Goal: Task Accomplishment & Management: Manage account settings

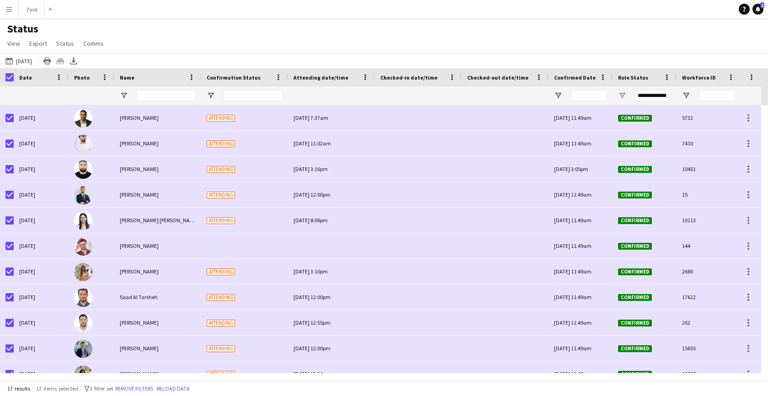
scroll to position [167, 0]
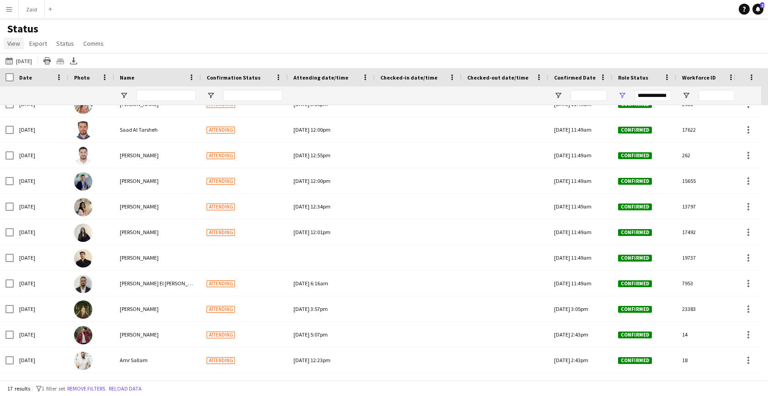
click at [14, 44] on span "View" at bounding box center [13, 43] width 13 height 8
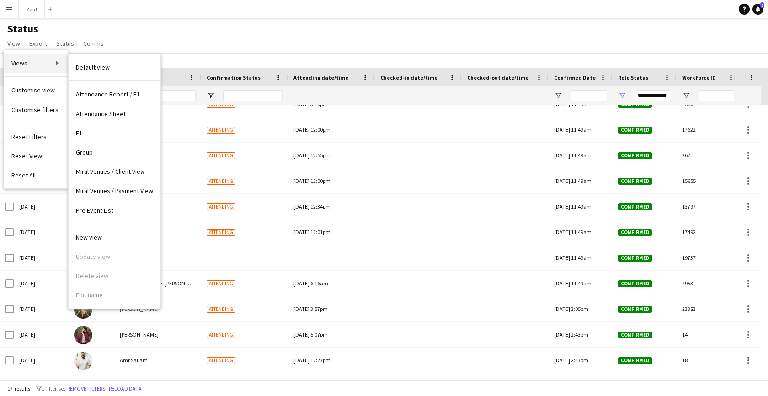
click at [30, 61] on link "Views" at bounding box center [36, 63] width 64 height 19
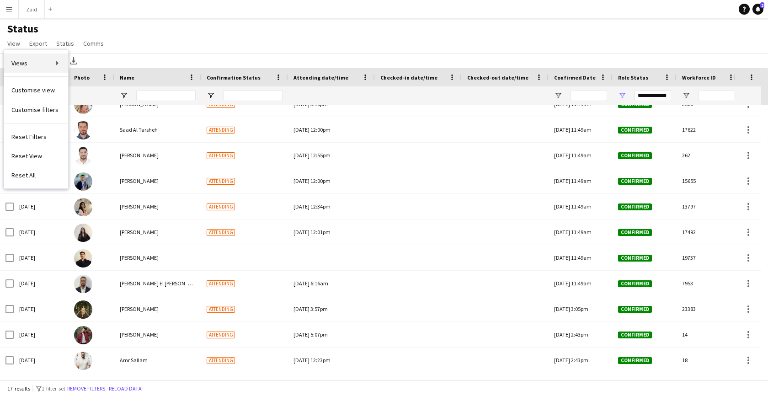
click at [44, 62] on link "Views" at bounding box center [36, 63] width 64 height 19
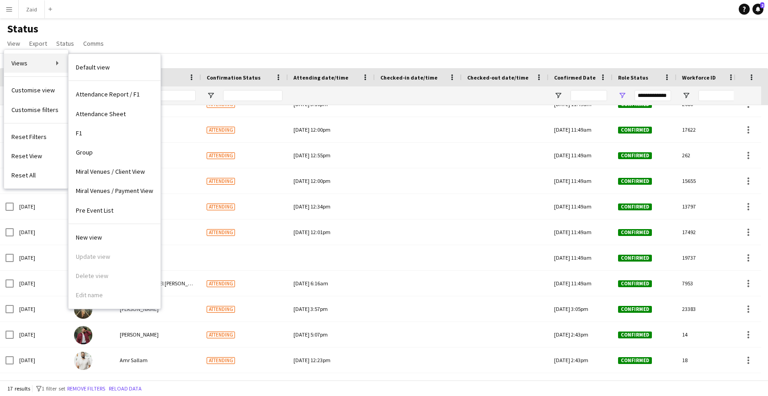
click at [56, 64] on link "Views" at bounding box center [36, 63] width 64 height 19
click at [84, 67] on span "Default view" at bounding box center [93, 67] width 34 height 8
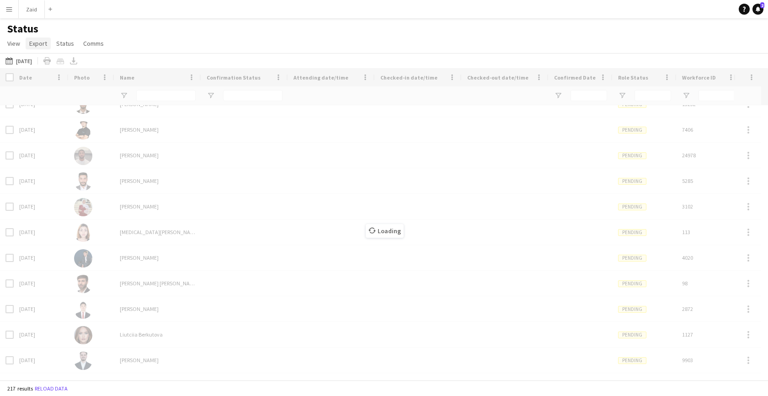
click at [40, 44] on span "Export" at bounding box center [38, 43] width 18 height 8
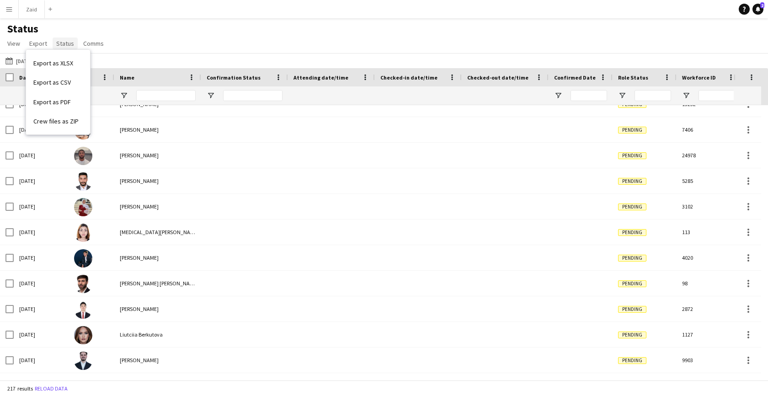
click at [64, 42] on span "Status" at bounding box center [65, 43] width 18 height 8
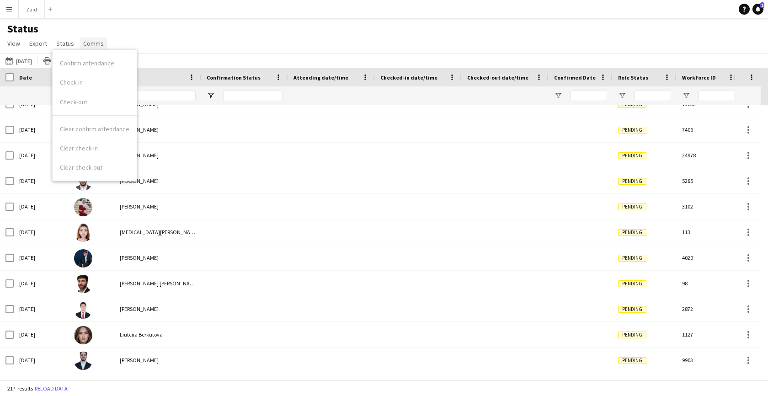
click at [91, 38] on link "Comms" at bounding box center [94, 43] width 28 height 12
click at [60, 15] on app-navbar "Menu Boards Boards Boards All jobs Status Workforce Workforce My Workforce Recr…" at bounding box center [384, 9] width 768 height 18
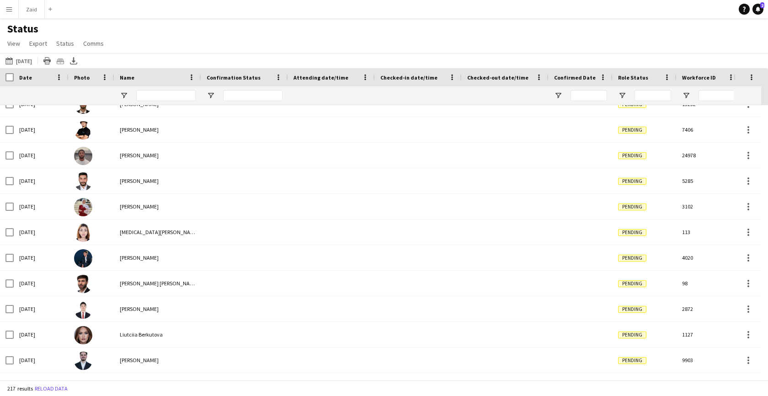
click at [6, 7] on app-icon "Menu" at bounding box center [8, 8] width 7 height 7
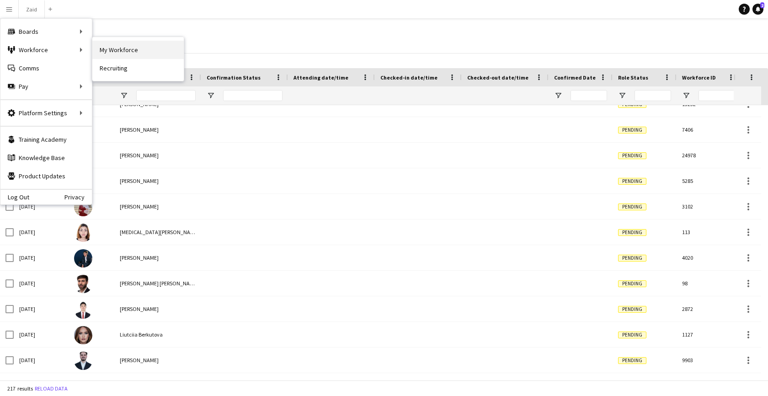
click at [100, 50] on link "My Workforce" at bounding box center [137, 50] width 91 height 18
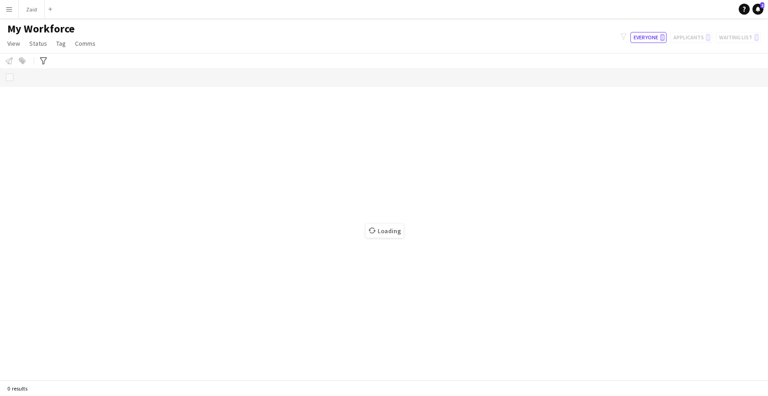
click at [11, 8] on app-icon "Menu" at bounding box center [8, 8] width 7 height 7
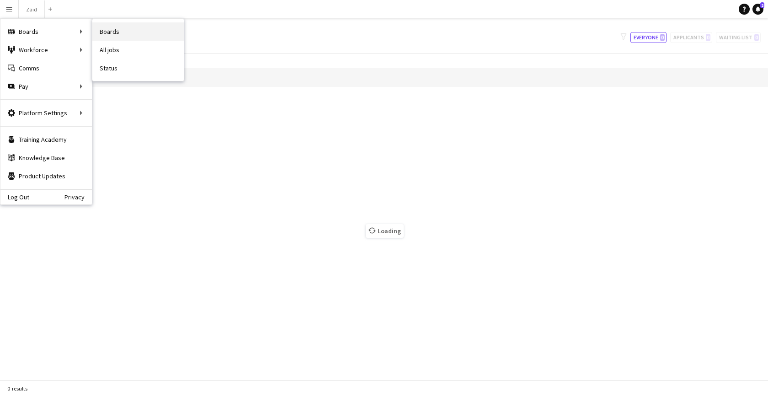
click at [103, 33] on link "Boards" at bounding box center [137, 31] width 91 height 18
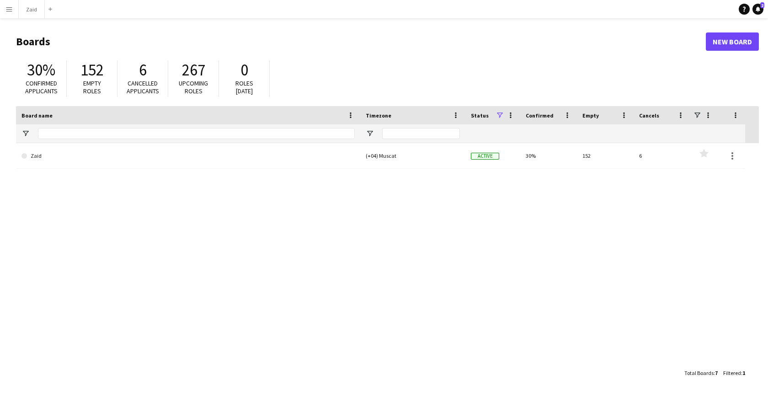
click at [11, 9] on app-icon "Menu" at bounding box center [8, 8] width 7 height 7
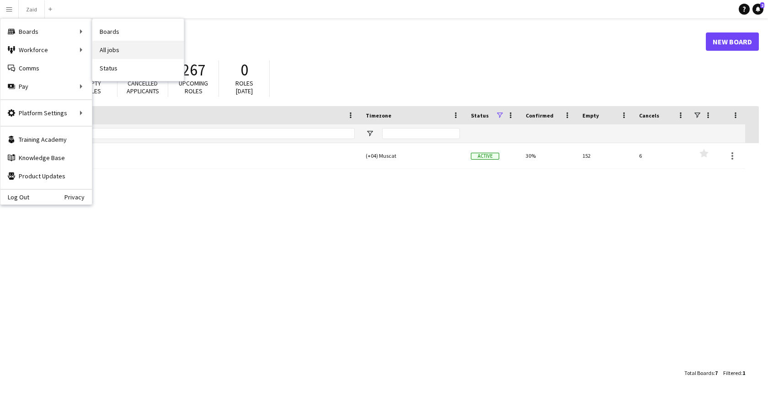
click at [105, 48] on link "All jobs" at bounding box center [137, 50] width 91 height 18
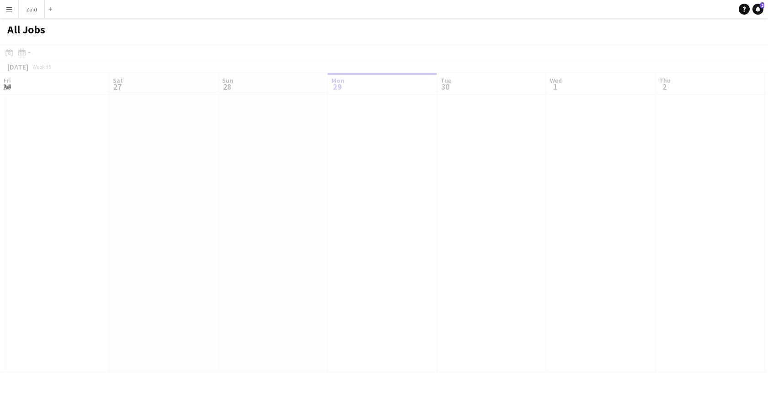
scroll to position [0, 219]
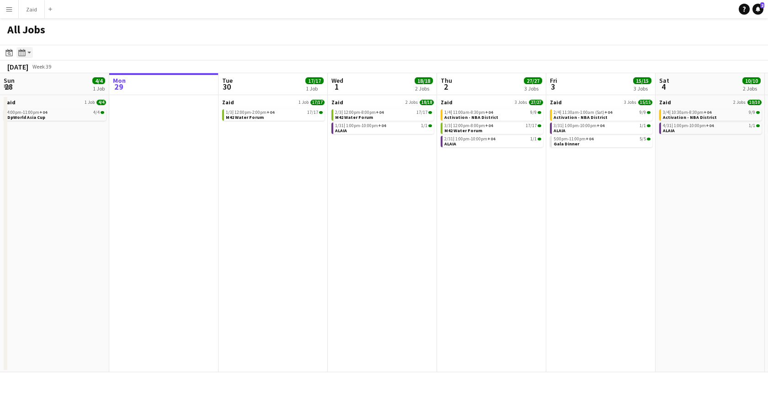
click at [28, 52] on app-action-btn "Month view / Day view" at bounding box center [24, 52] width 16 height 11
click at [10, 11] on app-icon "Menu" at bounding box center [8, 8] width 7 height 7
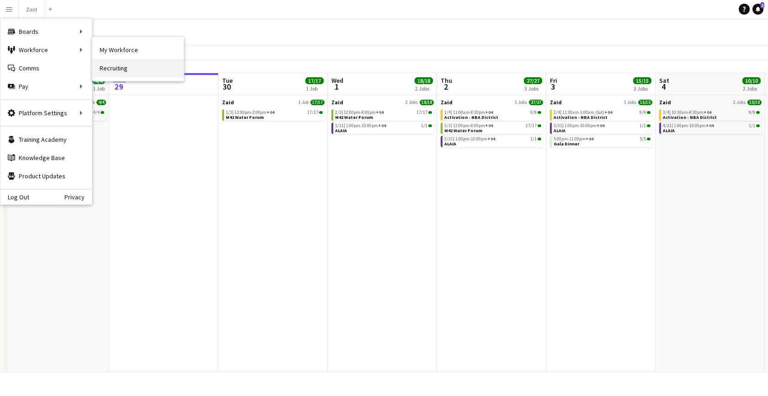
click at [114, 68] on link "Recruiting" at bounding box center [137, 68] width 91 height 18
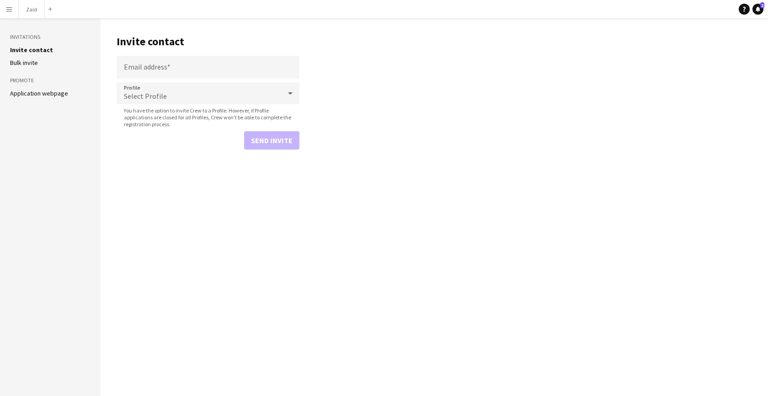
click at [11, 12] on app-icon "Menu" at bounding box center [8, 8] width 7 height 7
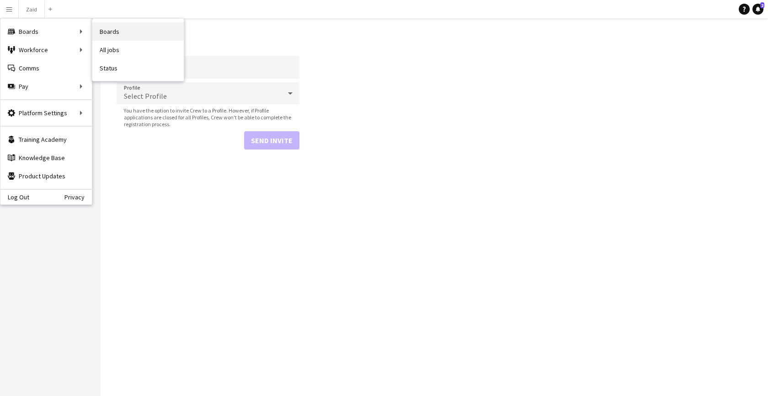
click at [123, 33] on link "Boards" at bounding box center [137, 31] width 91 height 18
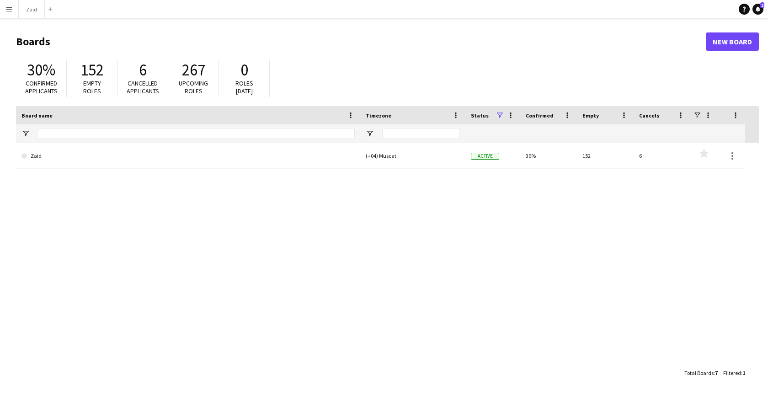
click at [10, 12] on app-icon "Menu" at bounding box center [8, 8] width 7 height 7
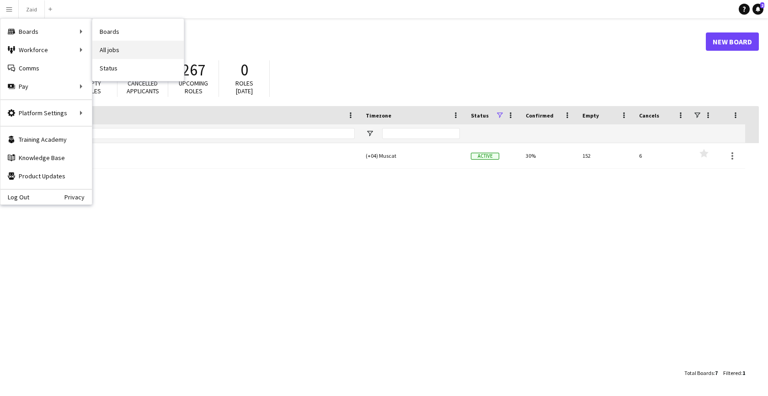
click at [116, 54] on link "All jobs" at bounding box center [137, 50] width 91 height 18
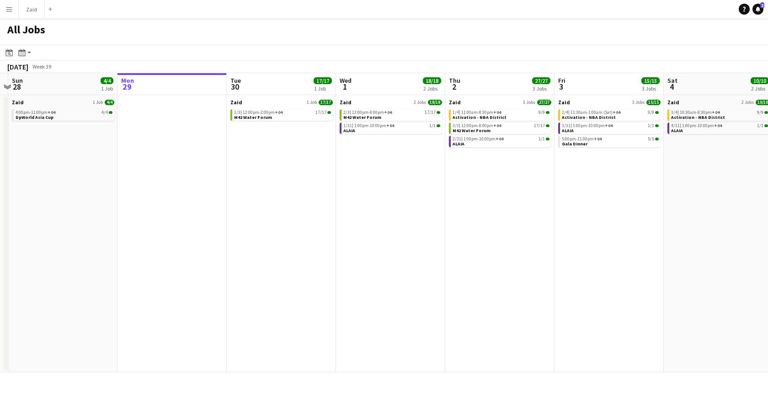
scroll to position [0, 322]
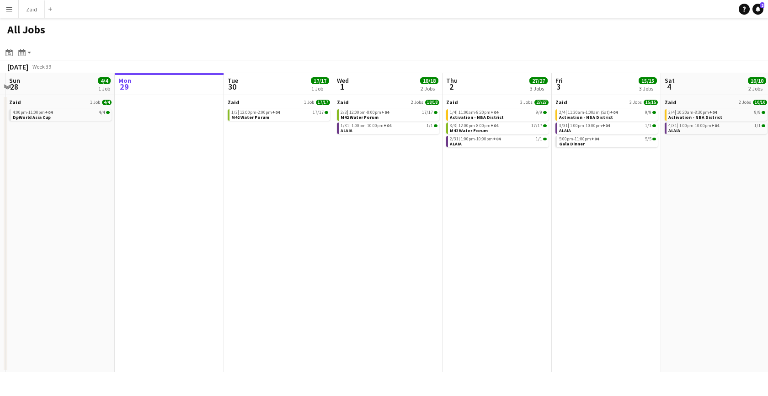
drag, startPoint x: 570, startPoint y: 203, endPoint x: 580, endPoint y: 209, distance: 11.5
click at [580, 209] on app-calendar-viewport "Thu 25 Fri 26 Sat 27 Sun 28 4/4 1 Job Mon 29 Tue 30 17/17 1 Job Wed 1 18/18 2 J…" at bounding box center [384, 222] width 768 height 299
click at [12, 15] on button "Menu" at bounding box center [9, 9] width 18 height 18
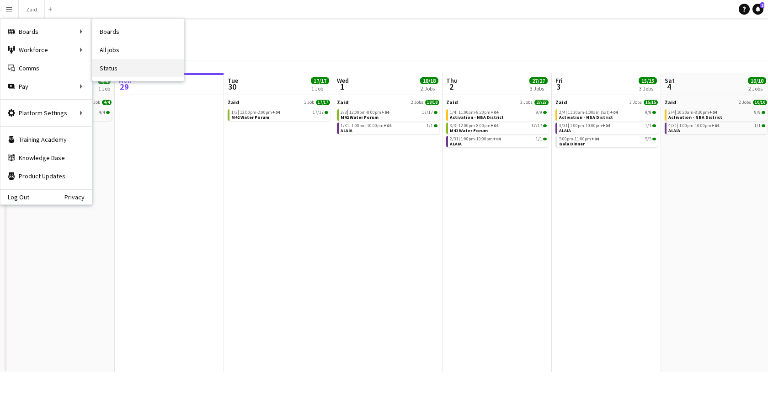
click at [125, 69] on link "Status" at bounding box center [137, 68] width 91 height 18
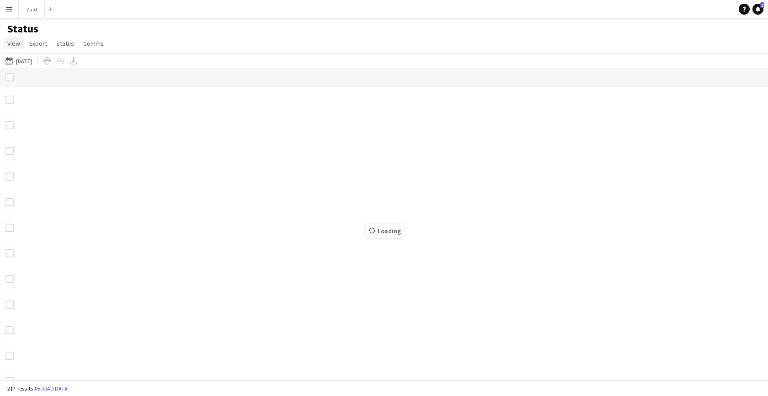
click at [11, 41] on span "View" at bounding box center [13, 43] width 13 height 8
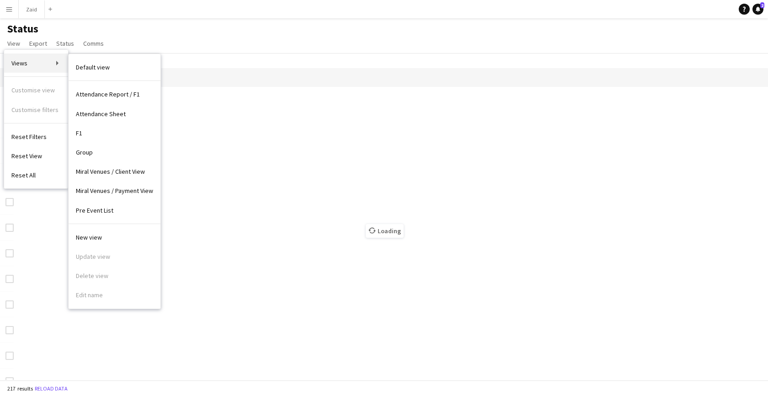
click at [34, 64] on link "Views" at bounding box center [36, 63] width 64 height 19
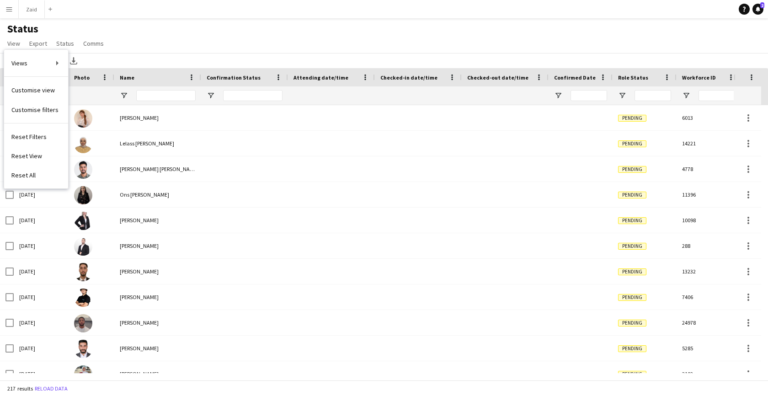
click at [96, 17] on app-navbar "Menu Boards Boards Boards All jobs Status Workforce Workforce My Workforce Recr…" at bounding box center [384, 9] width 768 height 18
click at [11, 44] on span "View" at bounding box center [13, 43] width 13 height 8
click at [43, 45] on span "Export" at bounding box center [38, 43] width 18 height 8
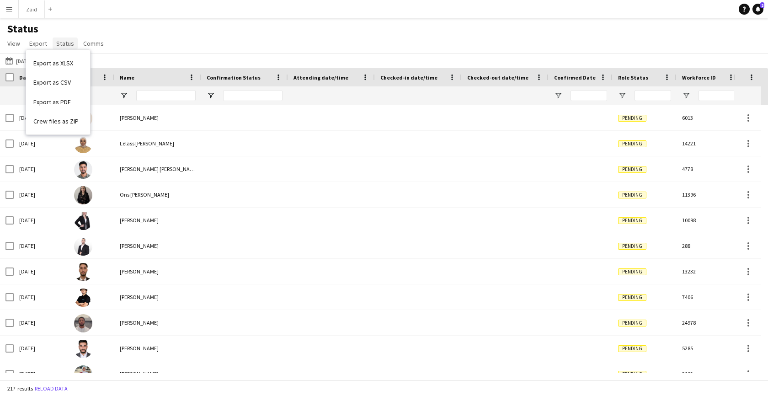
click at [66, 46] on span "Status" at bounding box center [65, 43] width 18 height 8
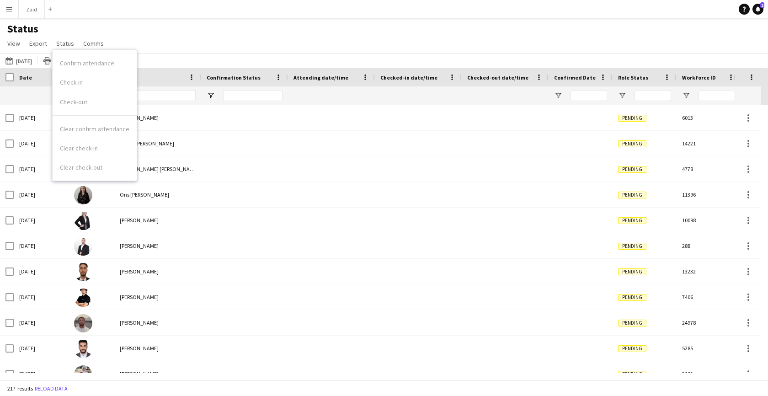
click at [167, 35] on div "Status View Views Default view Attendance Report / F1 Attendance Sheet F1 Group…" at bounding box center [384, 37] width 768 height 31
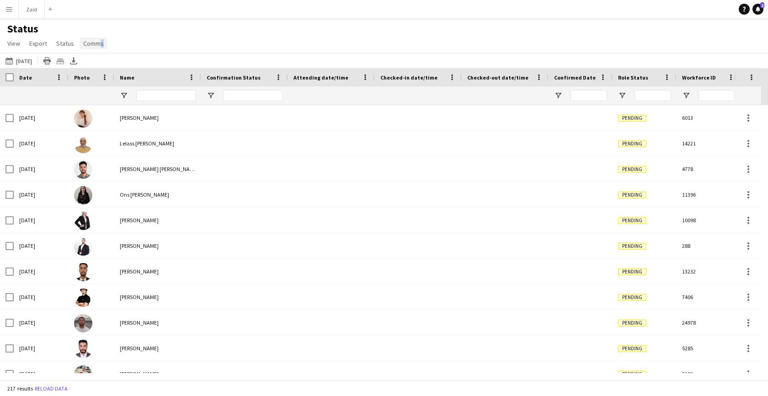
click at [96, 41] on span "Comms" at bounding box center [93, 43] width 21 height 8
click at [12, 45] on span "View" at bounding box center [13, 43] width 13 height 8
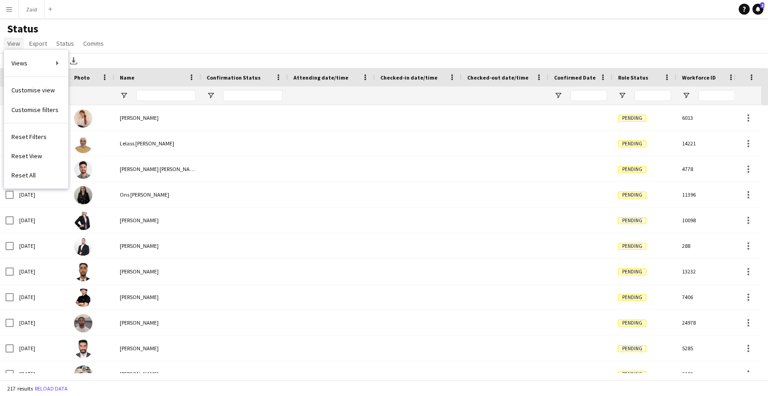
click at [11, 43] on span "View" at bounding box center [13, 43] width 13 height 8
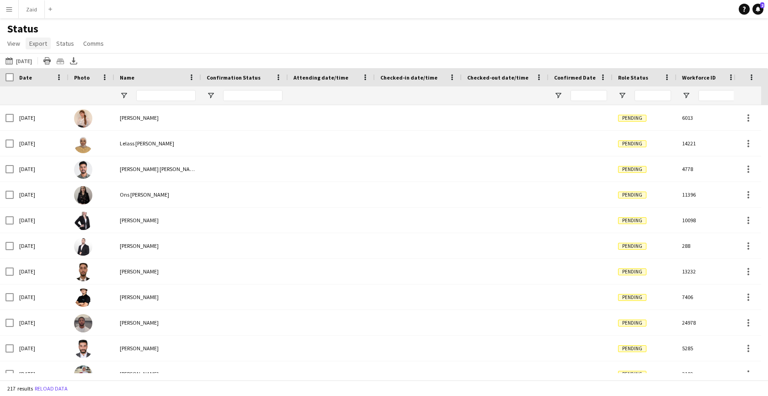
click at [42, 43] on span "Export" at bounding box center [38, 43] width 18 height 8
click at [71, 43] on span "Status" at bounding box center [65, 43] width 18 height 8
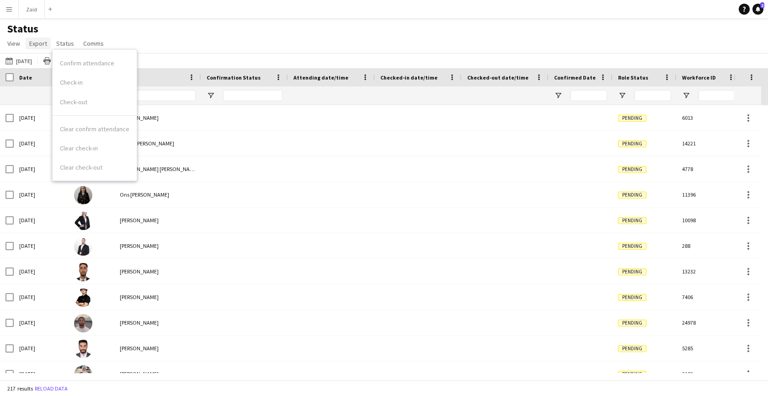
drag, startPoint x: 68, startPoint y: 44, endPoint x: 37, endPoint y: 43, distance: 30.6
click at [68, 44] on span "Status" at bounding box center [65, 43] width 18 height 8
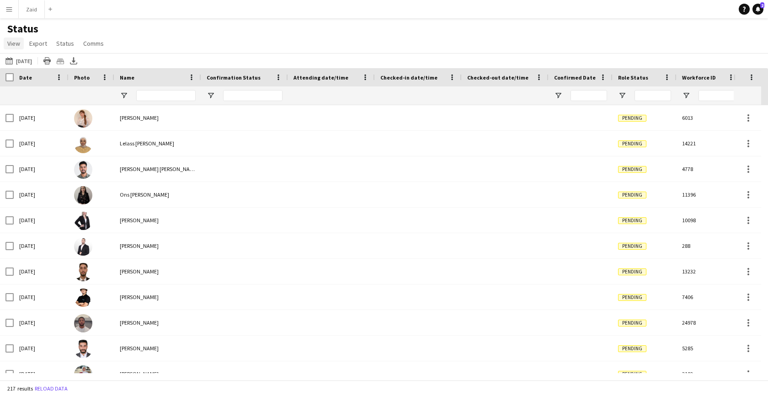
click at [9, 43] on span "View" at bounding box center [13, 43] width 13 height 8
click at [11, 15] on button "Menu" at bounding box center [9, 9] width 18 height 18
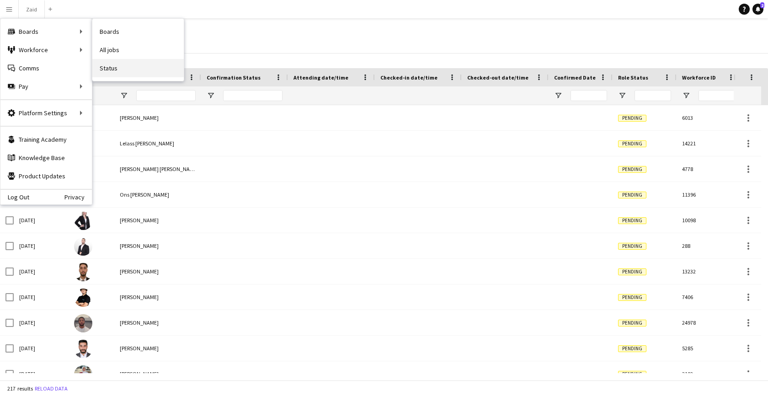
click at [119, 67] on link "Status" at bounding box center [137, 68] width 91 height 18
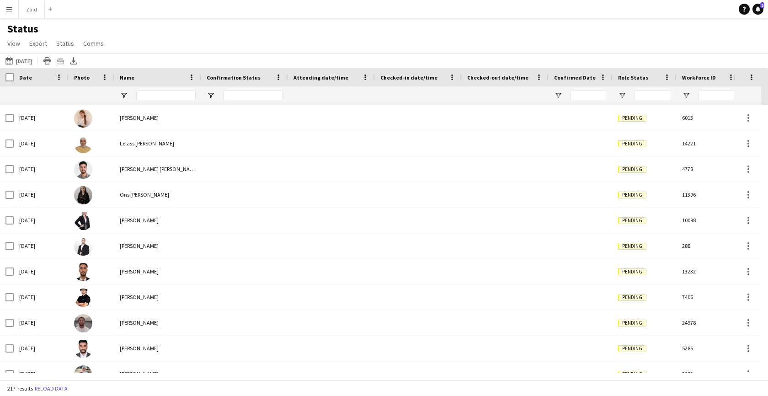
click at [7, 11] on app-icon "Menu" at bounding box center [8, 8] width 7 height 7
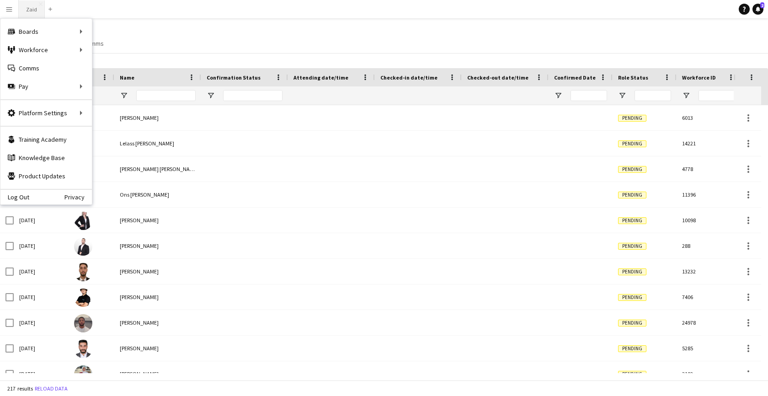
click at [38, 11] on button "Zaid Close" at bounding box center [32, 9] width 26 height 18
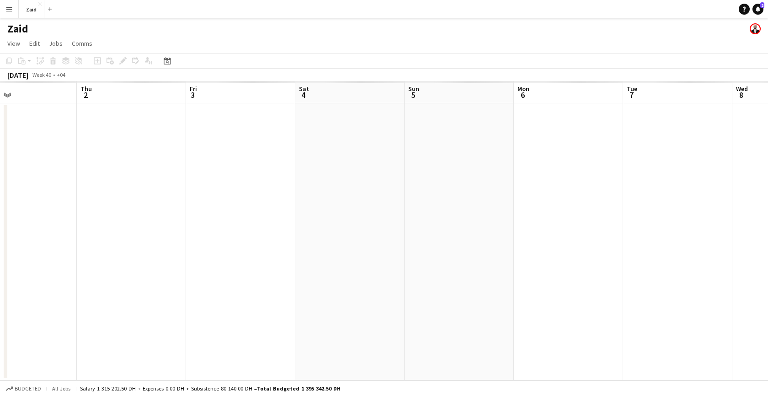
drag, startPoint x: 362, startPoint y: 170, endPoint x: 37, endPoint y: 179, distance: 324.8
click at [40, 179] on app-calendar-viewport "Sun 28 Mon 29 Tue 30 Wed 1 Thu 2 Fri 3 Sat 4 Sun 5 Mon 6 Tue 7 Wed 8 Thu 9" at bounding box center [384, 230] width 768 height 299
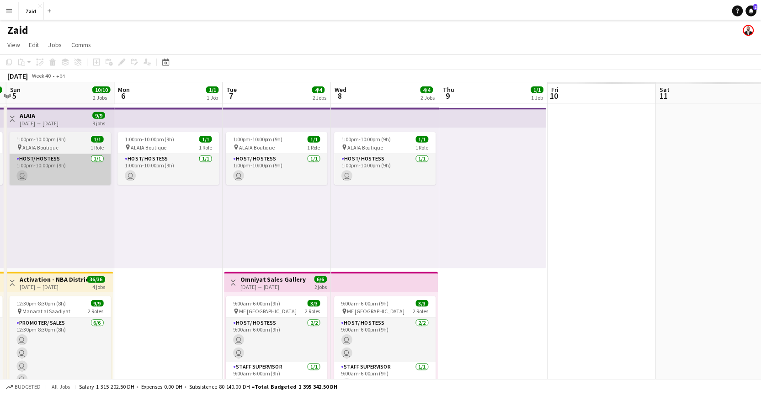
scroll to position [0, 275]
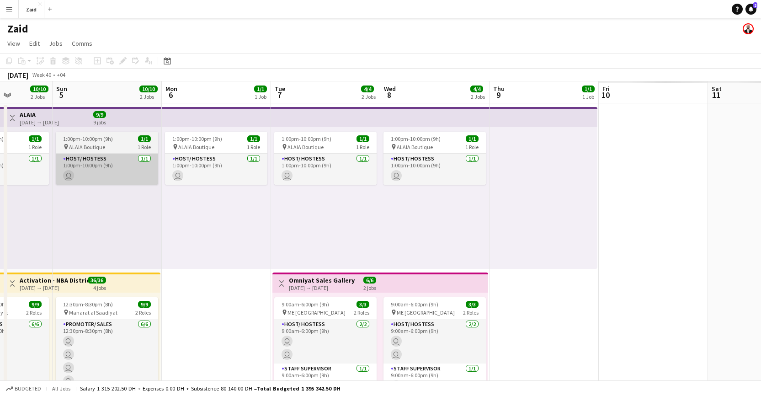
drag, startPoint x: 457, startPoint y: 214, endPoint x: 112, endPoint y: 180, distance: 346.4
click at [66, 181] on app-calendar-viewport "Thu 2 27/27 3 Jobs Fri 3 15/15 3 Jobs Sat 4 10/10 2 Jobs Sun 5 10/10 2 Jobs Mon…" at bounding box center [380, 342] width 761 height 522
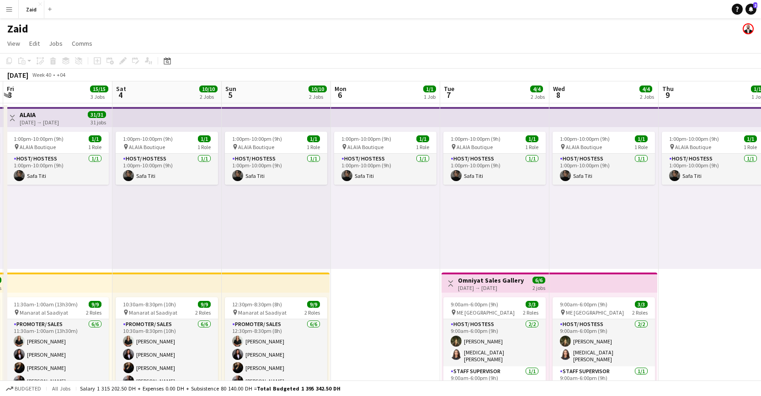
drag, startPoint x: 409, startPoint y: 289, endPoint x: 384, endPoint y: 288, distance: 25.2
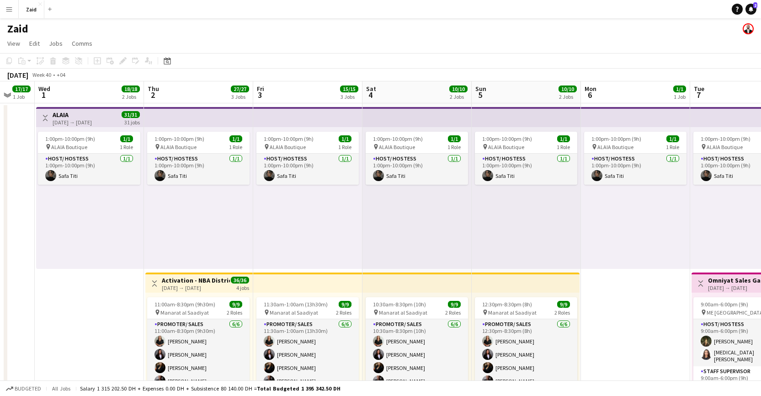
drag, startPoint x: 240, startPoint y: 244, endPoint x: 494, endPoint y: 253, distance: 254.4
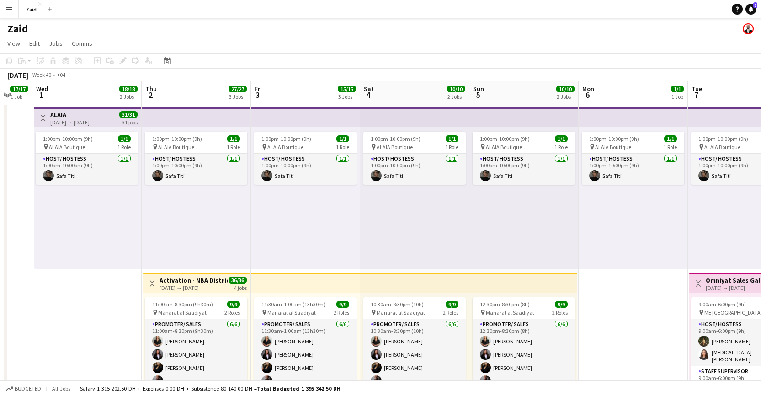
scroll to position [0, 296]
drag, startPoint x: 533, startPoint y: 303, endPoint x: 531, endPoint y: 230, distance: 73.7
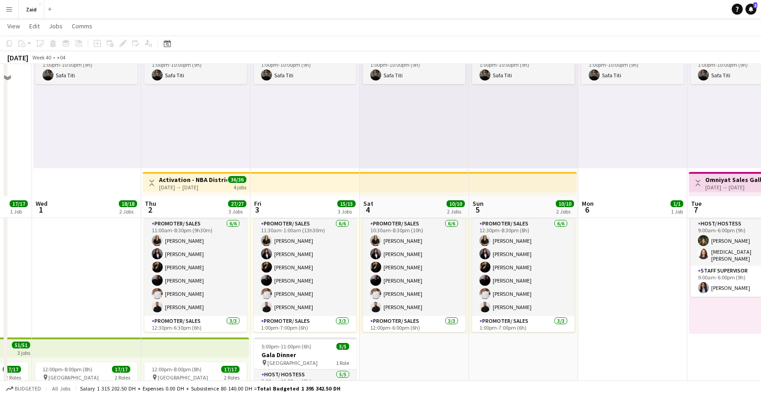
scroll to position [235, 0]
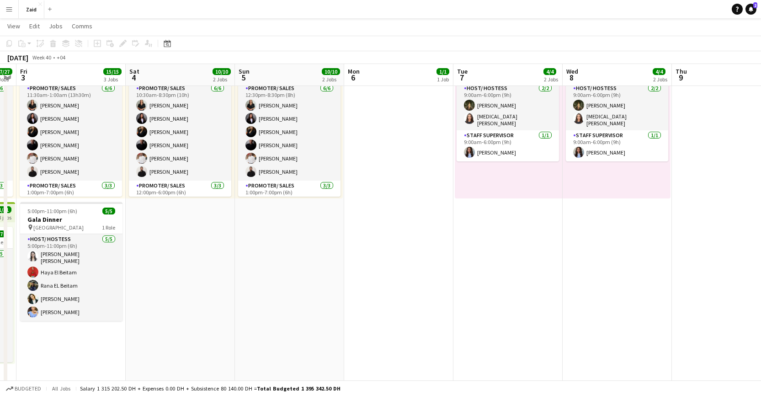
drag, startPoint x: 598, startPoint y: 293, endPoint x: 255, endPoint y: 289, distance: 342.5
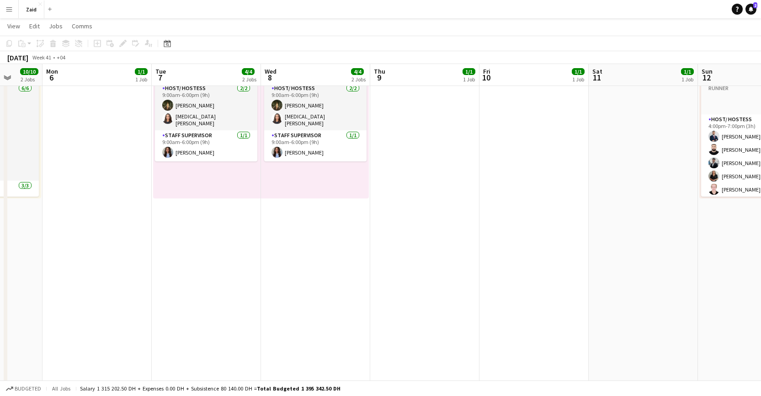
drag, startPoint x: 497, startPoint y: 289, endPoint x: 188, endPoint y: 287, distance: 309.1
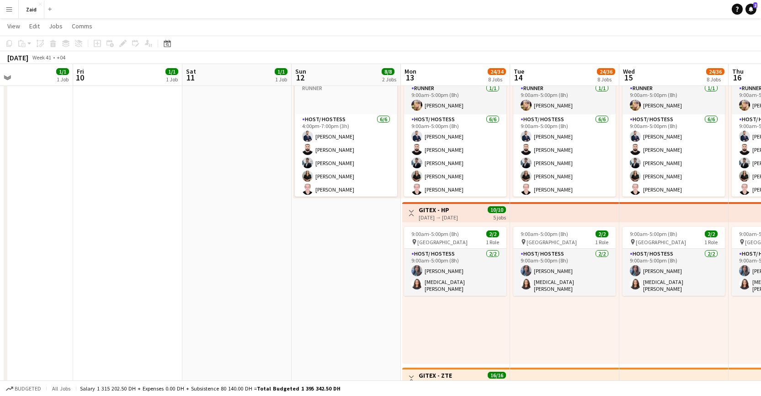
drag, startPoint x: 458, startPoint y: 286, endPoint x: 171, endPoint y: 279, distance: 286.8
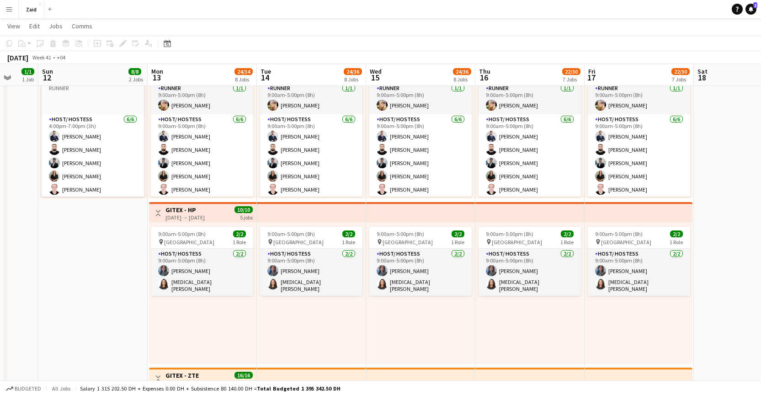
scroll to position [0, 300]
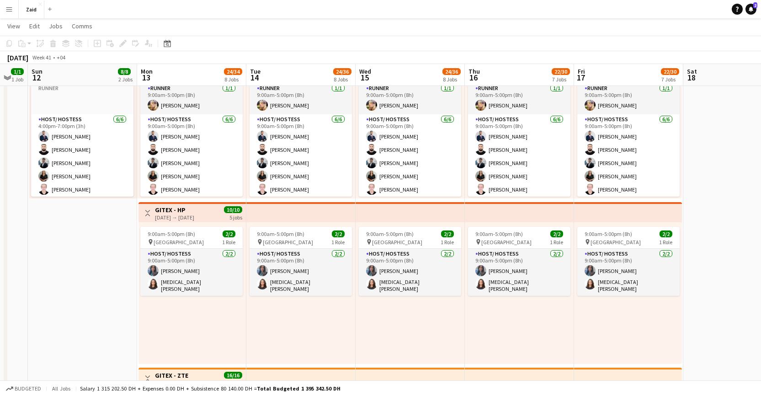
drag, startPoint x: 226, startPoint y: 281, endPoint x: 47, endPoint y: 269, distance: 179.2
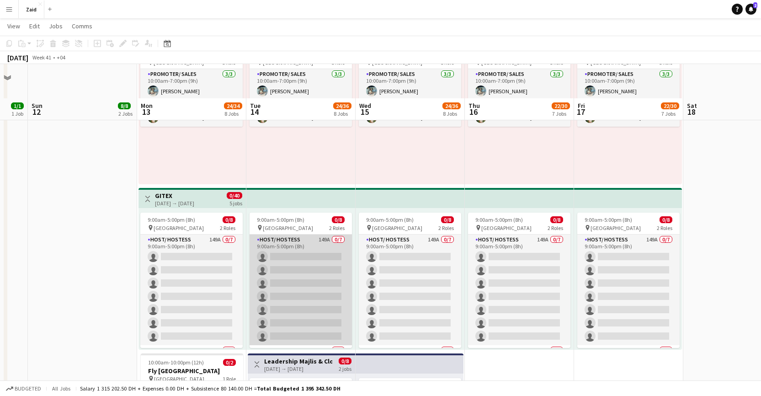
scroll to position [963, 0]
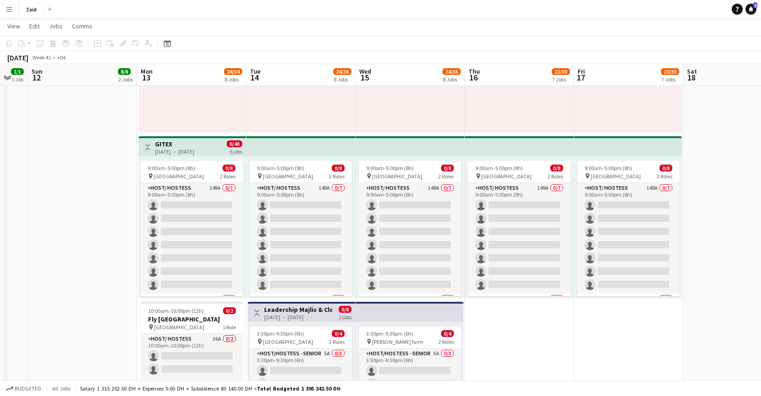
click at [194, 146] on h3 "GITEX" at bounding box center [174, 144] width 39 height 8
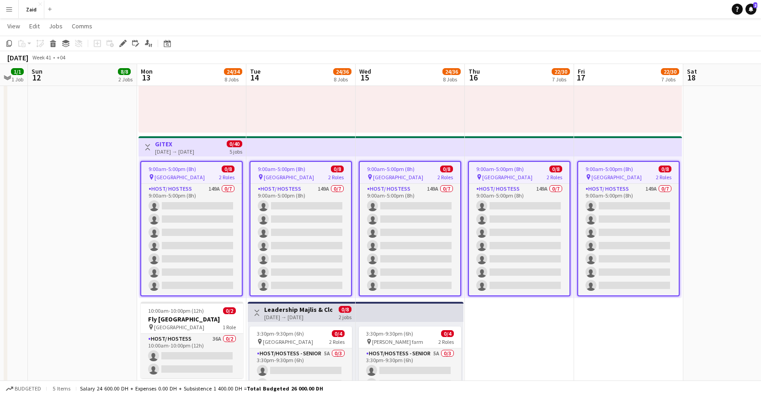
click at [53, 46] on icon at bounding box center [53, 45] width 5 height 5
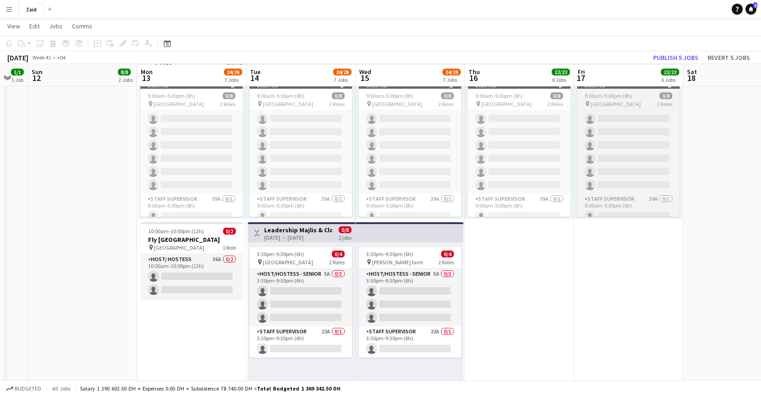
scroll to position [1, 0]
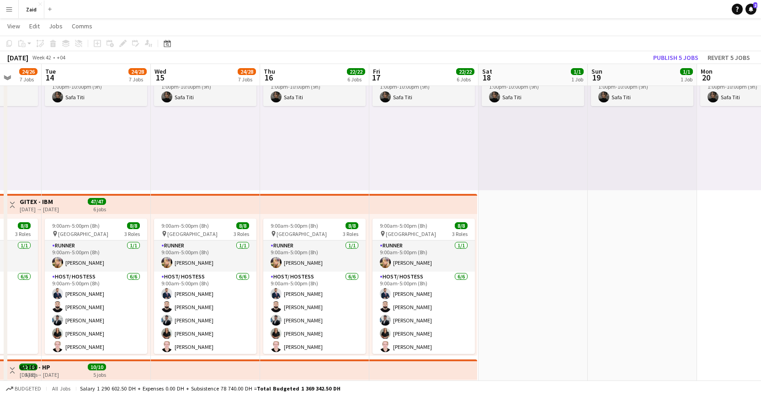
drag, startPoint x: 701, startPoint y: 306, endPoint x: 52, endPoint y: 238, distance: 652.5
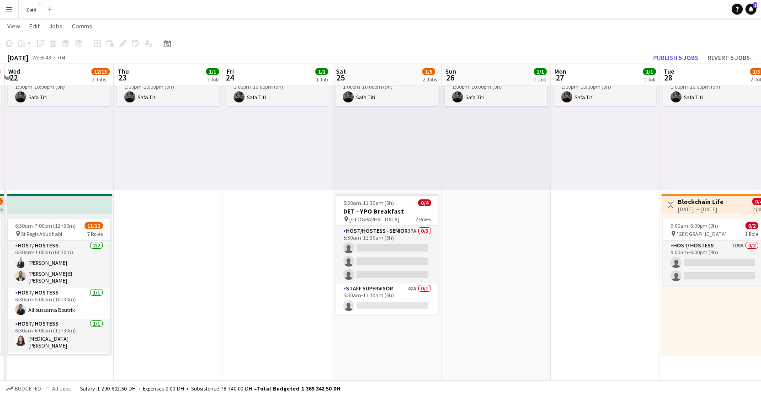
drag, startPoint x: 655, startPoint y: 271, endPoint x: 196, endPoint y: 224, distance: 461.9
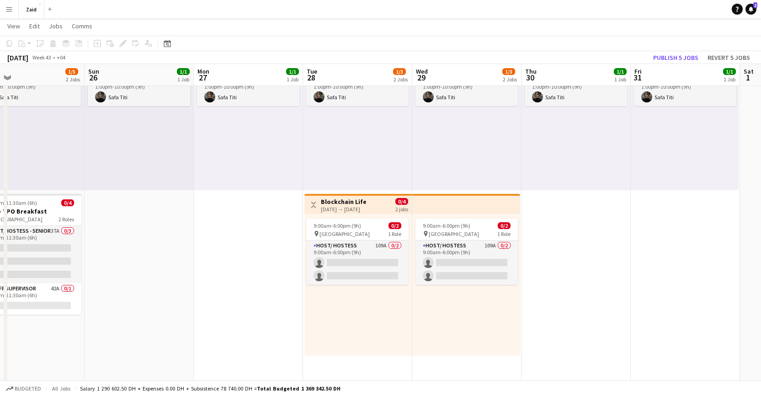
drag, startPoint x: 525, startPoint y: 261, endPoint x: 268, endPoint y: 254, distance: 257.1
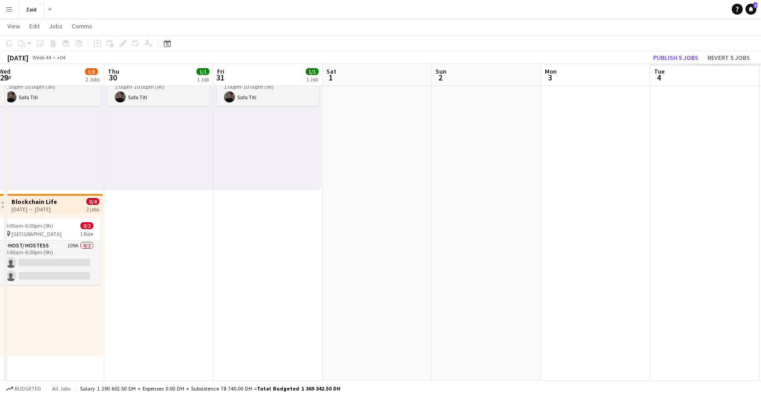
drag, startPoint x: 608, startPoint y: 269, endPoint x: 190, endPoint y: 250, distance: 418.4
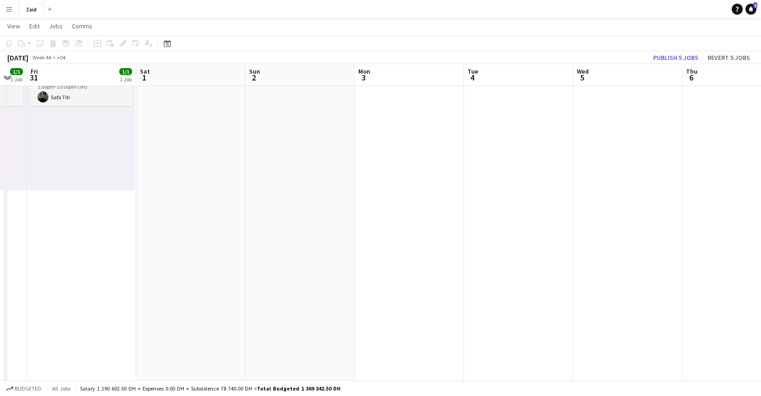
drag, startPoint x: 591, startPoint y: 258, endPoint x: 295, endPoint y: 253, distance: 295.9
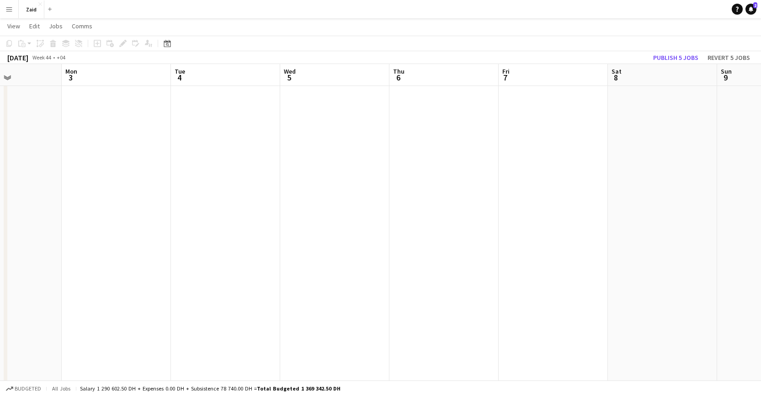
drag, startPoint x: 495, startPoint y: 253, endPoint x: 311, endPoint y: 241, distance: 184.3
drag, startPoint x: 423, startPoint y: 237, endPoint x: 236, endPoint y: 235, distance: 187.5
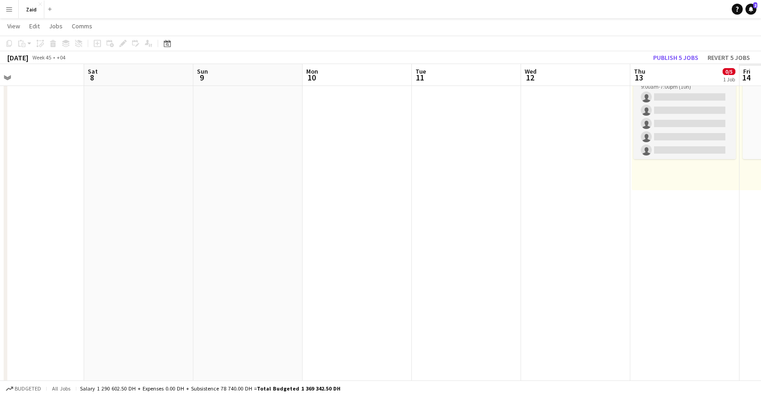
drag, startPoint x: 527, startPoint y: 241, endPoint x: 234, endPoint y: 230, distance: 292.9
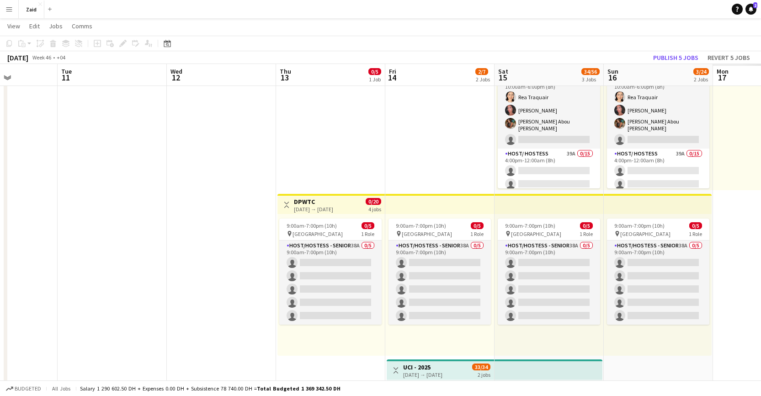
drag, startPoint x: 466, startPoint y: 230, endPoint x: 155, endPoint y: 225, distance: 310.5
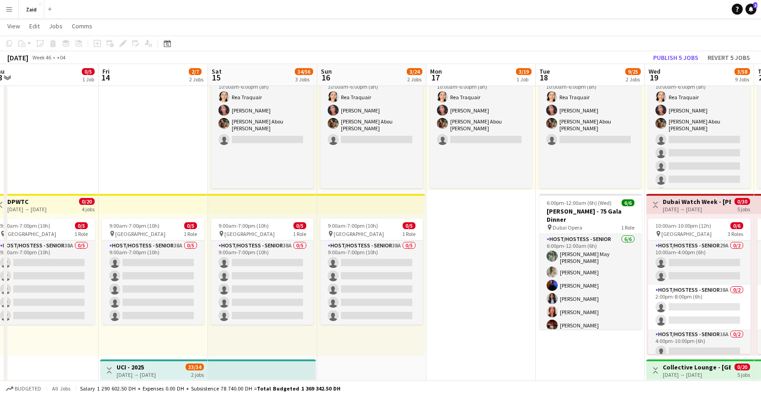
drag, startPoint x: 420, startPoint y: 177, endPoint x: 188, endPoint y: 173, distance: 231.9
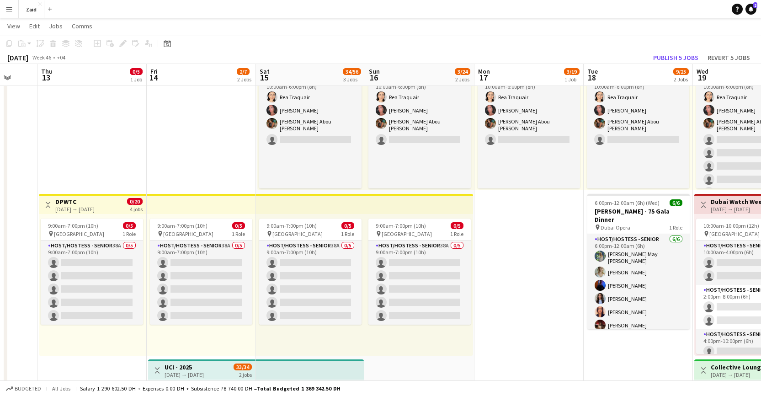
drag, startPoint x: 233, startPoint y: 158, endPoint x: 248, endPoint y: 174, distance: 22.0
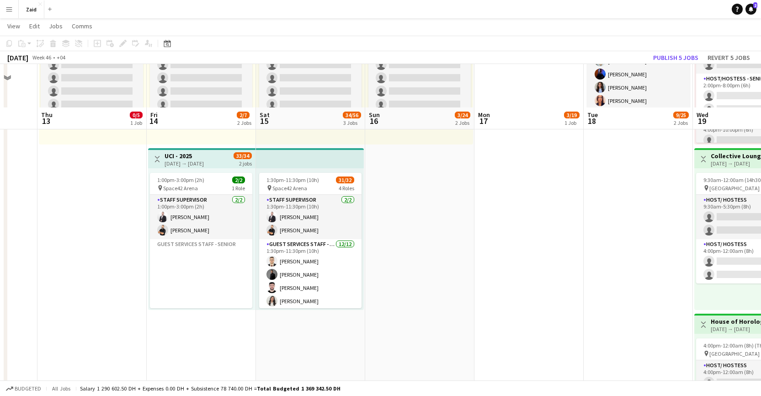
scroll to position [333, 0]
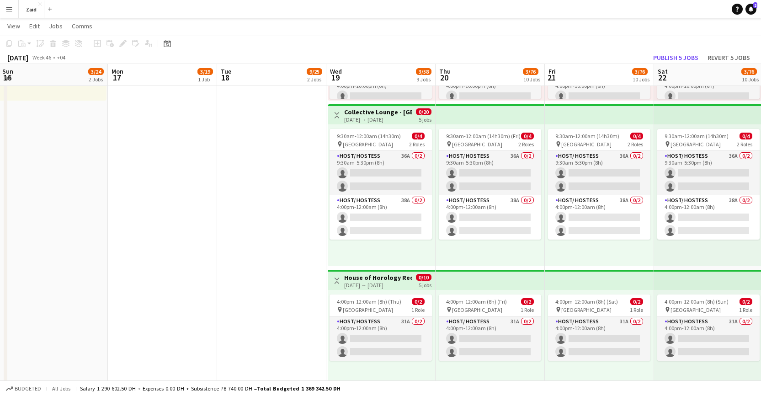
drag, startPoint x: 565, startPoint y: 299, endPoint x: 198, endPoint y: 275, distance: 367.9
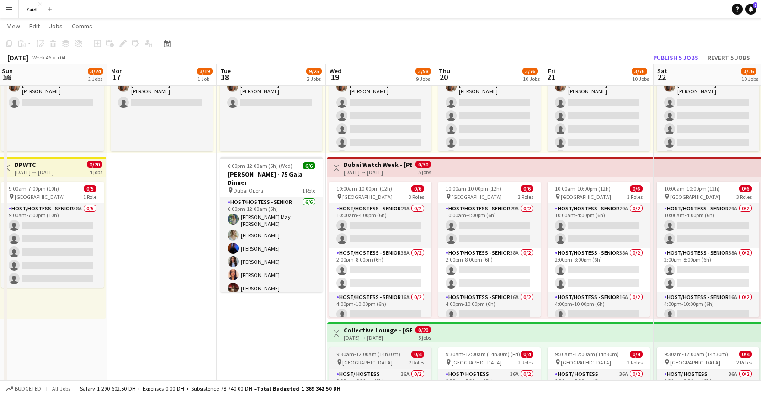
scroll to position [0, 0]
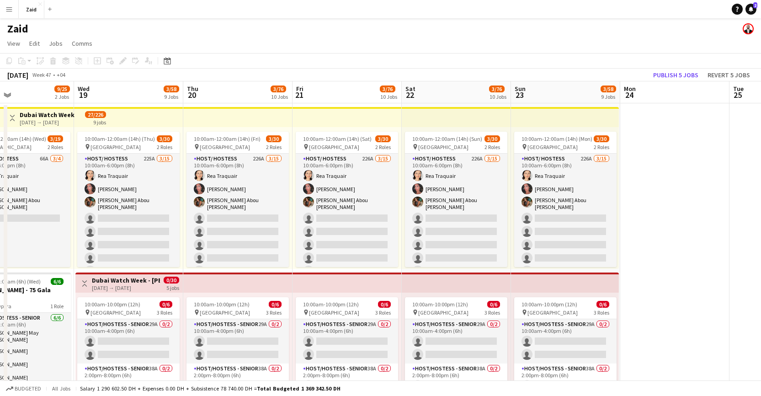
drag, startPoint x: 498, startPoint y: 267, endPoint x: 248, endPoint y: 265, distance: 250.1
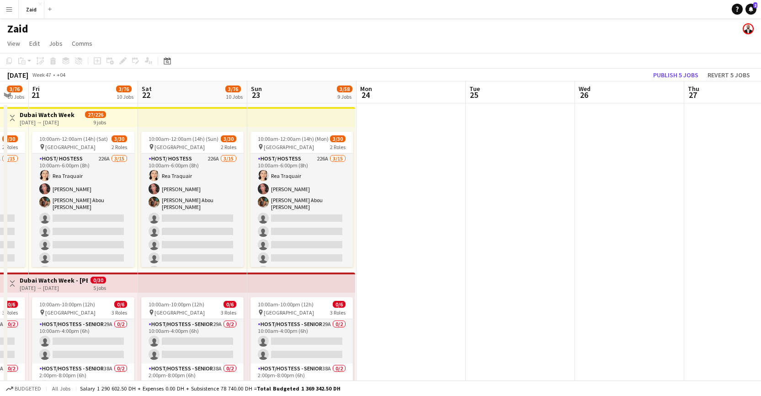
drag, startPoint x: 456, startPoint y: 264, endPoint x: 395, endPoint y: 265, distance: 61.3
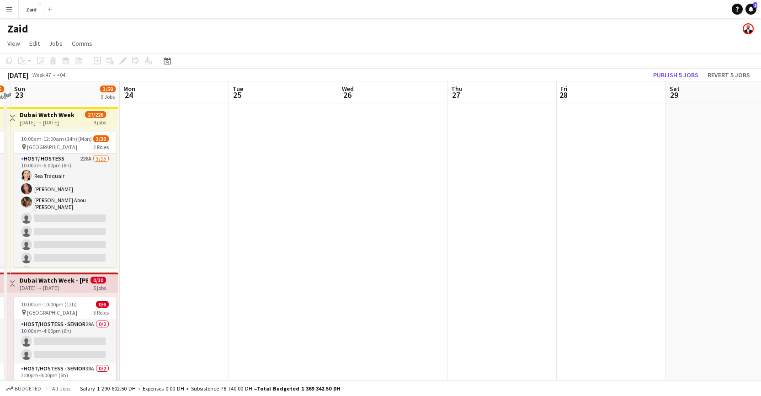
drag, startPoint x: 413, startPoint y: 265, endPoint x: 205, endPoint y: 264, distance: 207.6
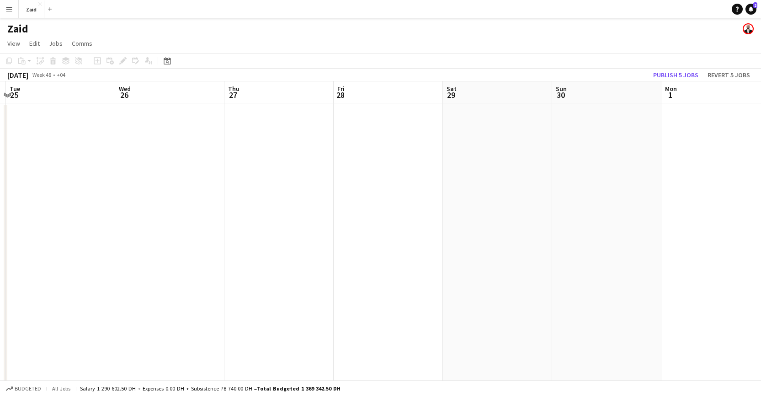
drag, startPoint x: 385, startPoint y: 263, endPoint x: 337, endPoint y: 262, distance: 48.0
drag, startPoint x: 408, startPoint y: 263, endPoint x: 105, endPoint y: 256, distance: 303.7
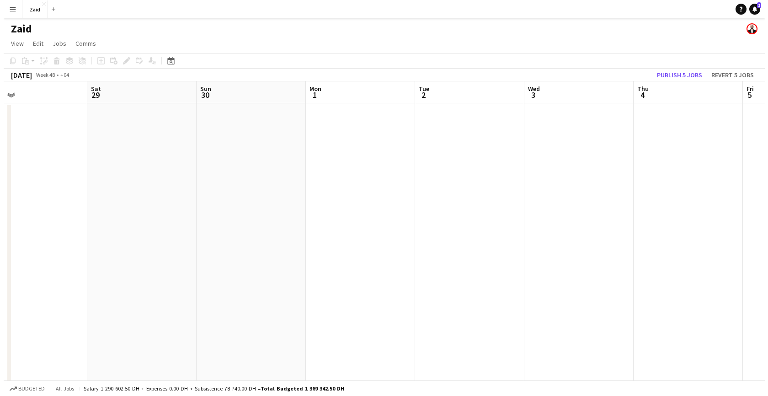
scroll to position [0, 218]
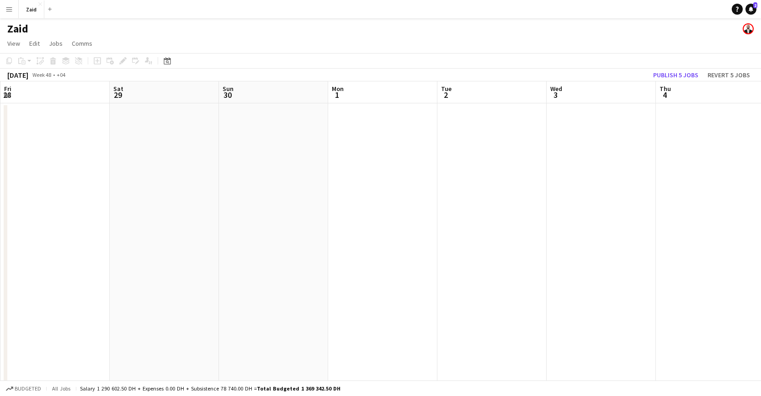
drag, startPoint x: 287, startPoint y: 257, endPoint x: 557, endPoint y: 241, distance: 270.3
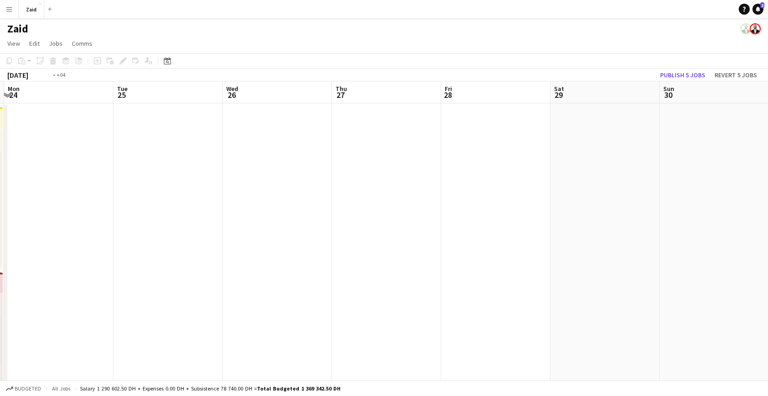
drag, startPoint x: 102, startPoint y: 215, endPoint x: 762, endPoint y: 237, distance: 660.7
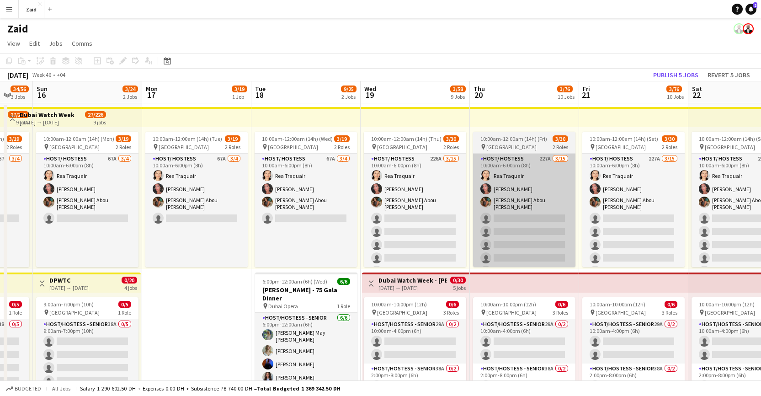
drag, startPoint x: 344, startPoint y: 240, endPoint x: 532, endPoint y: 241, distance: 187.9
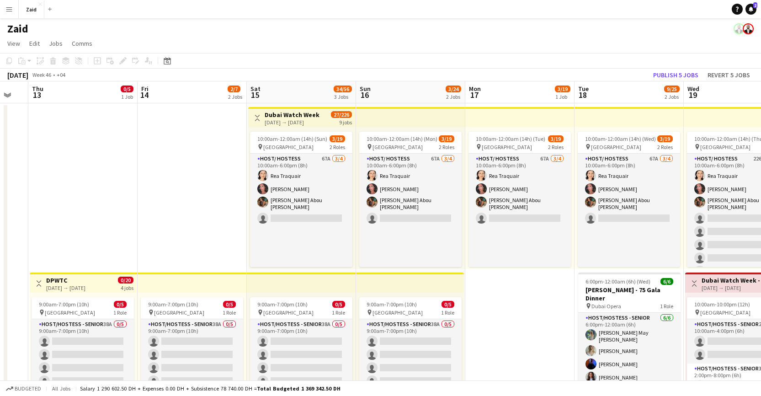
drag, startPoint x: 246, startPoint y: 238, endPoint x: 203, endPoint y: 239, distance: 43.0
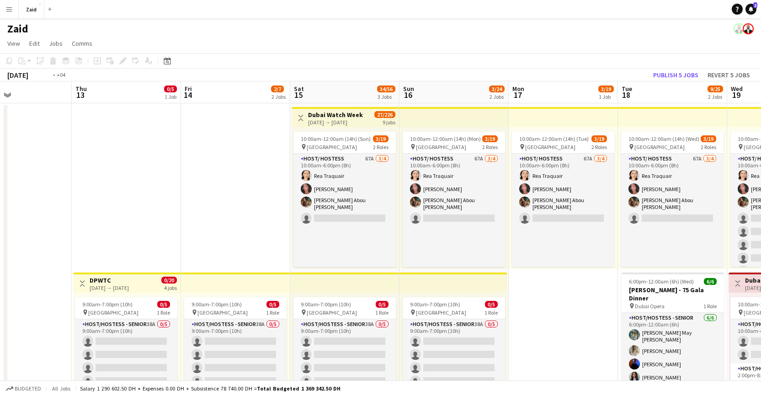
drag, startPoint x: 240, startPoint y: 240, endPoint x: 381, endPoint y: 240, distance: 141.3
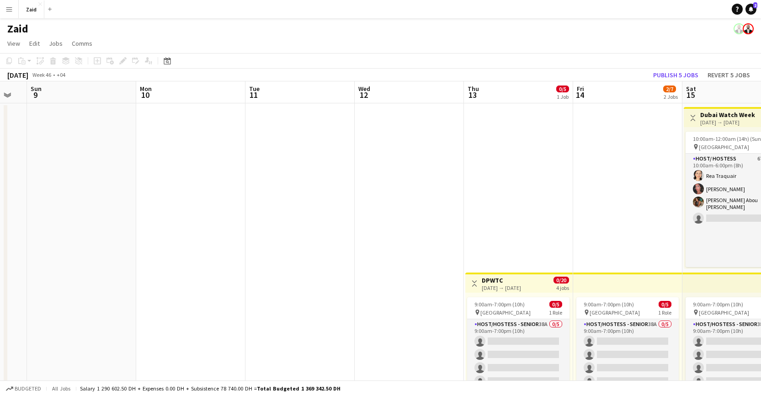
drag, startPoint x: 207, startPoint y: 240, endPoint x: 380, endPoint y: 239, distance: 173.3
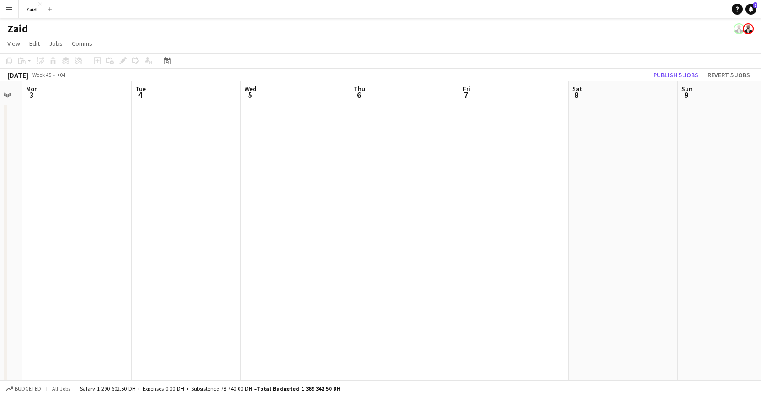
drag, startPoint x: 105, startPoint y: 240, endPoint x: 192, endPoint y: 241, distance: 86.9
drag, startPoint x: 91, startPoint y: 241, endPoint x: 388, endPoint y: 244, distance: 296.3
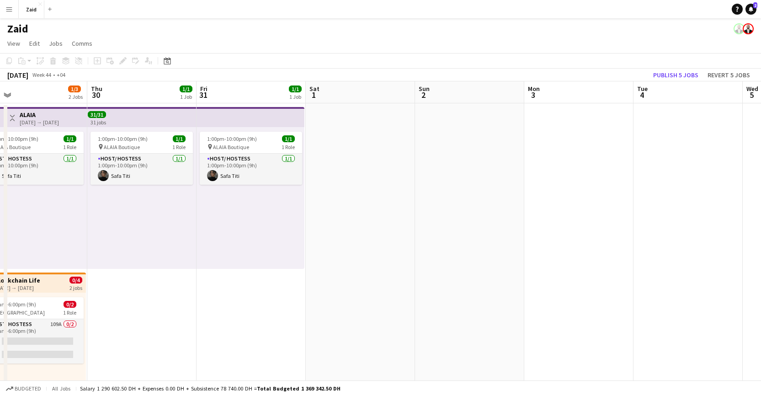
drag, startPoint x: 78, startPoint y: 243, endPoint x: 103, endPoint y: 244, distance: 25.6
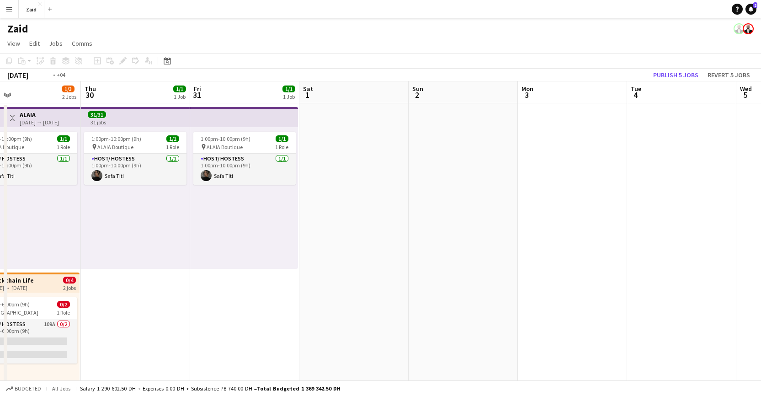
drag, startPoint x: 31, startPoint y: 243, endPoint x: 356, endPoint y: 244, distance: 325.6
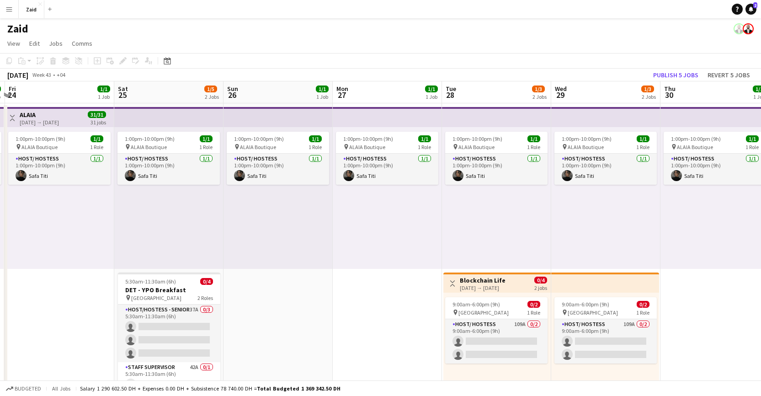
drag, startPoint x: 252, startPoint y: 240, endPoint x: 354, endPoint y: 239, distance: 101.5
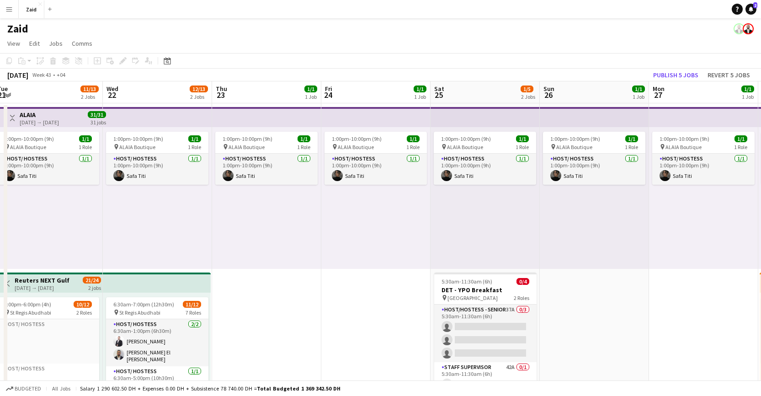
drag, startPoint x: 246, startPoint y: 241, endPoint x: 481, endPoint y: 246, distance: 234.6
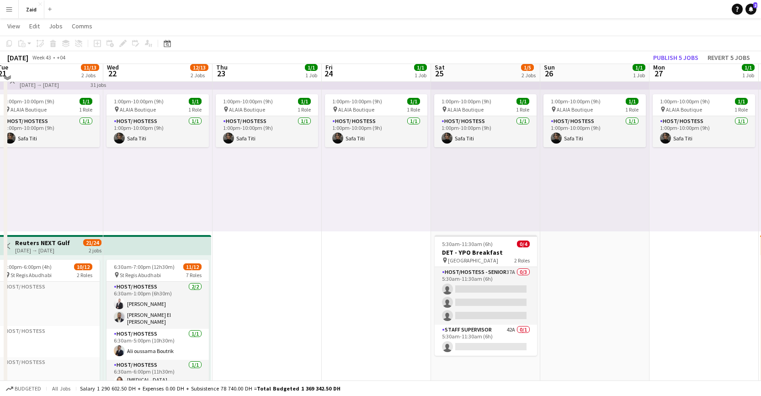
scroll to position [45, 0]
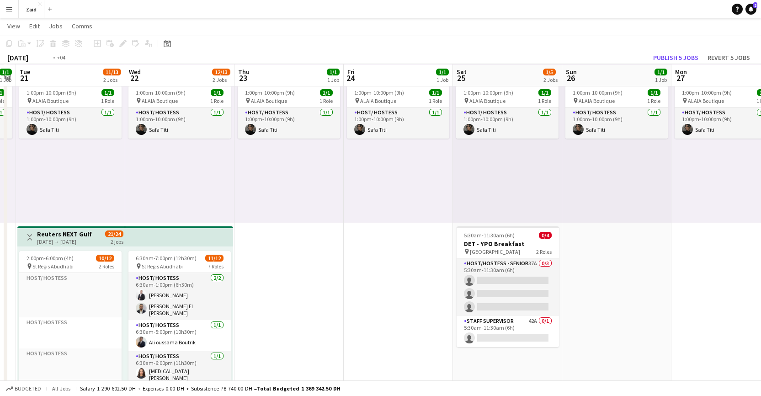
drag, startPoint x: 293, startPoint y: 305, endPoint x: 424, endPoint y: 307, distance: 131.7
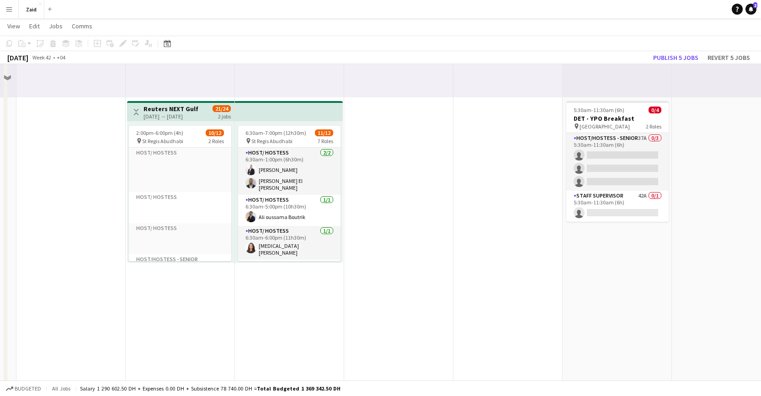
scroll to position [337, 0]
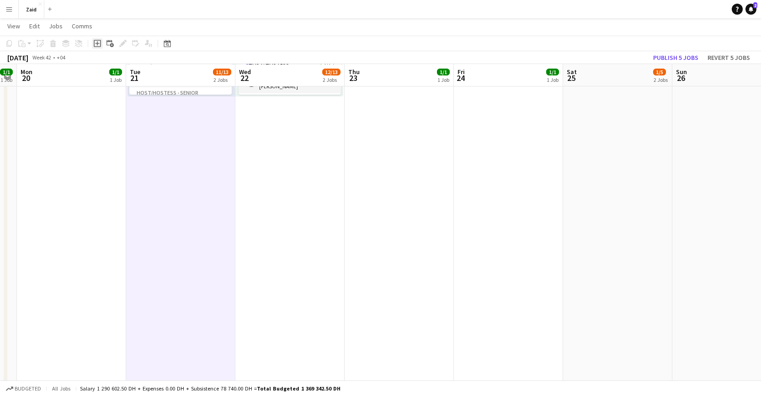
click at [95, 43] on icon "Add job" at bounding box center [97, 43] width 7 height 7
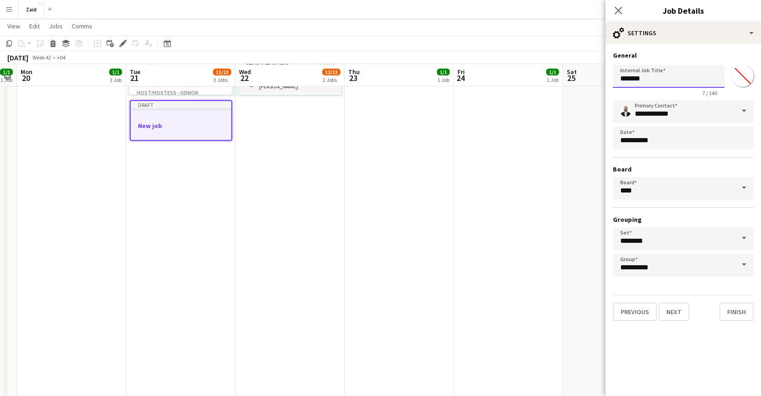
click at [674, 78] on input "*******" at bounding box center [669, 76] width 112 height 23
type input "*****"
click button "Next" at bounding box center [674, 312] width 31 height 18
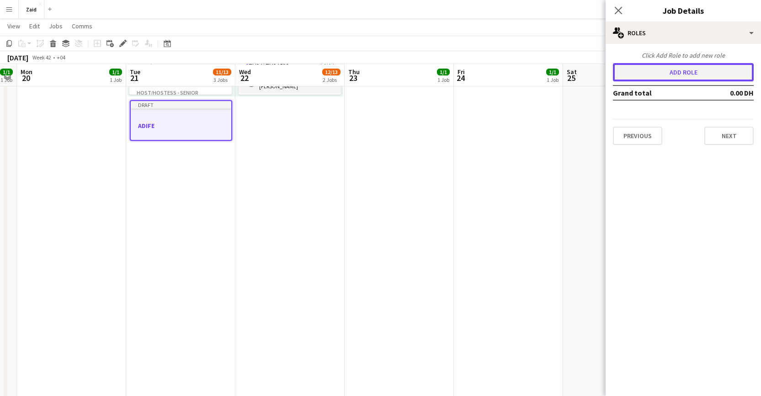
click at [669, 80] on button "Add role" at bounding box center [683, 72] width 141 height 18
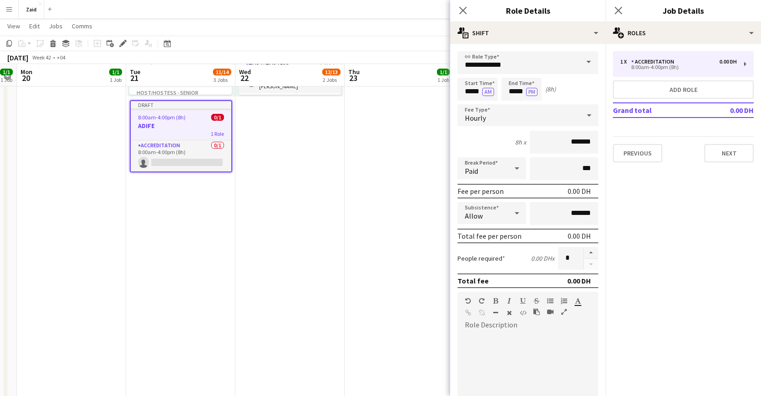
click at [579, 61] on span at bounding box center [588, 62] width 19 height 22
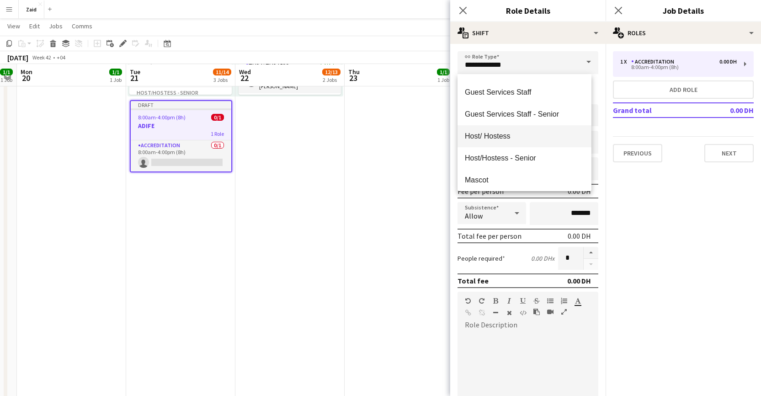
scroll to position [155, 0]
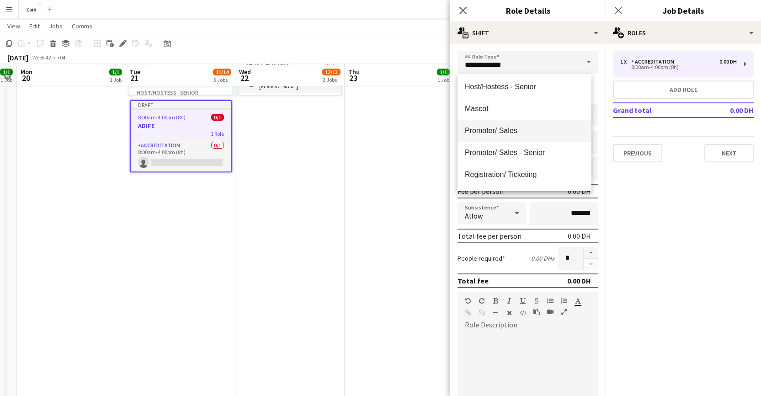
click at [525, 135] on mat-option "Promoter/ Sales" at bounding box center [525, 131] width 134 height 22
type input "**********"
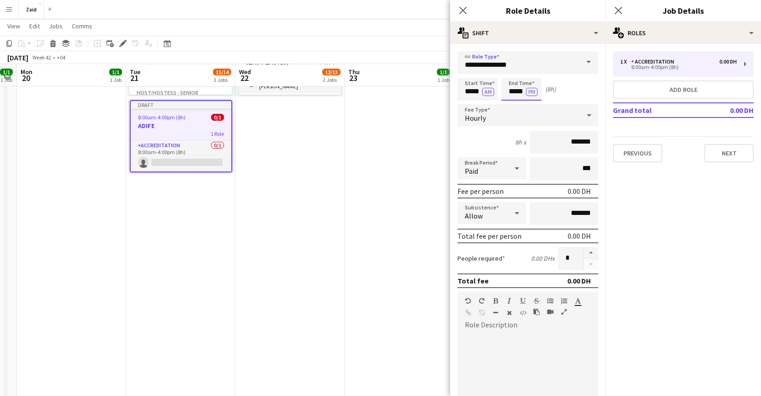
click at [516, 93] on input "*****" at bounding box center [522, 89] width 40 height 23
type input "*****"
click at [557, 145] on input "*******" at bounding box center [564, 142] width 69 height 23
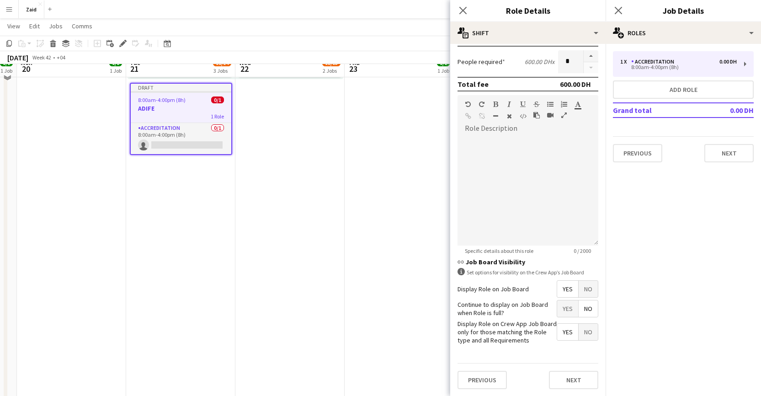
scroll to position [413, 0]
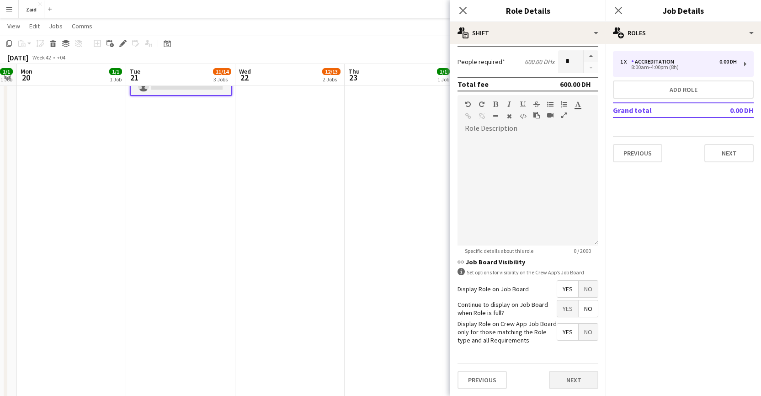
type input "********"
drag, startPoint x: 561, startPoint y: 379, endPoint x: 562, endPoint y: 375, distance: 4.6
click at [561, 379] on button "Next" at bounding box center [573, 380] width 49 height 18
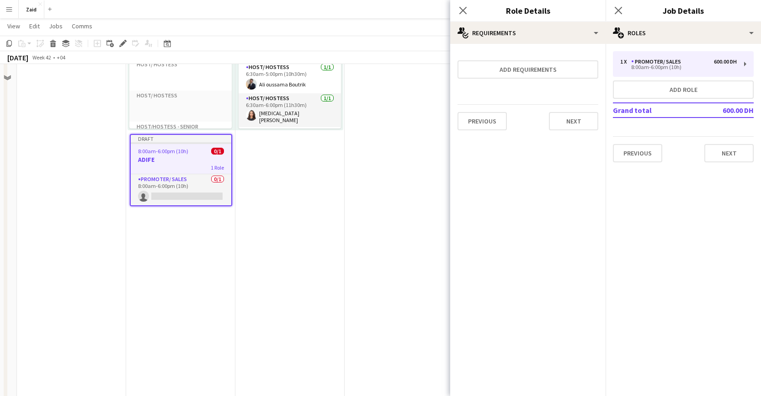
scroll to position [145, 0]
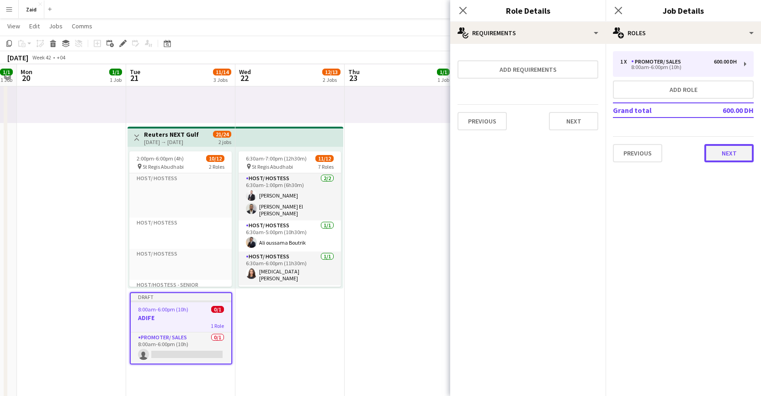
click at [733, 152] on button "Next" at bounding box center [729, 153] width 49 height 18
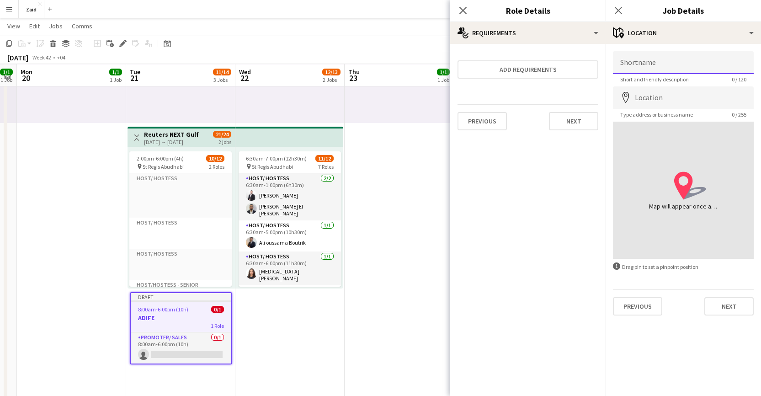
click at [670, 64] on input "Shortname" at bounding box center [683, 62] width 141 height 23
type input "*"
type input "*****"
click at [698, 103] on input "Location" at bounding box center [683, 97] width 141 height 23
type input "**********"
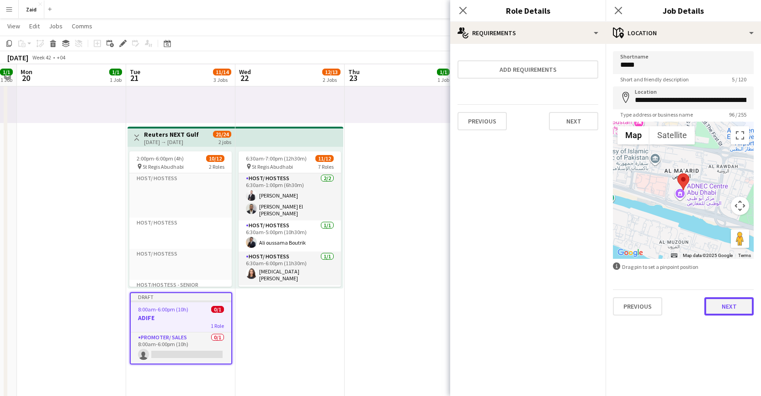
click at [723, 300] on button "Next" at bounding box center [729, 306] width 49 height 18
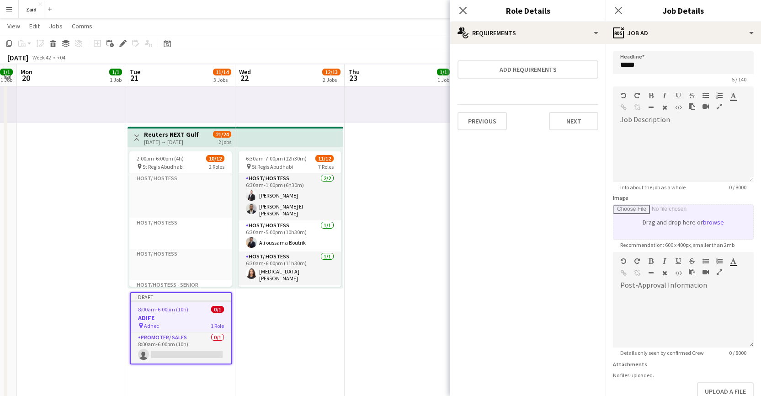
click at [694, 225] on input "Image" at bounding box center [684, 222] width 140 height 34
type input "**********"
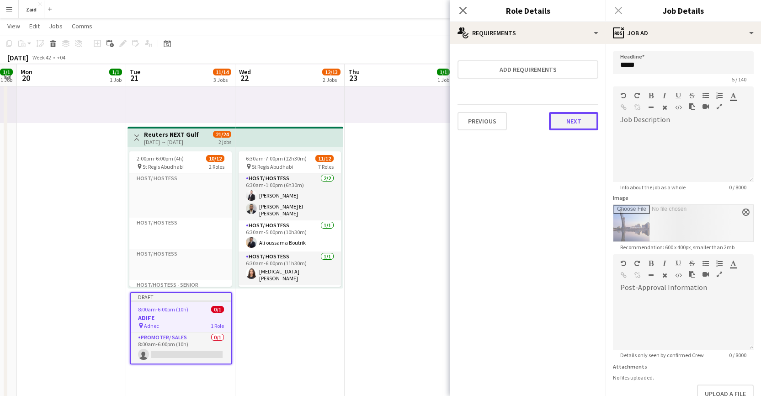
click at [569, 120] on button "Next" at bounding box center [573, 121] width 49 height 18
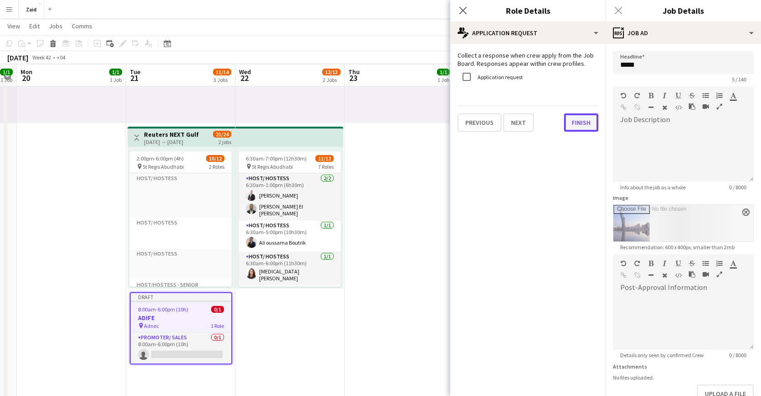
click at [577, 117] on button "Finish" at bounding box center [581, 122] width 34 height 18
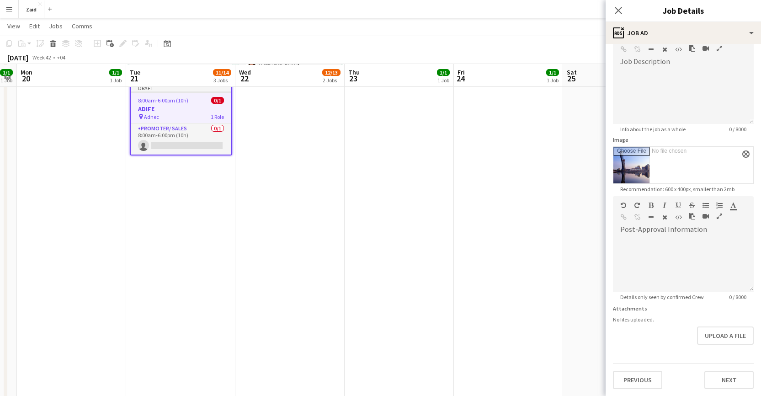
scroll to position [354, 0]
click at [727, 374] on button "Next" at bounding box center [729, 380] width 49 height 18
type input "*******"
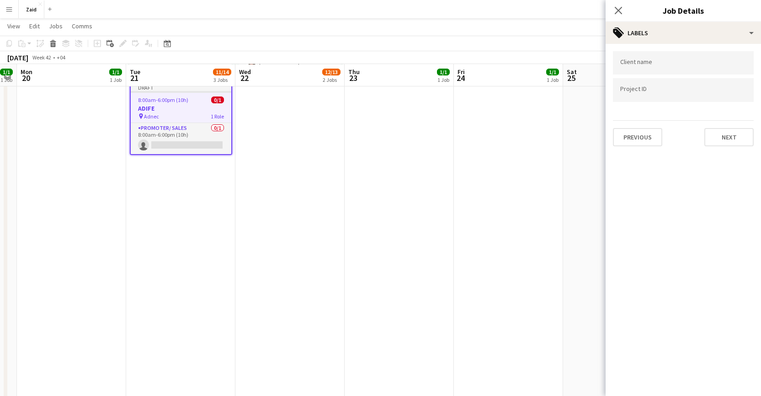
scroll to position [0, 0]
click at [715, 140] on button "Next" at bounding box center [729, 137] width 49 height 18
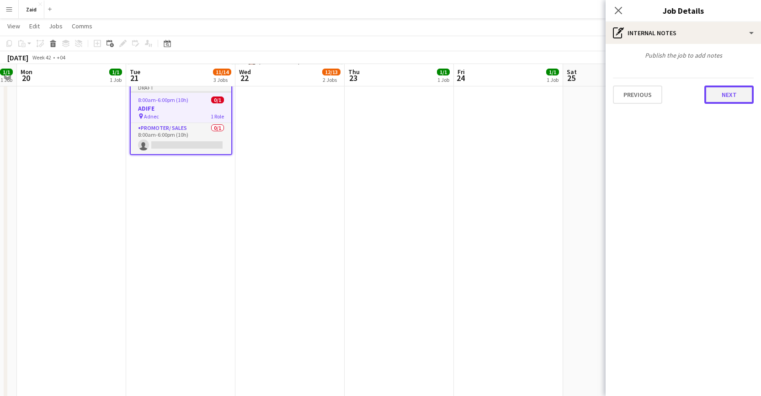
click at [723, 91] on button "Next" at bounding box center [729, 95] width 49 height 18
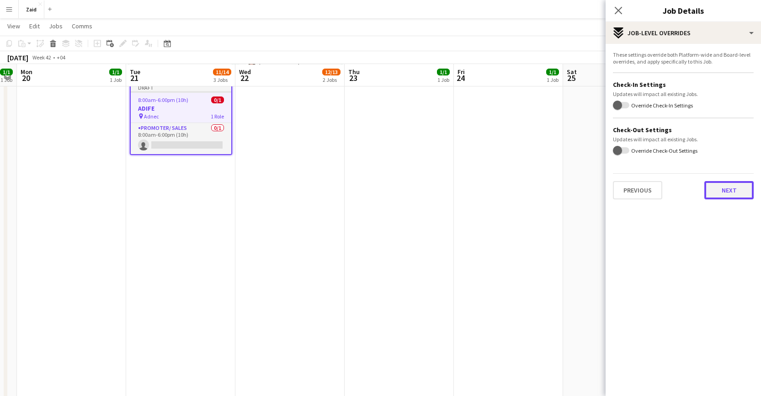
click at [723, 186] on button "Next" at bounding box center [729, 190] width 49 height 18
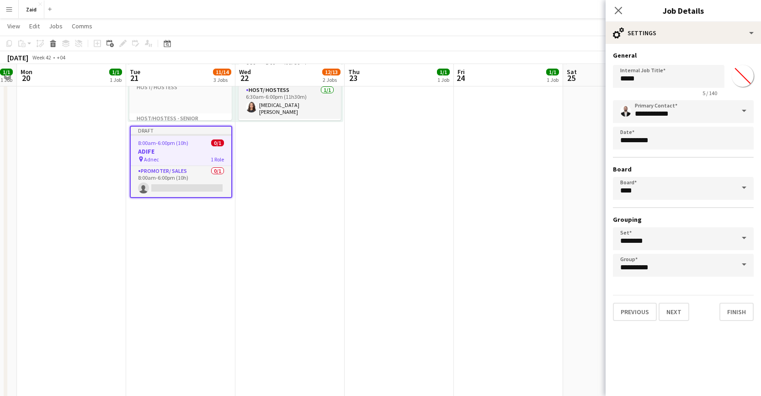
scroll to position [195, 0]
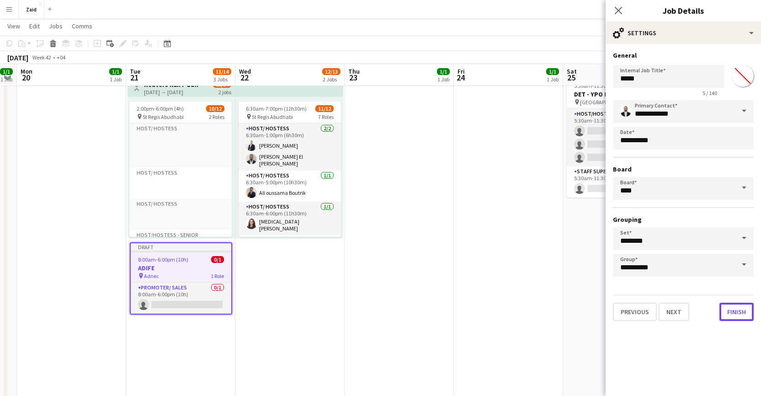
drag, startPoint x: 733, startPoint y: 313, endPoint x: 705, endPoint y: 313, distance: 27.9
click at [733, 313] on button "Finish" at bounding box center [737, 312] width 34 height 18
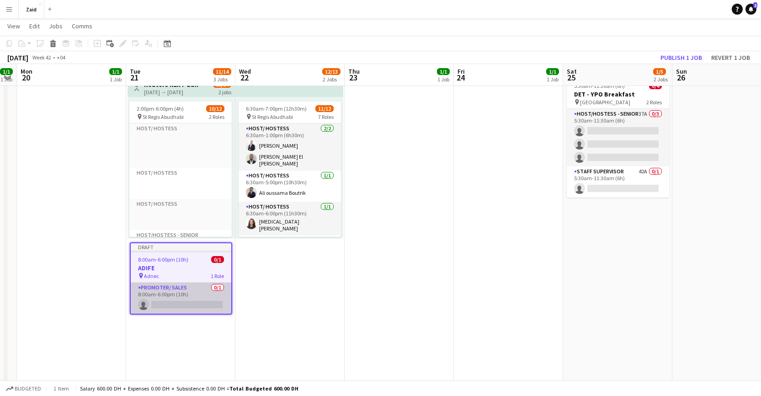
click at [193, 285] on app-card-role "Promoter/ Sales 0/1 8:00am-6:00pm (10h) single-neutral-actions" at bounding box center [181, 298] width 101 height 31
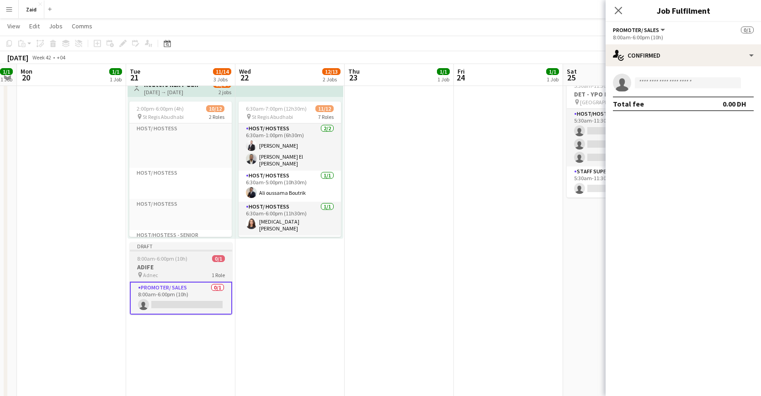
click at [192, 277] on div "pin Adnec 1 Role" at bounding box center [181, 274] width 102 height 7
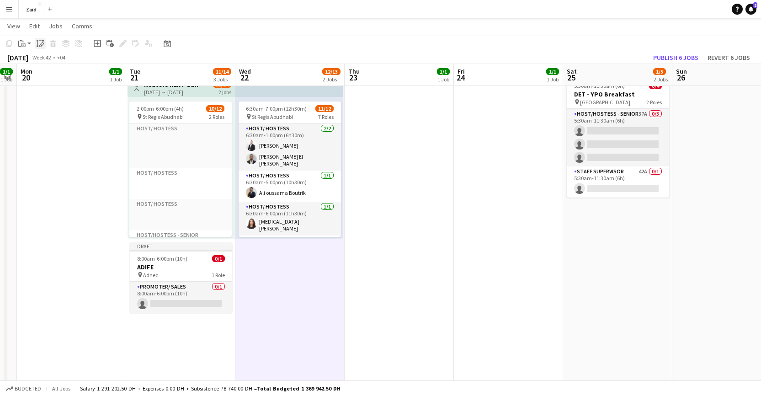
click at [39, 45] on icon at bounding box center [40, 45] width 3 height 4
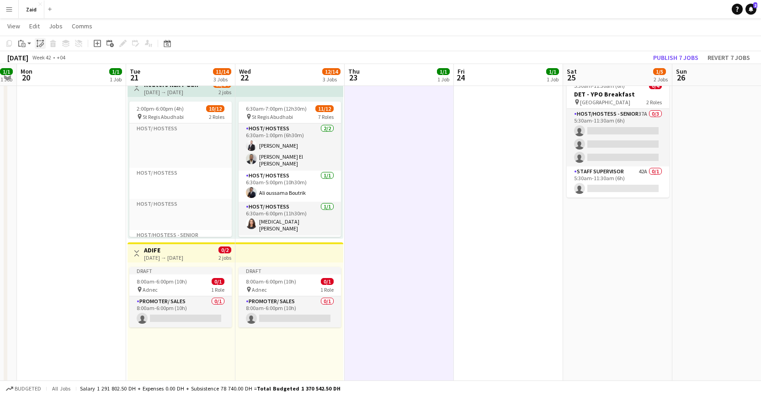
click at [41, 42] on icon "Paste linked Job" at bounding box center [40, 43] width 7 height 7
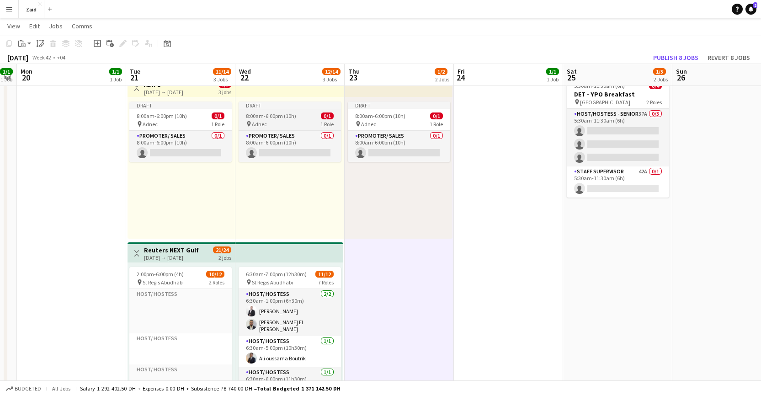
click at [275, 123] on div "pin Adnec 1 Role" at bounding box center [290, 123] width 102 height 7
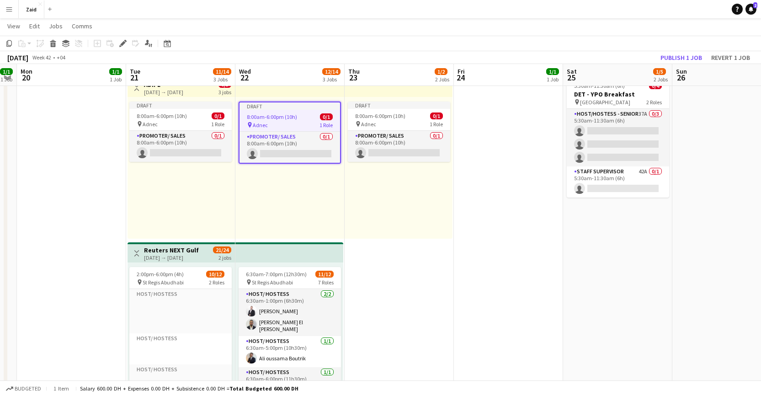
click at [277, 118] on span "8:00am-6:00pm (10h)" at bounding box center [272, 116] width 50 height 7
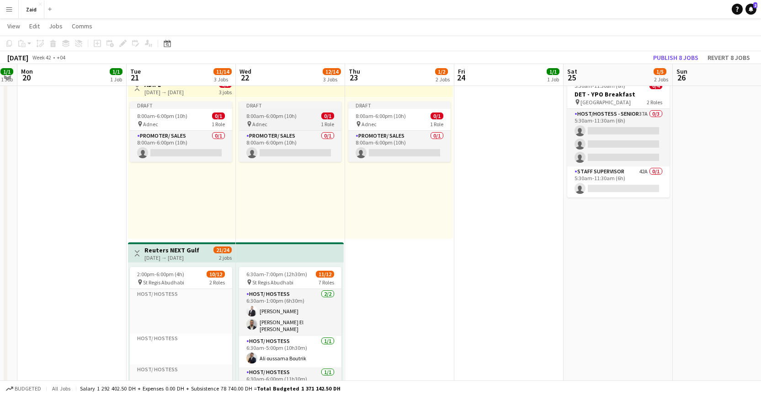
click at [277, 117] on span "8:00am-6:00pm (10h)" at bounding box center [271, 115] width 50 height 7
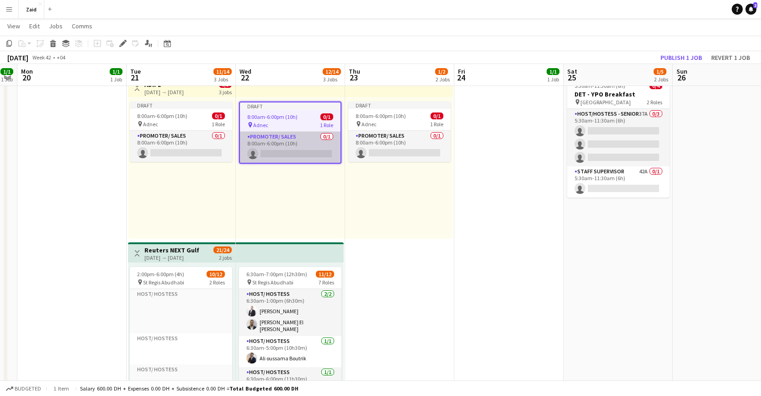
click at [282, 144] on app-card-role "Promoter/ Sales 0/1 8:00am-6:00pm (10h) single-neutral-actions" at bounding box center [290, 147] width 101 height 31
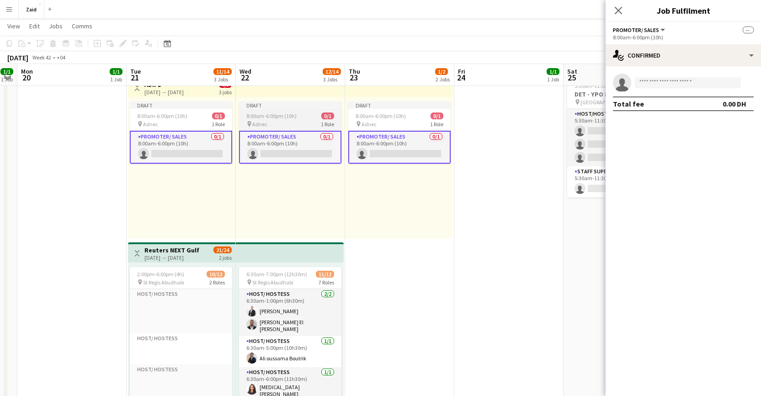
click at [300, 118] on div "8:00am-6:00pm (10h) 0/1" at bounding box center [290, 115] width 102 height 7
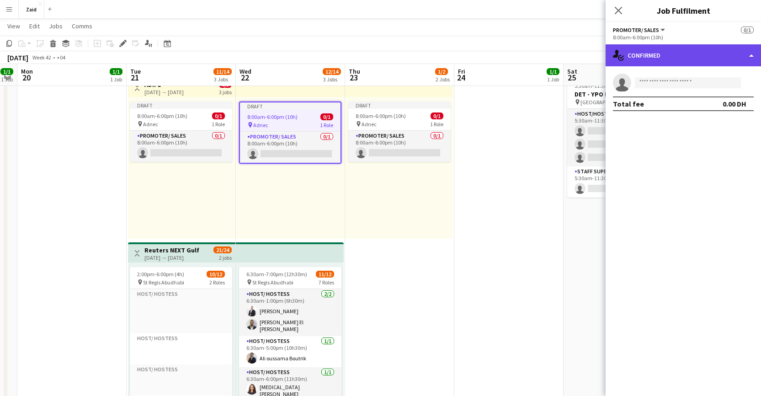
click at [747, 56] on div "single-neutral-actions-check-2 Confirmed" at bounding box center [683, 55] width 155 height 22
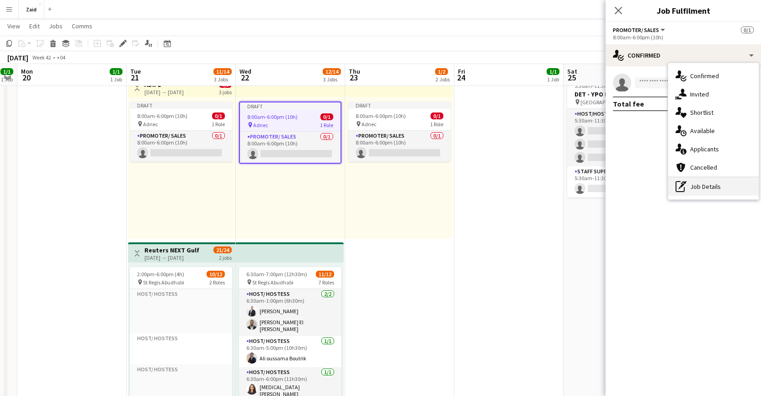
click at [713, 193] on div "pen-write Job Details" at bounding box center [714, 186] width 91 height 18
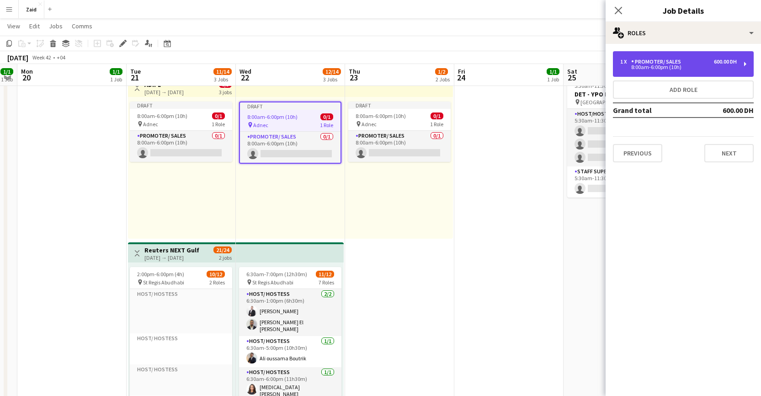
click at [672, 68] on div "8:00am-6:00pm (10h)" at bounding box center [679, 67] width 117 height 5
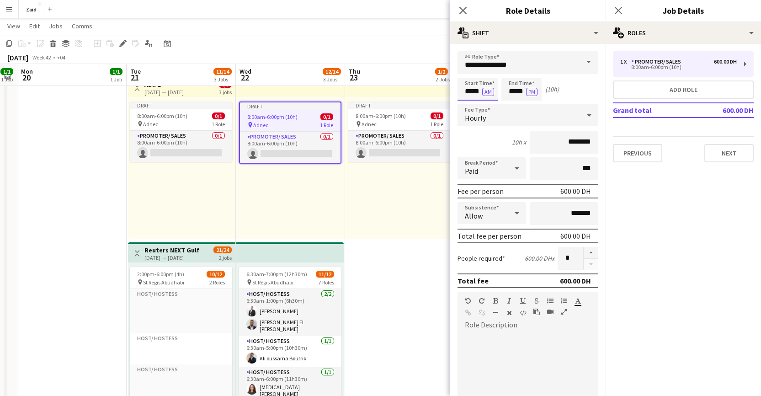
click at [473, 91] on input "*****" at bounding box center [478, 89] width 40 height 23
drag, startPoint x: 471, startPoint y: 92, endPoint x: 478, endPoint y: 90, distance: 7.1
click at [471, 92] on input "*****" at bounding box center [478, 89] width 40 height 23
type input "*****"
click at [743, 156] on button "Next" at bounding box center [729, 153] width 49 height 18
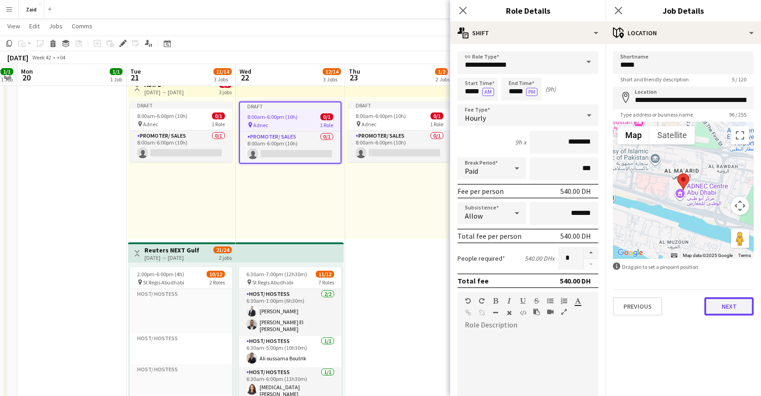
click at [722, 306] on button "Next" at bounding box center [729, 306] width 49 height 18
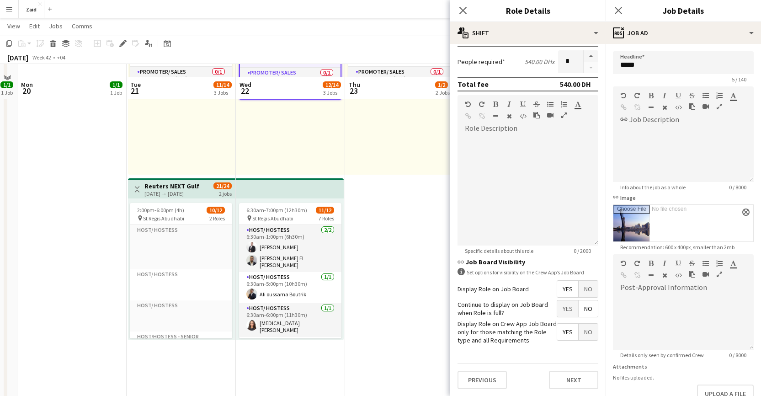
scroll to position [280, 0]
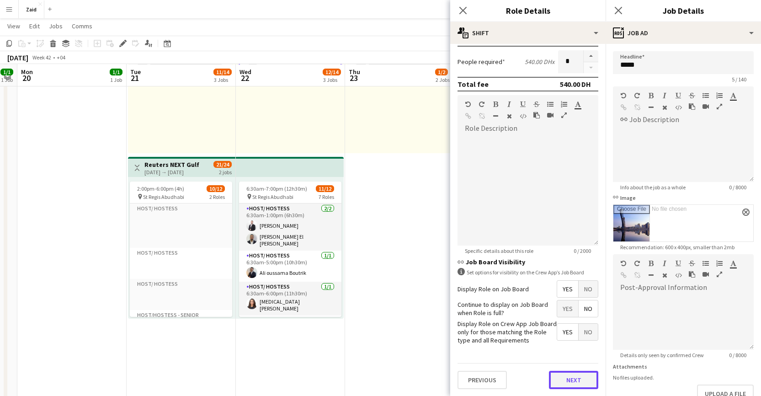
click at [578, 373] on button "Next" at bounding box center [573, 380] width 49 height 18
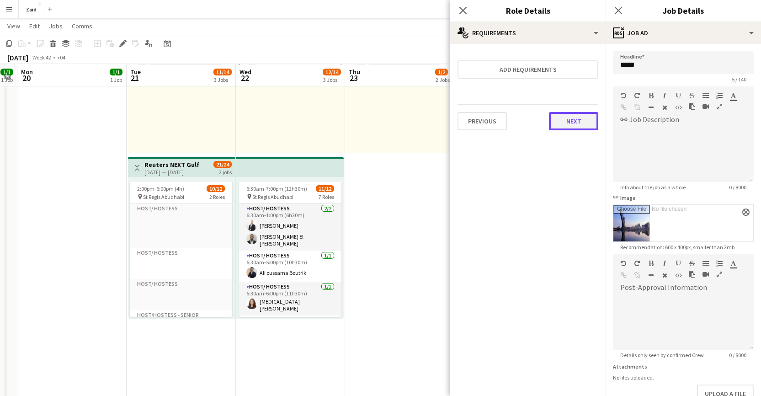
click at [577, 125] on button "Next" at bounding box center [573, 121] width 49 height 18
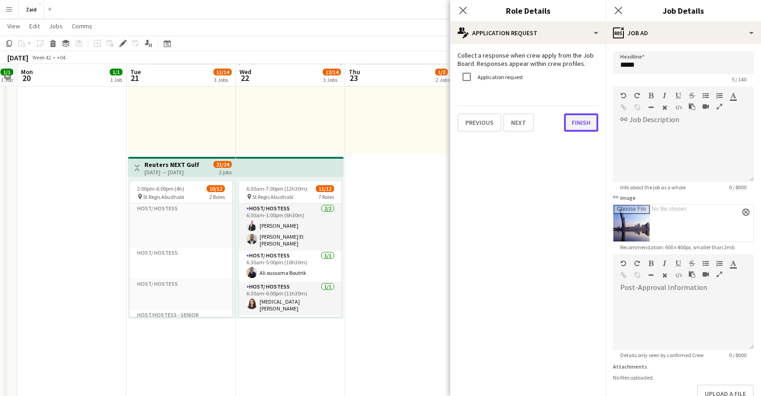
click at [573, 120] on button "Finish" at bounding box center [581, 122] width 34 height 18
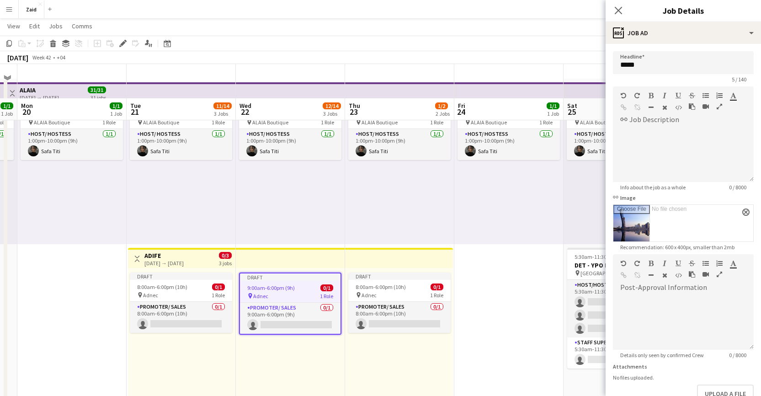
scroll to position [62, 0]
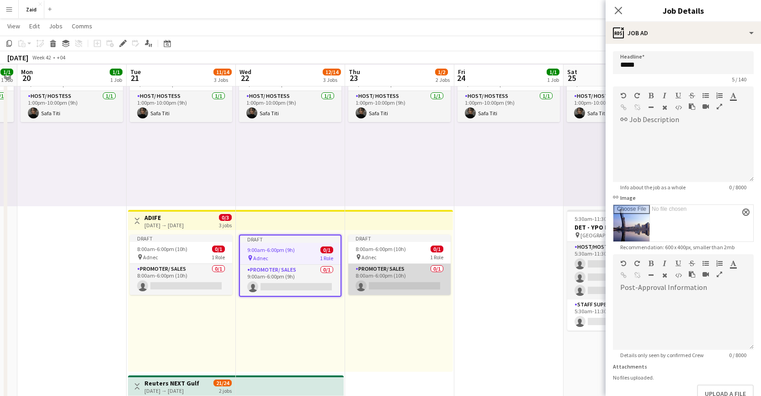
click at [396, 271] on app-card-role "Promoter/ Sales 0/1 8:00am-6:00pm (10h) single-neutral-actions" at bounding box center [399, 279] width 102 height 31
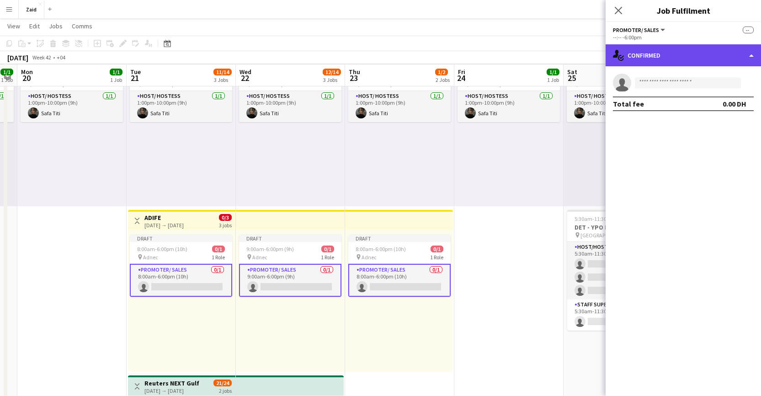
click at [741, 55] on div "single-neutral-actions-check-2 Confirmed" at bounding box center [683, 55] width 155 height 22
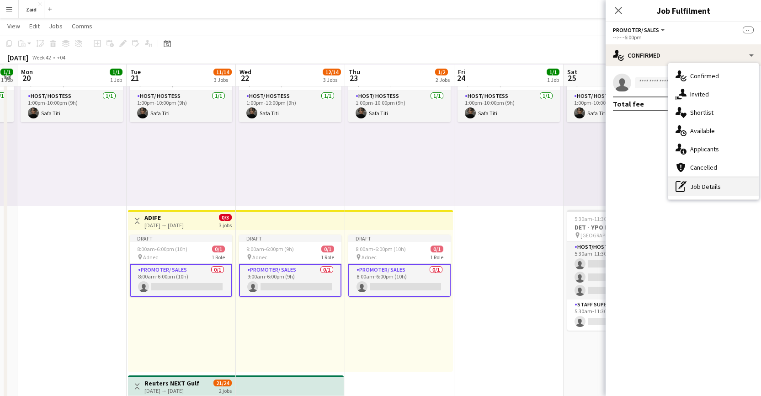
click at [712, 189] on div "pen-write Job Details" at bounding box center [714, 186] width 91 height 18
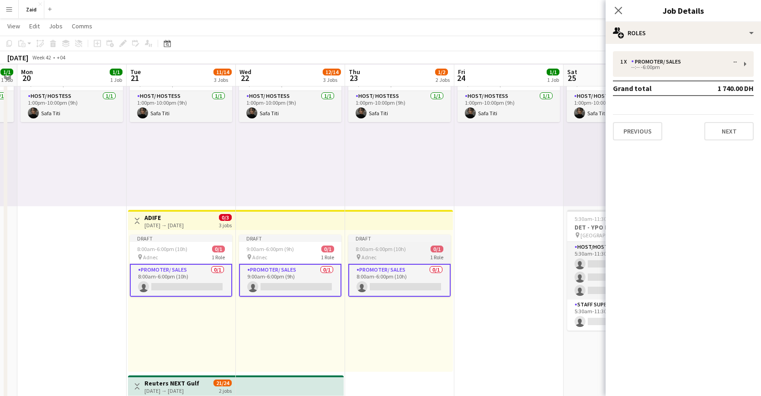
click at [411, 280] on app-card-role "Promoter/ Sales 0/1 8:00am-6:00pm (10h) single-neutral-actions" at bounding box center [399, 280] width 102 height 33
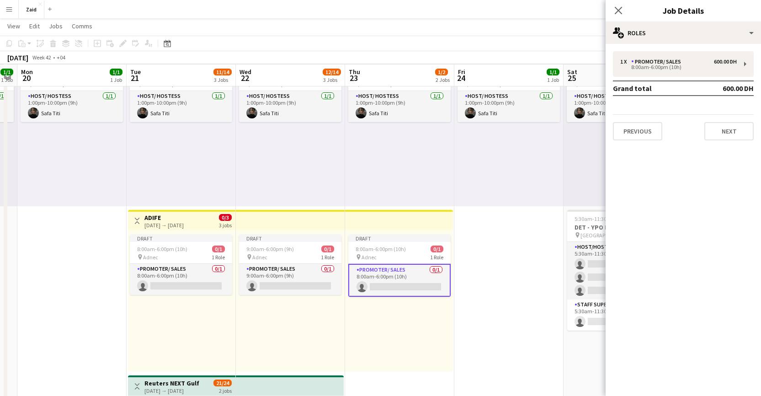
scroll to position [0, 200]
click at [405, 262] on app-job-card "Draft 8:00am-6:00pm (10h) 0/1 pin Adnec 1 Role Promoter/ Sales 0/1 8:00am-6:00p…" at bounding box center [400, 266] width 102 height 62
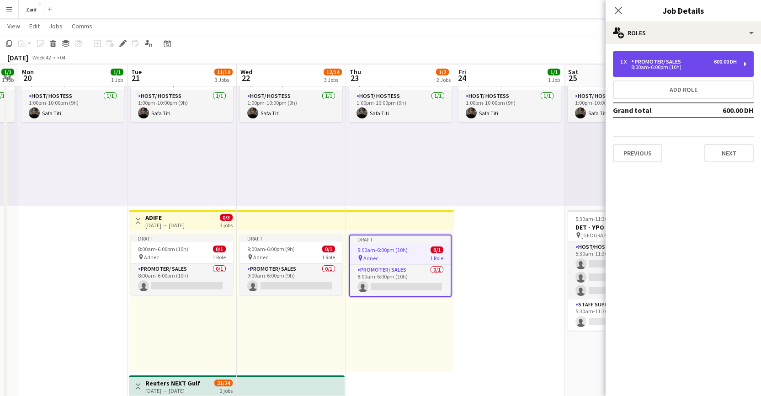
click at [743, 68] on div "1 x Promoter/ Sales 600.00 DH 8:00am-6:00pm (10h)" at bounding box center [683, 64] width 141 height 26
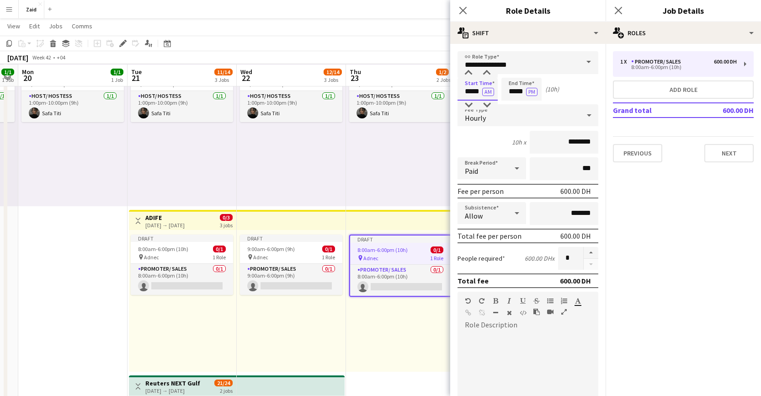
click at [472, 91] on input "*****" at bounding box center [478, 89] width 40 height 23
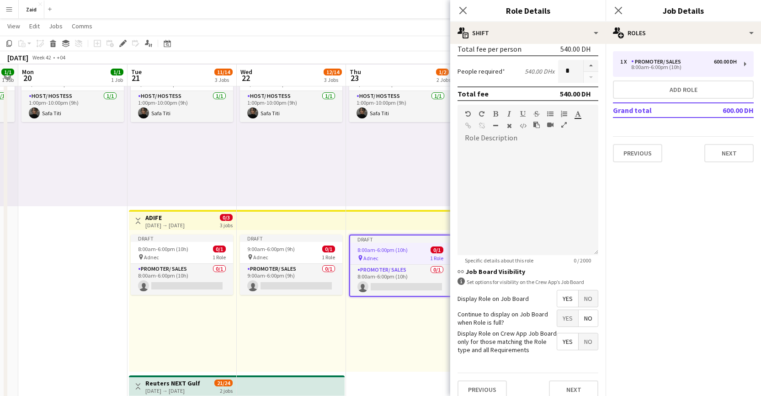
scroll to position [197, 0]
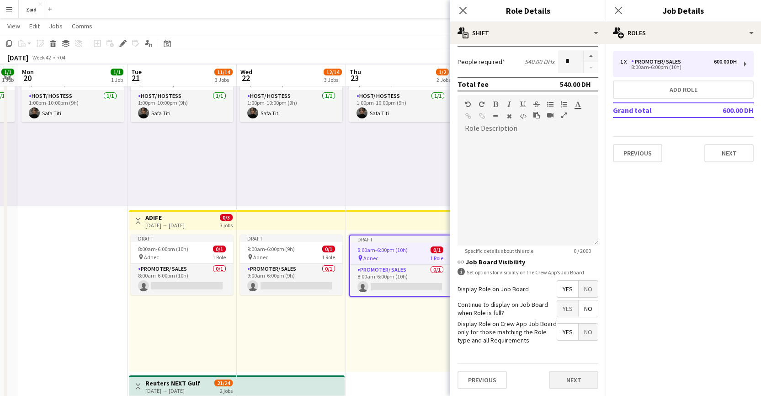
type input "*****"
click at [564, 378] on button "Next" at bounding box center [573, 380] width 49 height 18
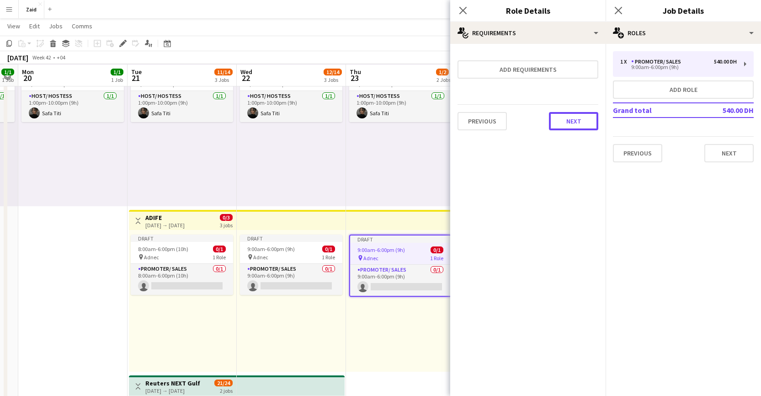
click at [571, 127] on button "Next" at bounding box center [573, 121] width 49 height 18
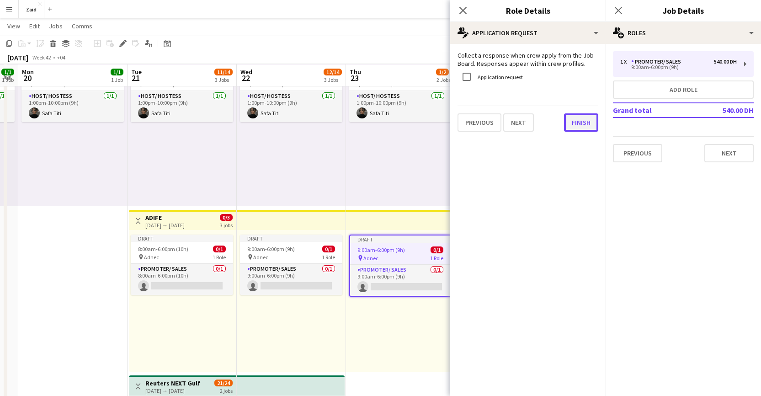
click at [590, 120] on button "Finish" at bounding box center [581, 122] width 34 height 18
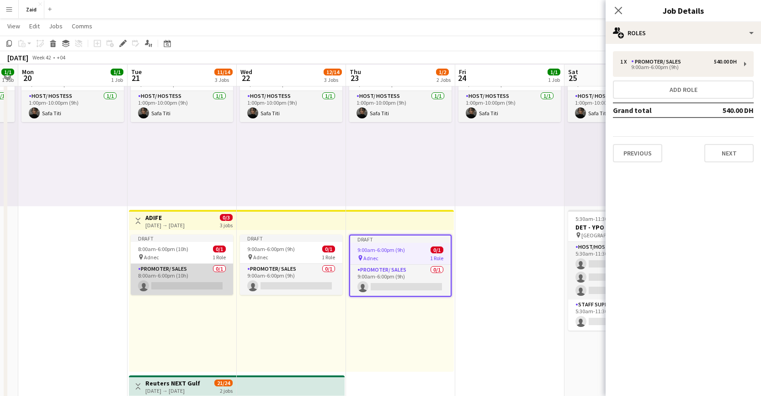
click at [210, 271] on app-card-role "Promoter/ Sales 0/1 8:00am-6:00pm (10h) single-neutral-actions" at bounding box center [182, 279] width 102 height 31
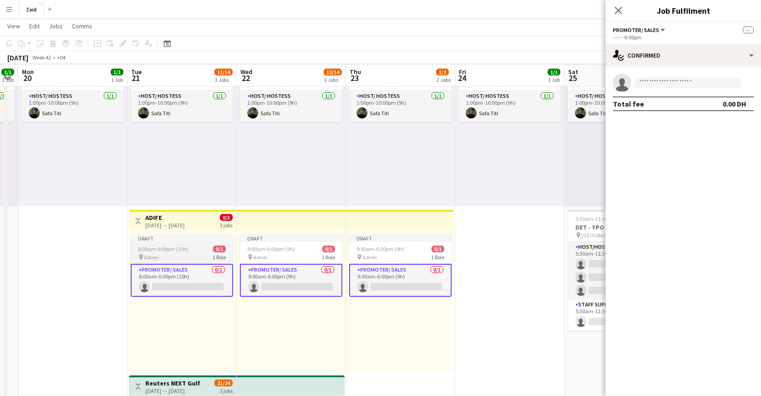
click at [205, 257] on div "pin Adnec 1 Role" at bounding box center [182, 256] width 102 height 7
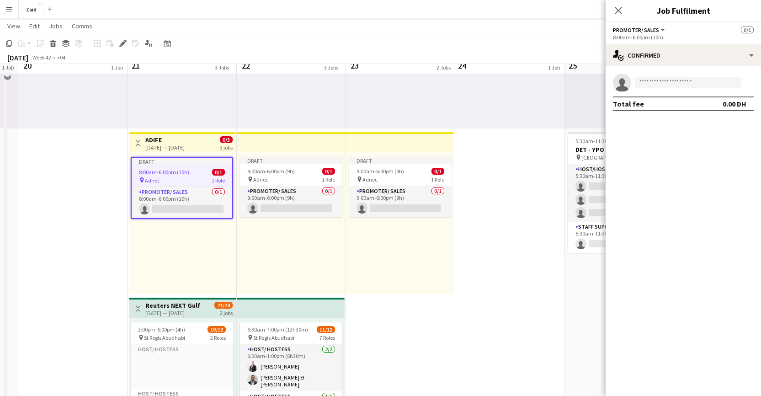
scroll to position [92, 0]
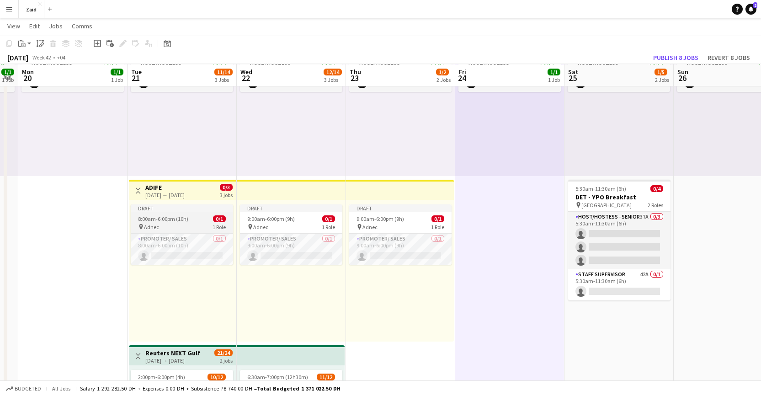
click at [193, 214] on app-job-card "Draft 8:00am-6:00pm (10h) 0/1 pin Adnec 1 Role Promoter/ Sales 0/1 8:00am-6:00p…" at bounding box center [182, 234] width 102 height 60
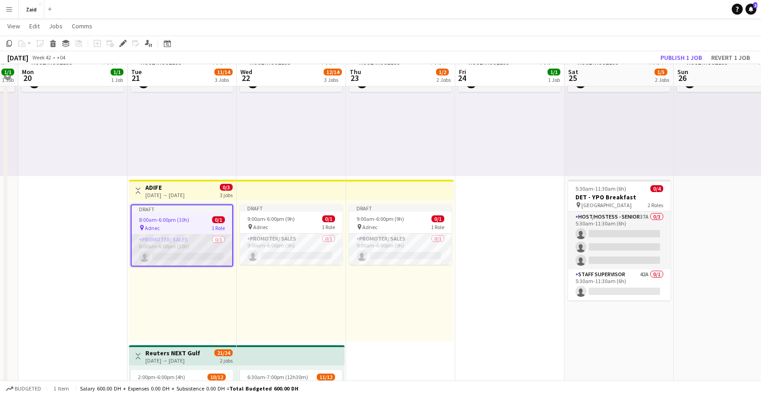
click at [190, 249] on app-card-role "Promoter/ Sales 0/1 8:00am-6:00pm (10h) single-neutral-actions" at bounding box center [182, 250] width 101 height 31
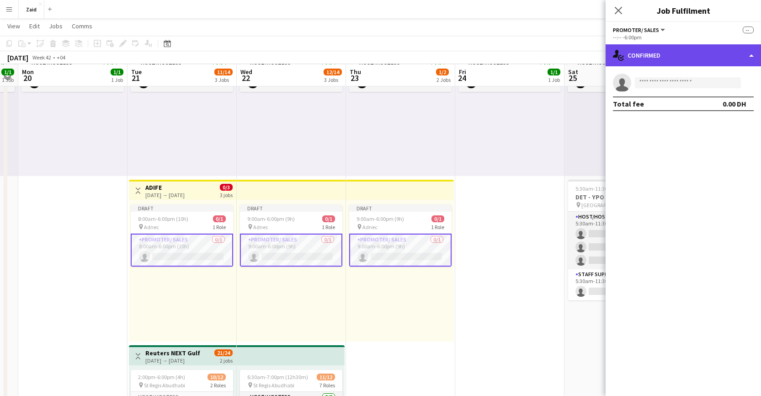
click at [687, 48] on div "single-neutral-actions-check-2 Confirmed" at bounding box center [683, 55] width 155 height 22
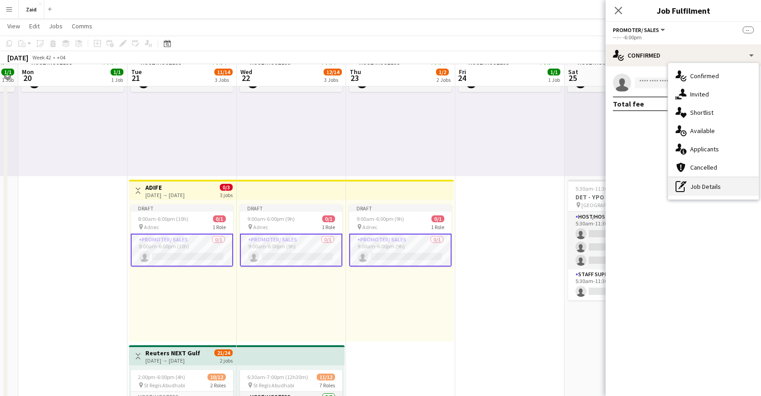
click at [721, 187] on div "pen-write Job Details" at bounding box center [714, 186] width 91 height 18
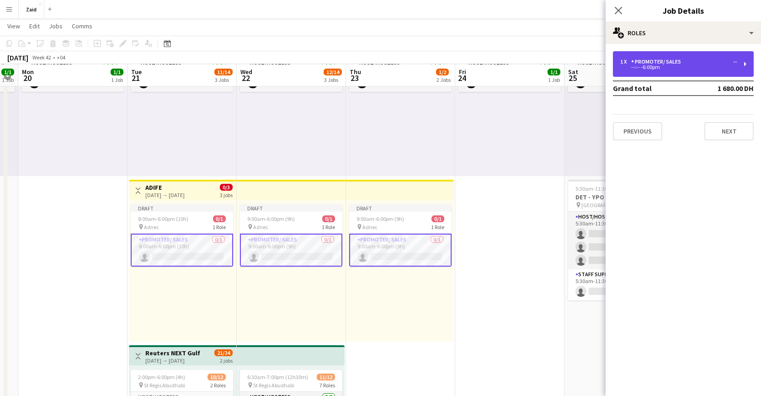
click at [681, 60] on div "Promoter/ Sales" at bounding box center [659, 62] width 54 height 6
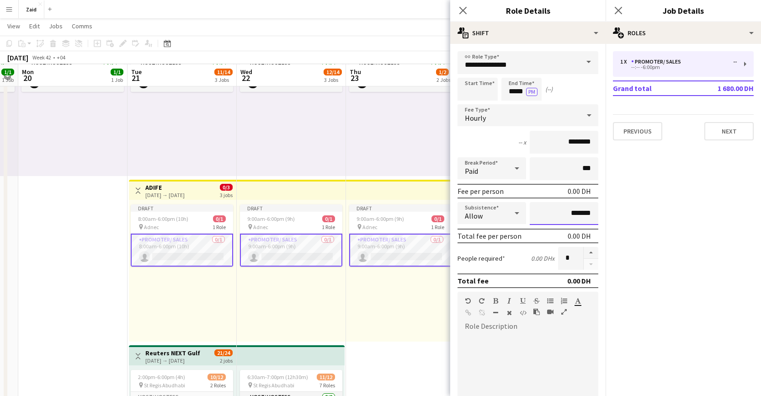
click at [561, 216] on input "*******" at bounding box center [564, 213] width 69 height 23
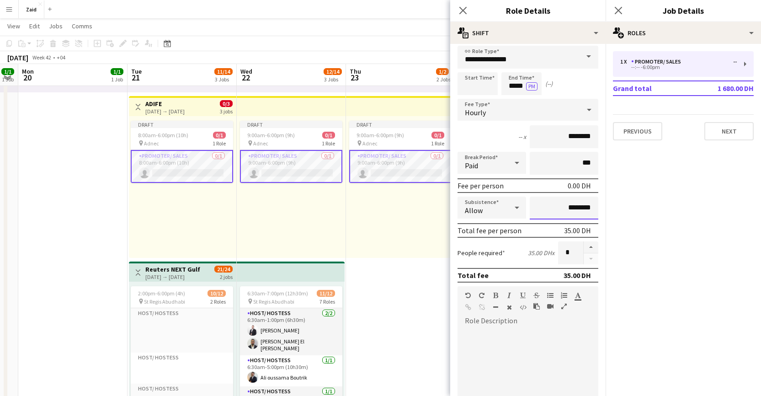
scroll to position [12, 0]
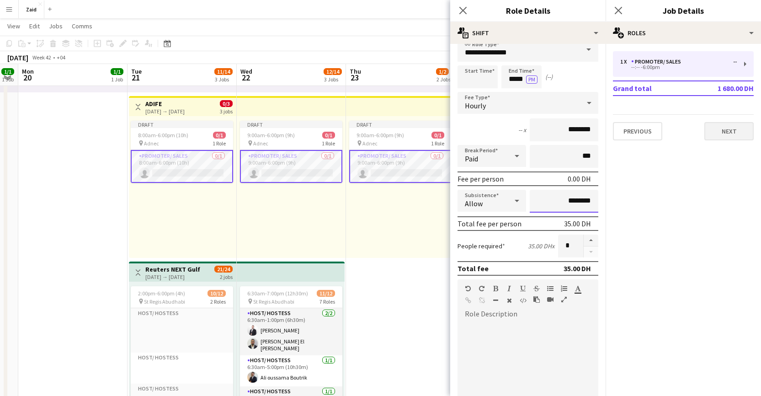
type input "********"
click at [728, 130] on button "Next" at bounding box center [729, 131] width 49 height 18
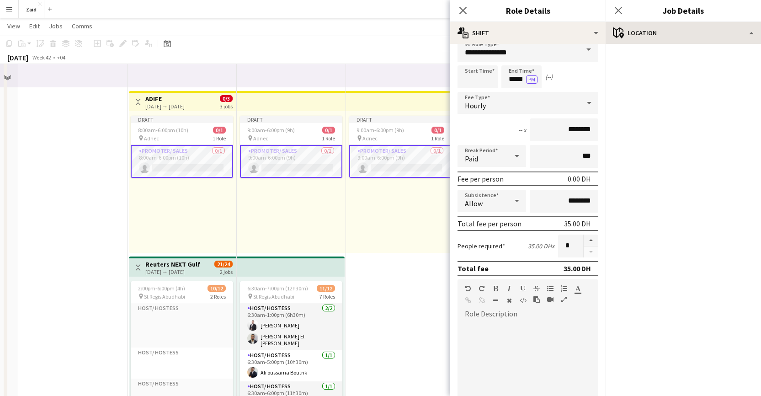
scroll to position [186, 0]
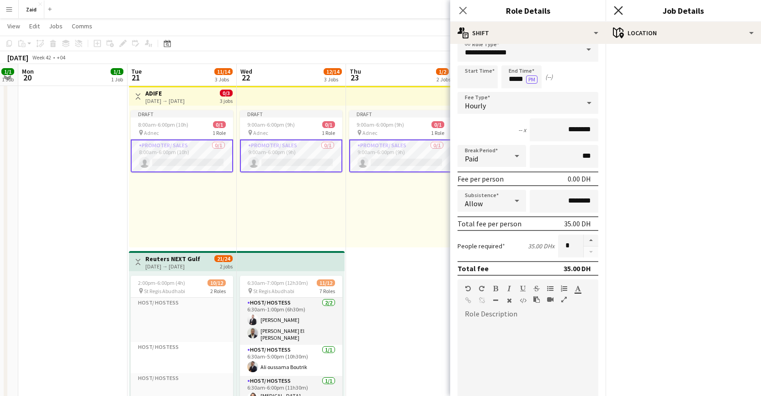
click at [621, 9] on icon "Close pop-in" at bounding box center [618, 10] width 9 height 9
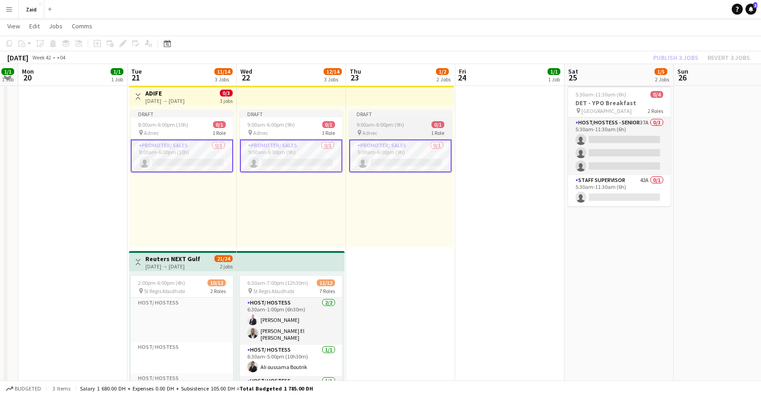
click at [396, 125] on span "9:00am-6:00pm (9h)" at bounding box center [381, 124] width 48 height 7
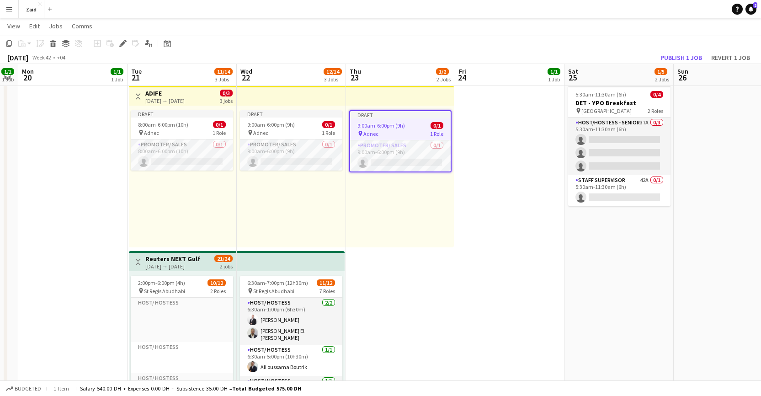
click at [398, 106] on div "Draft 9:00am-6:00pm (9h) 0/1 pin Adnec 1 Role Promoter/ Sales 0/1 9:00am-6:00pm…" at bounding box center [400, 177] width 108 height 142
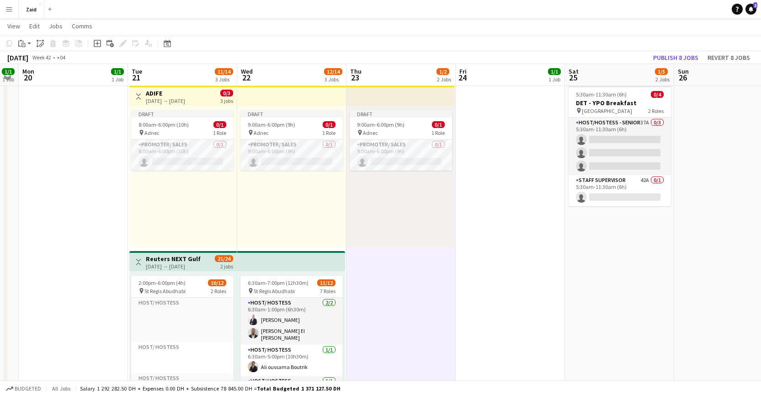
click at [311, 107] on div "Draft 9:00am-6:00pm (9h) 0/1 pin Adnec 1 Role Promoter/ Sales 0/1 9:00am-6:00pm…" at bounding box center [291, 177] width 109 height 142
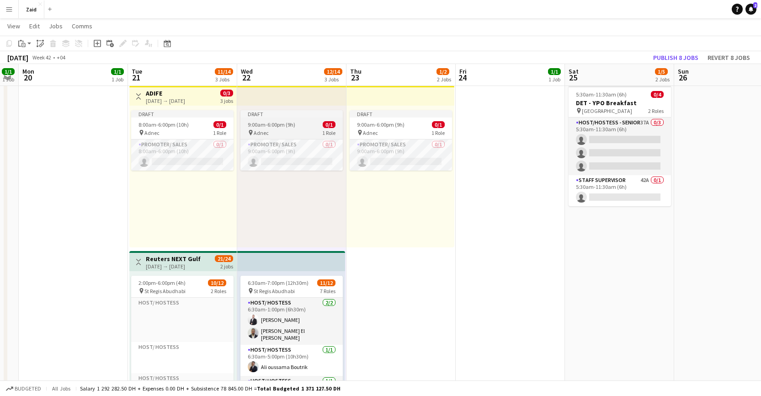
click at [290, 134] on div "pin Adnec 1 Role" at bounding box center [292, 132] width 102 height 7
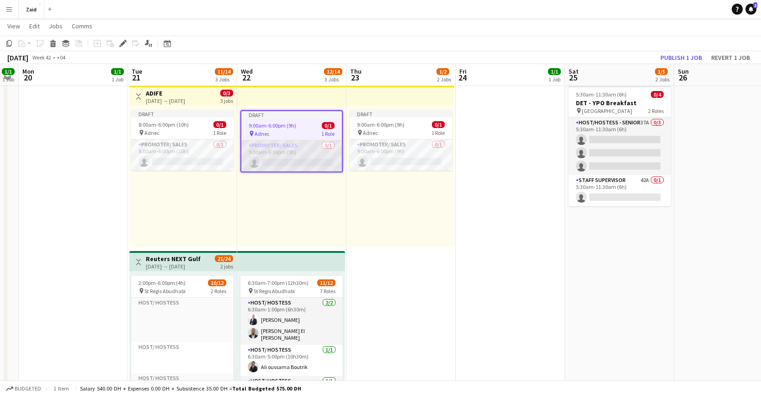
click at [293, 147] on app-card-role "Promoter/ Sales 0/1 9:00am-6:00pm (9h) single-neutral-actions" at bounding box center [291, 155] width 101 height 31
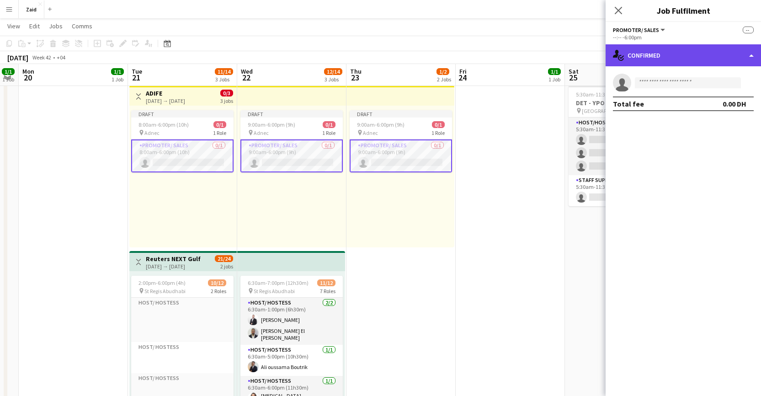
click at [695, 55] on div "single-neutral-actions-check-2 Confirmed" at bounding box center [683, 55] width 155 height 22
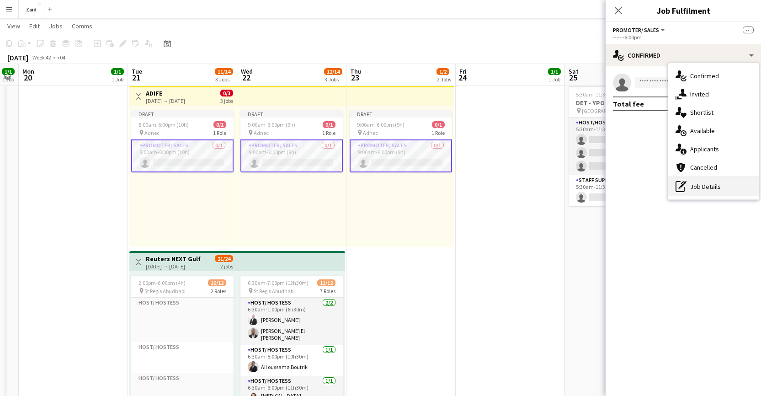
click at [723, 187] on div "pen-write Job Details" at bounding box center [714, 186] width 91 height 18
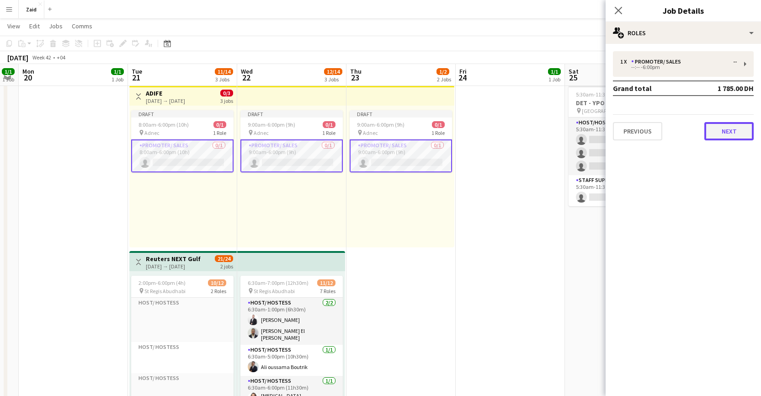
click at [730, 134] on button "Next" at bounding box center [729, 131] width 49 height 18
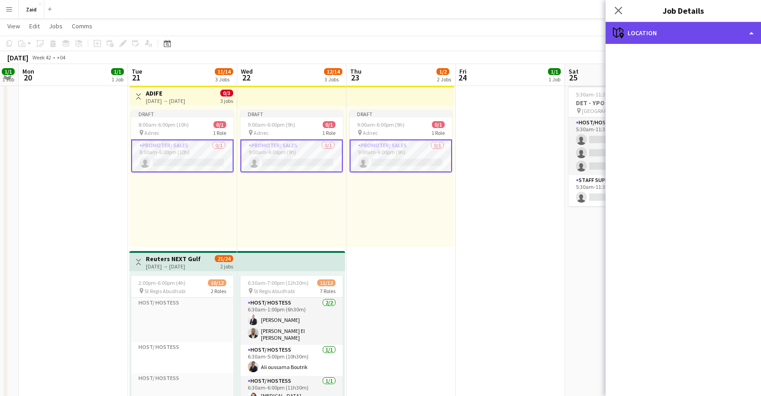
click at [735, 30] on div "maps-pin-1 Location" at bounding box center [683, 33] width 155 height 22
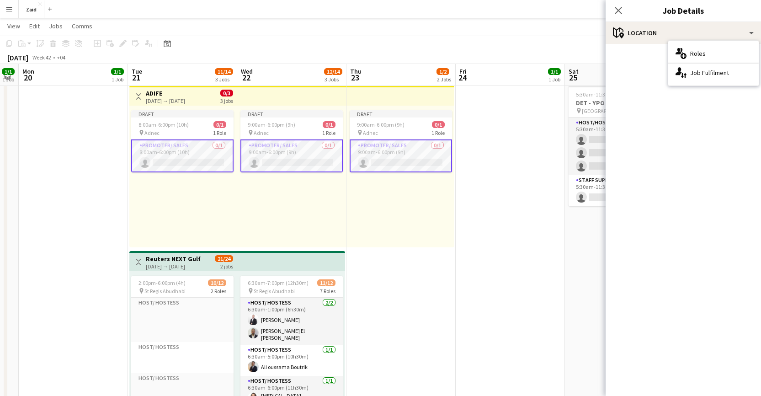
click at [421, 203] on div "Draft 9:00am-6:00pm (9h) 0/1 pin Adnec 1 Role Promoter/ Sales 0/1 9:00am-6:00pm…" at bounding box center [401, 177] width 108 height 142
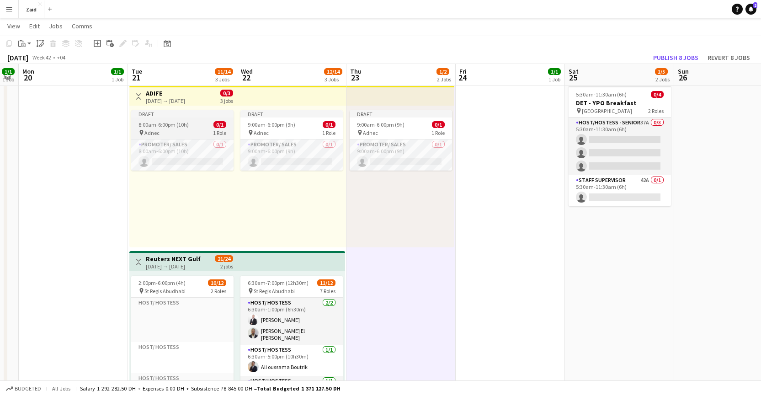
click at [179, 120] on app-job-card "Draft 8:00am-6:00pm (10h) 0/1 pin Adnec 1 Role Promoter/ Sales 0/1 8:00am-6:00p…" at bounding box center [182, 140] width 102 height 60
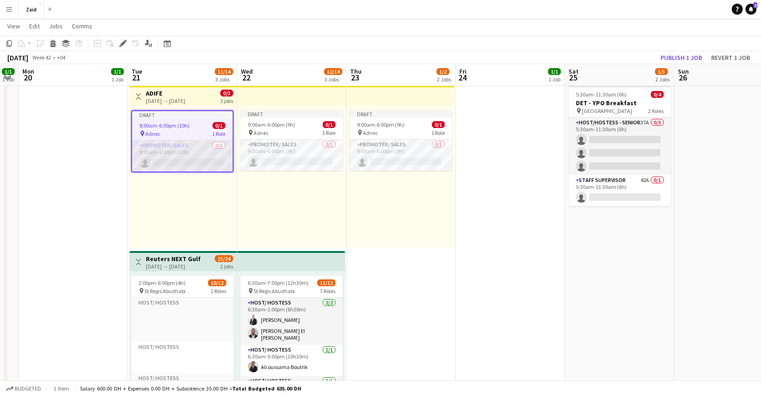
click at [184, 152] on app-card-role "Promoter/ Sales 0/1 8:00am-6:00pm (10h) single-neutral-actions" at bounding box center [182, 155] width 101 height 31
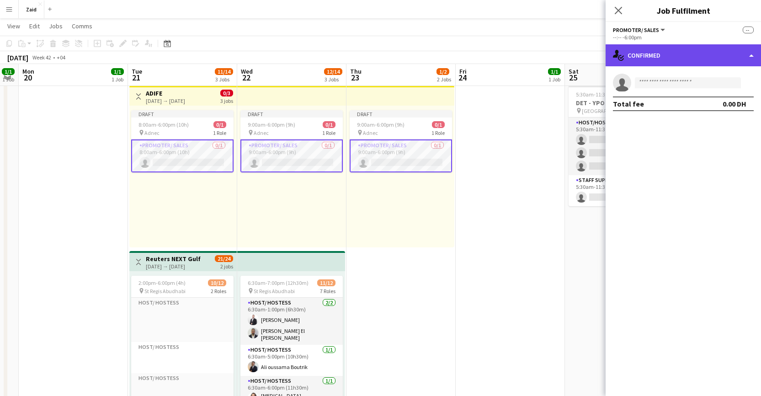
click at [712, 61] on div "single-neutral-actions-check-2 Confirmed" at bounding box center [683, 55] width 155 height 22
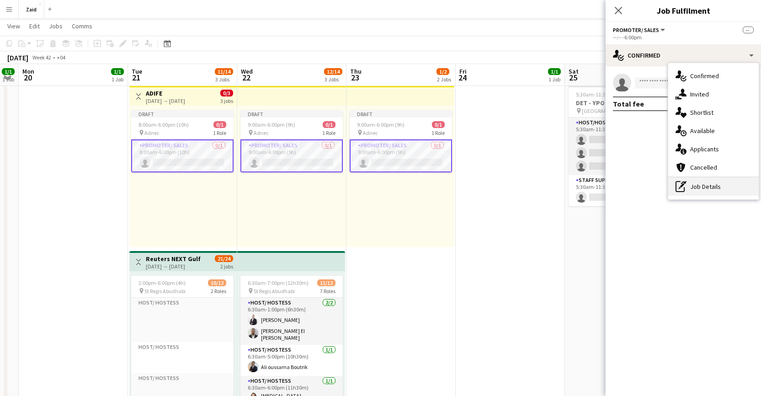
click at [725, 186] on div "pen-write Job Details" at bounding box center [714, 186] width 91 height 18
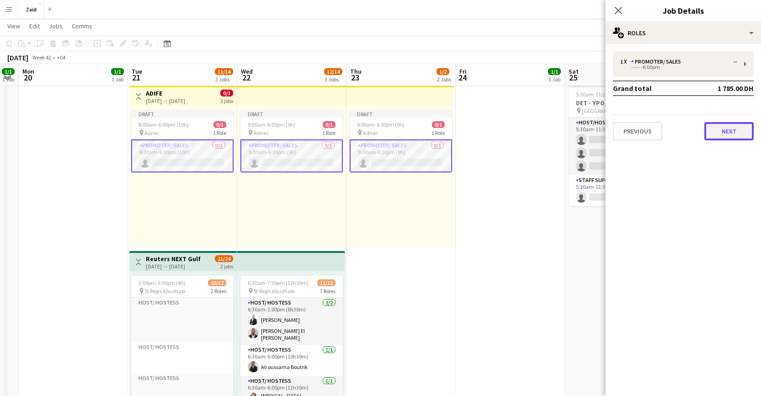
click at [716, 132] on button "Next" at bounding box center [729, 131] width 49 height 18
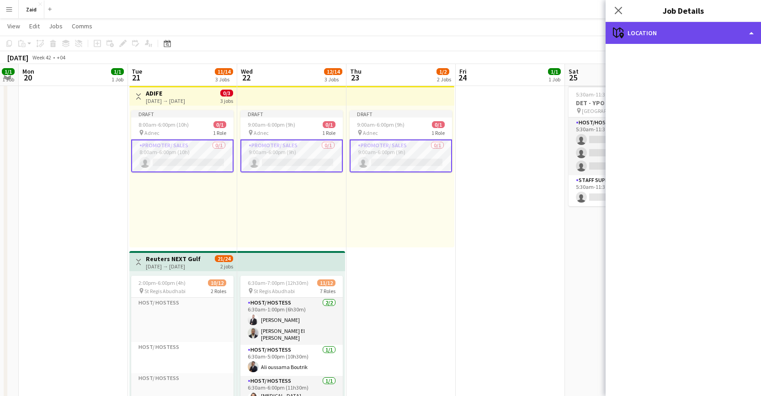
click at [736, 32] on div "maps-pin-1 Location" at bounding box center [683, 33] width 155 height 22
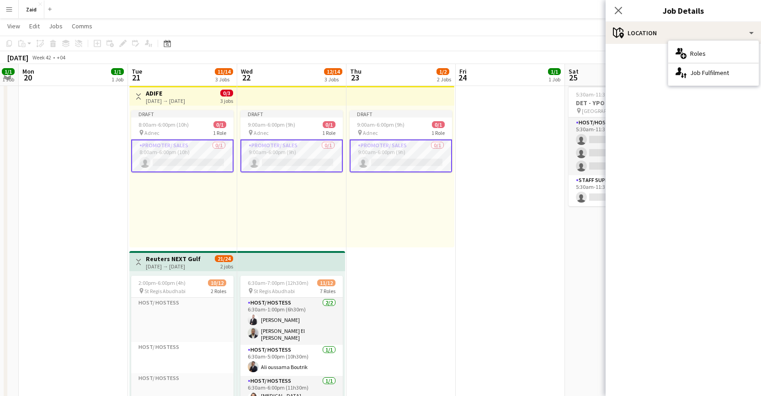
click at [714, 120] on mat-accordion "pencil3 General details 1 x Promoter/ Sales -- --:-- -6:00pm Grand total 1 785.…" at bounding box center [683, 220] width 155 height 352
click at [619, 12] on icon "Close pop-in" at bounding box center [618, 10] width 9 height 9
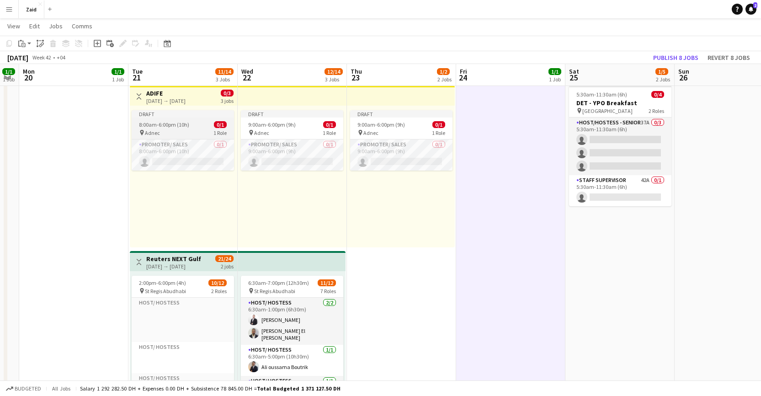
click at [198, 126] on div "8:00am-6:00pm (10h) 0/1" at bounding box center [183, 124] width 102 height 7
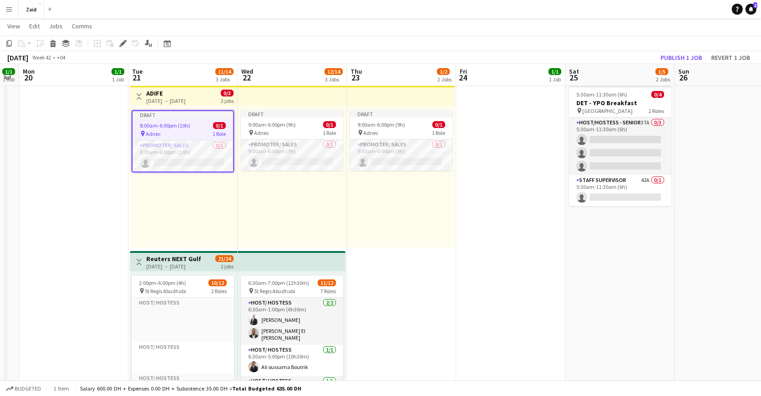
click at [200, 119] on app-job-card "Draft 8:00am-6:00pm (10h) 0/1 pin Adnec 1 Role Promoter/ Sales 0/1 8:00am-6:00p…" at bounding box center [183, 141] width 102 height 62
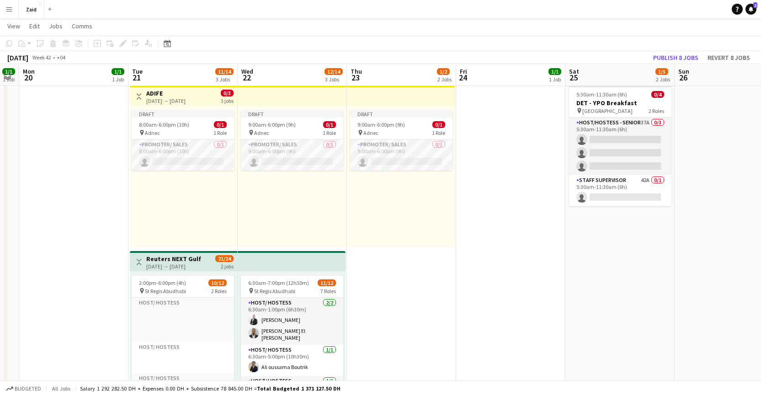
click at [186, 101] on div "[DATE] → [DATE]" at bounding box center [165, 100] width 39 height 7
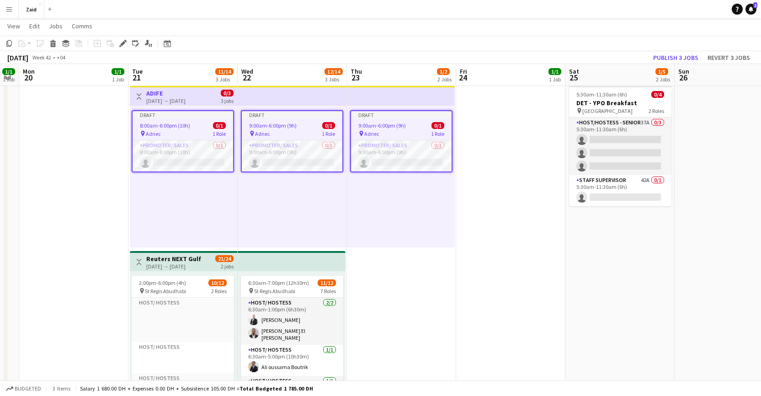
click at [196, 124] on div "8:00am-6:00pm (10h) 0/1" at bounding box center [183, 125] width 101 height 7
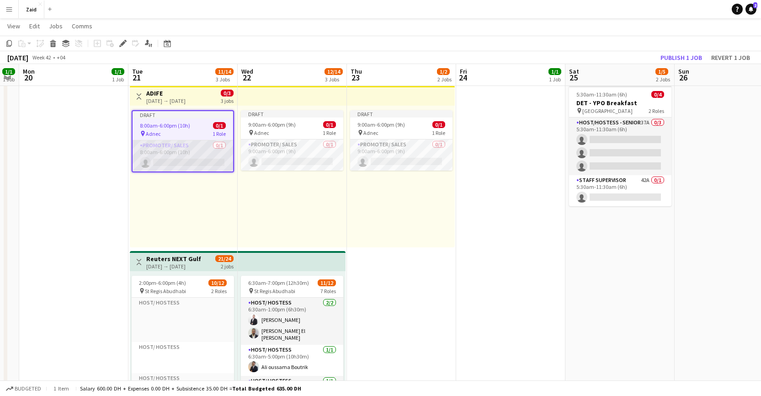
click at [174, 152] on app-card-role "Promoter/ Sales 0/1 8:00am-6:00pm (10h) single-neutral-actions" at bounding box center [183, 155] width 101 height 31
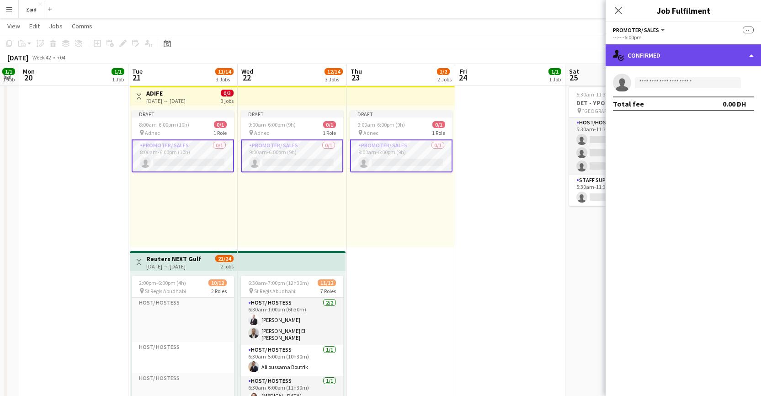
click at [684, 53] on div "single-neutral-actions-check-2 Confirmed" at bounding box center [683, 55] width 155 height 22
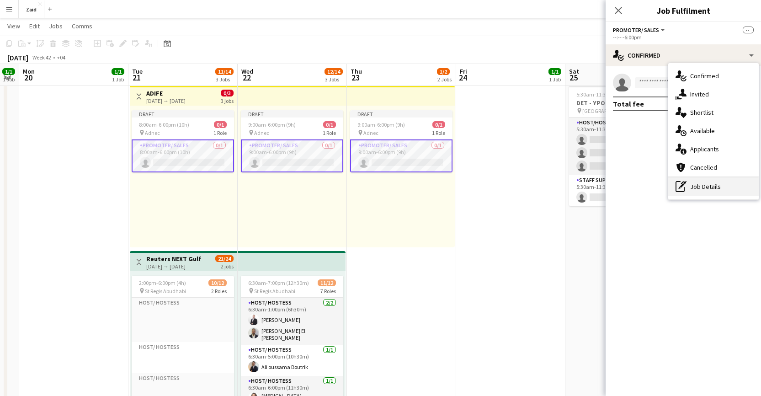
click at [721, 187] on div "pen-write Job Details" at bounding box center [714, 186] width 91 height 18
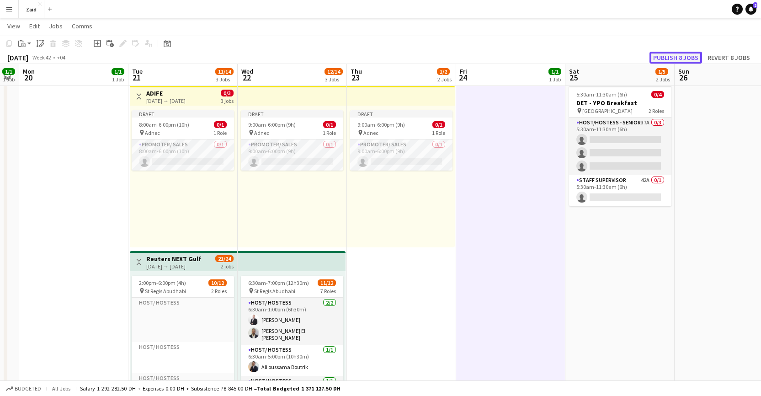
click at [689, 58] on button "Publish 8 jobs" at bounding box center [676, 58] width 53 height 12
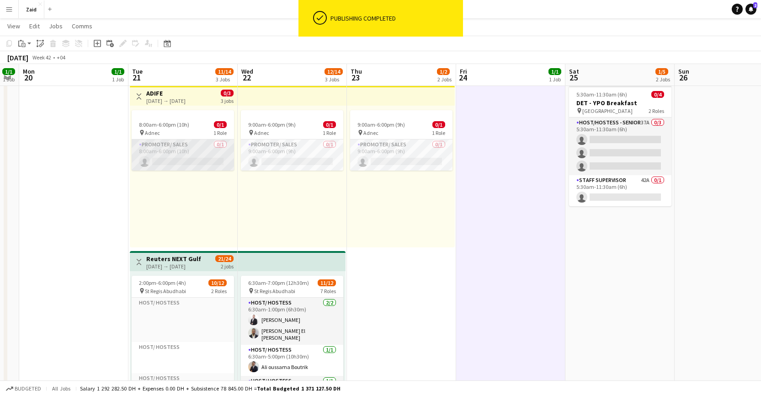
click at [191, 144] on app-card-role "Promoter/ Sales 0/1 8:00am-6:00pm (10h) single-neutral-actions" at bounding box center [183, 154] width 102 height 31
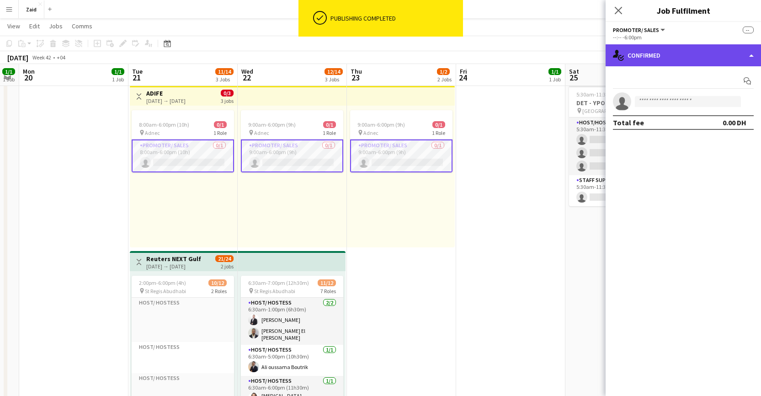
click at [740, 53] on div "single-neutral-actions-check-2 Confirmed" at bounding box center [683, 55] width 155 height 22
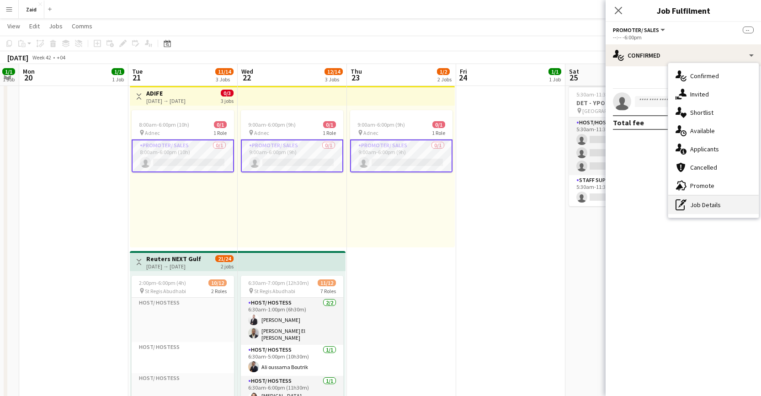
click at [738, 203] on div "pen-write Job Details" at bounding box center [714, 205] width 91 height 18
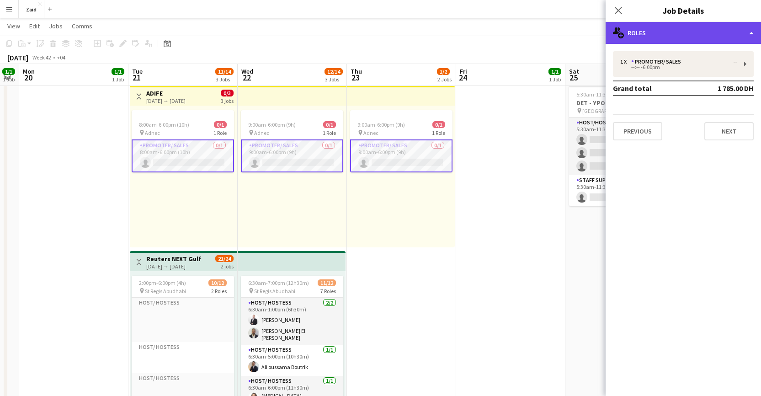
click at [725, 30] on div "multiple-users-add Roles" at bounding box center [683, 33] width 155 height 22
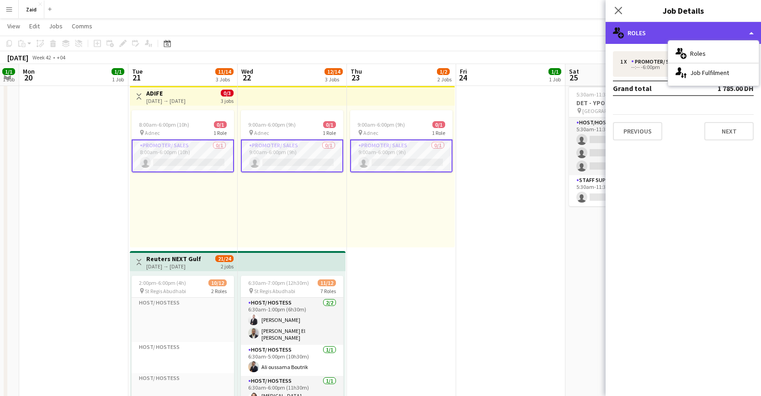
click at [730, 29] on div "multiple-users-add Roles" at bounding box center [683, 33] width 155 height 22
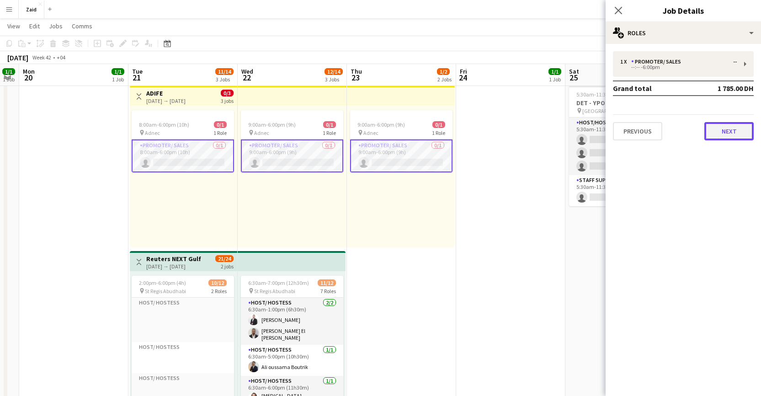
click at [734, 137] on button "Next" at bounding box center [729, 131] width 49 height 18
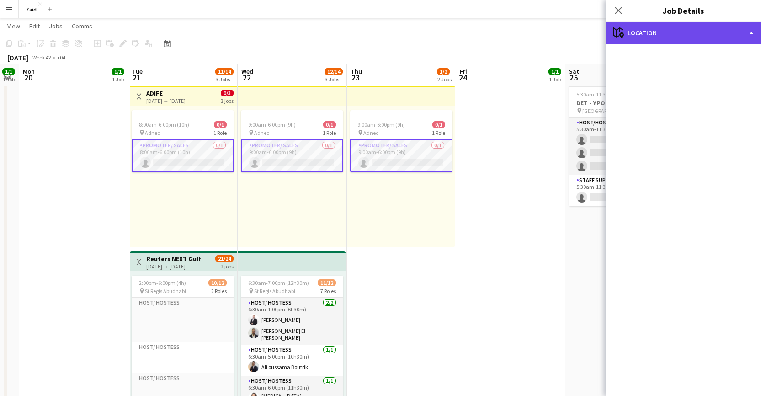
click at [730, 34] on div "maps-pin-1 Location" at bounding box center [683, 33] width 155 height 22
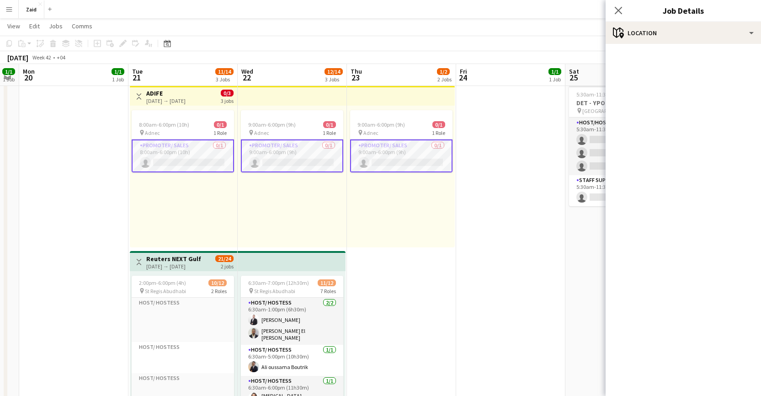
click at [258, 139] on div "Promoter/ Sales 0/1 9:00am-6:00pm (9h) single-neutral-actions" at bounding box center [292, 155] width 102 height 33
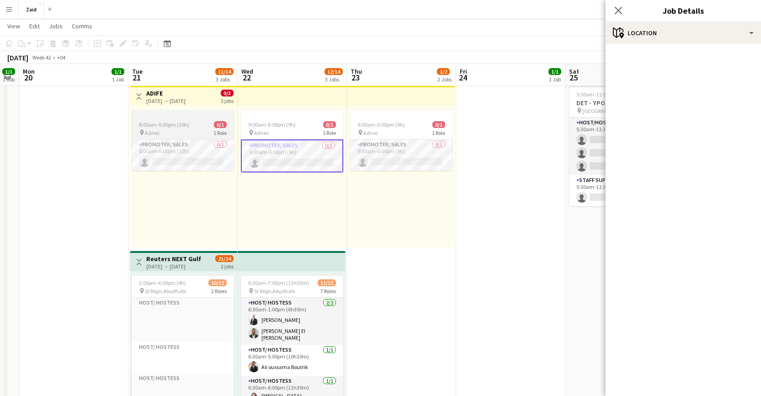
click at [202, 130] on div "pin Adnec 1 Role" at bounding box center [183, 132] width 102 height 7
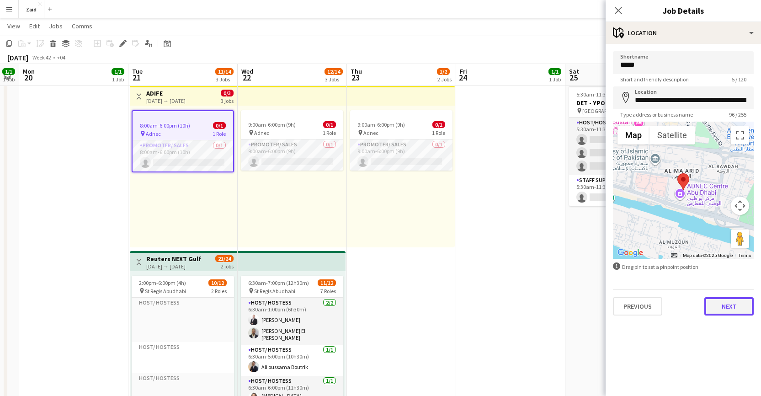
click at [742, 315] on button "Next" at bounding box center [729, 306] width 49 height 18
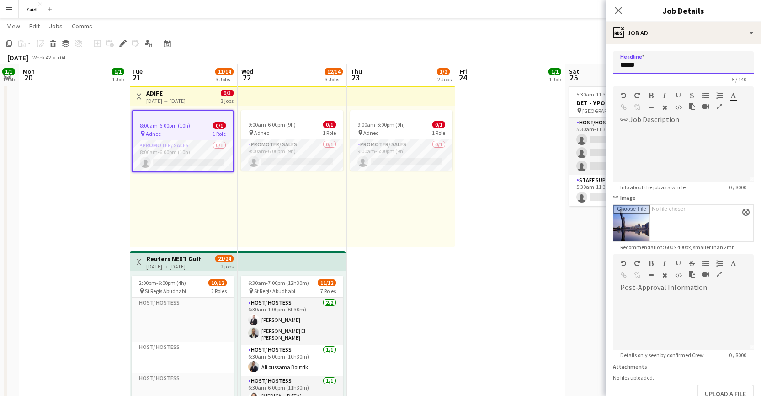
click at [626, 64] on input "*****" at bounding box center [683, 62] width 141 height 23
click at [743, 214] on button "close" at bounding box center [746, 212] width 7 height 7
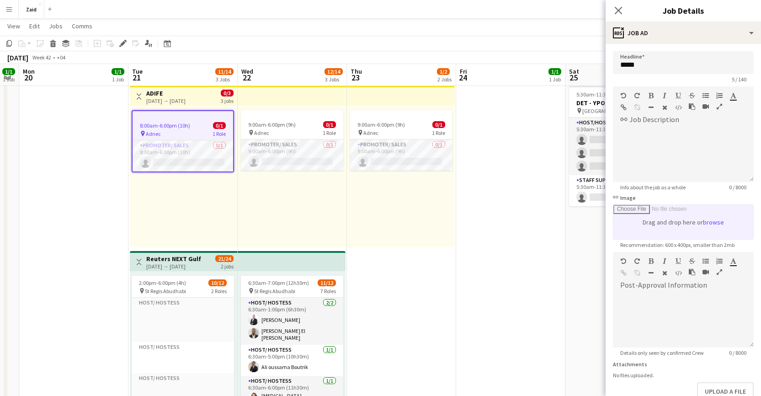
click at [701, 224] on input "link Image" at bounding box center [684, 222] width 140 height 34
type input "**********"
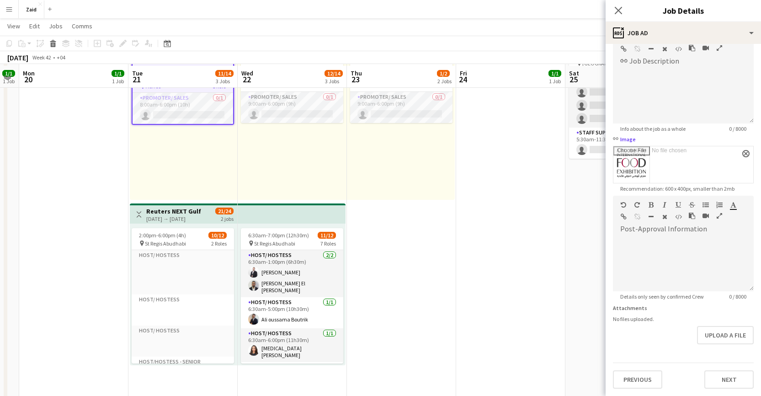
scroll to position [235, 0]
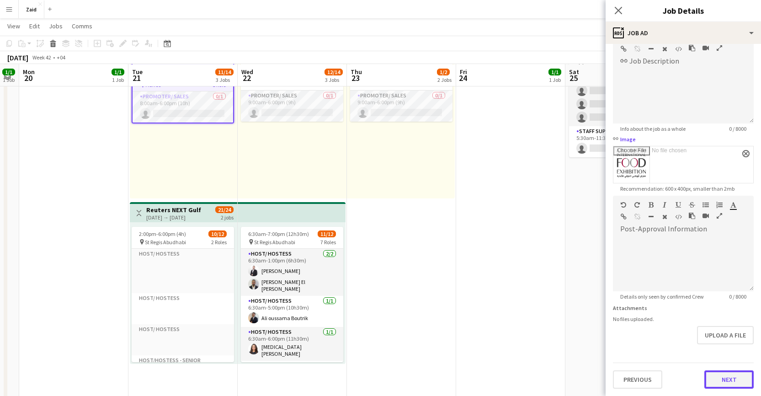
click at [726, 386] on button "Next" at bounding box center [729, 379] width 49 height 18
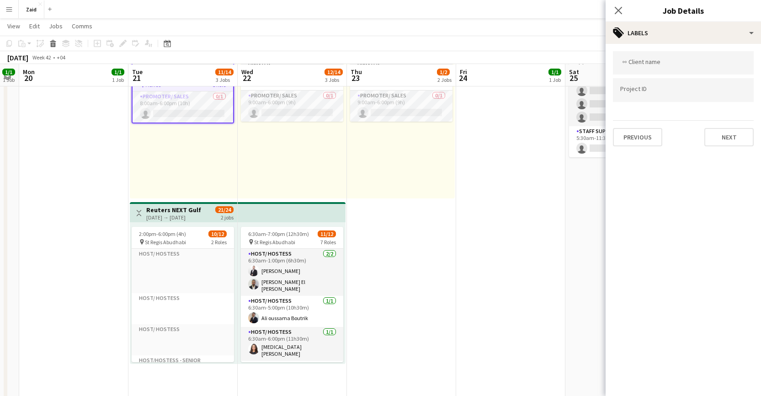
scroll to position [0, 0]
click at [728, 141] on button "Next" at bounding box center [729, 137] width 49 height 18
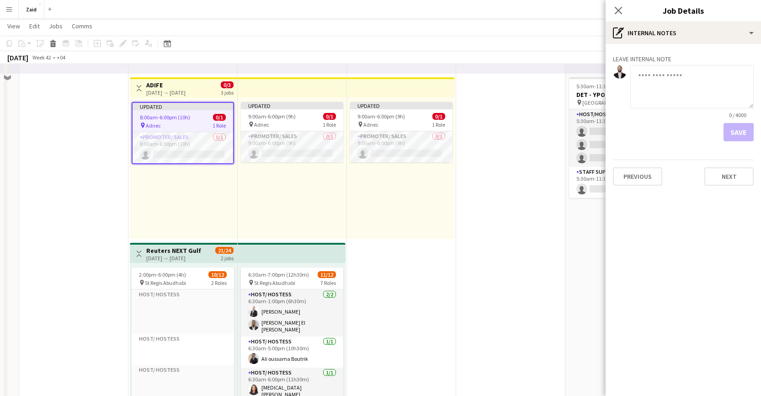
scroll to position [80, 0]
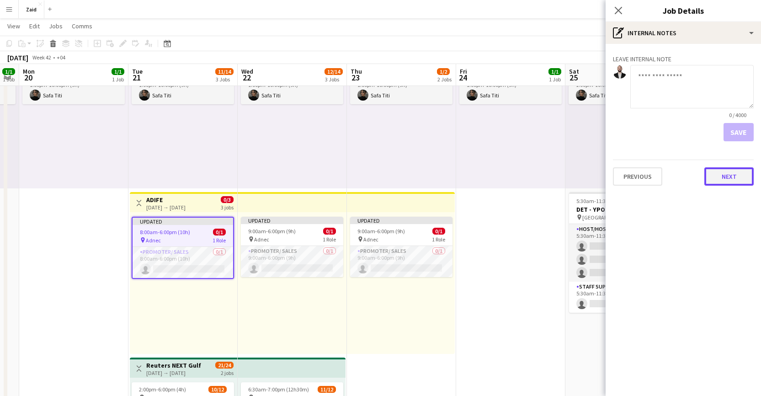
click at [726, 179] on button "Next" at bounding box center [729, 176] width 49 height 18
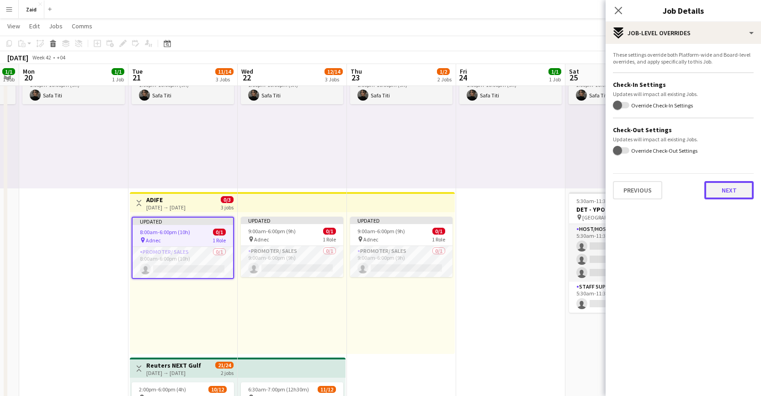
click at [739, 188] on button "Next" at bounding box center [729, 190] width 49 height 18
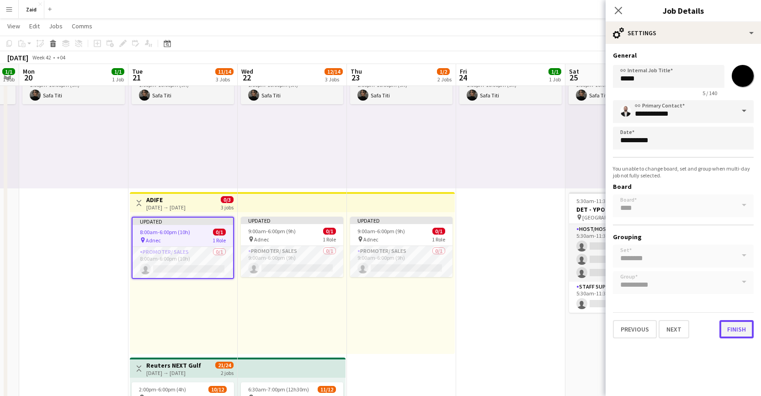
click at [738, 332] on button "Finish" at bounding box center [737, 329] width 34 height 18
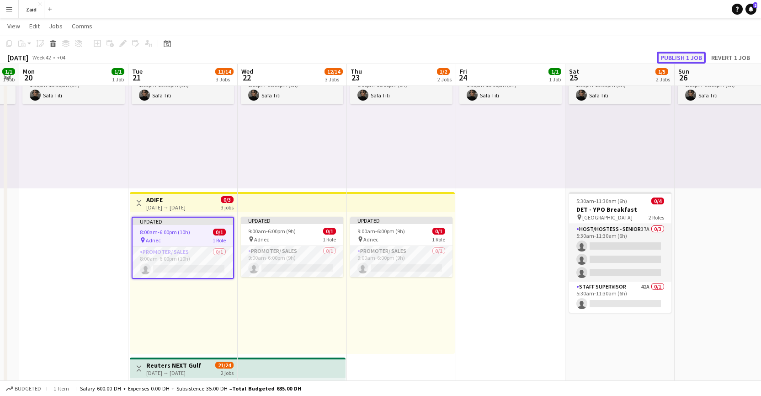
click at [685, 59] on button "Publish 1 job" at bounding box center [681, 58] width 49 height 12
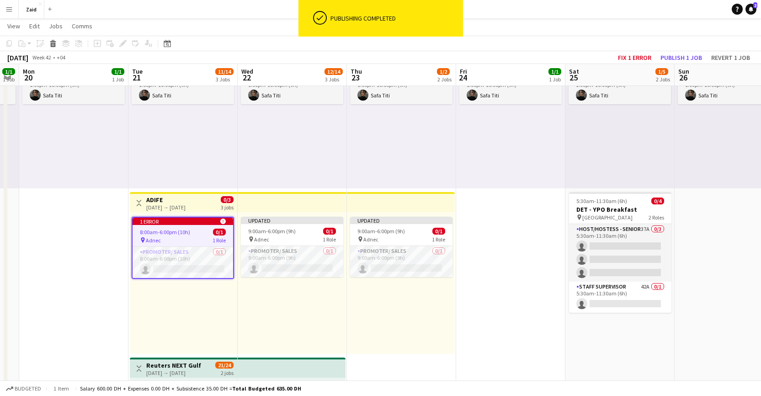
click at [168, 233] on span "8:00am-6:00pm (10h)" at bounding box center [165, 232] width 50 height 7
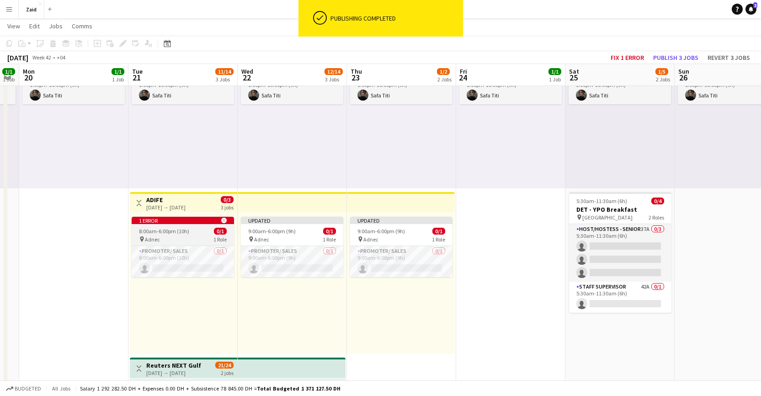
click at [167, 232] on span "8:00am-6:00pm (10h)" at bounding box center [164, 231] width 50 height 7
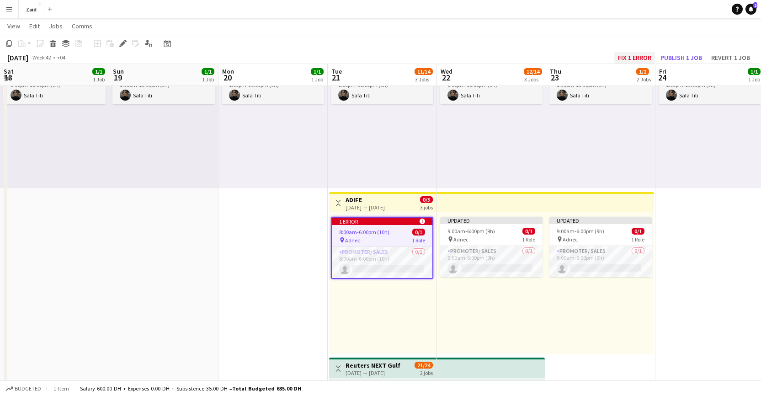
scroll to position [0, 199]
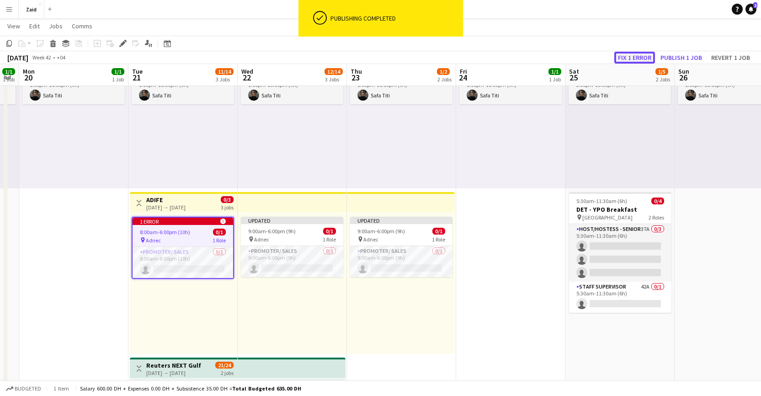
click at [632, 56] on button "Fix 1 error" at bounding box center [635, 58] width 41 height 12
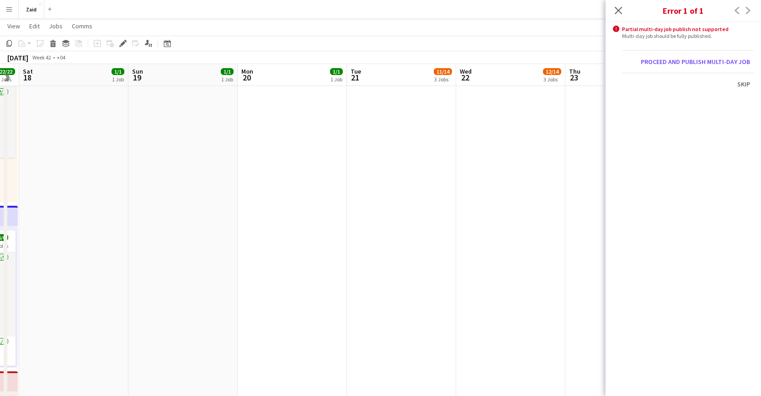
scroll to position [0, 315]
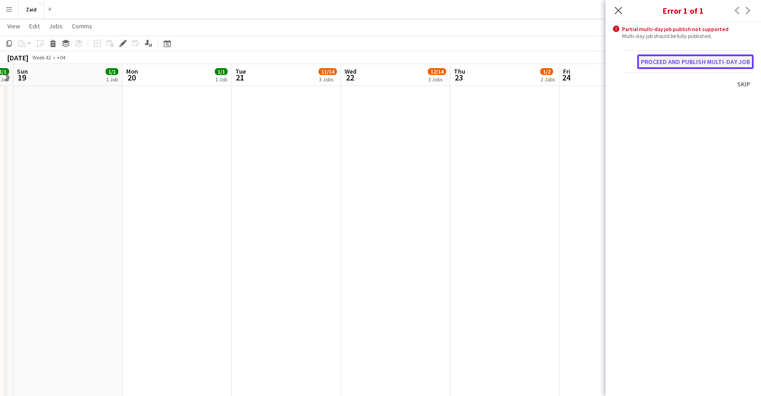
click at [680, 63] on button "Proceed and publish multi-day job" at bounding box center [695, 61] width 117 height 15
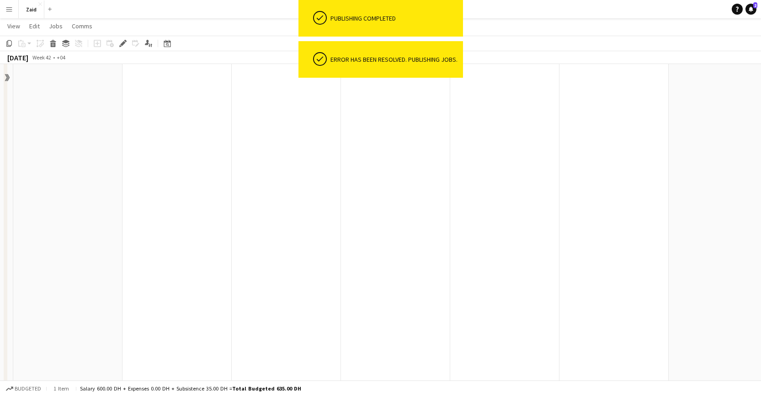
scroll to position [805, 0]
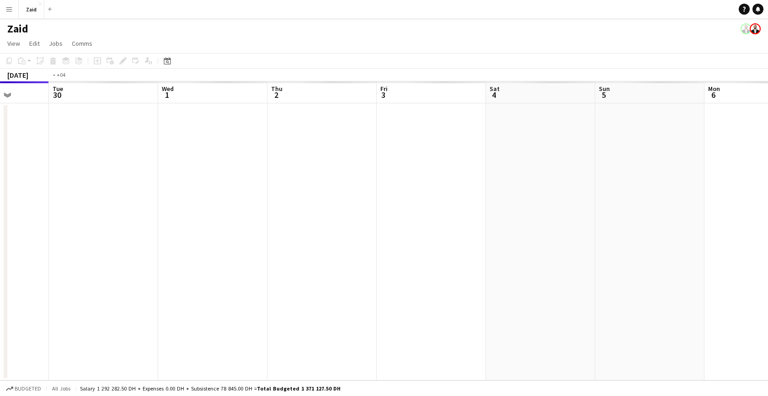
drag, startPoint x: 380, startPoint y: 169, endPoint x: 132, endPoint y: 142, distance: 249.8
click at [0, 138] on app-calendar-viewport "Fri 26 Sat 27 Sun 28 Mon 29 Tue 30 Wed 1 Thu 2 Fri 3 Sat 4 Sun 5 Mon 6 Tue 7 We…" at bounding box center [384, 230] width 768 height 299
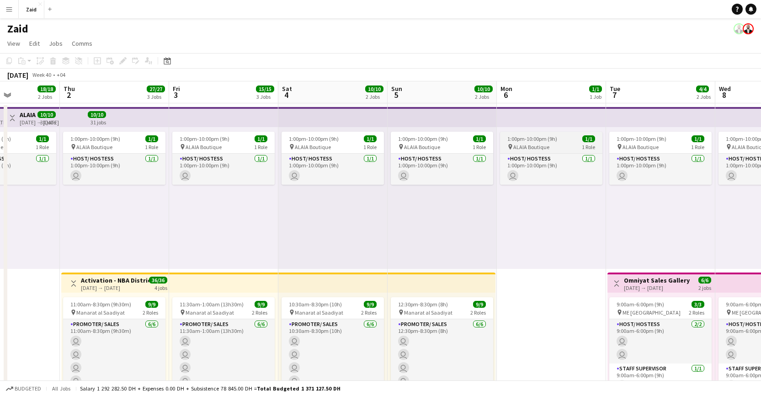
drag, startPoint x: 462, startPoint y: 173, endPoint x: 111, endPoint y: 149, distance: 352.0
click at [97, 149] on app-calendar-viewport "Sun 28 4/4 1 Job Mon 29 Tue 30 17/17 1 Job Wed 1 18/18 2 Jobs Thu 2 27/27 3 Job…" at bounding box center [380, 342] width 761 height 522
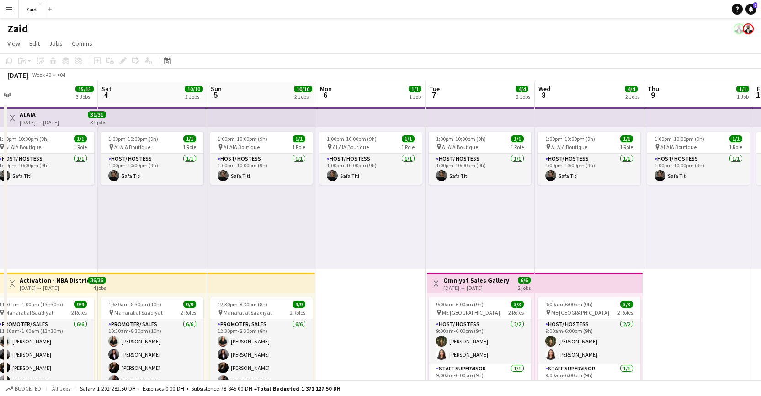
drag, startPoint x: 332, startPoint y: 183, endPoint x: 590, endPoint y: 186, distance: 258.4
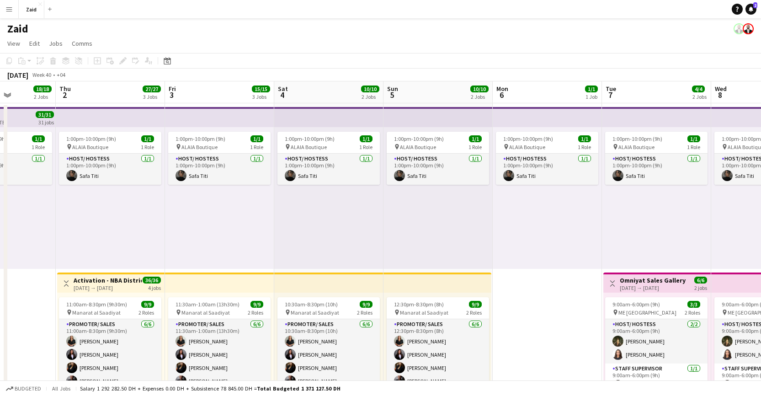
drag, startPoint x: 316, startPoint y: 209, endPoint x: 374, endPoint y: 216, distance: 57.6
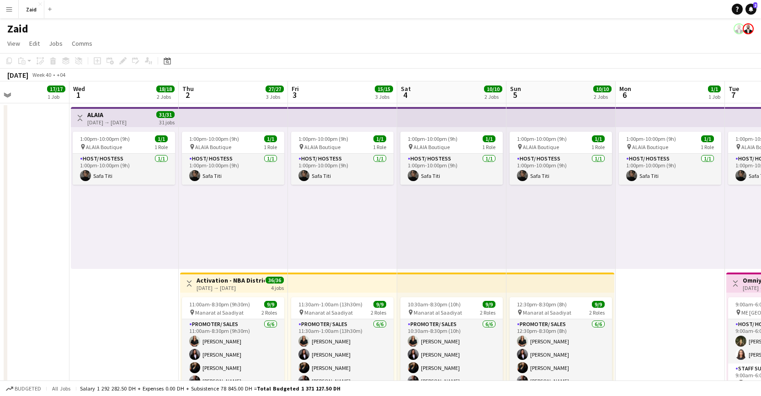
scroll to position [0, 216]
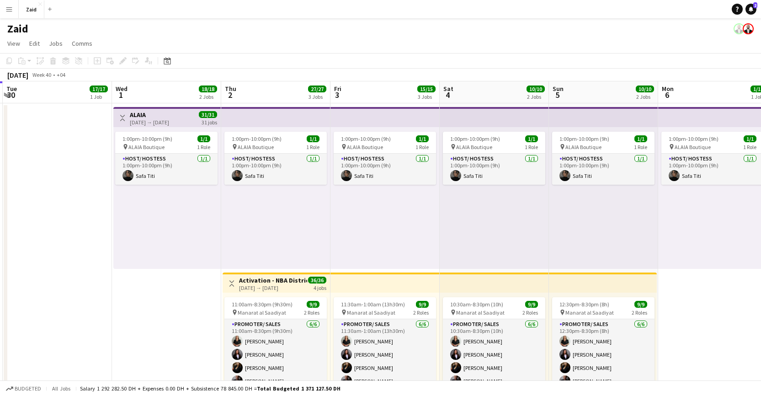
drag, startPoint x: 282, startPoint y: 214, endPoint x: 452, endPoint y: 213, distance: 170.1
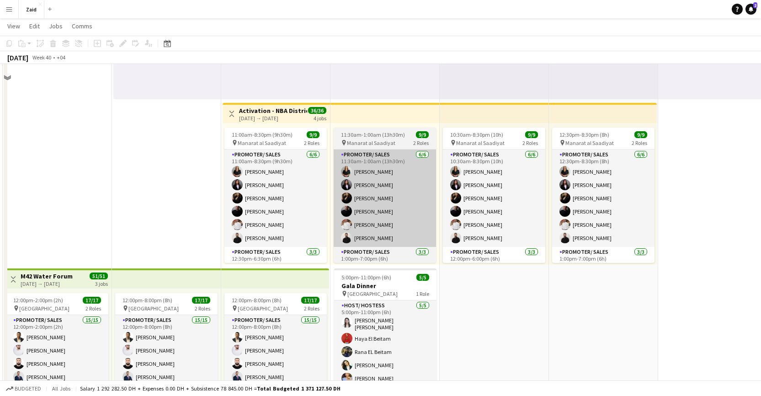
scroll to position [351, 0]
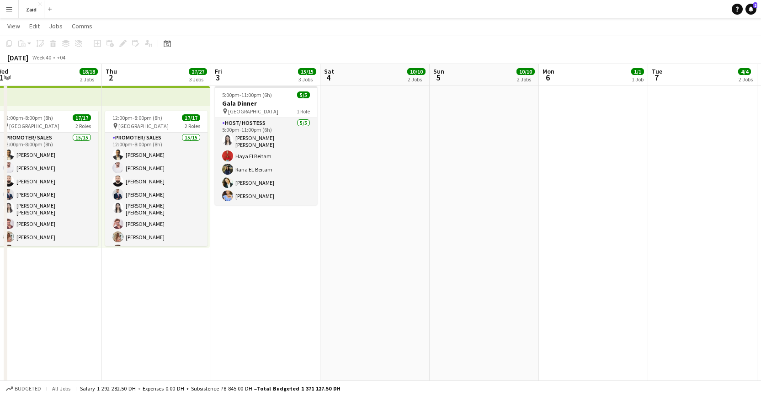
drag, startPoint x: 301, startPoint y: 265, endPoint x: 183, endPoint y: 282, distance: 118.7
click at [176, 285] on app-calendar-viewport "Sat 27 Sun 28 4/4 1 Job Mon 29 Tue 30 17/17 1 Job Wed 1 18/18 2 Jobs Thu 2 27/2…" at bounding box center [380, 298] width 761 height 1229
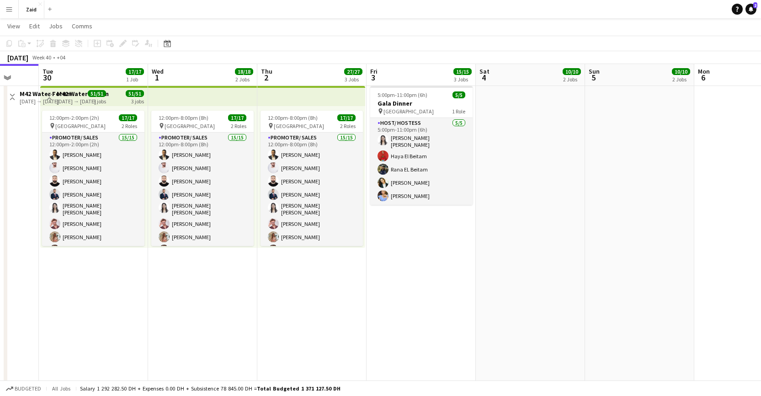
drag, startPoint x: 416, startPoint y: 278, endPoint x: 151, endPoint y: 282, distance: 265.3
click at [150, 282] on app-calendar-viewport "Sat 27 Sun 28 4/4 1 Job Mon 29 Tue 30 17/17 1 Job Wed 1 18/18 2 Jobs Thu 2 27/2…" at bounding box center [380, 298] width 761 height 1229
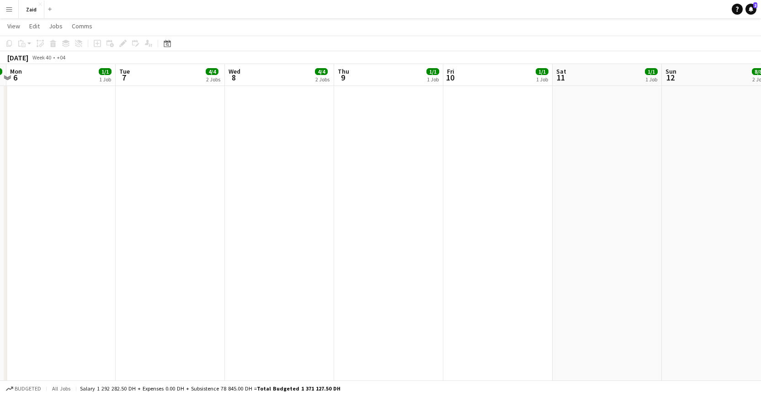
drag, startPoint x: 362, startPoint y: 268, endPoint x: 191, endPoint y: 252, distance: 171.7
click at [111, 253] on app-calendar-viewport "Fri 3 15/15 3 Jobs Sat 4 10/10 2 Jobs Sun 5 10/10 2 Jobs Mon 6 1/1 1 Job Tue 7 …" at bounding box center [380, 298] width 761 height 1229
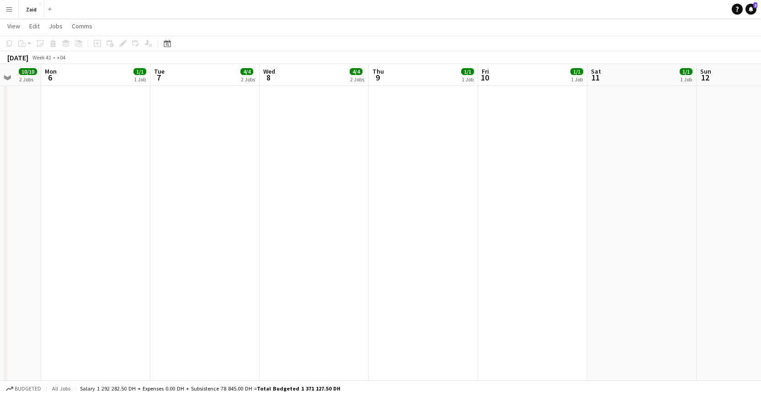
drag, startPoint x: 222, startPoint y: 252, endPoint x: 197, endPoint y: 252, distance: 25.6
click at [197, 252] on app-calendar-viewport "Fri 3 15/15 3 Jobs Sat 4 10/10 2 Jobs Sun 5 10/10 2 Jobs Mon 6 1/1 1 Job Tue 7 …" at bounding box center [380, 298] width 761 height 1229
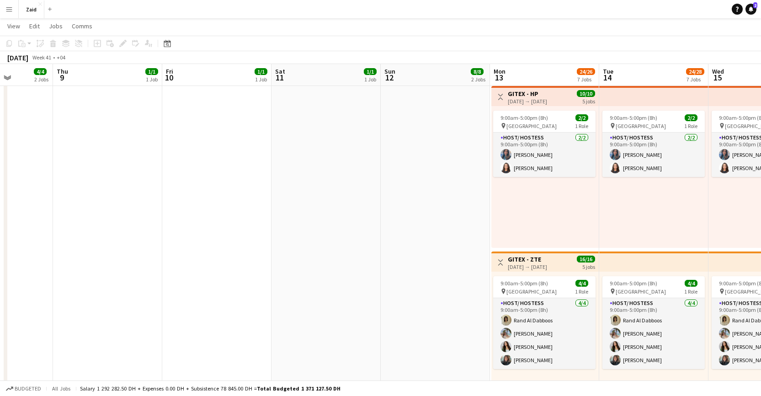
drag, startPoint x: 371, startPoint y: 253, endPoint x: 72, endPoint y: 217, distance: 300.8
click at [71, 217] on app-calendar-viewport "Sun 5 10/10 2 Jobs Mon 6 1/1 1 Job Tue 7 4/4 2 Jobs Wed 8 4/4 2 Jobs Thu 9 1/1 …" at bounding box center [380, 298] width 761 height 1229
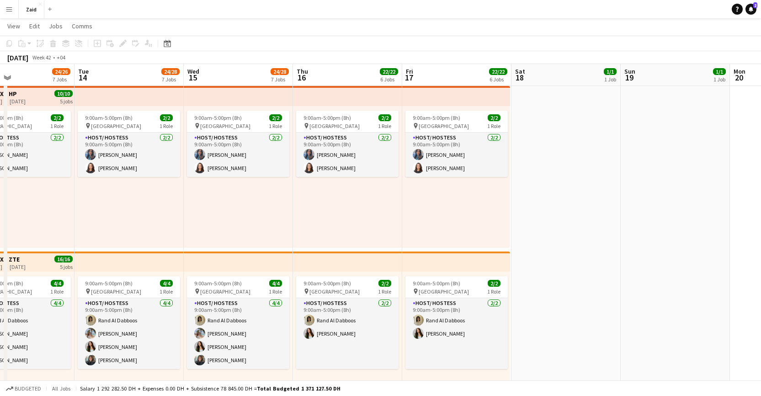
drag, startPoint x: 451, startPoint y: 236, endPoint x: 183, endPoint y: 212, distance: 269.0
click at [149, 213] on app-calendar-viewport "Fri 10 1/1 1 Job Sat 11 1/1 1 Job Sun 12 8/8 2 Jobs Mon 13 24/26 7 Jobs Tue 14 …" at bounding box center [380, 298] width 761 height 1229
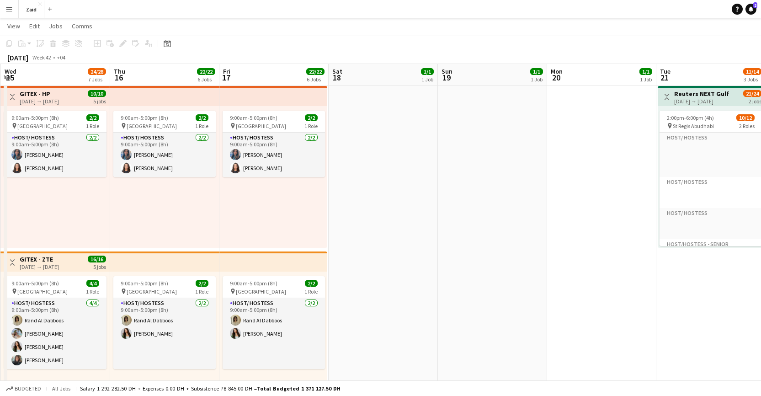
drag, startPoint x: 292, startPoint y: 217, endPoint x: 309, endPoint y: 218, distance: 16.9
click at [247, 214] on app-calendar-viewport "Sun 12 8/8 2 Jobs Mon 13 24/26 7 Jobs Tue 14 24/28 7 Jobs Wed 15 24/28 7 Jobs T…" at bounding box center [380, 298] width 761 height 1229
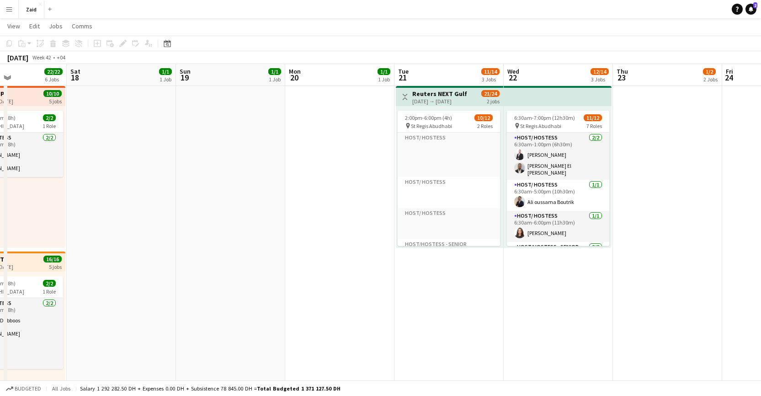
drag, startPoint x: 529, startPoint y: 230, endPoint x: 269, endPoint y: 204, distance: 261.0
click at [269, 204] on app-calendar-viewport "Tue 14 24/28 7 Jobs Wed 15 24/28 7 Jobs Thu 16 22/22 6 Jobs Fri 17 22/22 6 Jobs…" at bounding box center [380, 298] width 761 height 1229
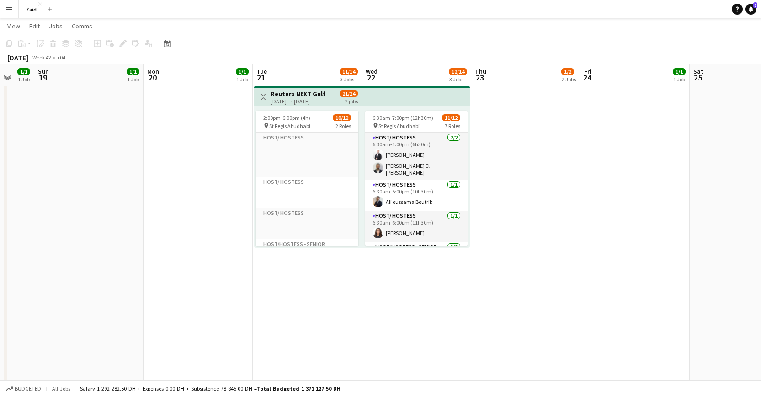
scroll to position [0, 294]
drag, startPoint x: 313, startPoint y: 208, endPoint x: 209, endPoint y: 194, distance: 105.1
click at [209, 194] on app-calendar-viewport "Thu 16 22/22 6 Jobs Fri 17 22/22 6 Jobs Sat 18 1/1 1 Job Sun 19 1/1 1 Job Mon 2…" at bounding box center [380, 298] width 761 height 1229
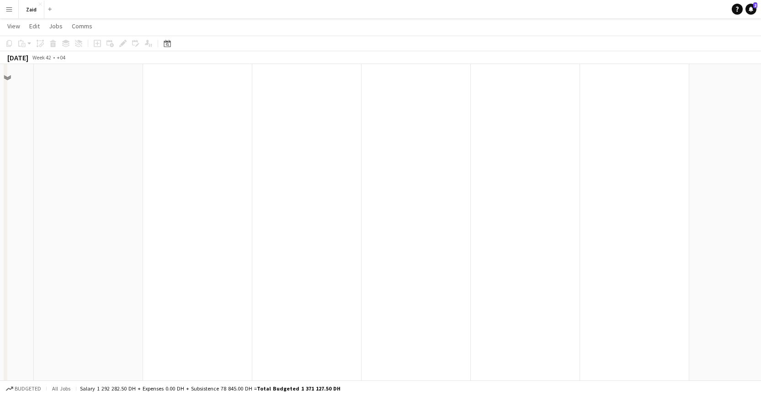
scroll to position [772, 0]
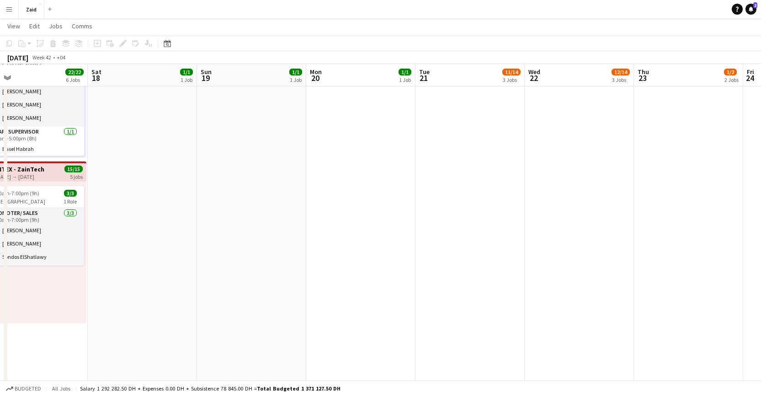
drag, startPoint x: 309, startPoint y: 234, endPoint x: 580, endPoint y: 247, distance: 271.9
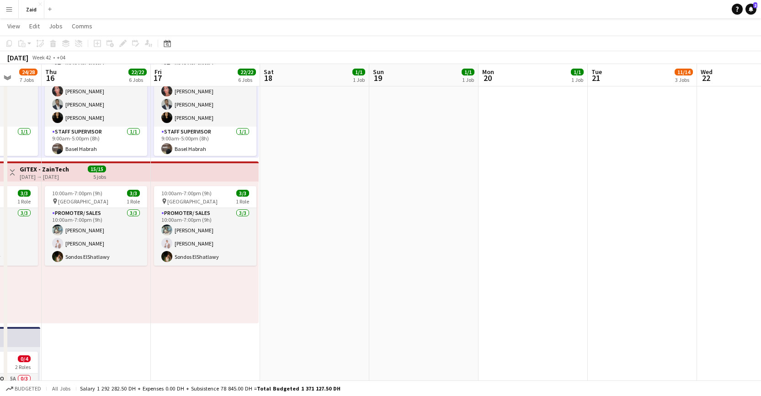
drag, startPoint x: 542, startPoint y: 253, endPoint x: 600, endPoint y: 254, distance: 57.6
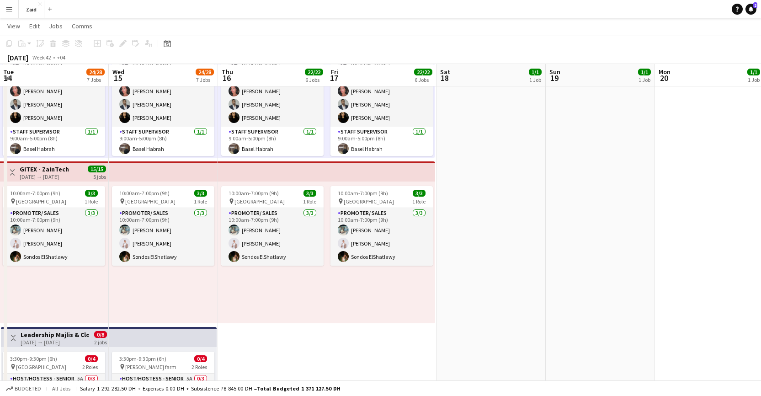
drag, startPoint x: 507, startPoint y: 245, endPoint x: 650, endPoint y: 259, distance: 143.3
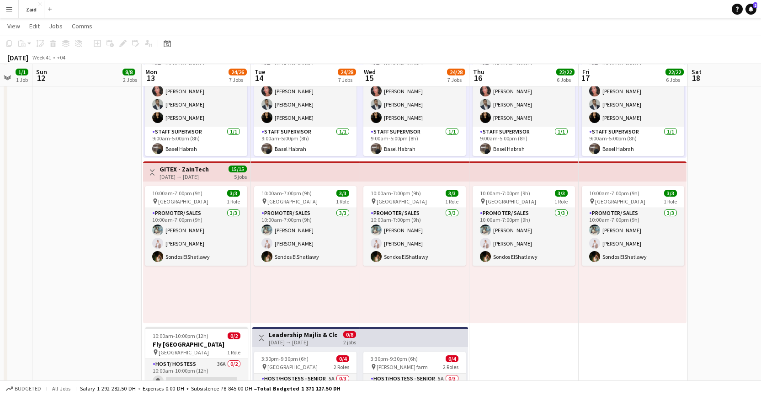
scroll to position [0, 184]
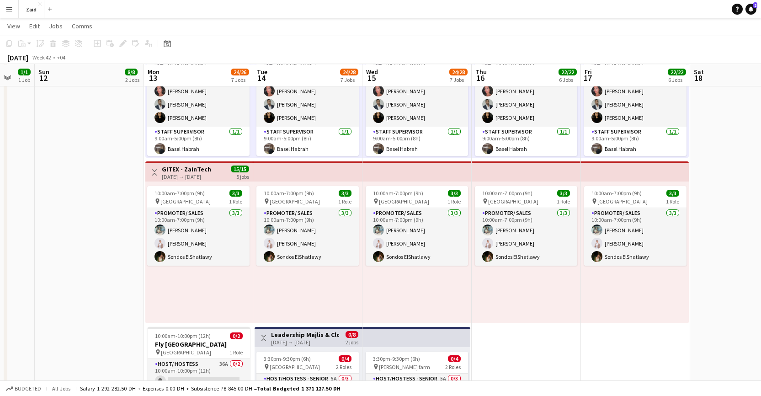
drag, startPoint x: 541, startPoint y: 271, endPoint x: 669, endPoint y: 272, distance: 127.6
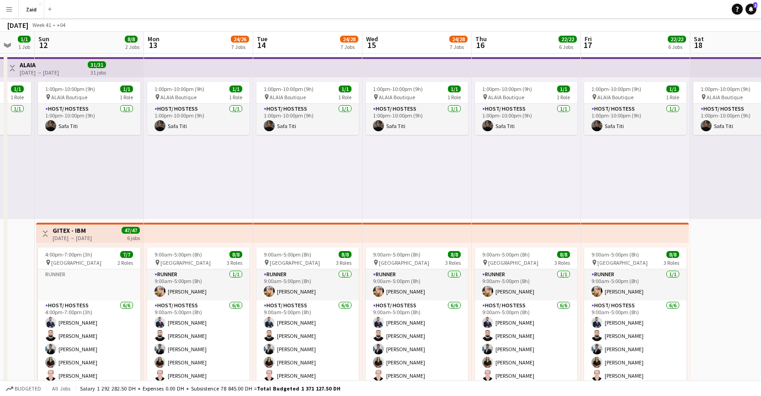
scroll to position [0, 0]
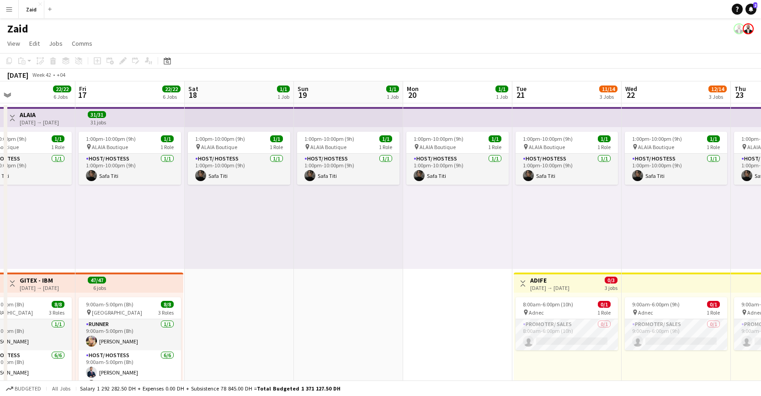
drag, startPoint x: 688, startPoint y: 226, endPoint x: 188, endPoint y: 185, distance: 502.0
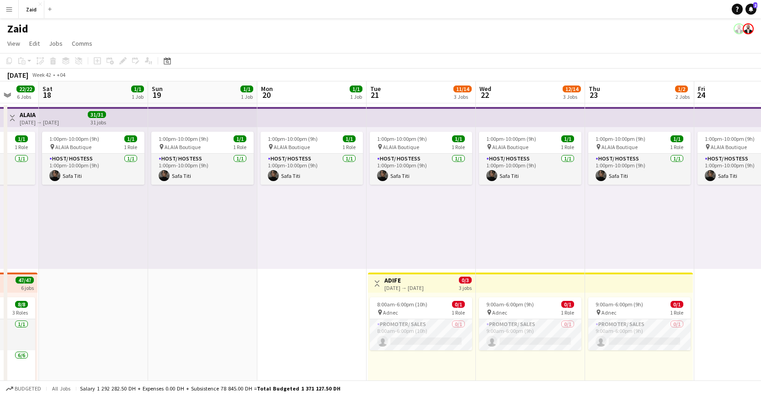
scroll to position [0, 429]
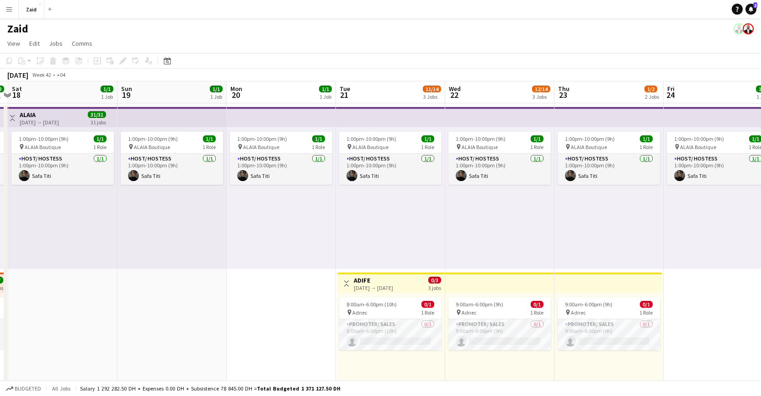
drag, startPoint x: 399, startPoint y: 226, endPoint x: 224, endPoint y: 195, distance: 177.4
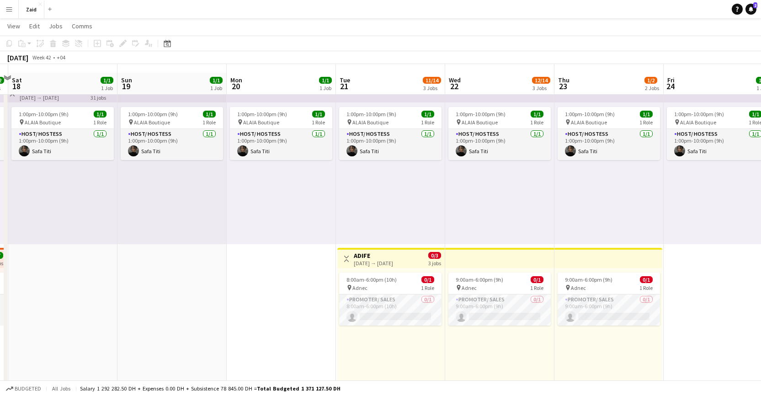
scroll to position [40, 0]
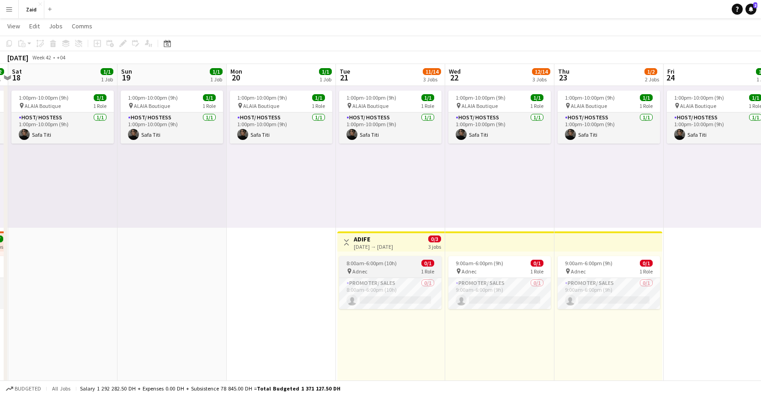
click at [401, 266] on div "8:00am-6:00pm (10h) 0/1" at bounding box center [390, 263] width 102 height 7
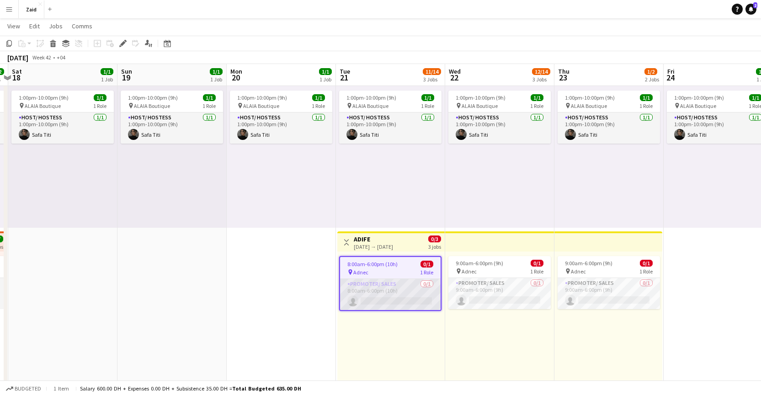
click at [408, 290] on app-card-role "Promoter/ Sales 0/1 8:00am-6:00pm (10h) single-neutral-actions" at bounding box center [390, 294] width 101 height 31
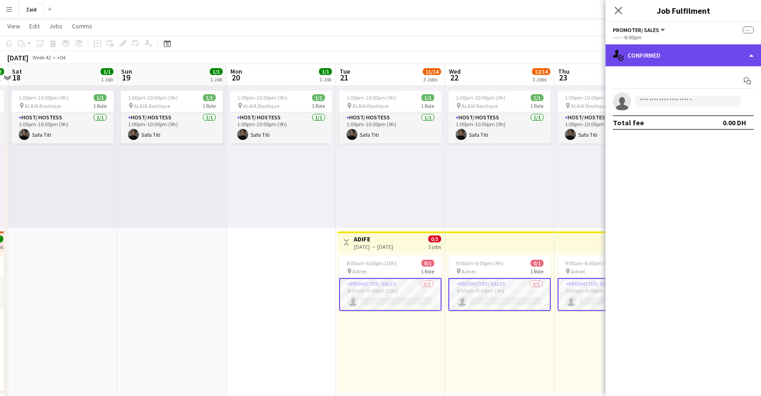
click at [689, 53] on div "single-neutral-actions-check-2 Confirmed" at bounding box center [683, 55] width 155 height 22
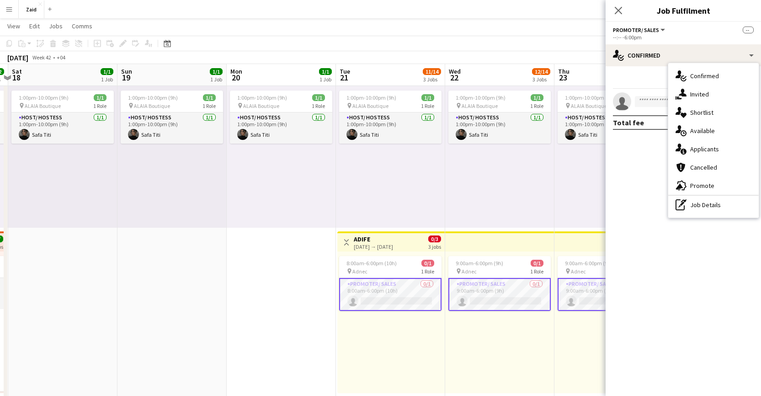
click at [716, 200] on div "pen-write Job Details" at bounding box center [714, 205] width 91 height 18
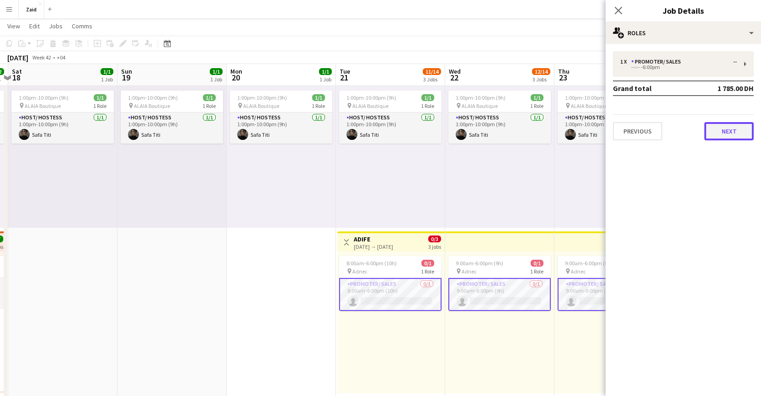
click at [733, 132] on button "Next" at bounding box center [729, 131] width 49 height 18
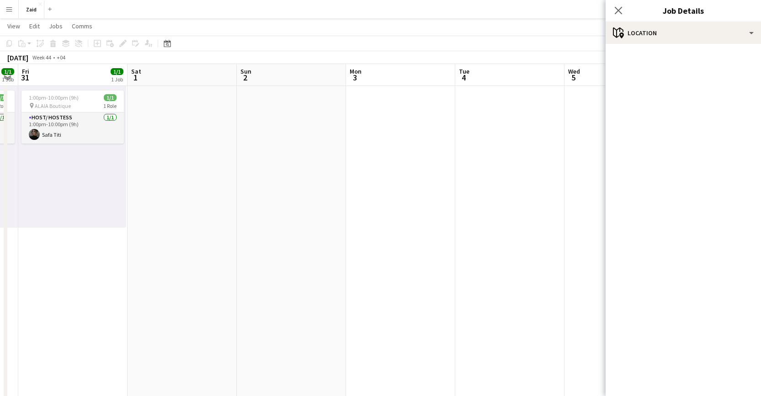
scroll to position [0, 247]
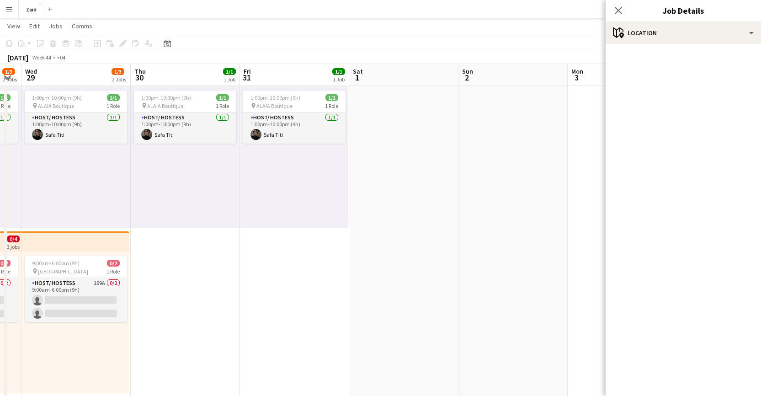
drag, startPoint x: 202, startPoint y: 179, endPoint x: 471, endPoint y: 203, distance: 269.4
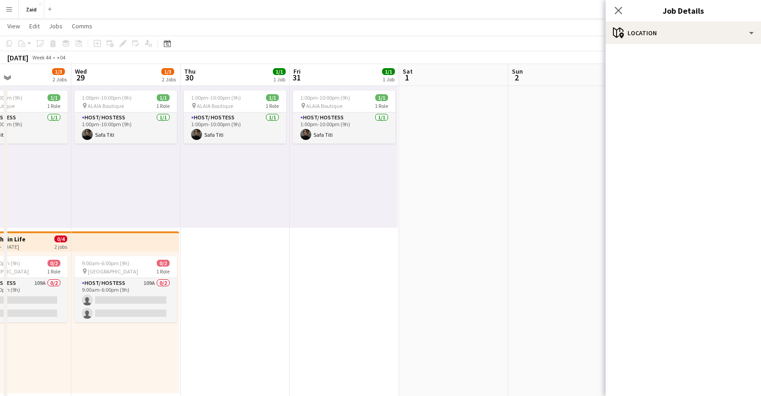
drag, startPoint x: 342, startPoint y: 254, endPoint x: 501, endPoint y: 256, distance: 159.1
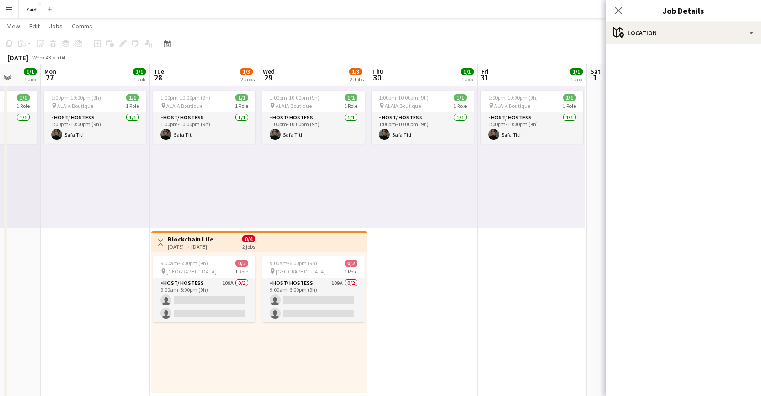
scroll to position [0, 287]
drag, startPoint x: 406, startPoint y: 280, endPoint x: 476, endPoint y: 282, distance: 69.5
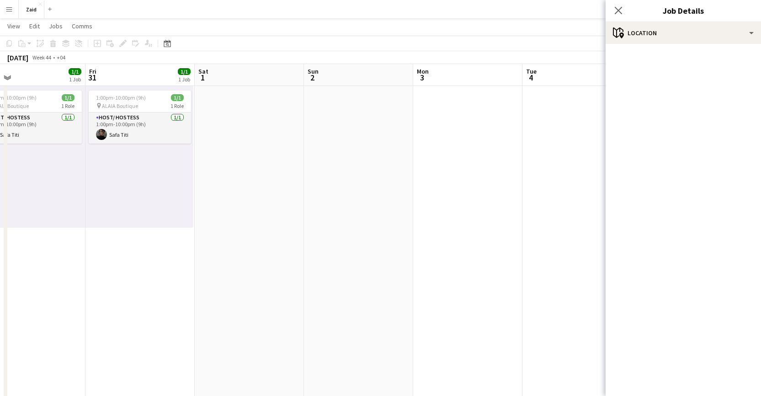
drag, startPoint x: 389, startPoint y: 293, endPoint x: 9, endPoint y: 256, distance: 381.9
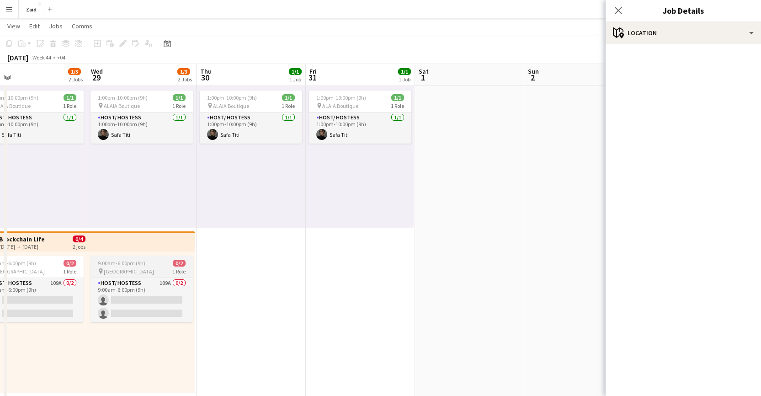
drag, startPoint x: 107, startPoint y: 262, endPoint x: 231, endPoint y: 263, distance: 123.9
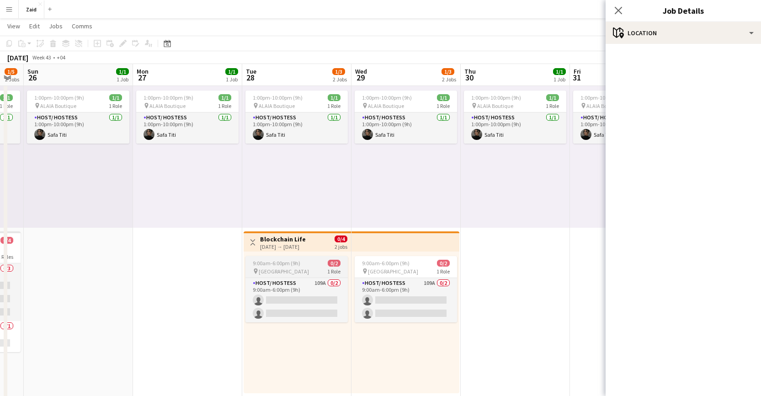
drag, startPoint x: 138, startPoint y: 263, endPoint x: 372, endPoint y: 266, distance: 234.1
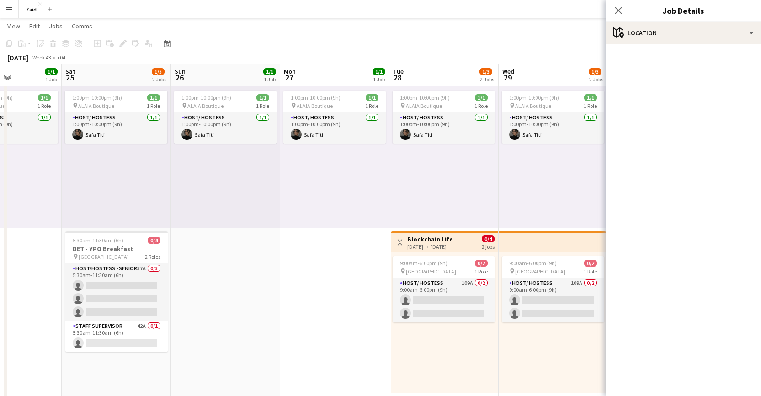
drag, startPoint x: 262, startPoint y: 268, endPoint x: 353, endPoint y: 271, distance: 90.2
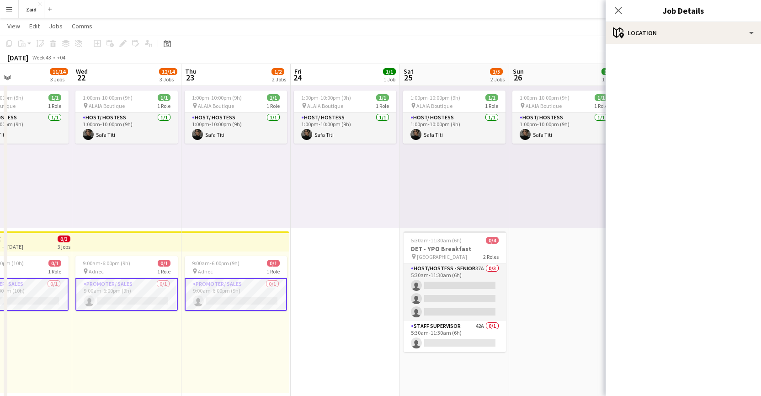
drag, startPoint x: 99, startPoint y: 246, endPoint x: 312, endPoint y: 254, distance: 212.8
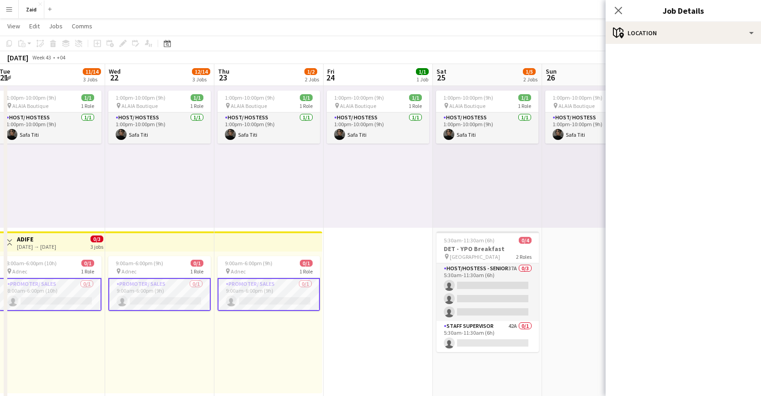
scroll to position [0, 192]
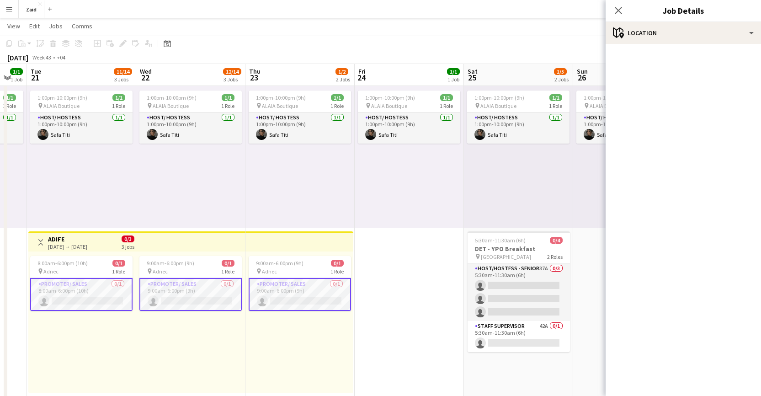
drag, startPoint x: 361, startPoint y: 252, endPoint x: 392, endPoint y: 254, distance: 31.1
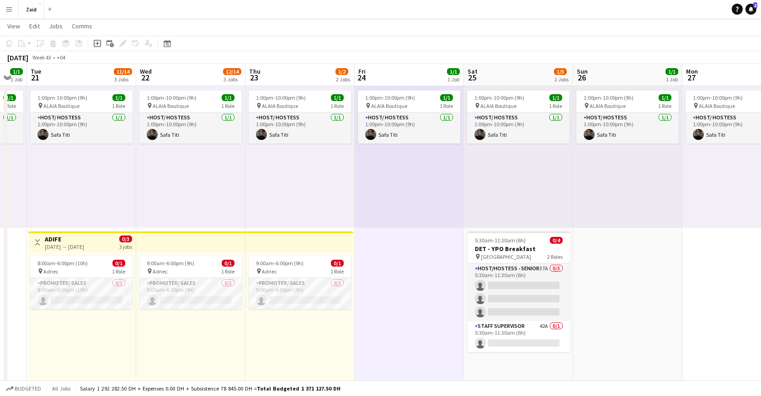
click at [314, 231] on app-top-bar at bounding box center [300, 241] width 108 height 20
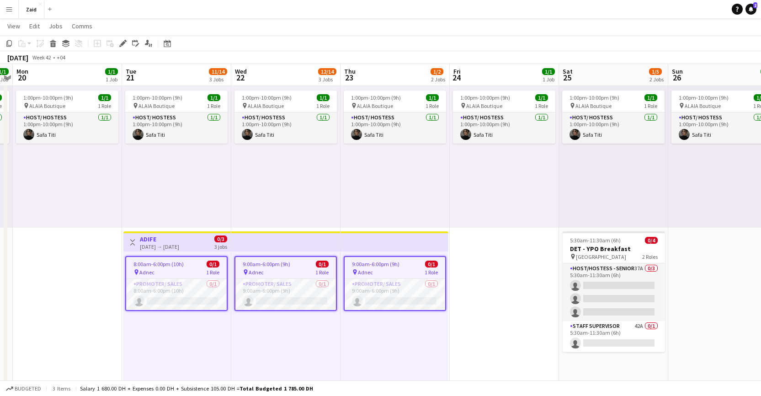
drag, startPoint x: 271, startPoint y: 186, endPoint x: 357, endPoint y: 187, distance: 86.4
click at [204, 290] on app-card-role "Promoter/ Sales 0/1 8:00am-6:00pm (10h) single-neutral-actions" at bounding box center [176, 294] width 101 height 31
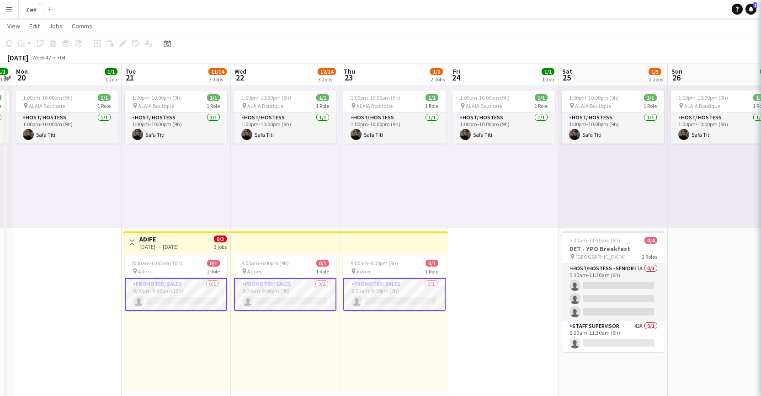
scroll to position [0, 207]
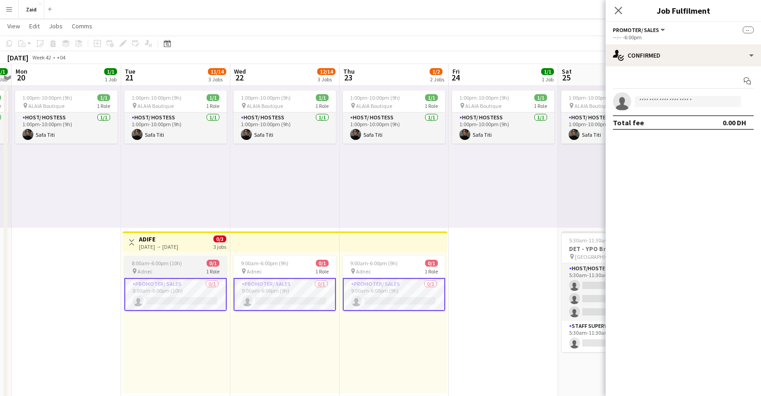
click at [203, 263] on div "8:00am-6:00pm (10h) 0/1" at bounding box center [175, 263] width 102 height 7
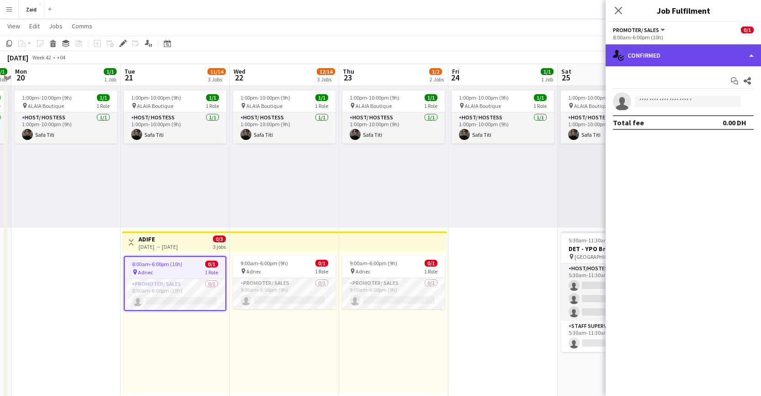
click at [719, 56] on div "single-neutral-actions-check-2 Confirmed" at bounding box center [683, 55] width 155 height 22
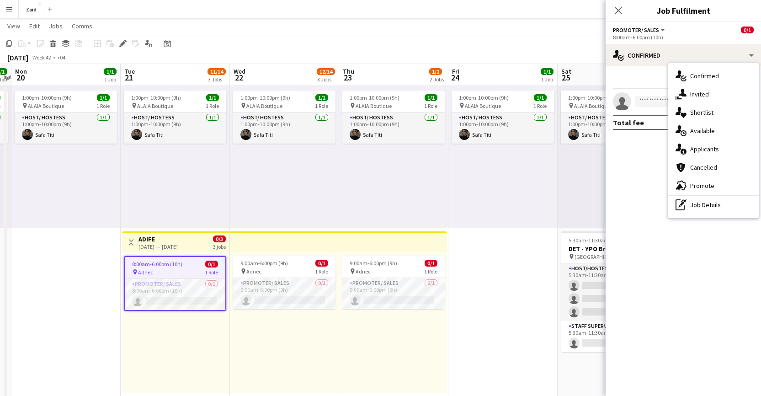
click at [738, 225] on mat-expansion-panel "check Confirmed Start chat Share single-neutral-actions Total fee 0.00 DH" at bounding box center [683, 231] width 155 height 330
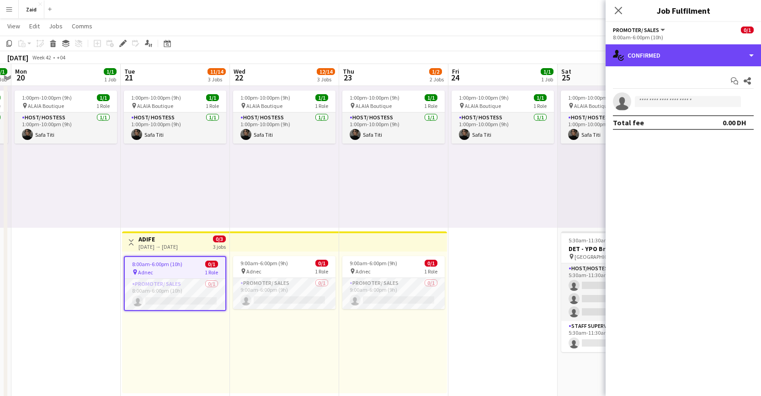
drag, startPoint x: 681, startPoint y: 58, endPoint x: 693, endPoint y: 77, distance: 22.2
click at [681, 58] on div "single-neutral-actions-check-2 Confirmed" at bounding box center [683, 55] width 155 height 22
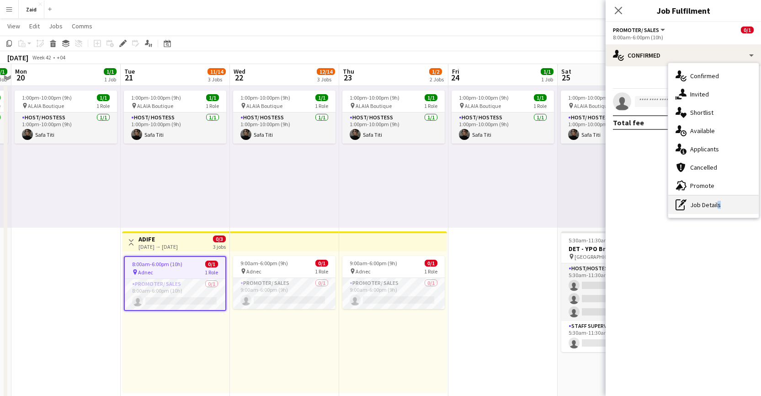
click at [716, 204] on div "pen-write Job Details" at bounding box center [714, 205] width 91 height 18
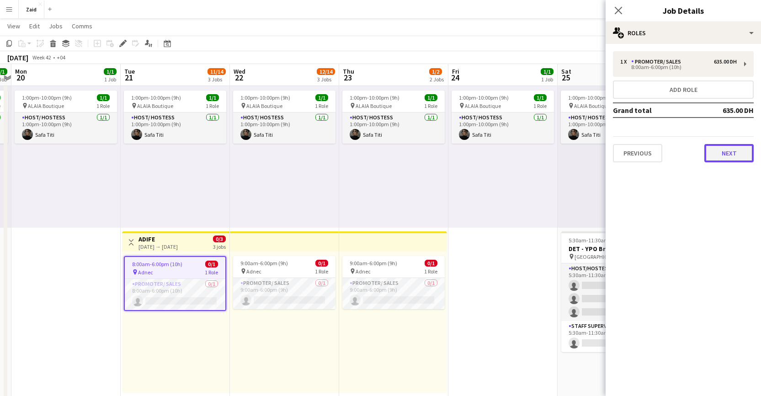
click at [726, 154] on button "Next" at bounding box center [729, 153] width 49 height 18
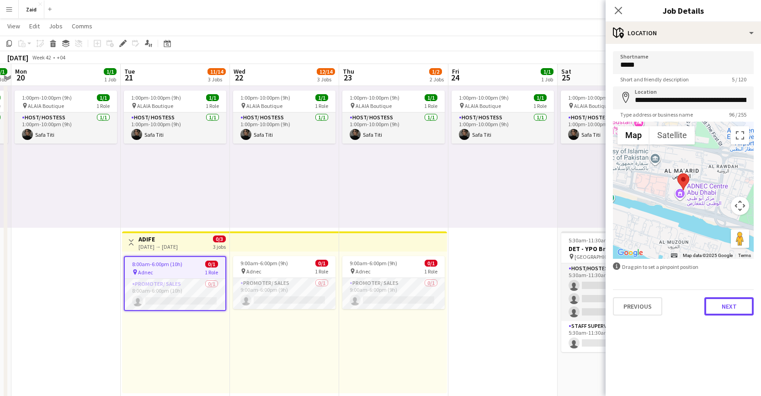
click at [724, 301] on button "Next" at bounding box center [729, 306] width 49 height 18
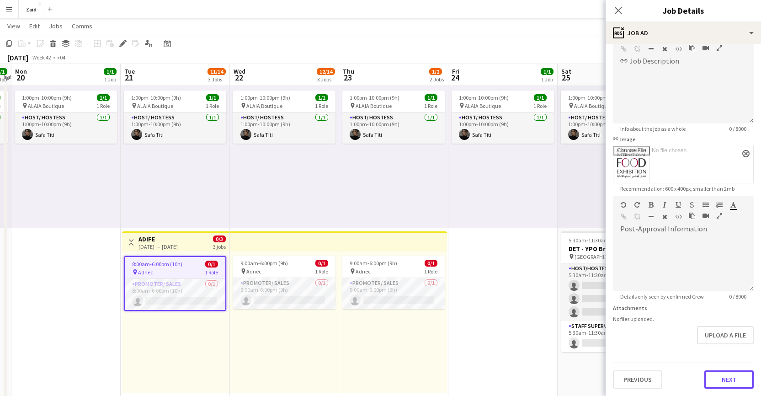
click at [726, 355] on form "Headline ***** 5 / 140 link Job Description default Heading 1 Heading 2 Heading…" at bounding box center [683, 191] width 155 height 396
click at [731, 378] on button "Next" at bounding box center [729, 379] width 49 height 18
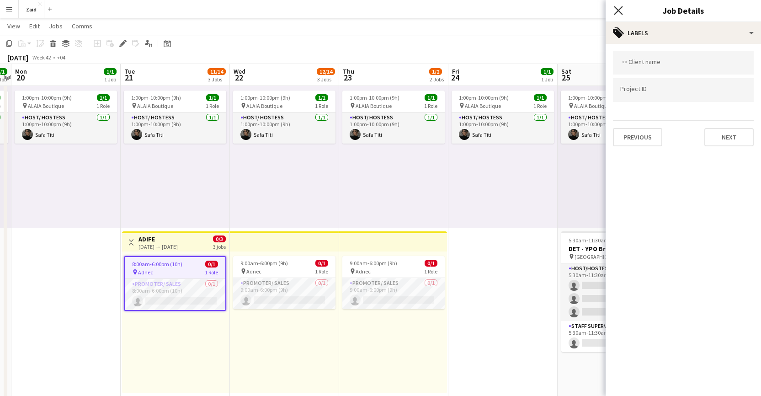
click at [616, 10] on icon "Close pop-in" at bounding box center [618, 10] width 9 height 9
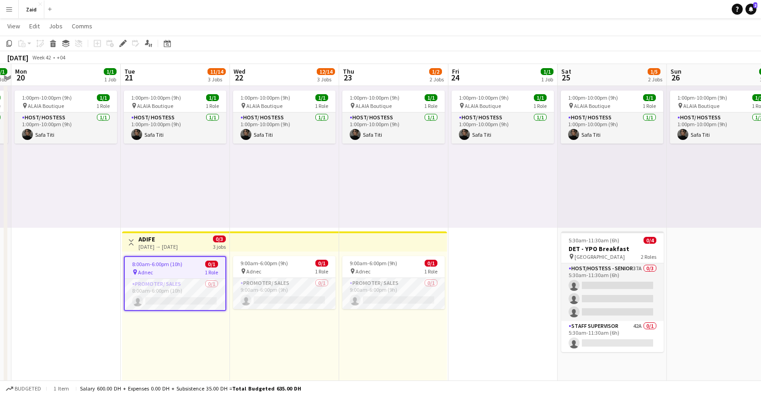
click at [198, 247] on div "Toggle View ADIFE 21-10-2025 → 23-10-2025 0/3 3 jobs" at bounding box center [176, 243] width 100 height 16
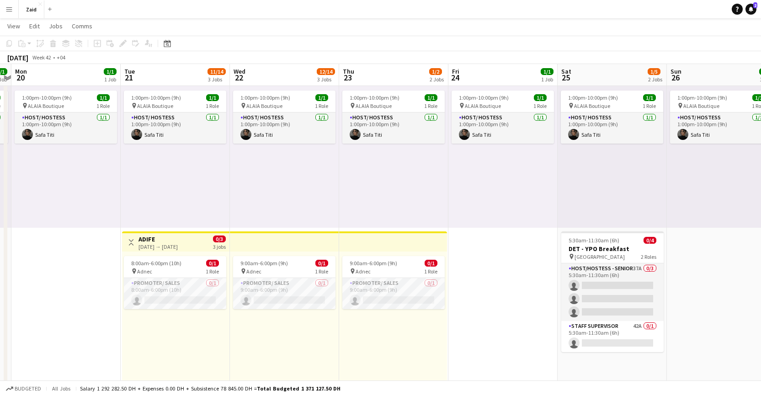
click at [178, 247] on div "[DATE] → [DATE]" at bounding box center [158, 246] width 39 height 7
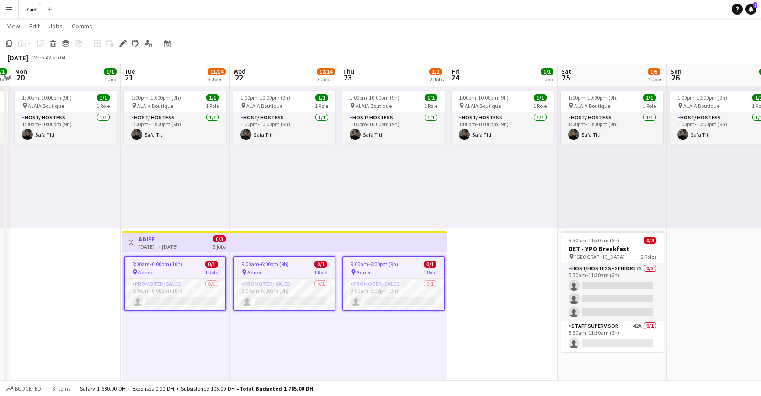
click at [175, 275] on div "pin Adnec 1 Role" at bounding box center [175, 271] width 101 height 7
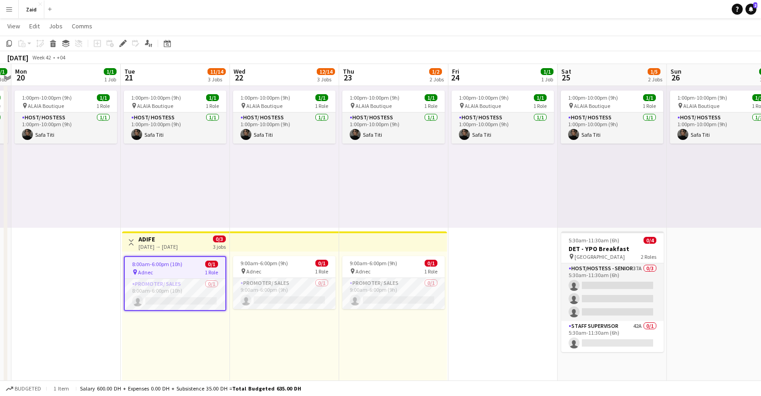
click at [174, 273] on div "pin Adnec 1 Role" at bounding box center [175, 271] width 101 height 7
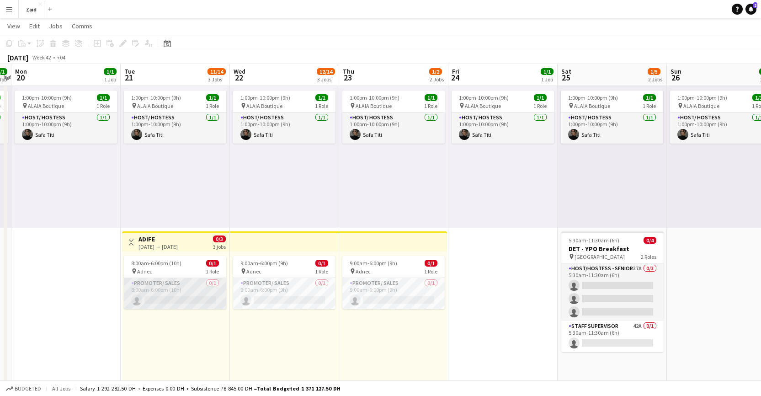
click at [192, 288] on app-card-role "Promoter/ Sales 0/1 8:00am-6:00pm (10h) single-neutral-actions" at bounding box center [175, 293] width 102 height 31
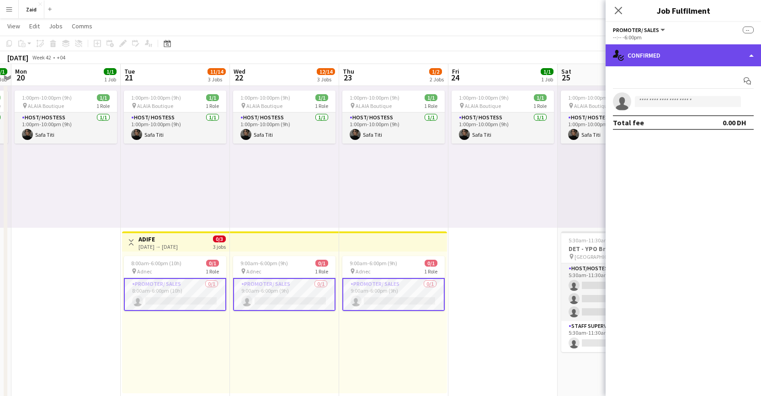
click at [701, 54] on div "single-neutral-actions-check-2 Confirmed" at bounding box center [683, 55] width 155 height 22
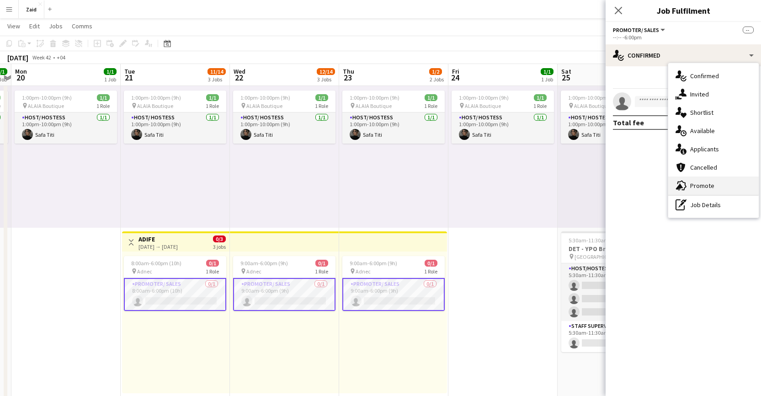
click at [723, 185] on div "advertising-megaphone Promote" at bounding box center [714, 186] width 91 height 18
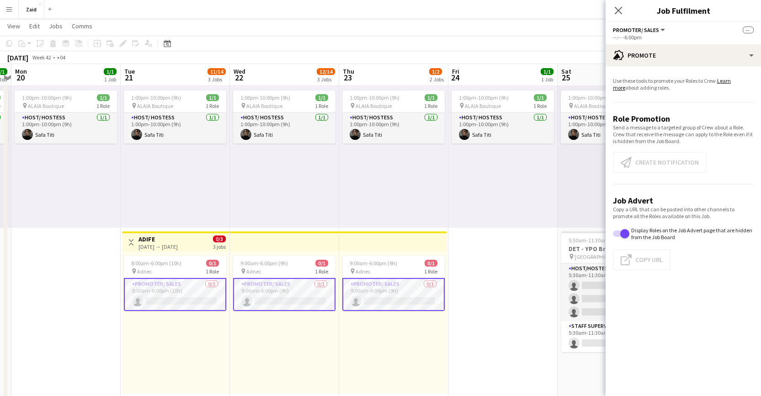
click at [172, 294] on app-card-role "Promoter/ Sales 0/1 8:00am-6:00pm (10h) single-neutral-actions" at bounding box center [175, 294] width 102 height 33
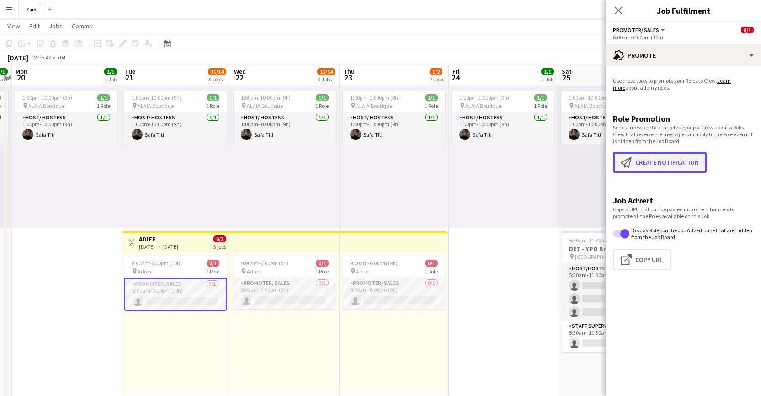
click at [680, 165] on button "Create notification Create notification" at bounding box center [660, 162] width 94 height 21
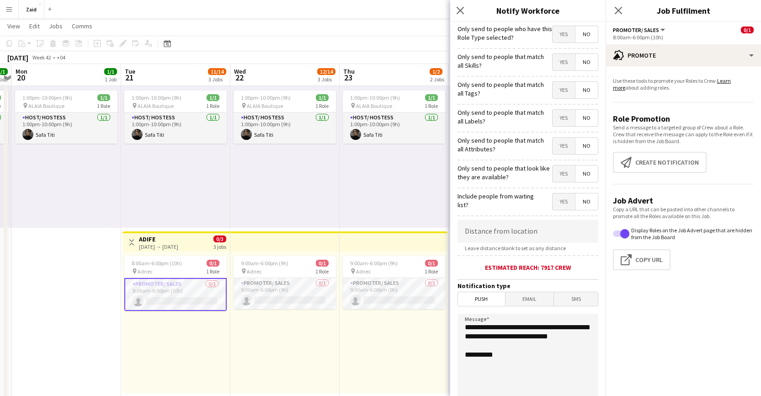
click at [555, 30] on span "Yes" at bounding box center [564, 34] width 22 height 16
click at [561, 63] on span "Yes" at bounding box center [564, 62] width 22 height 16
click at [561, 93] on span "Yes" at bounding box center [564, 90] width 22 height 16
click at [562, 119] on span "Yes" at bounding box center [564, 118] width 22 height 16
drag, startPoint x: 561, startPoint y: 150, endPoint x: 561, endPoint y: 162, distance: 12.4
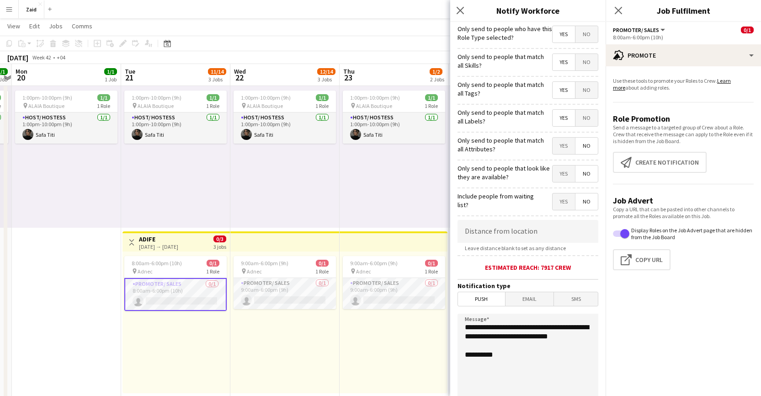
click at [561, 150] on span "Yes" at bounding box center [564, 146] width 22 height 16
click at [559, 171] on span "Yes" at bounding box center [564, 174] width 22 height 16
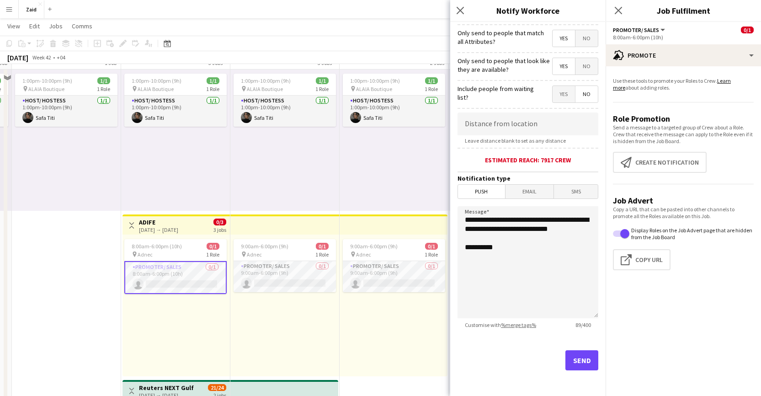
scroll to position [126, 0]
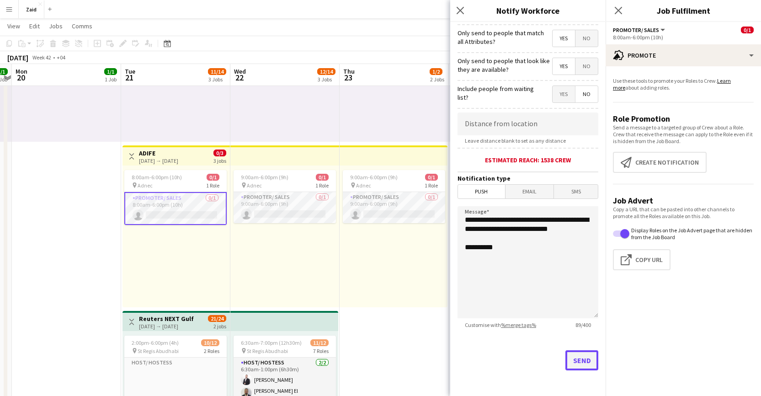
click at [573, 357] on button "Send" at bounding box center [582, 360] width 33 height 20
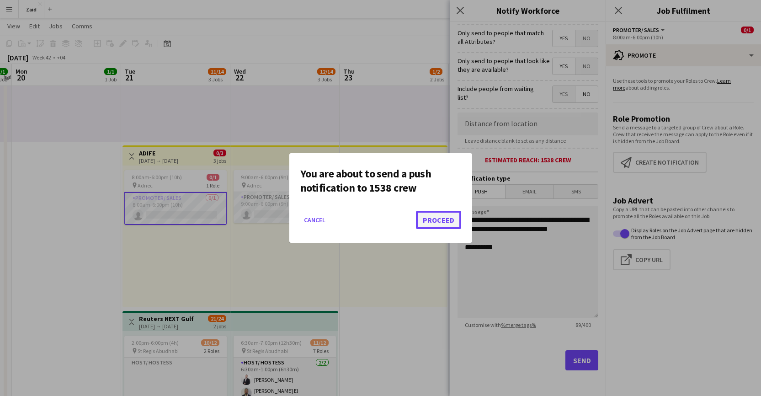
click at [452, 222] on button "Proceed" at bounding box center [438, 220] width 45 height 18
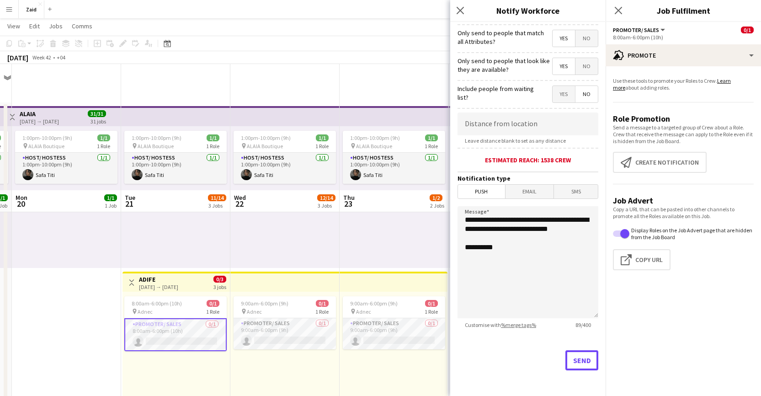
scroll to position [126, 0]
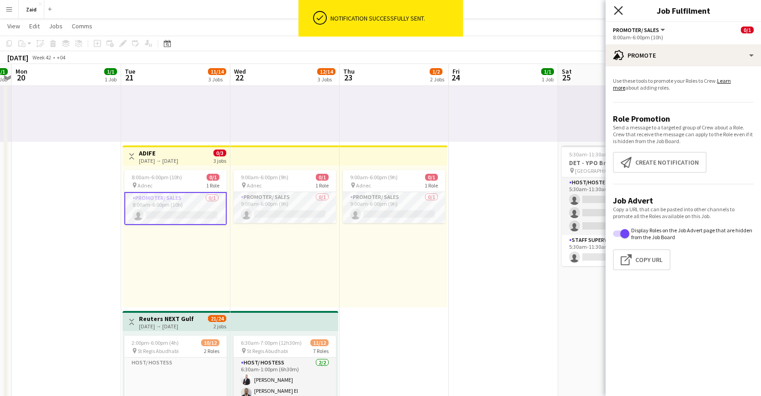
click at [617, 10] on icon "Close pop-in" at bounding box center [618, 10] width 9 height 9
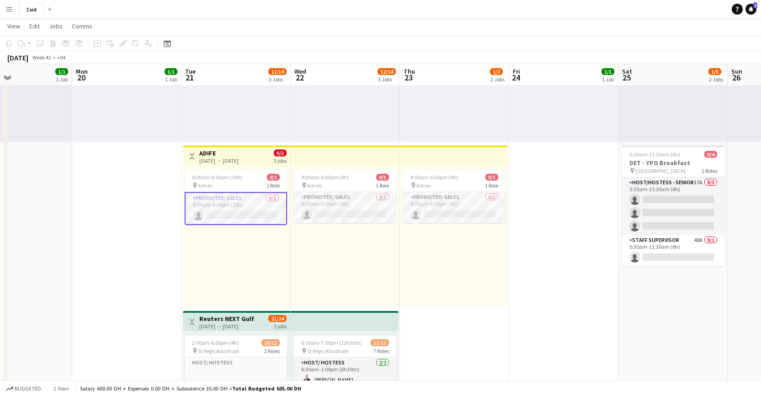
scroll to position [0, 241]
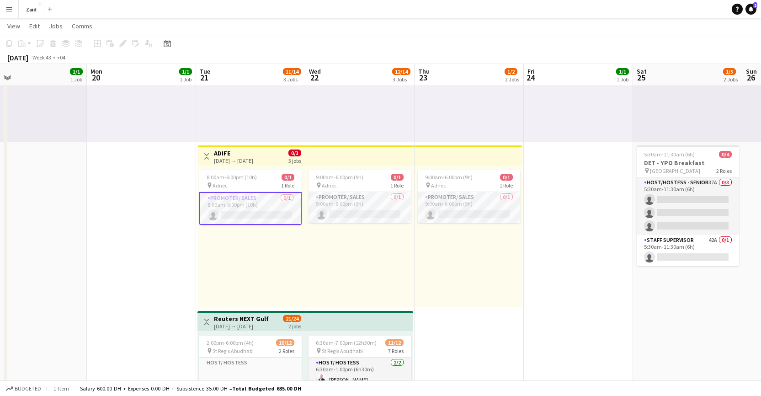
drag, startPoint x: 506, startPoint y: 221, endPoint x: 581, endPoint y: 182, distance: 84.9
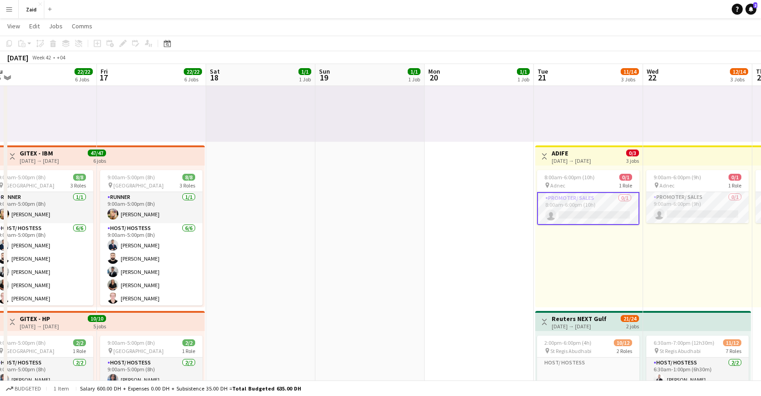
drag, startPoint x: 145, startPoint y: 203, endPoint x: 477, endPoint y: 220, distance: 332.9
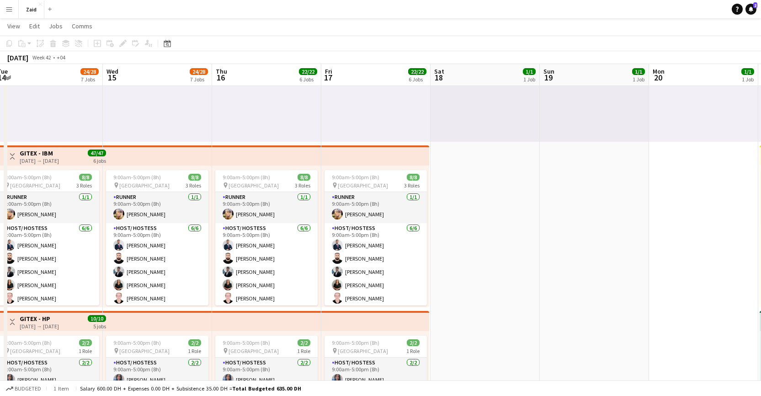
drag, startPoint x: 369, startPoint y: 224, endPoint x: 465, endPoint y: 225, distance: 96.0
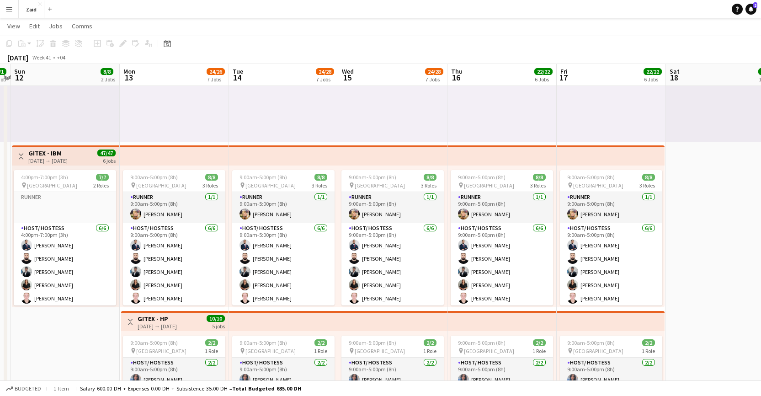
drag, startPoint x: 475, startPoint y: 228, endPoint x: 556, endPoint y: 226, distance: 80.5
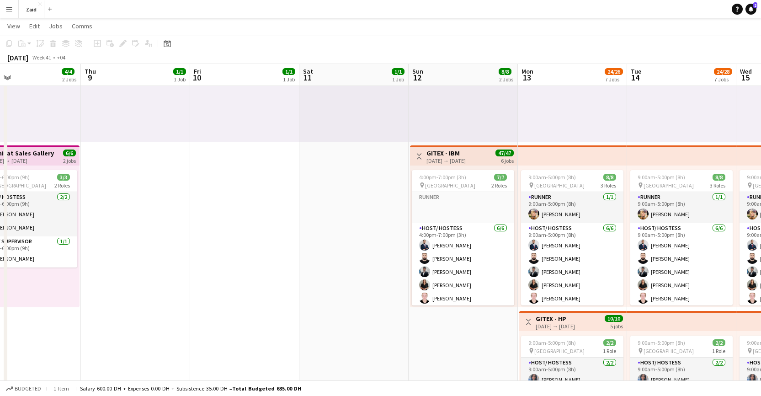
drag, startPoint x: 157, startPoint y: 204, endPoint x: 326, endPoint y: 202, distance: 168.3
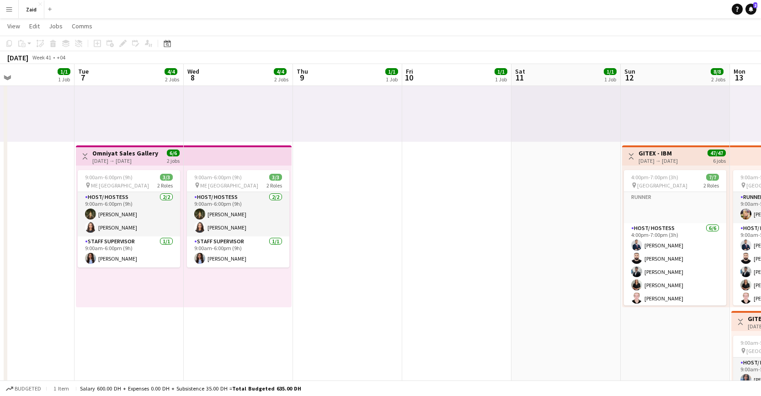
drag, startPoint x: 228, startPoint y: 203, endPoint x: 411, endPoint y: 207, distance: 183.0
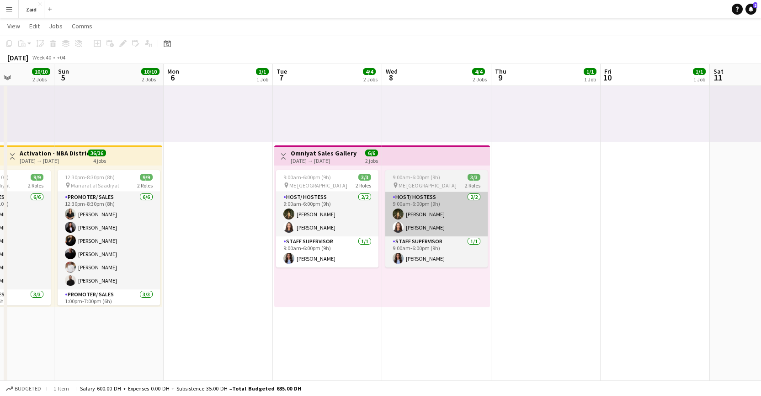
drag, startPoint x: 418, startPoint y: 233, endPoint x: 461, endPoint y: 231, distance: 44.0
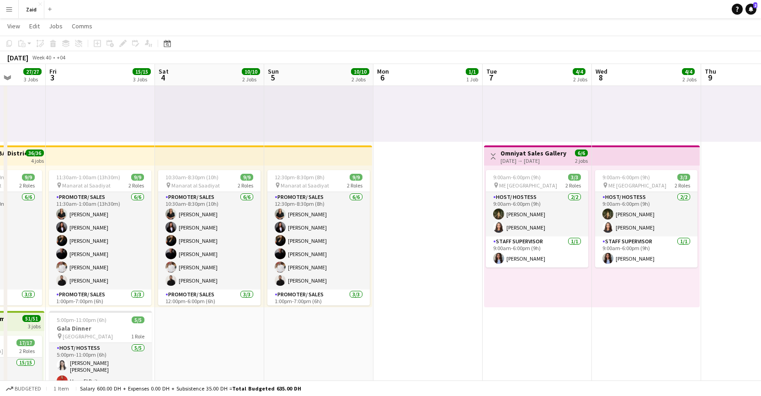
drag, startPoint x: 294, startPoint y: 225, endPoint x: 512, endPoint y: 229, distance: 218.2
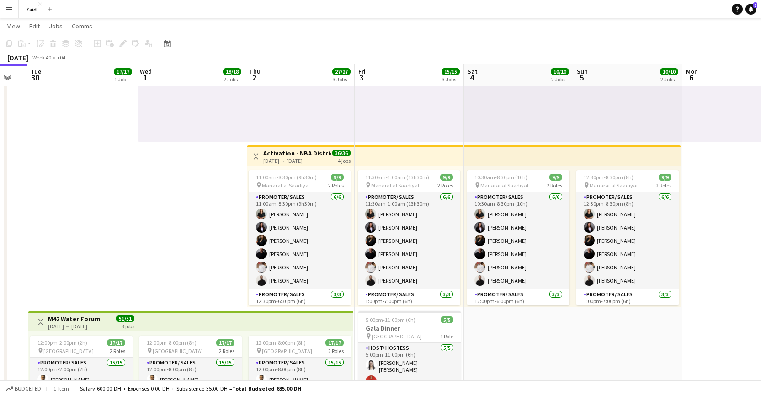
drag, startPoint x: 407, startPoint y: 230, endPoint x: 486, endPoint y: 231, distance: 78.7
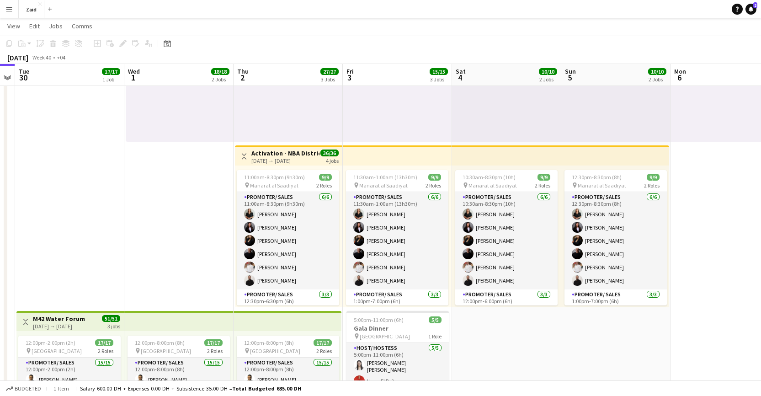
drag, startPoint x: 190, startPoint y: 196, endPoint x: 171, endPoint y: 181, distance: 23.7
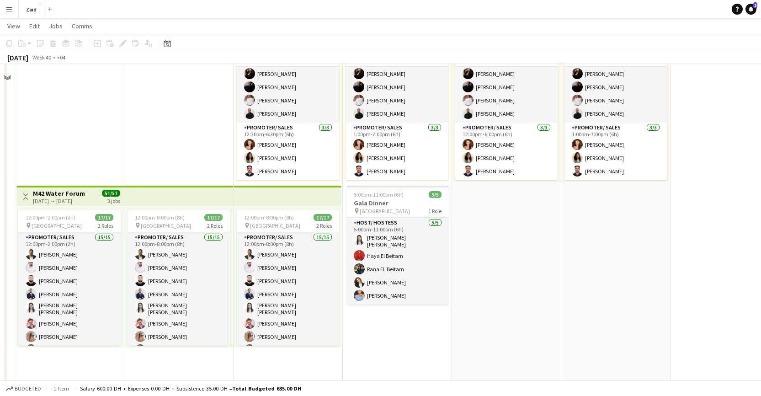
scroll to position [253, 0]
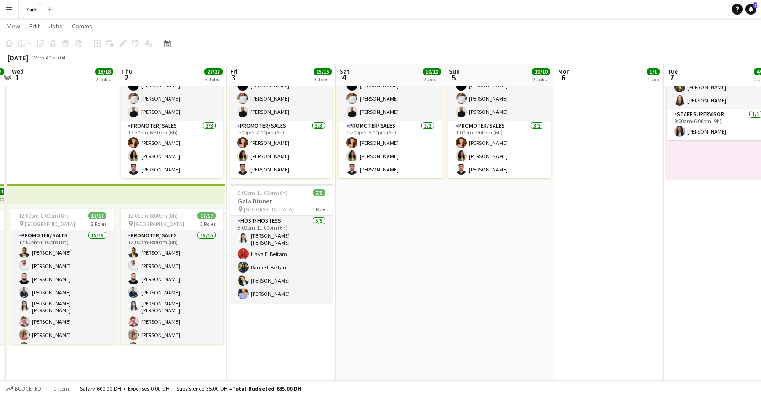
drag, startPoint x: 483, startPoint y: 330, endPoint x: 383, endPoint y: 356, distance: 103.2
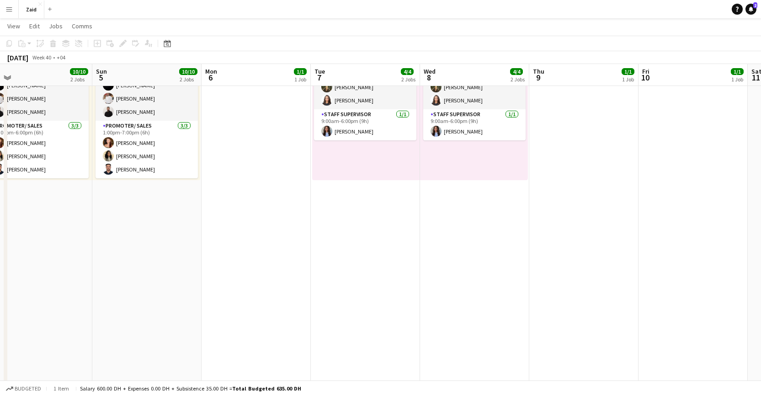
drag, startPoint x: 555, startPoint y: 321, endPoint x: 359, endPoint y: 315, distance: 195.8
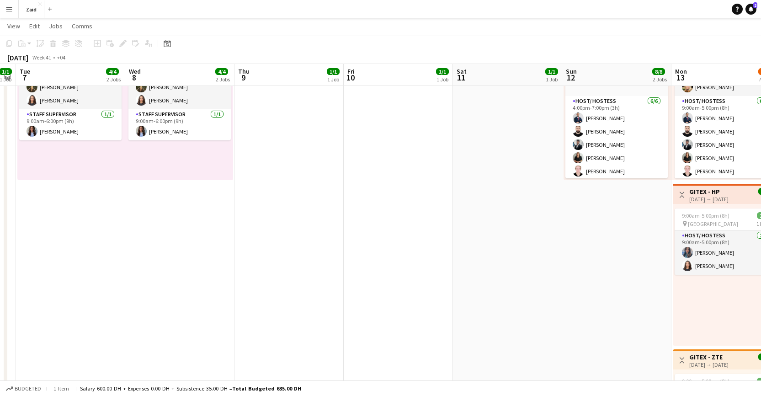
drag, startPoint x: 534, startPoint y: 311, endPoint x: 254, endPoint y: 309, distance: 279.9
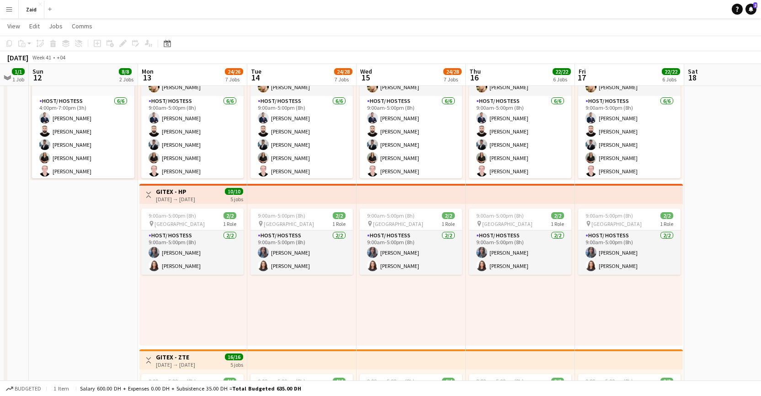
drag, startPoint x: 581, startPoint y: 313, endPoint x: 46, endPoint y: 292, distance: 535.4
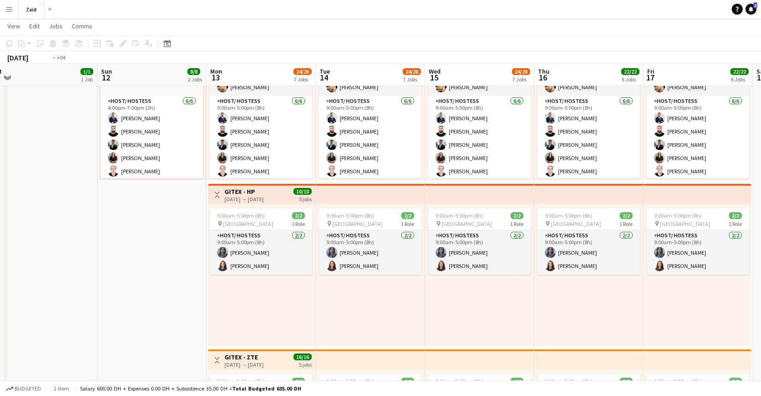
scroll to position [0, 465]
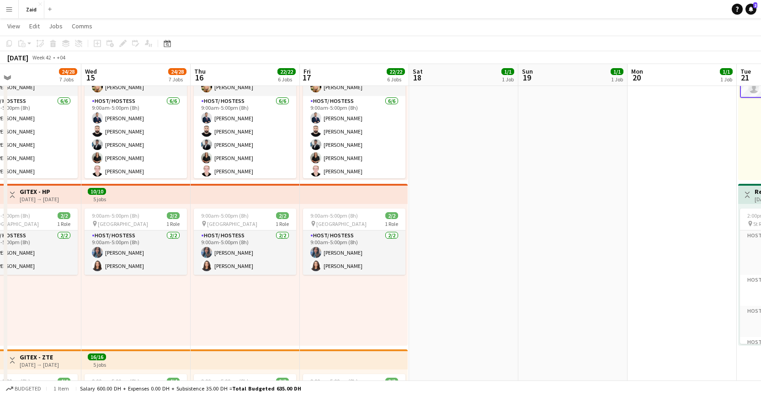
drag, startPoint x: 465, startPoint y: 296, endPoint x: 219, endPoint y: 299, distance: 246.0
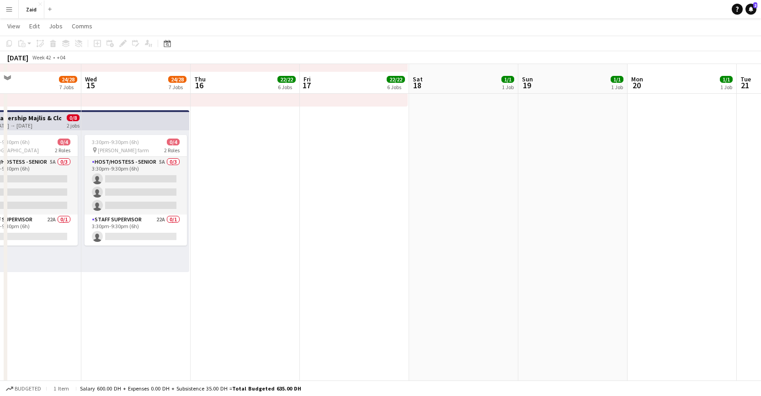
scroll to position [915, 0]
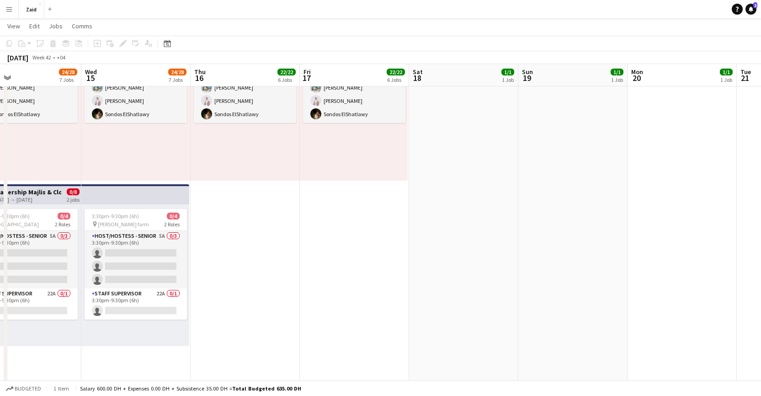
click at [359, 257] on app-date-cell "1:00pm-10:00pm (9h) 1/1 pin ALAIA Boutique 1 Role Host/ Hostess 1/1 1:00pm-10:0…" at bounding box center [354, 16] width 109 height 1659
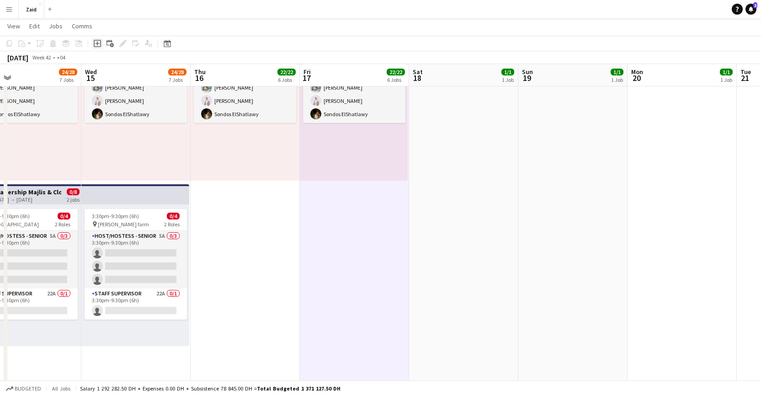
click at [97, 42] on icon at bounding box center [97, 43] width 4 height 4
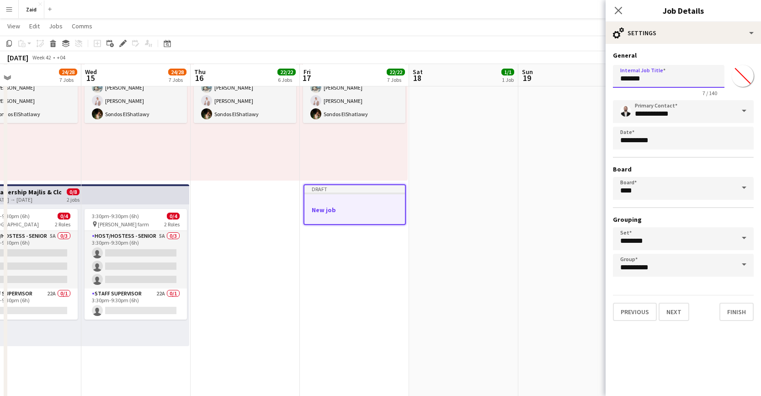
click at [674, 81] on input "*******" at bounding box center [669, 76] width 112 height 23
type input "****"
click at [681, 316] on button "Next" at bounding box center [674, 312] width 31 height 18
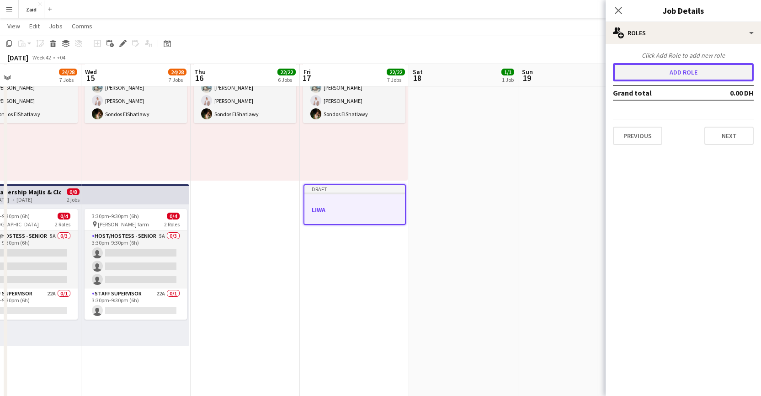
click at [696, 74] on button "Add role" at bounding box center [683, 72] width 141 height 18
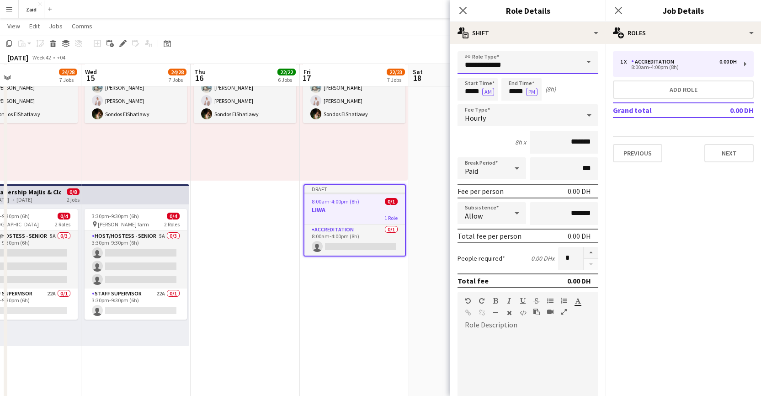
click at [551, 64] on input "**********" at bounding box center [528, 62] width 141 height 23
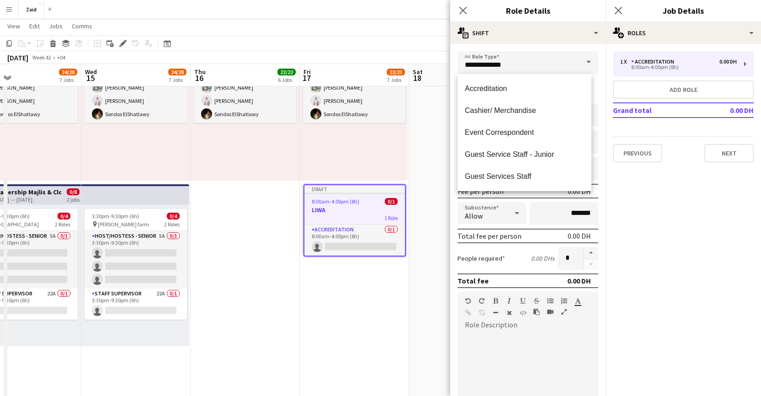
click at [581, 64] on span at bounding box center [588, 62] width 19 height 22
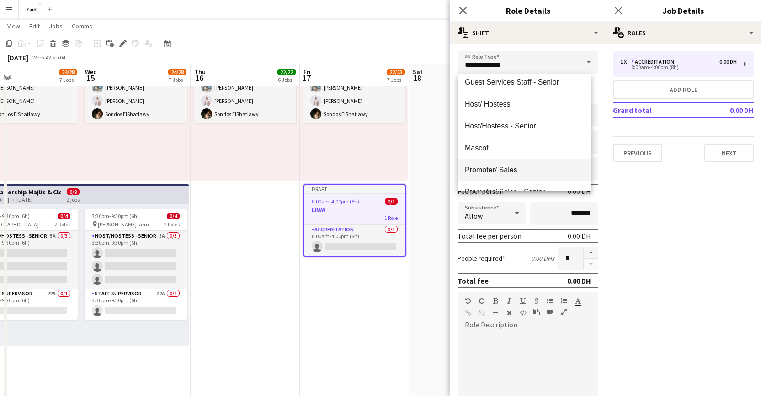
click at [514, 175] on mat-option "Promoter/ Sales" at bounding box center [525, 170] width 134 height 22
type input "**********"
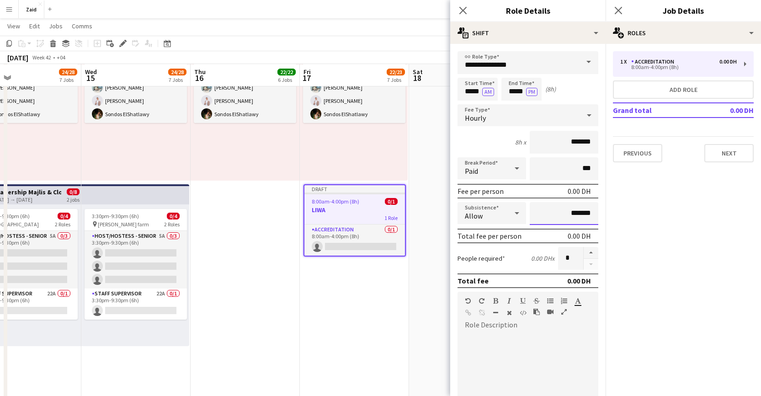
click at [566, 213] on input "*******" at bounding box center [564, 213] width 69 height 23
click at [565, 214] on input "*******" at bounding box center [564, 213] width 69 height 23
type input "****"
type input "*****"
click at [586, 253] on button "button" at bounding box center [591, 253] width 15 height 12
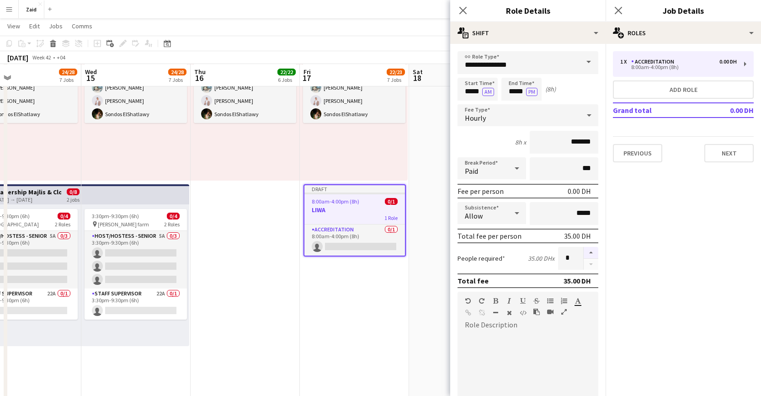
type input "*"
click at [562, 143] on input "*******" at bounding box center [564, 142] width 69 height 23
type input "********"
drag, startPoint x: 464, startPoint y: 9, endPoint x: 383, endPoint y: 11, distance: 80.5
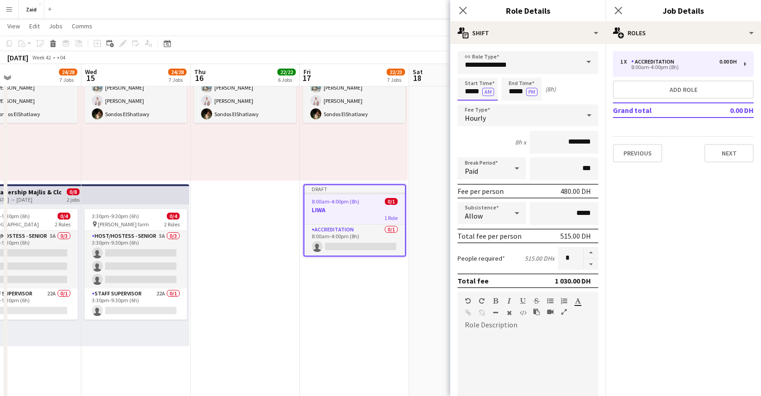
click at [473, 93] on input "*****" at bounding box center [478, 89] width 40 height 23
drag, startPoint x: 471, startPoint y: 94, endPoint x: 479, endPoint y: 89, distance: 9.6
click at [471, 94] on input "*****" at bounding box center [478, 89] width 40 height 23
type input "*****"
click at [728, 150] on button "Next" at bounding box center [729, 153] width 49 height 18
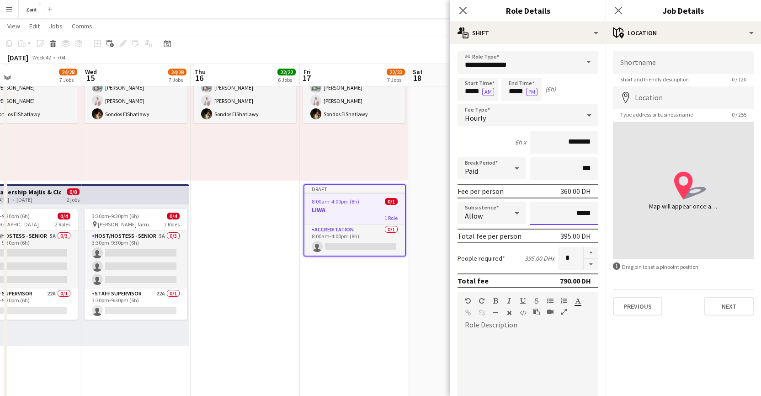
click at [571, 220] on input "*****" at bounding box center [564, 213] width 69 height 23
click at [572, 217] on input "*****" at bounding box center [564, 213] width 69 height 23
click at [572, 216] on input "*****" at bounding box center [564, 213] width 69 height 23
type input "****"
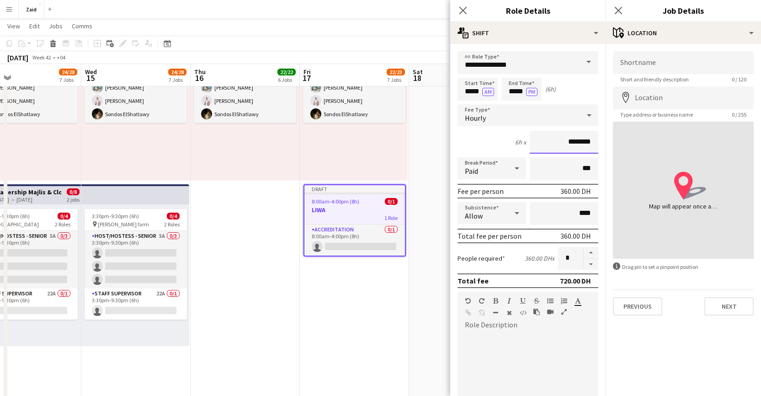
click at [562, 143] on input "********" at bounding box center [564, 142] width 69 height 23
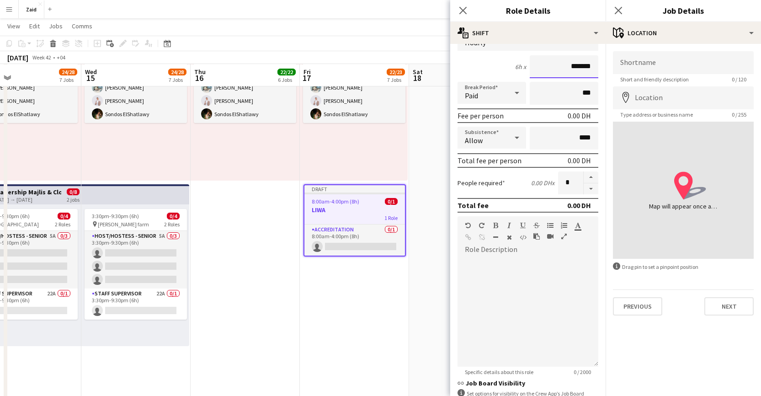
scroll to position [85, 0]
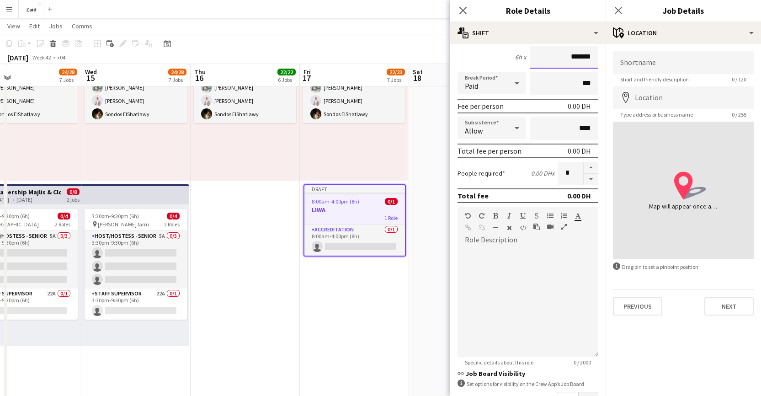
type input "*******"
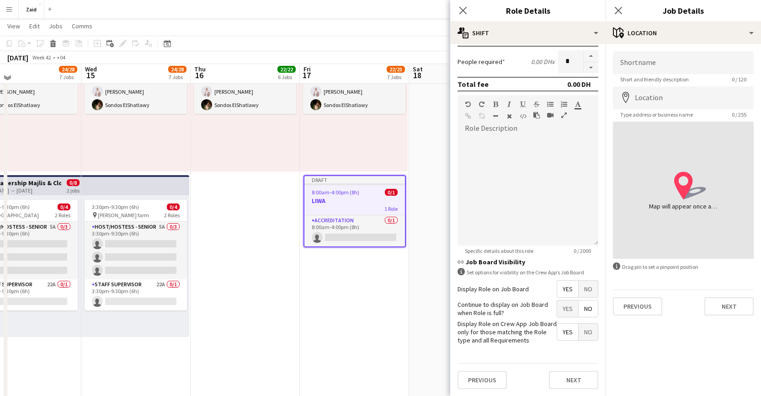
scroll to position [933, 0]
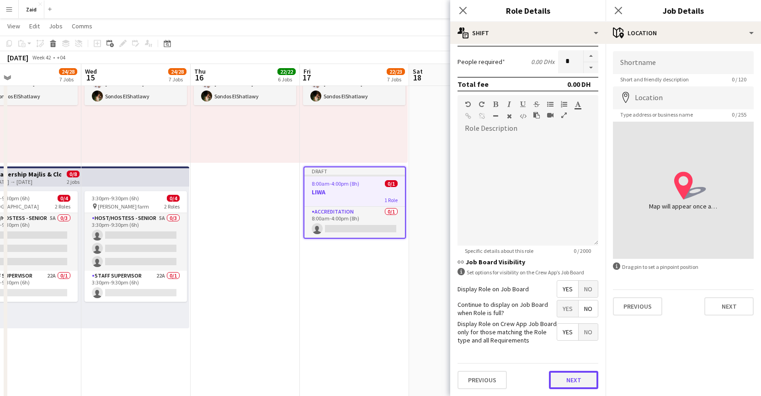
click at [573, 378] on button "Next" at bounding box center [573, 380] width 49 height 18
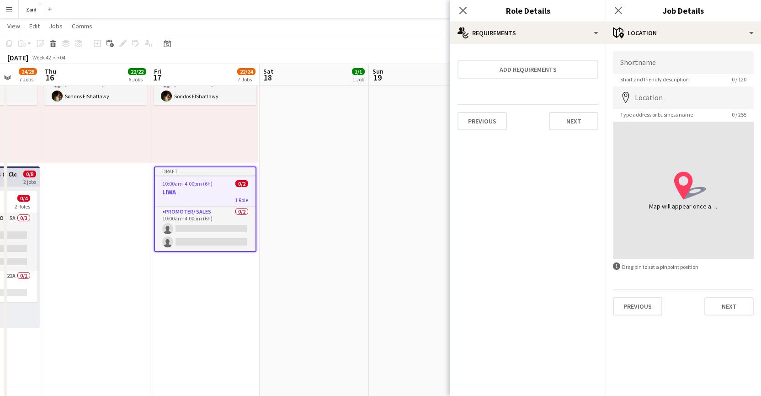
scroll to position [0, 397]
drag, startPoint x: 364, startPoint y: 277, endPoint x: 238, endPoint y: 265, distance: 126.8
click at [465, 13] on icon "Close pop-in" at bounding box center [463, 10] width 9 height 9
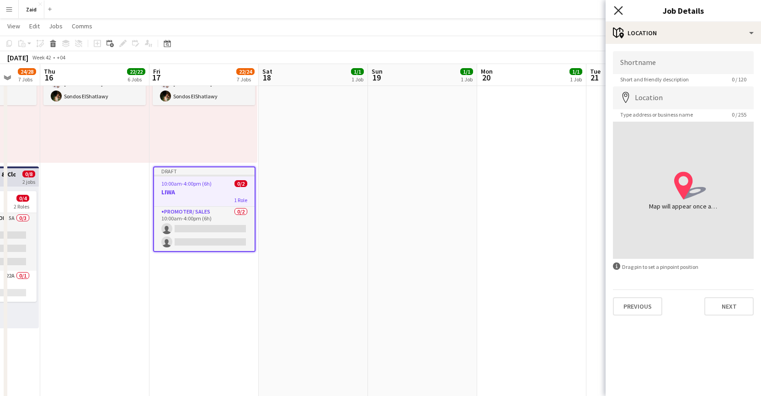
click at [622, 10] on icon "Close pop-in" at bounding box center [618, 10] width 9 height 9
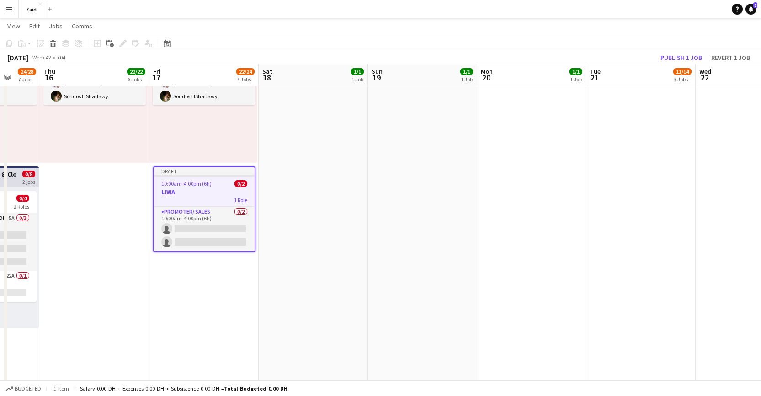
click at [193, 199] on div "1 Role" at bounding box center [204, 199] width 101 height 7
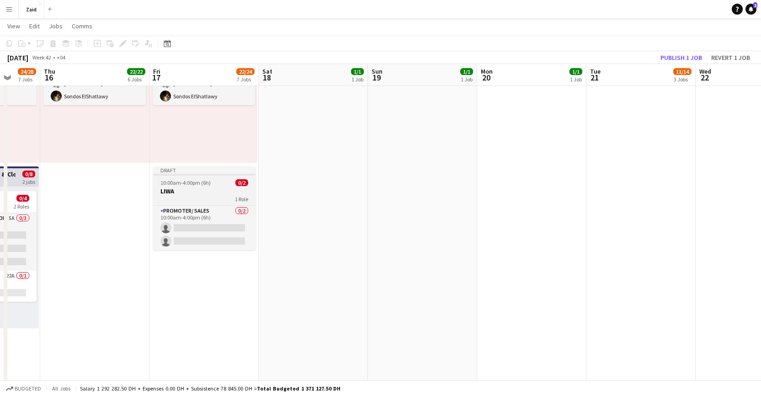
click at [194, 198] on div "1 Role" at bounding box center [204, 198] width 102 height 7
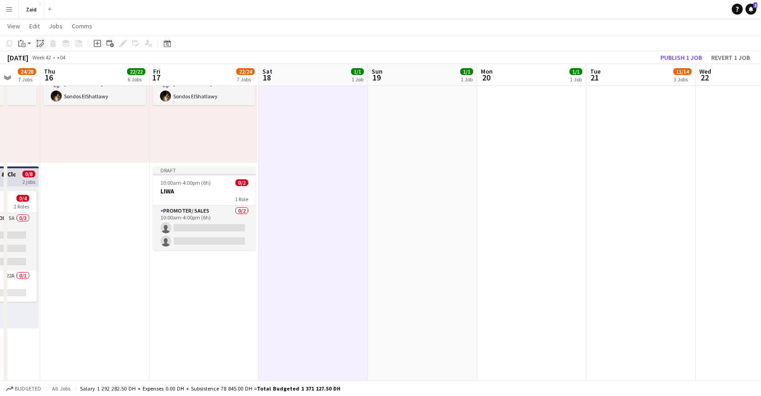
click at [39, 44] on icon "Paste linked Job" at bounding box center [40, 43] width 7 height 7
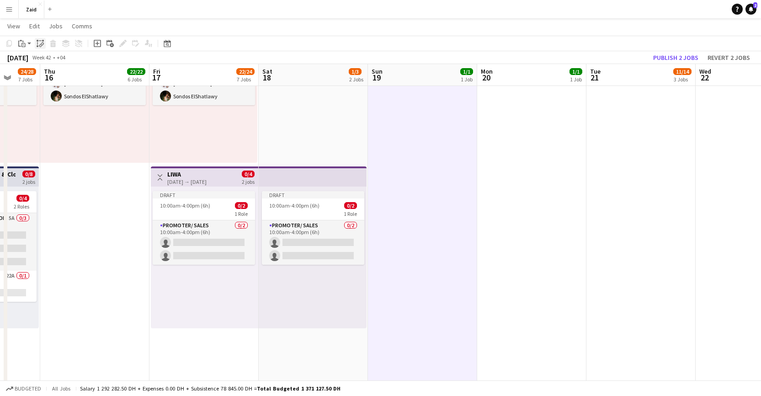
click at [36, 46] on div "Paste linked Job" at bounding box center [40, 43] width 11 height 11
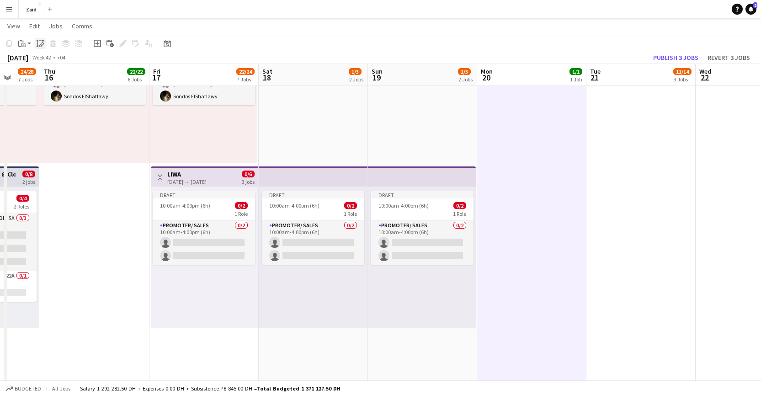
click at [39, 41] on icon "Paste linked Job" at bounding box center [40, 43] width 7 height 7
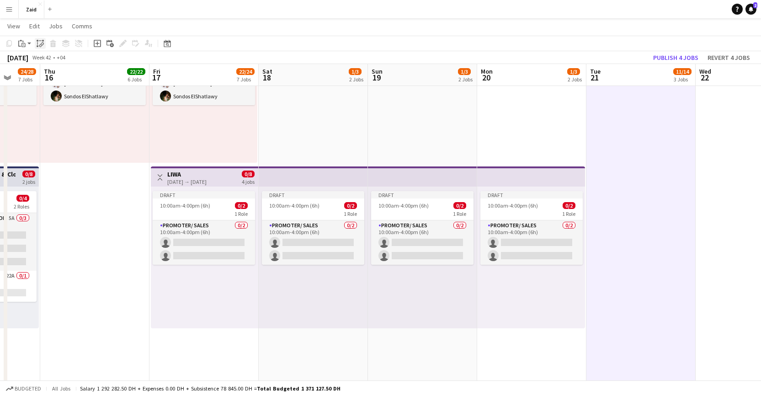
click at [38, 44] on icon "Paste linked Job" at bounding box center [40, 43] width 7 height 7
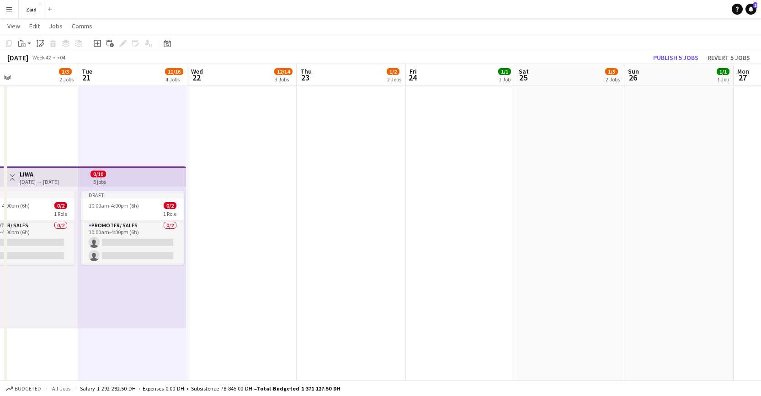
scroll to position [0, 282]
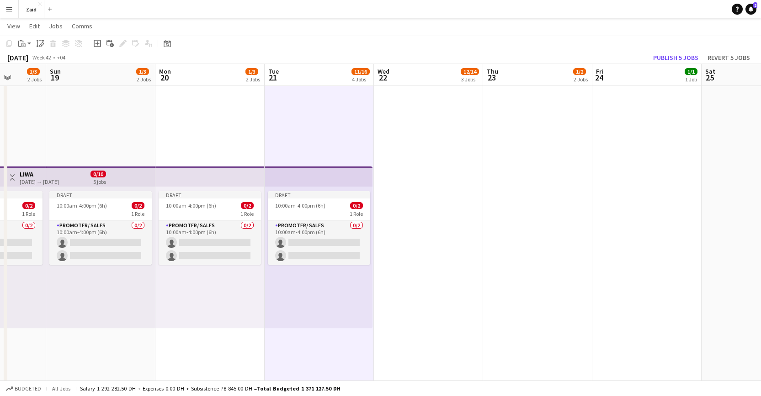
drag, startPoint x: 565, startPoint y: 236, endPoint x: 266, endPoint y: 215, distance: 299.3
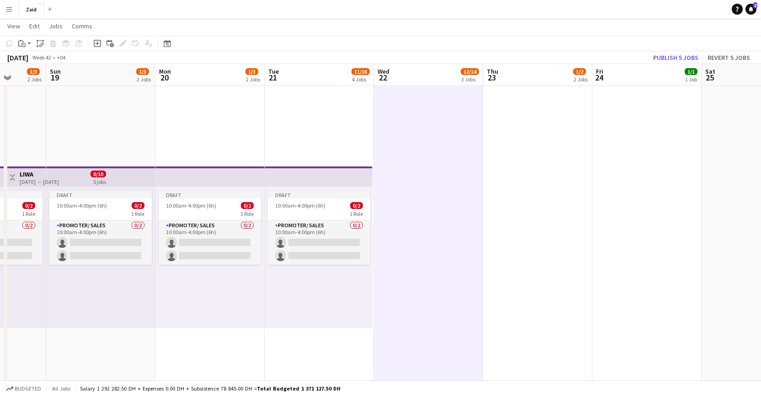
click at [33, 48] on div "Copy Paste Paste Command V Paste with crew Command Shift V Paste linked Job Del…" at bounding box center [44, 43] width 80 height 11
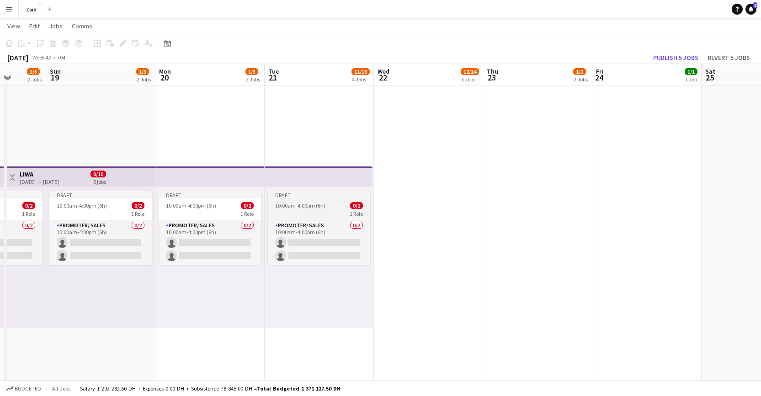
click at [300, 213] on div "1 Role" at bounding box center [319, 213] width 102 height 7
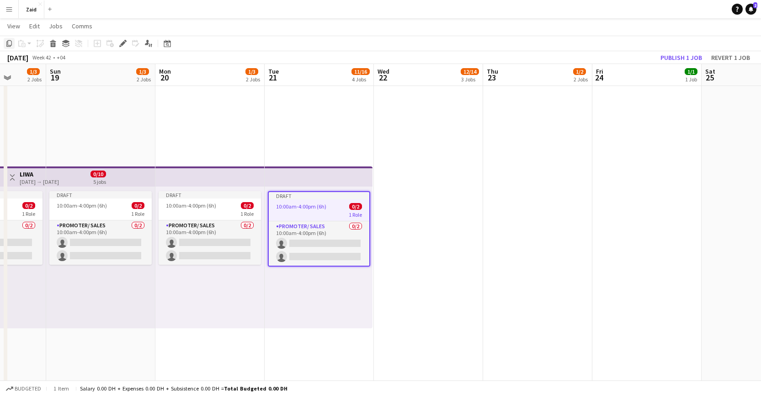
click at [8, 46] on icon "Copy" at bounding box center [8, 43] width 7 height 7
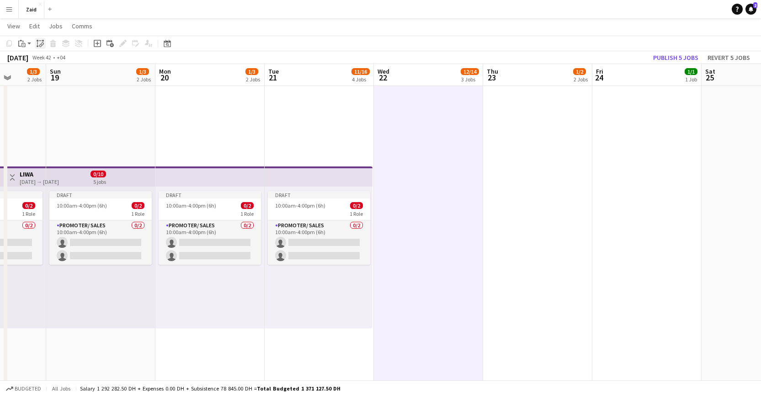
click at [41, 43] on icon "Paste linked Job" at bounding box center [40, 43] width 7 height 7
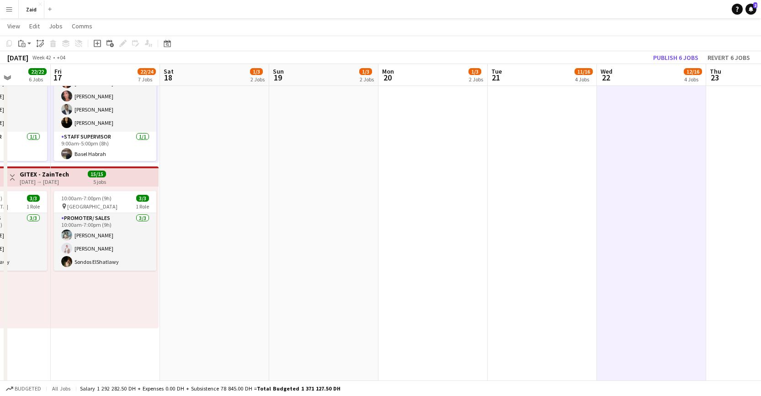
scroll to position [0, 280]
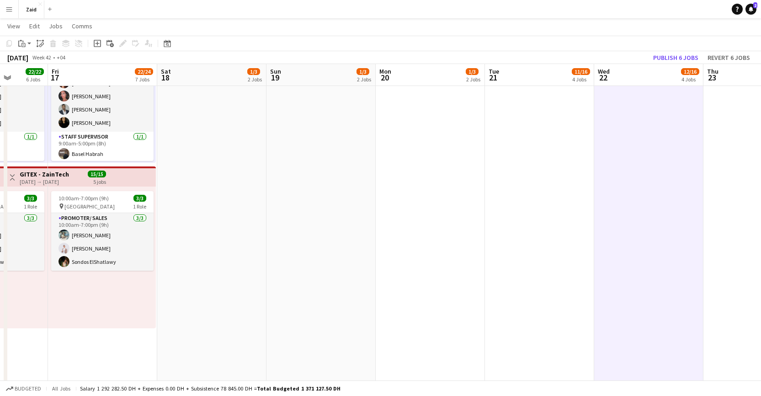
drag, startPoint x: 241, startPoint y: 210, endPoint x: 447, endPoint y: 217, distance: 206.3
click at [42, 42] on icon "Paste linked Job" at bounding box center [40, 43] width 7 height 7
click at [39, 46] on icon at bounding box center [40, 45] width 3 height 4
click at [21, 46] on icon at bounding box center [23, 45] width 4 height 4
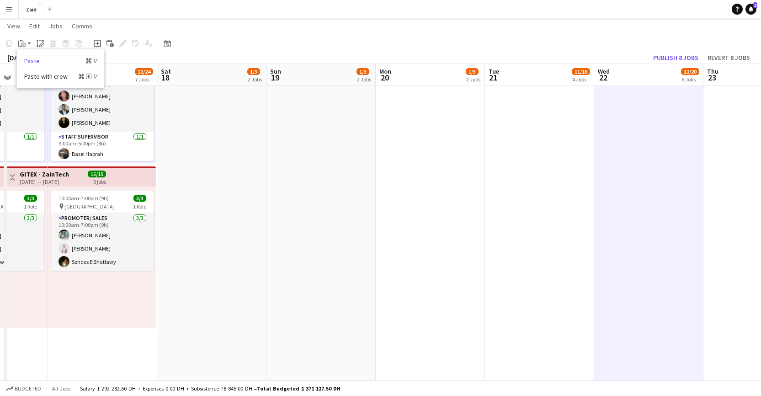
click at [44, 63] on link "Paste Command V" at bounding box center [60, 61] width 72 height 8
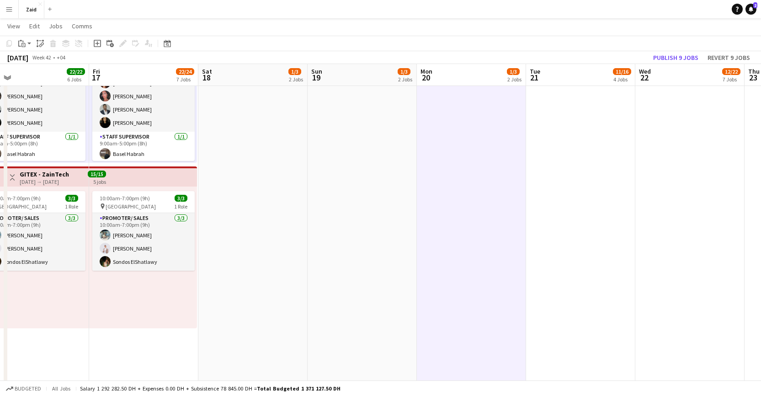
drag, startPoint x: 342, startPoint y: 185, endPoint x: 385, endPoint y: 276, distance: 100.6
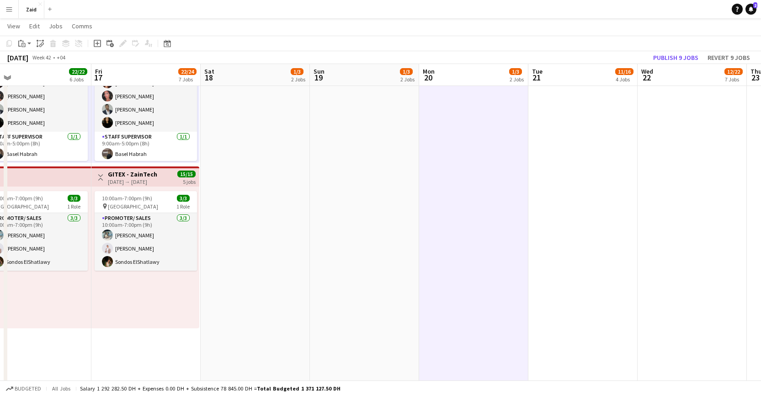
drag, startPoint x: 443, startPoint y: 236, endPoint x: 212, endPoint y: 206, distance: 232.8
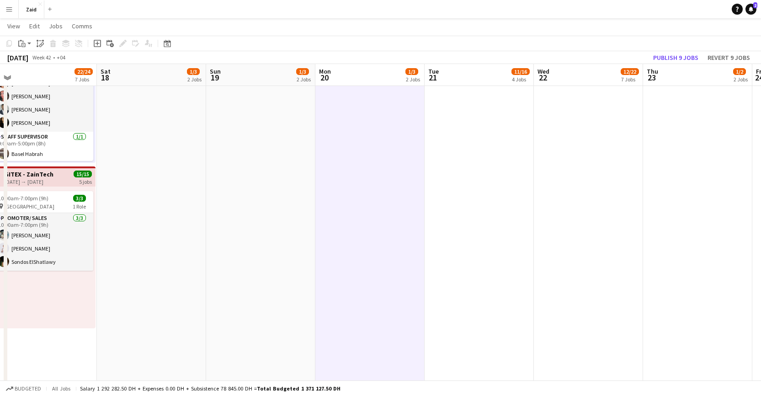
drag, startPoint x: 506, startPoint y: 240, endPoint x: 622, endPoint y: 222, distance: 118.0
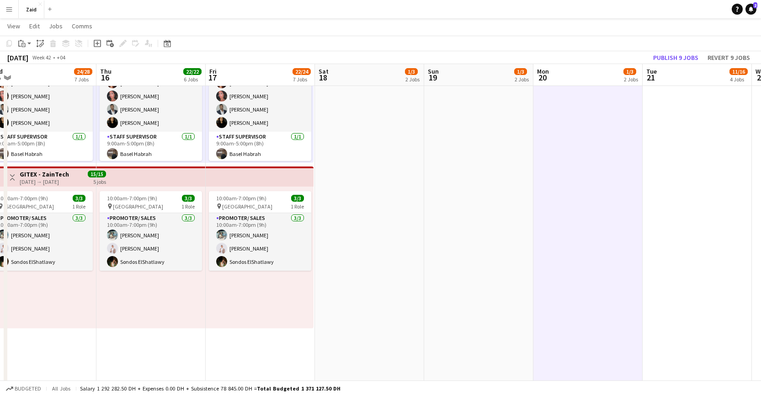
drag, startPoint x: 329, startPoint y: 220, endPoint x: 434, endPoint y: 225, distance: 105.7
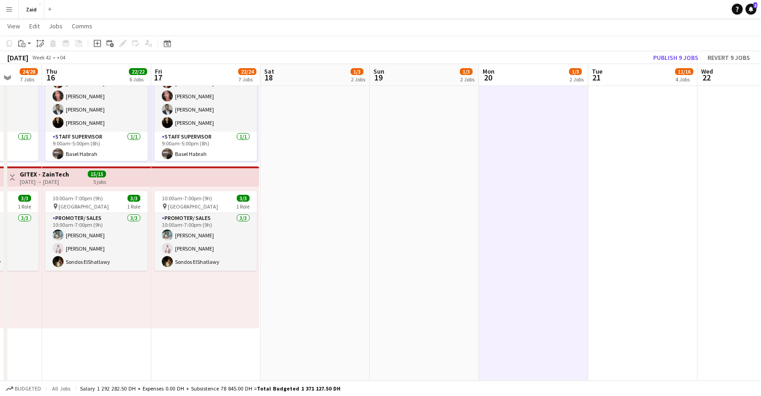
drag, startPoint x: 421, startPoint y: 226, endPoint x: 487, endPoint y: 226, distance: 65.9
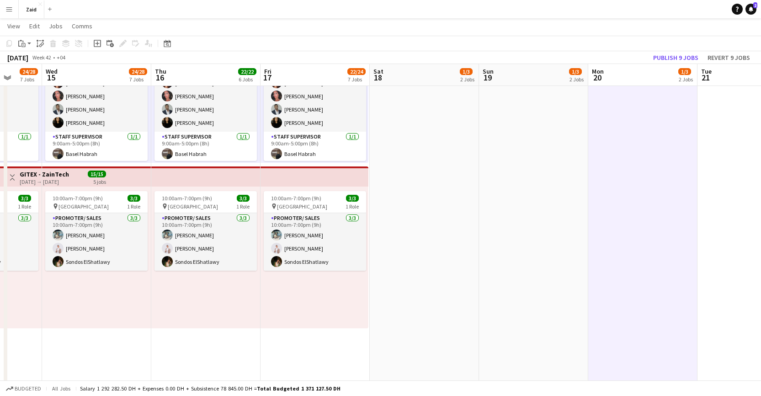
scroll to position [0, 284]
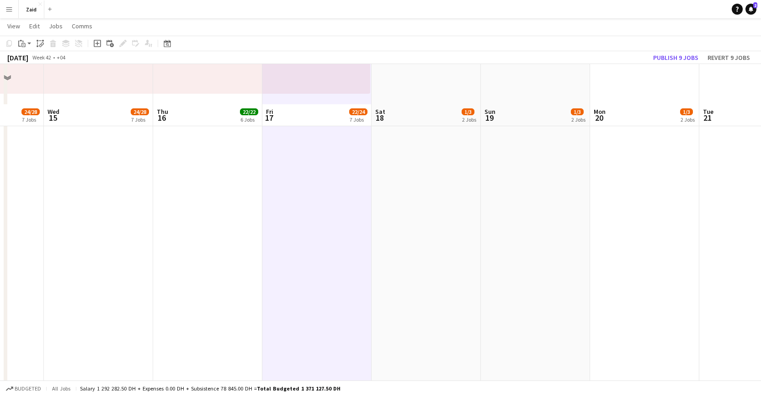
scroll to position [952, 0]
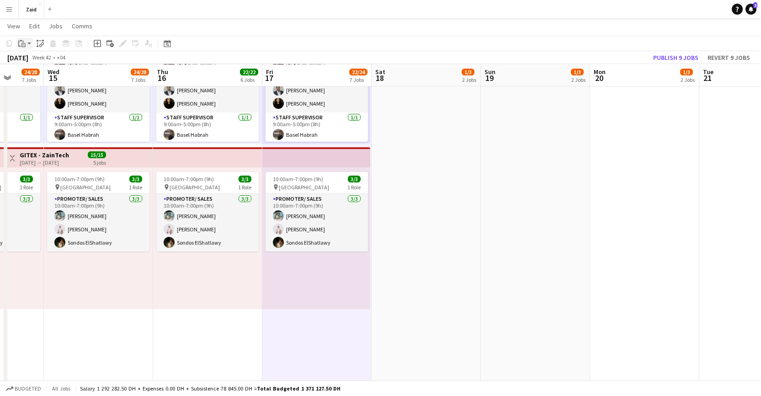
click at [25, 45] on icon "Paste" at bounding box center [21, 43] width 7 height 7
click at [43, 62] on link "Paste Command V" at bounding box center [60, 61] width 72 height 8
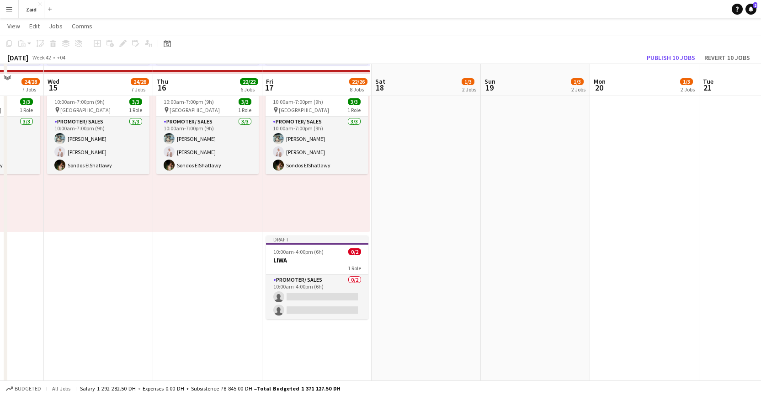
scroll to position [1039, 0]
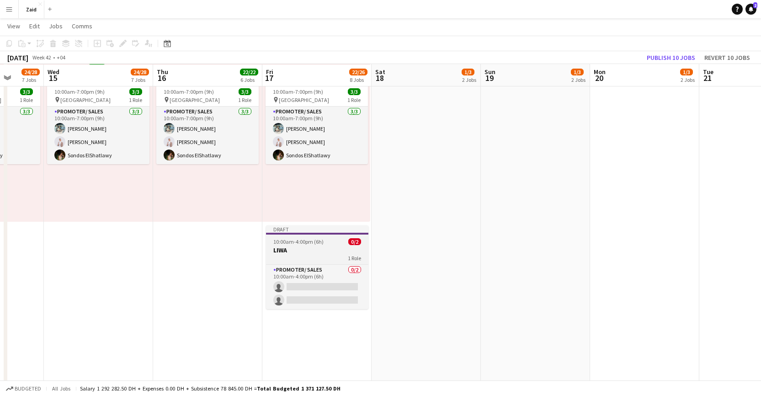
click at [323, 253] on h3 "LIWA" at bounding box center [317, 250] width 102 height 8
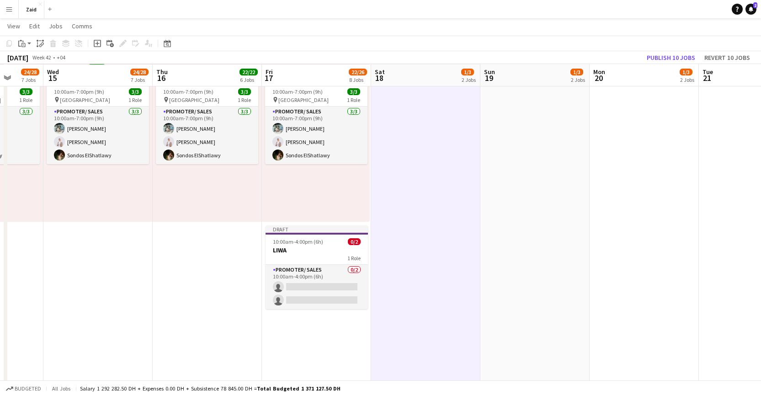
click at [34, 42] on div "Copy Paste Paste Command V Paste with crew Command Shift V Paste linked Job Del…" at bounding box center [44, 43] width 80 height 11
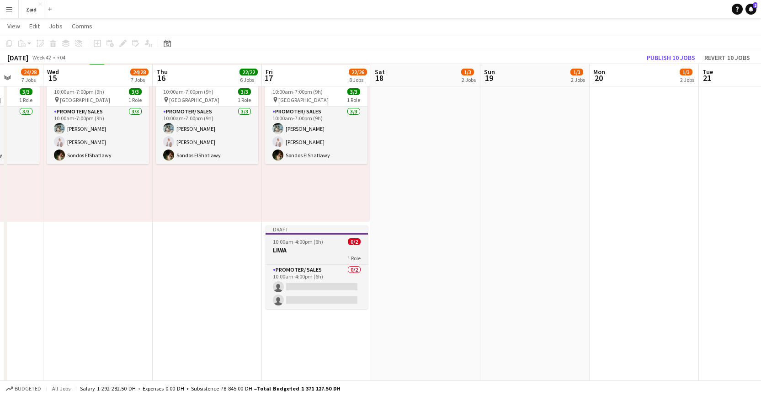
click at [322, 258] on div "1 Role" at bounding box center [317, 257] width 102 height 7
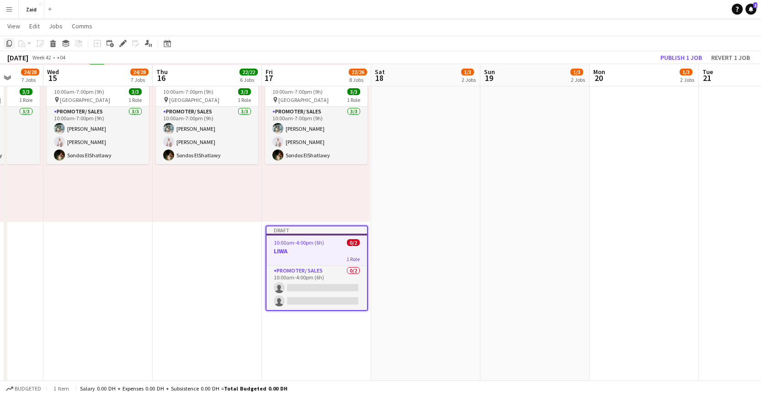
click at [6, 45] on icon at bounding box center [8, 43] width 5 height 6
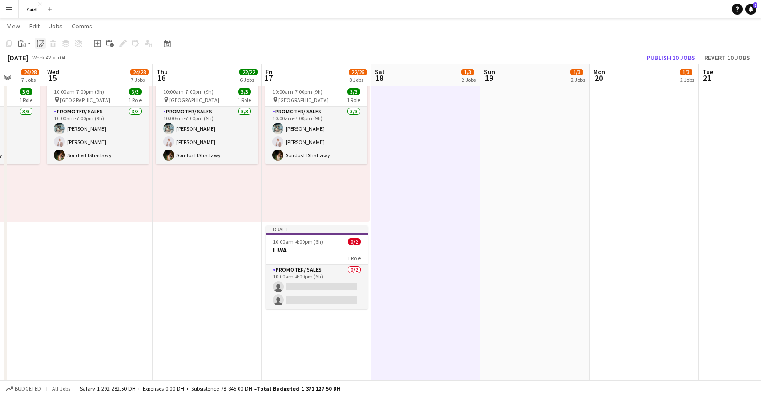
click at [41, 41] on icon "Paste linked Job" at bounding box center [40, 43] width 7 height 7
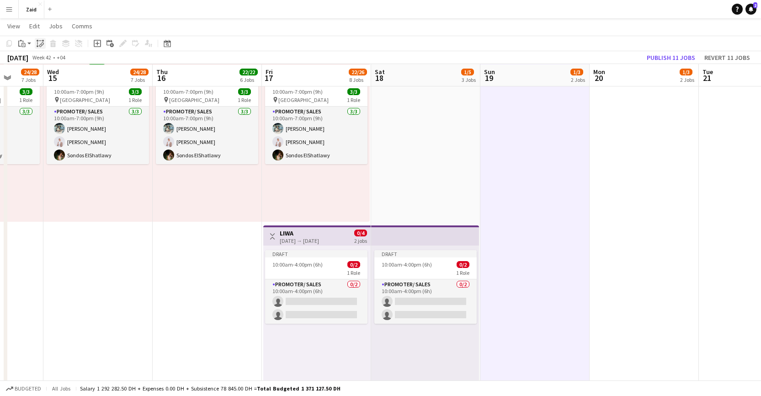
click at [39, 45] on icon "Paste linked Job" at bounding box center [40, 43] width 7 height 7
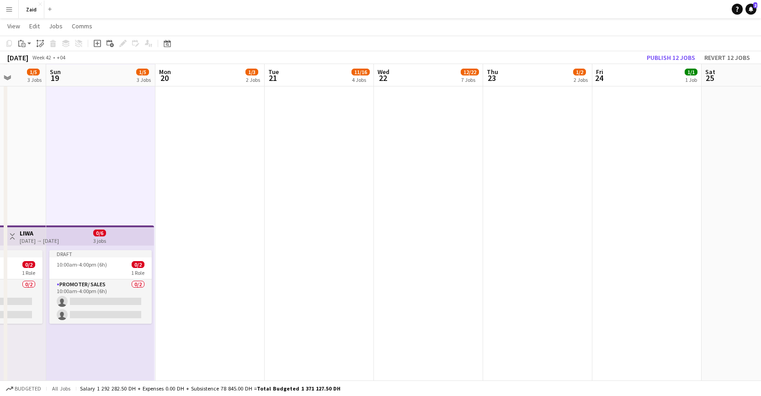
drag, startPoint x: 589, startPoint y: 291, endPoint x: 200, endPoint y: 214, distance: 396.6
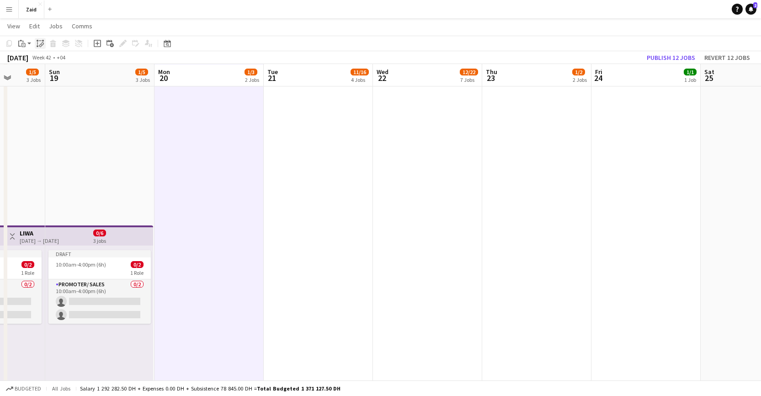
click at [40, 44] on icon "Paste linked Job" at bounding box center [40, 43] width 7 height 7
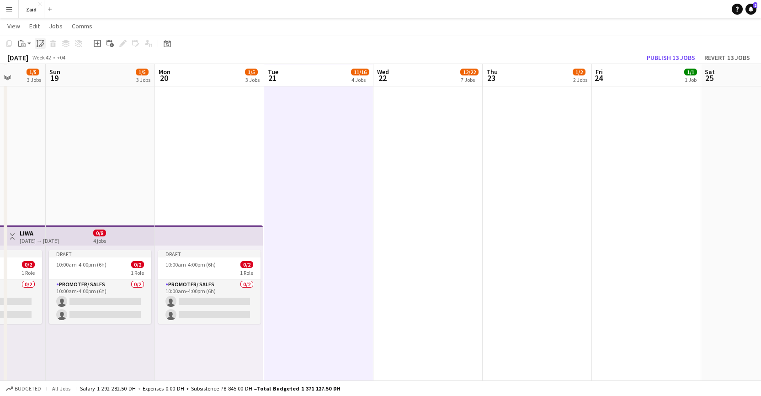
click at [39, 43] on icon "Paste linked Job" at bounding box center [40, 43] width 7 height 7
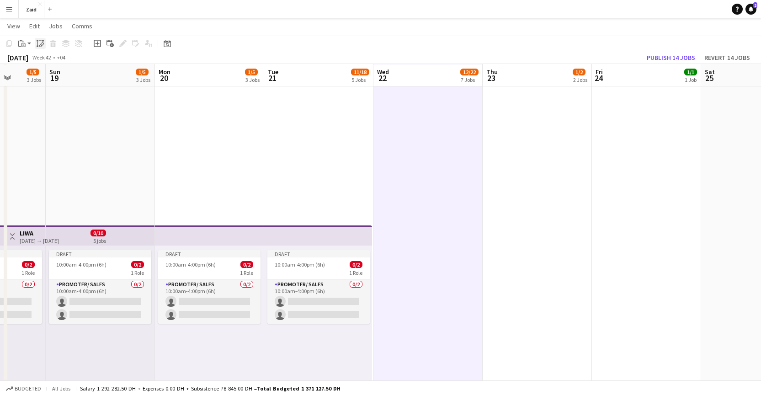
click at [42, 46] on icon "Paste linked Job" at bounding box center [40, 43] width 7 height 7
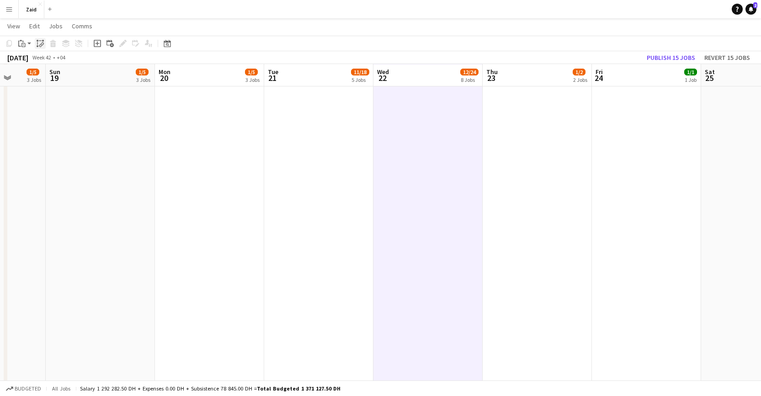
click at [43, 44] on icon at bounding box center [42, 45] width 3 height 4
click at [41, 44] on icon at bounding box center [40, 45] width 3 height 4
click at [35, 44] on div "Paste linked Job" at bounding box center [40, 43] width 11 height 11
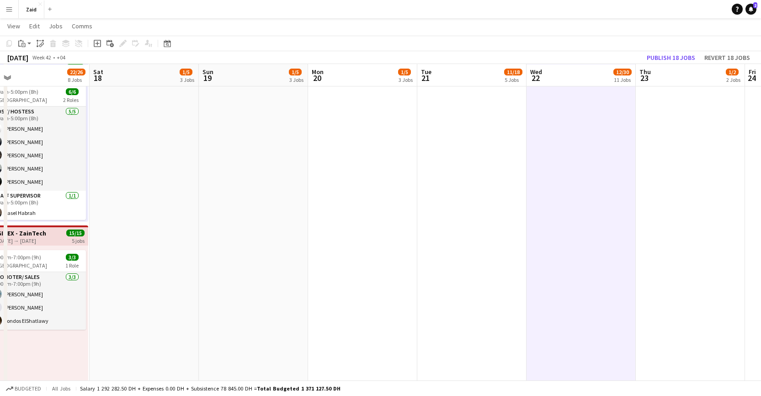
drag, startPoint x: 311, startPoint y: 213, endPoint x: 572, endPoint y: 224, distance: 261.8
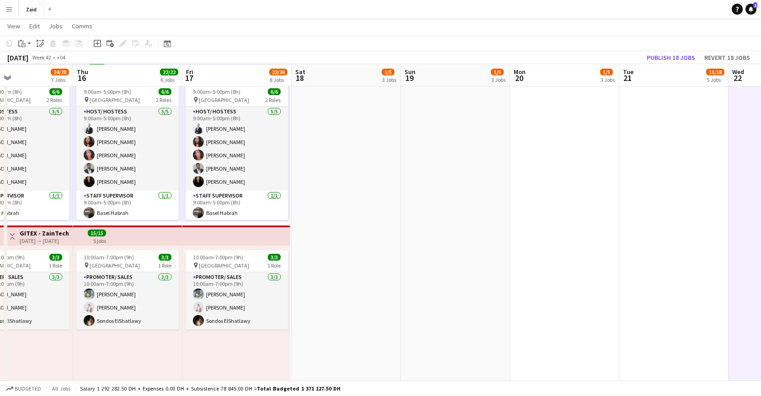
scroll to position [0, 220]
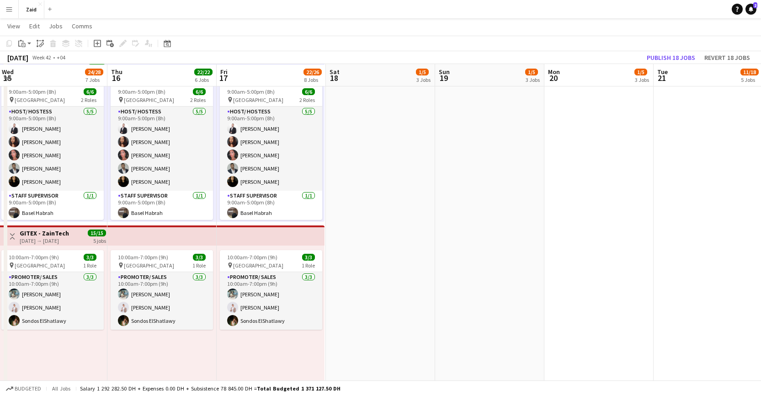
drag, startPoint x: 462, startPoint y: 236, endPoint x: 559, endPoint y: 214, distance: 99.0
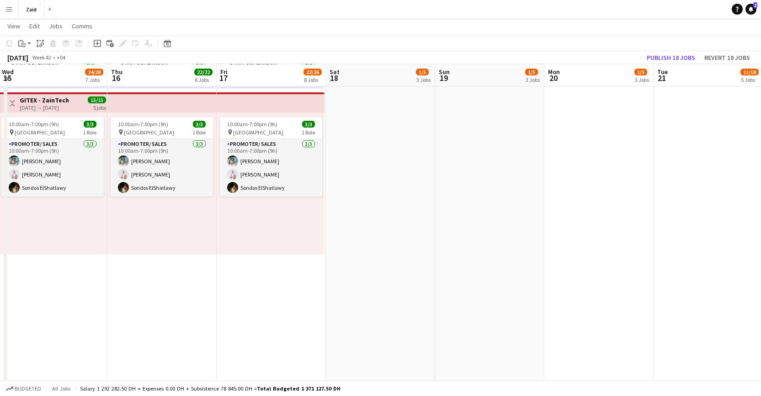
scroll to position [1173, 0]
drag, startPoint x: 294, startPoint y: 284, endPoint x: 301, endPoint y: 283, distance: 6.9
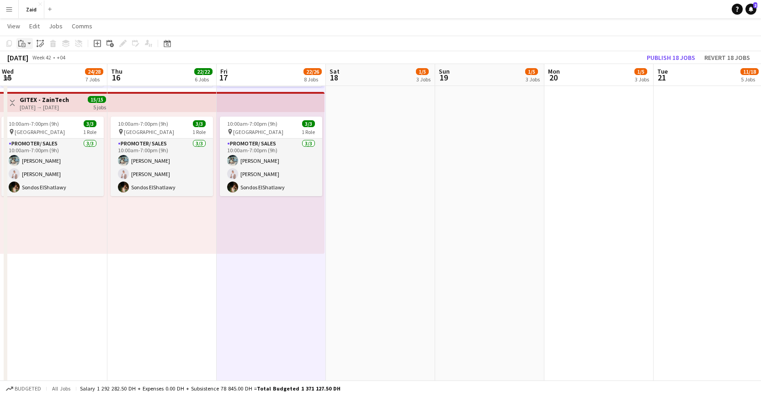
click at [23, 45] on icon "Paste" at bounding box center [21, 43] width 7 height 7
click at [34, 59] on link "Paste Command V" at bounding box center [60, 61] width 72 height 8
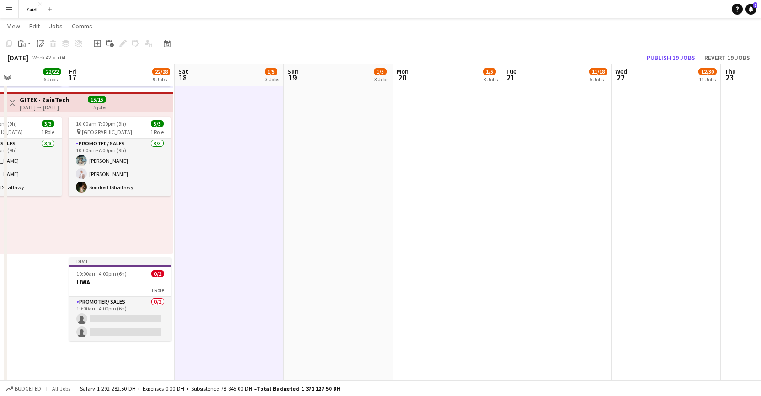
scroll to position [0, 265]
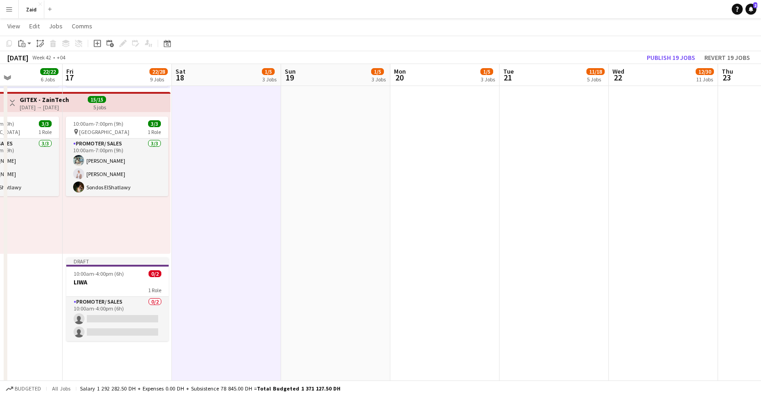
drag, startPoint x: 400, startPoint y: 301, endPoint x: 246, endPoint y: 259, distance: 159.7
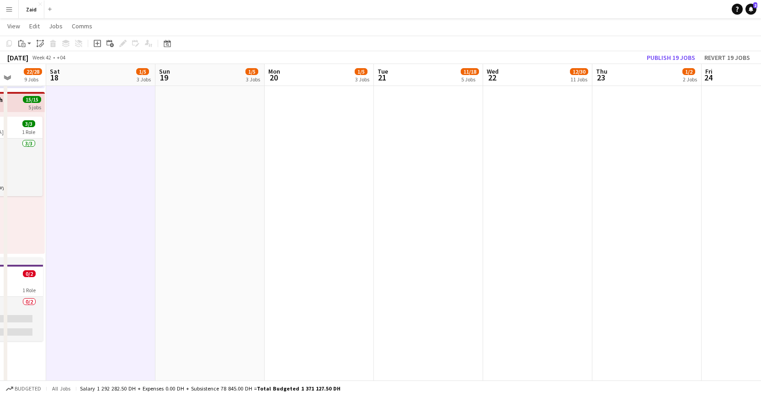
drag, startPoint x: 345, startPoint y: 287, endPoint x: 264, endPoint y: 273, distance: 82.3
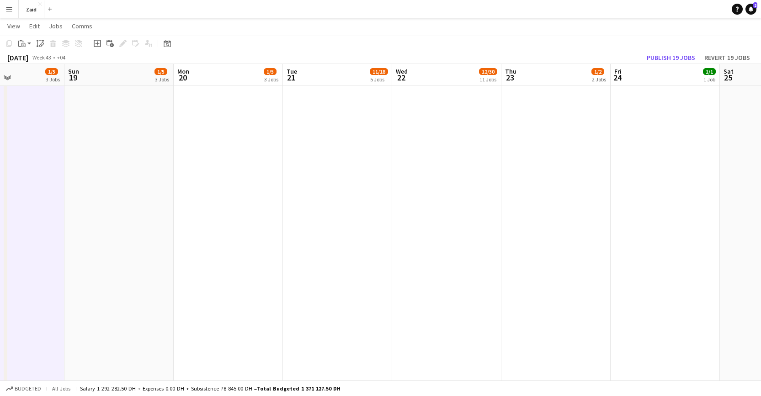
drag, startPoint x: 499, startPoint y: 318, endPoint x: 207, endPoint y: 267, distance: 297.1
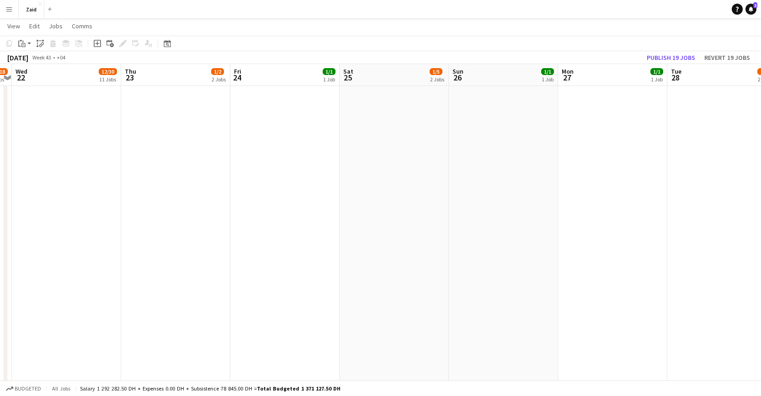
scroll to position [0, 426]
drag, startPoint x: 431, startPoint y: 307, endPoint x: 271, endPoint y: 284, distance: 161.6
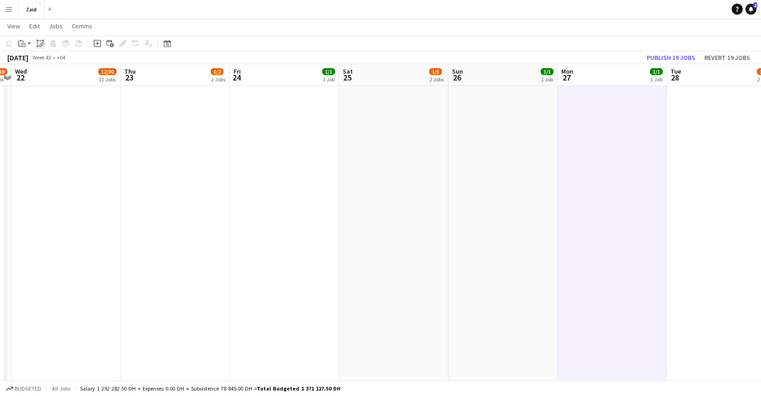
click at [41, 46] on icon at bounding box center [40, 45] width 3 height 4
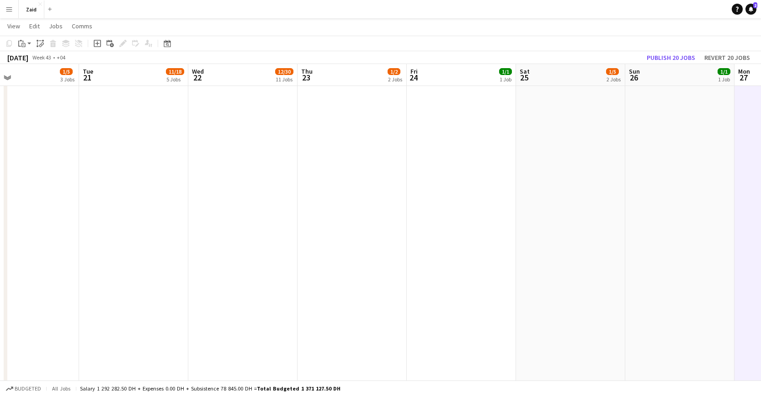
drag, startPoint x: 313, startPoint y: 217, endPoint x: 352, endPoint y: 203, distance: 41.4
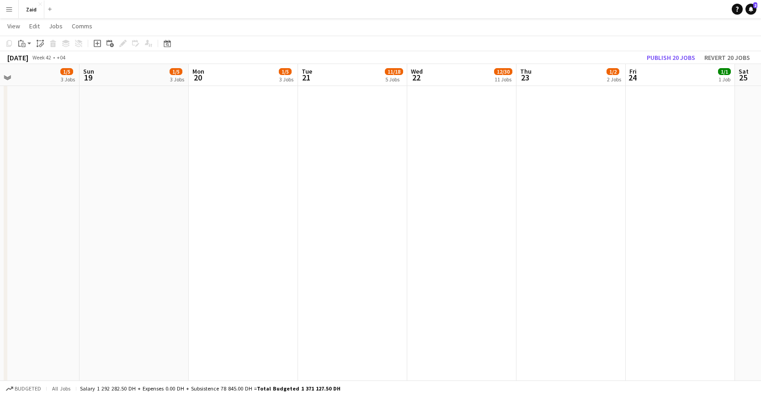
drag, startPoint x: 344, startPoint y: 209, endPoint x: 424, endPoint y: 208, distance: 79.6
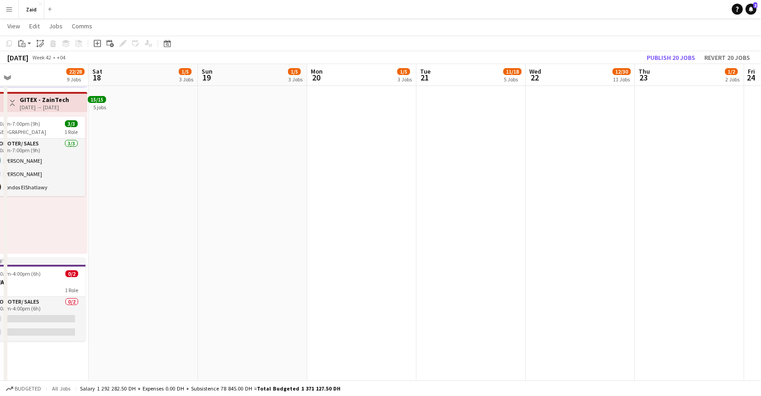
drag, startPoint x: 249, startPoint y: 220, endPoint x: 469, endPoint y: 221, distance: 220.0
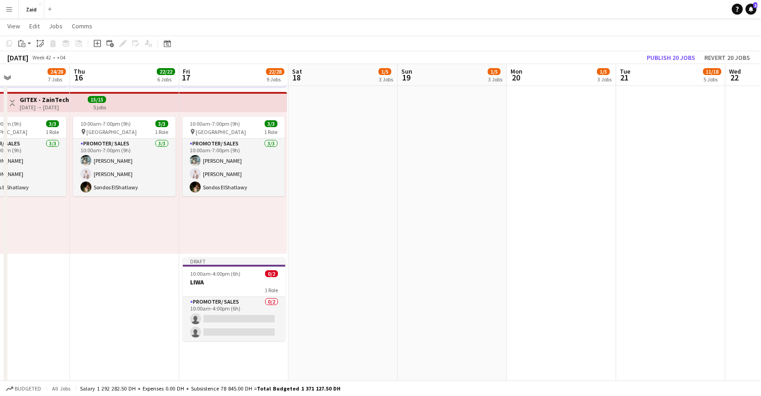
scroll to position [0, 258]
drag, startPoint x: 388, startPoint y: 246, endPoint x: 434, endPoint y: 246, distance: 46.2
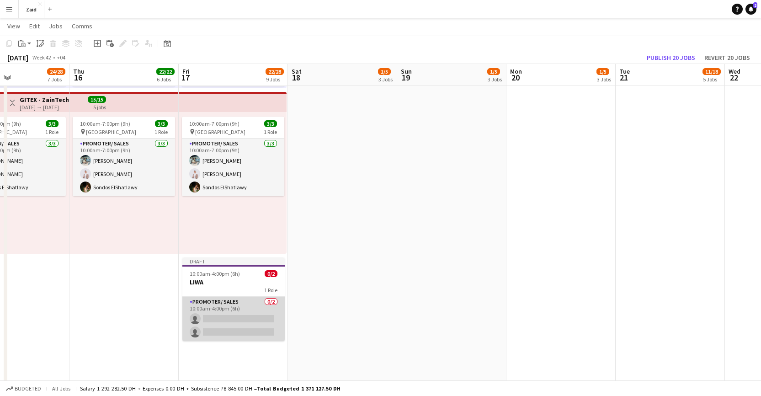
click at [238, 306] on app-card-role "Promoter/ Sales 0/2 10:00am-4:00pm (6h) single-neutral-actions single-neutral-a…" at bounding box center [233, 319] width 102 height 44
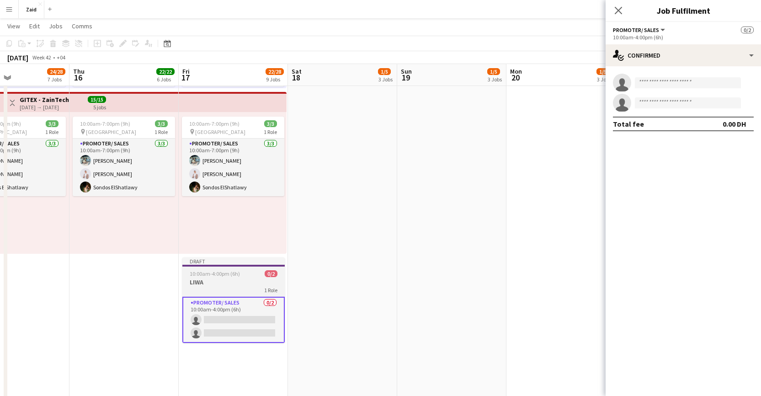
click at [247, 284] on h3 "LIWA" at bounding box center [233, 282] width 102 height 8
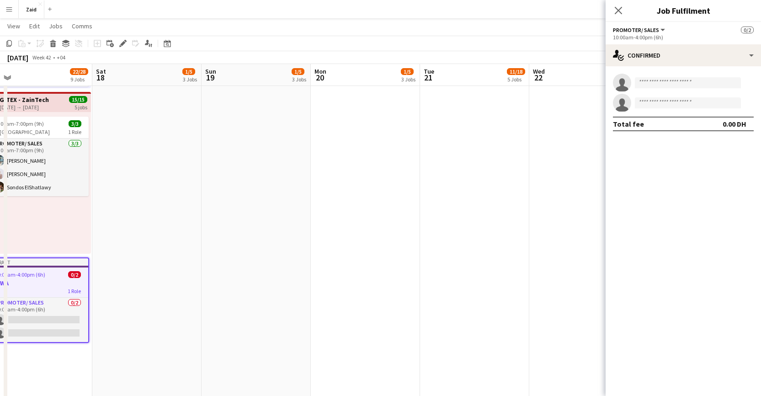
scroll to position [0, 229]
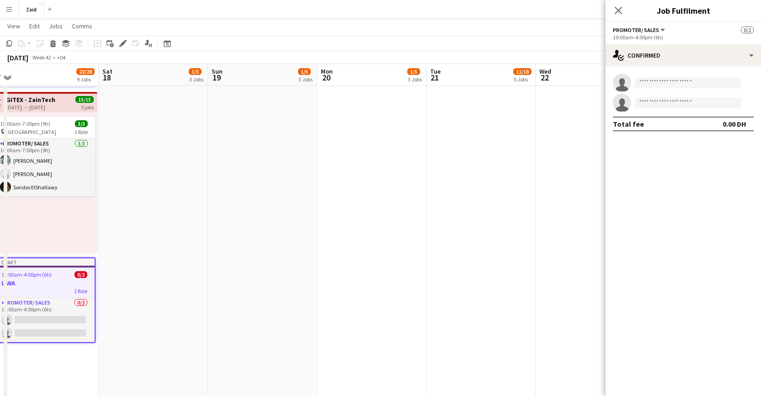
drag, startPoint x: 408, startPoint y: 274, endPoint x: 139, endPoint y: 161, distance: 291.8
click at [7, 44] on icon "Copy" at bounding box center [8, 43] width 7 height 7
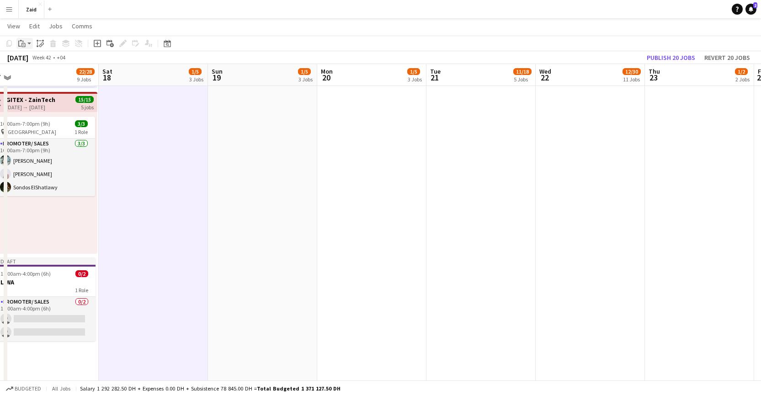
click at [22, 43] on icon at bounding box center [23, 45] width 4 height 4
click at [41, 61] on link "Paste Command V" at bounding box center [60, 61] width 72 height 8
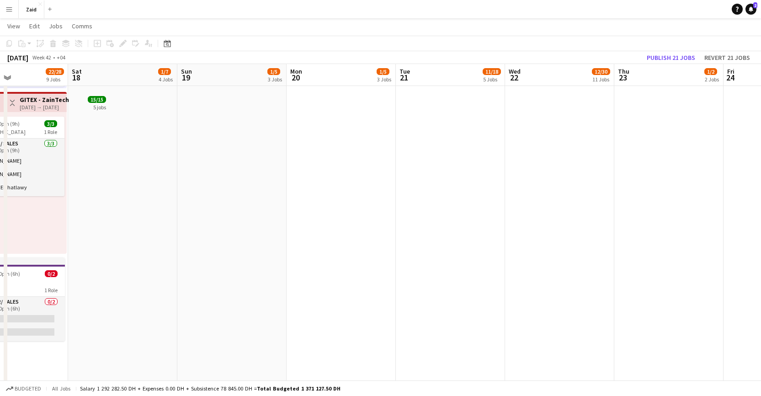
drag, startPoint x: 208, startPoint y: 275, endPoint x: 289, endPoint y: 160, distance: 141.7
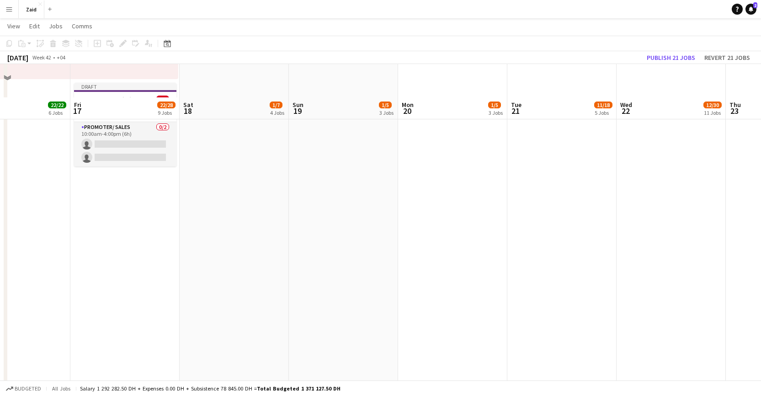
scroll to position [1298, 0]
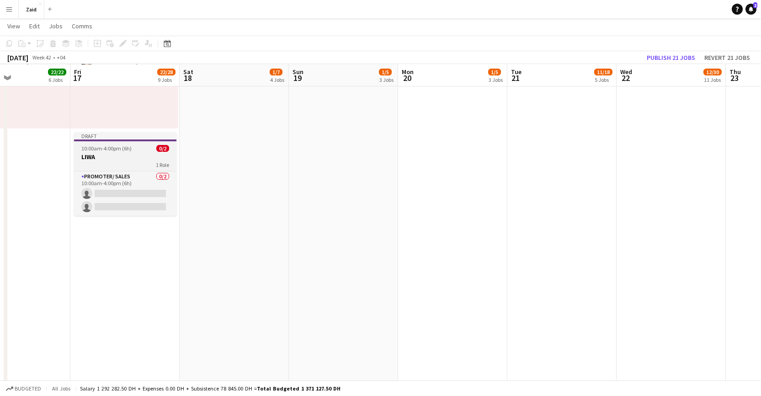
click at [128, 148] on span "10:00am-4:00pm (6h)" at bounding box center [106, 148] width 50 height 7
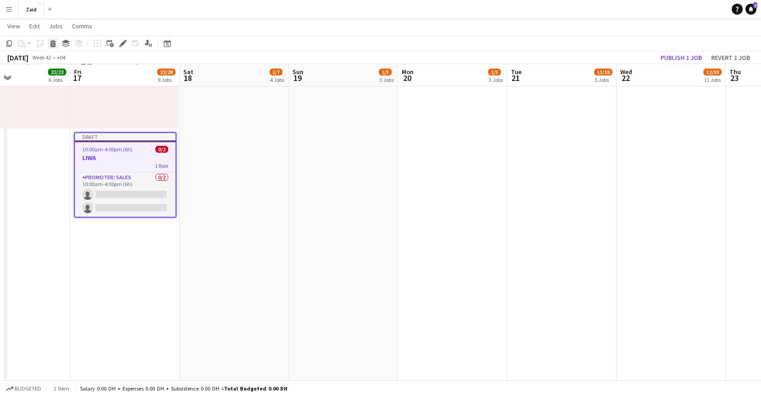
click at [52, 42] on icon at bounding box center [53, 41] width 6 height 2
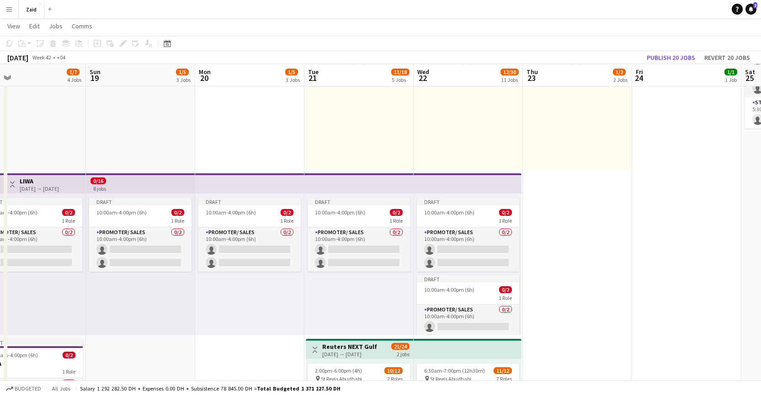
scroll to position [0, 263]
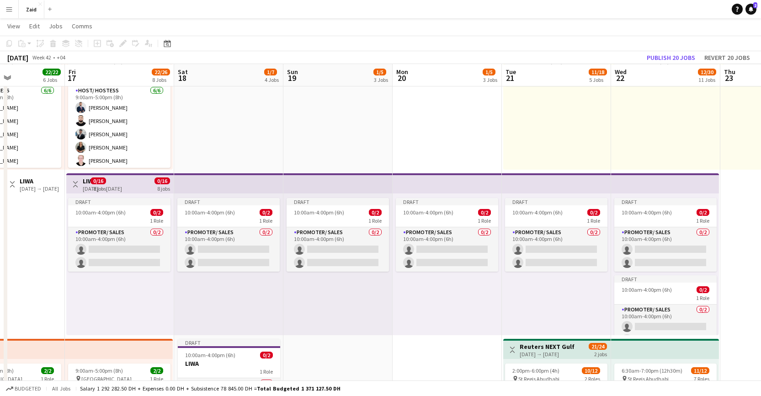
drag, startPoint x: 347, startPoint y: 163, endPoint x: 154, endPoint y: 213, distance: 199.3
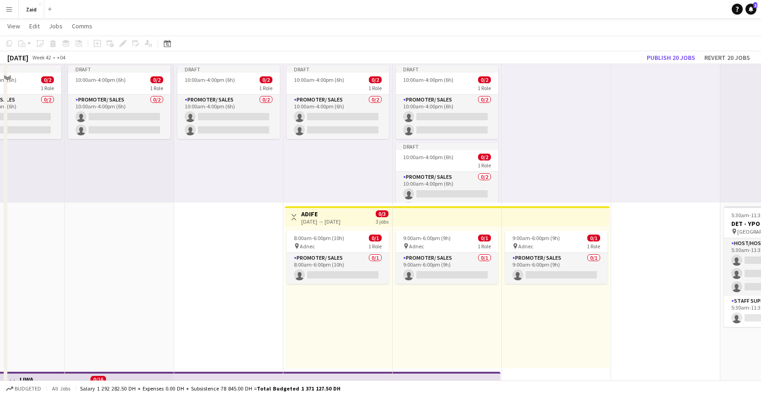
scroll to position [9, 0]
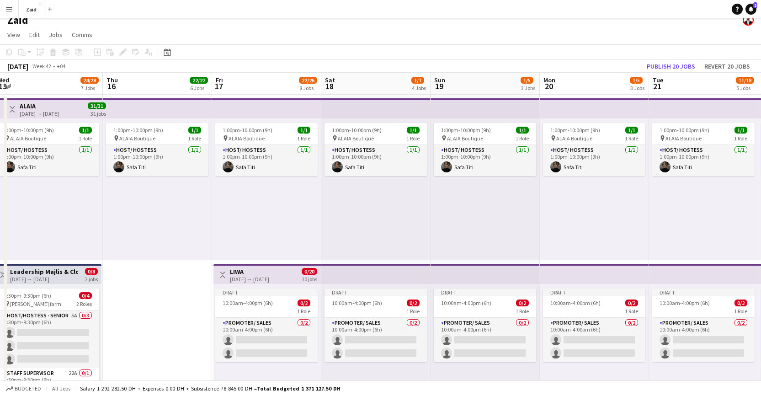
drag, startPoint x: 195, startPoint y: 224, endPoint x: 544, endPoint y: 235, distance: 349.5
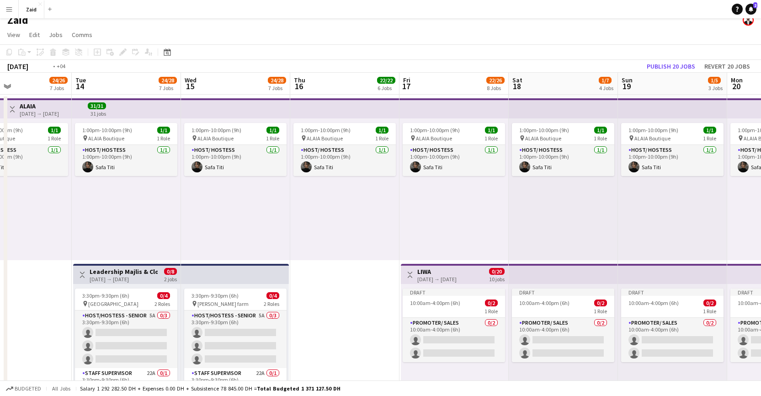
drag, startPoint x: 295, startPoint y: 227, endPoint x: 594, endPoint y: 248, distance: 299.3
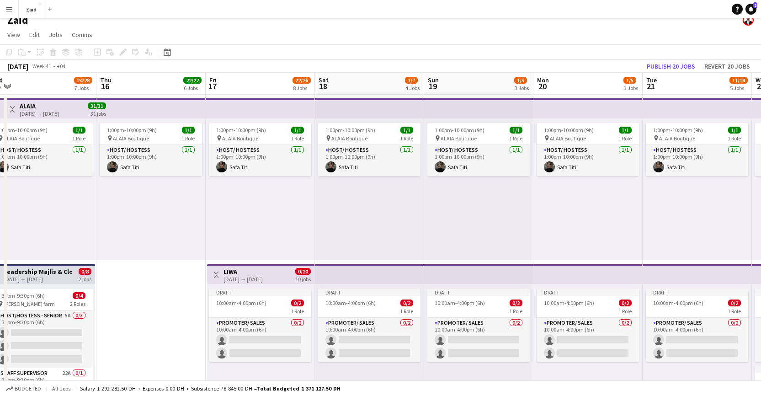
drag, startPoint x: 380, startPoint y: 230, endPoint x: 0, endPoint y: 186, distance: 382.1
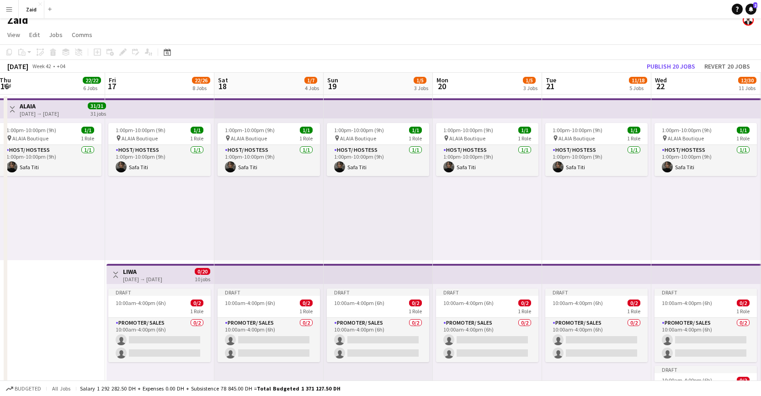
drag, startPoint x: 289, startPoint y: 200, endPoint x: 252, endPoint y: 193, distance: 37.8
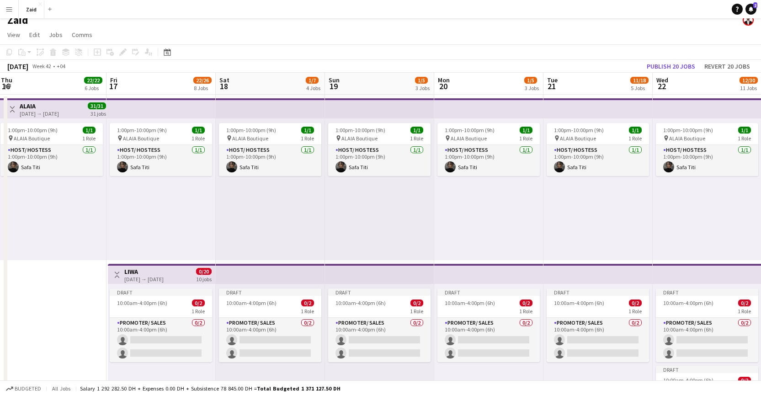
click at [162, 276] on div "17-10-2025 → 27-10-2025" at bounding box center [143, 279] width 39 height 7
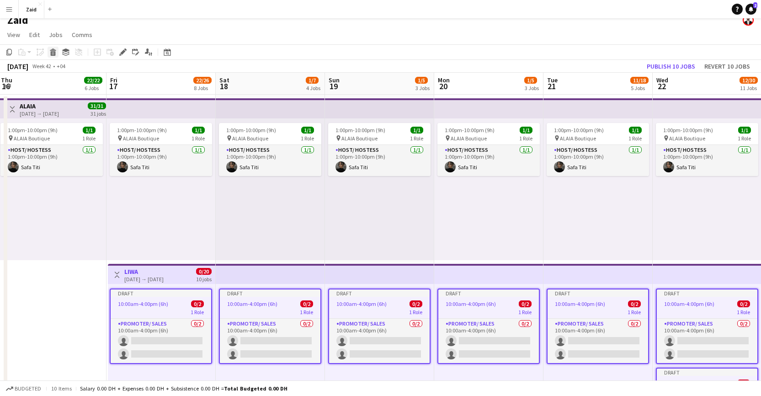
click at [53, 56] on div "Delete" at bounding box center [53, 52] width 11 height 11
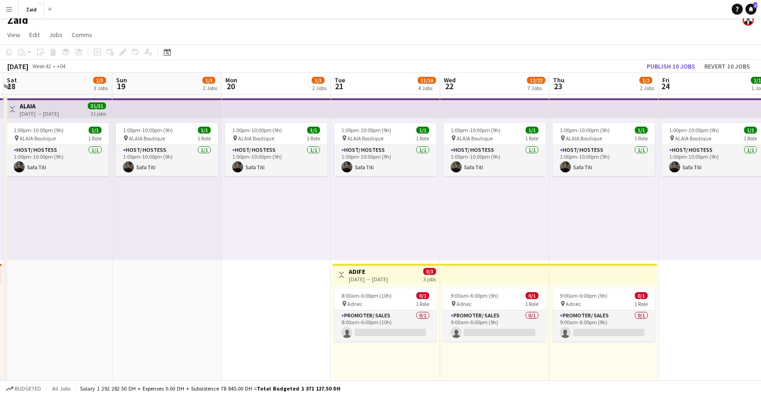
drag, startPoint x: 346, startPoint y: 277, endPoint x: 223, endPoint y: 267, distance: 123.4
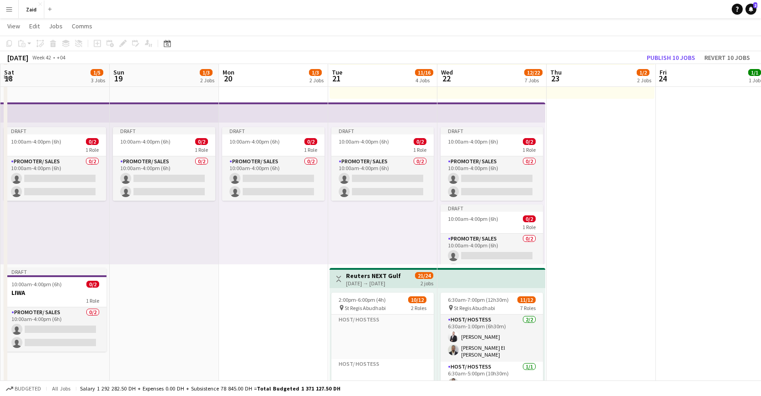
scroll to position [335, 0]
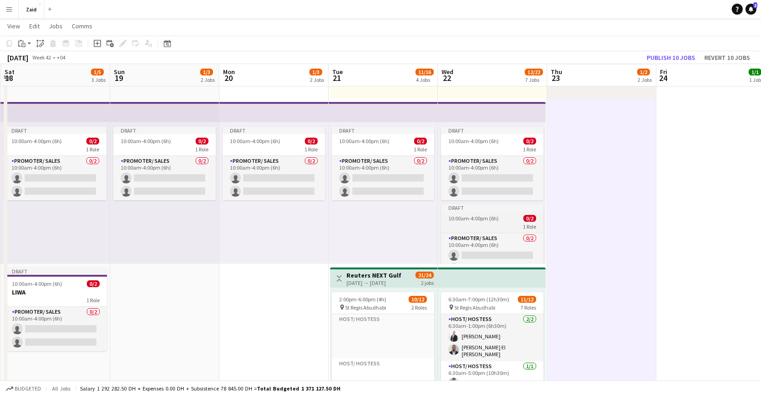
click at [495, 220] on span "10:00am-4:00pm (6h)" at bounding box center [474, 218] width 50 height 7
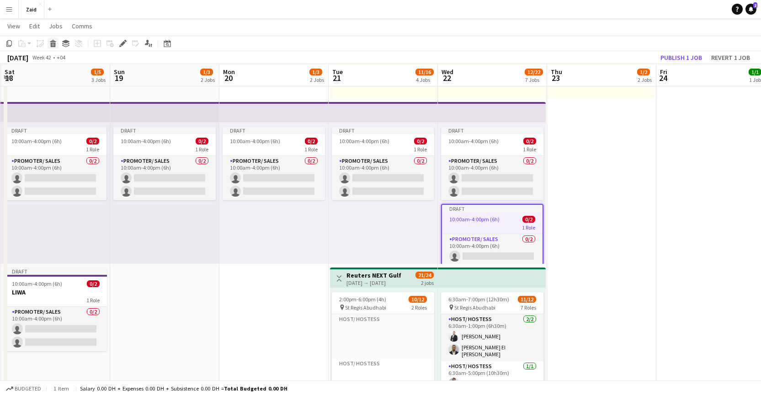
click at [53, 44] on icon at bounding box center [53, 45] width 5 height 5
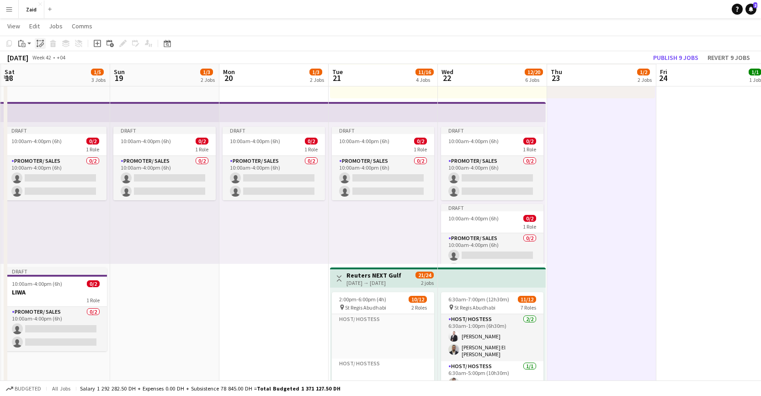
click at [39, 43] on icon "Paste linked Job" at bounding box center [40, 43] width 7 height 7
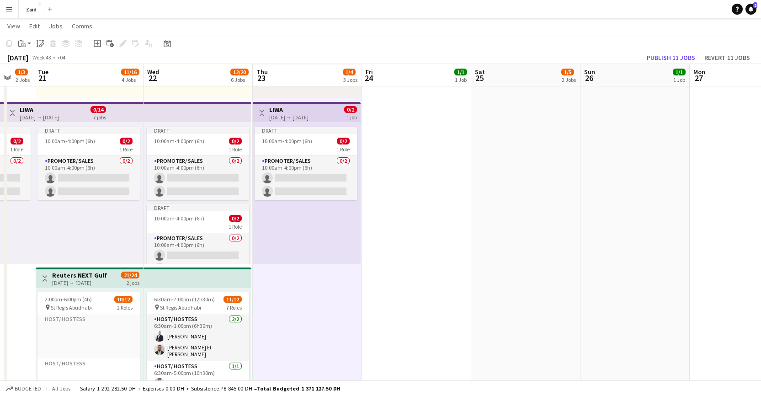
drag, startPoint x: 563, startPoint y: 252, endPoint x: 319, endPoint y: 224, distance: 246.2
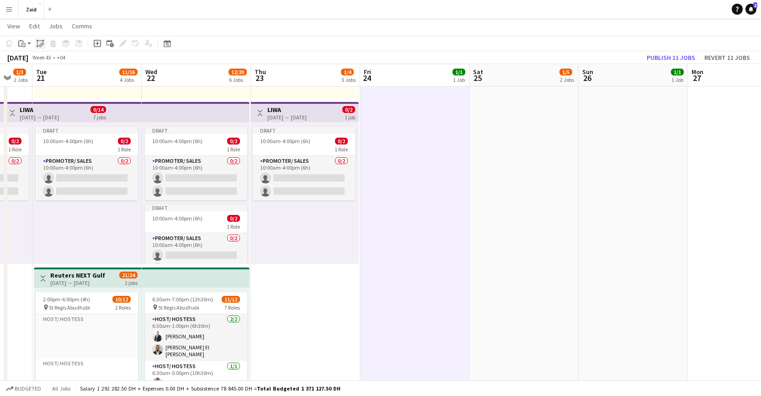
click at [41, 41] on icon "Paste linked Job" at bounding box center [40, 43] width 7 height 7
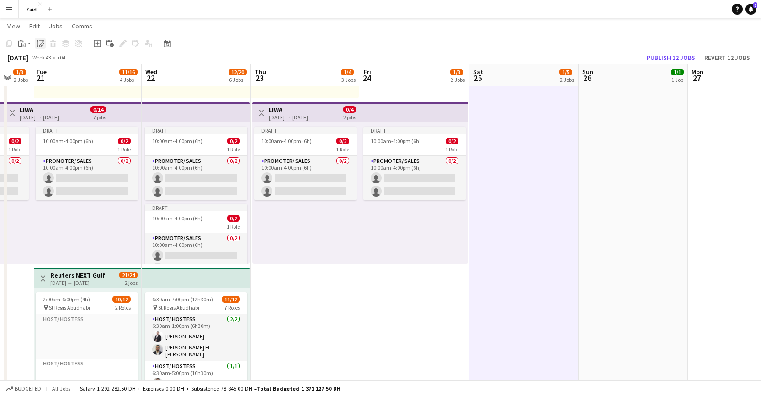
click at [38, 43] on icon "Paste linked Job" at bounding box center [40, 43] width 7 height 7
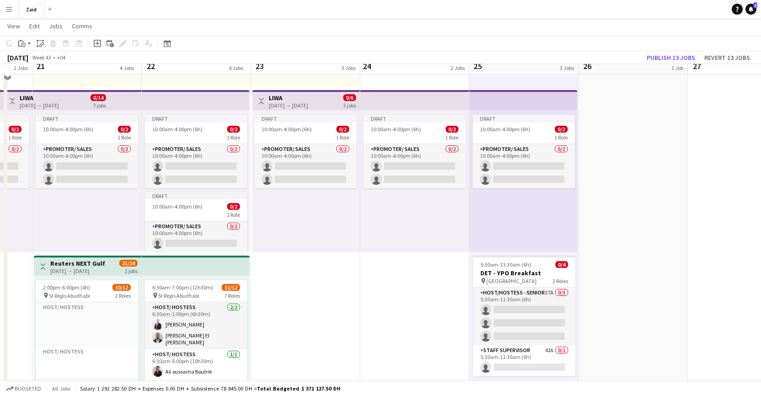
scroll to position [402, 0]
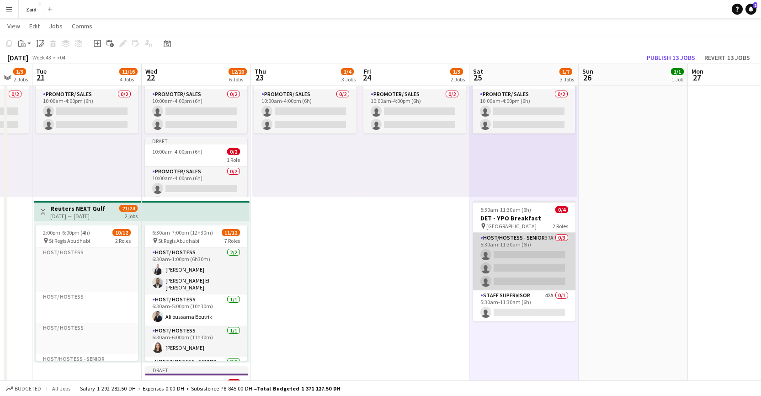
click at [543, 245] on app-card-role "Host/Hostess - Senior 37A 0/3 5:30am-11:30am (6h) single-neutral-actions single…" at bounding box center [524, 262] width 102 height 58
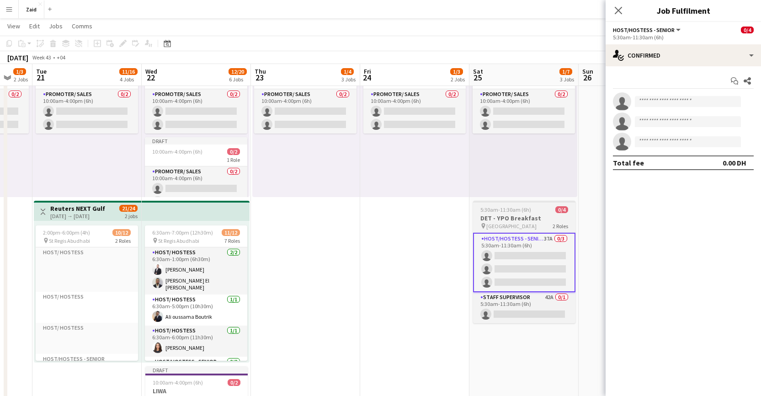
click at [532, 225] on div "pin Dubai Creek Resort 2 Roles" at bounding box center [524, 225] width 102 height 7
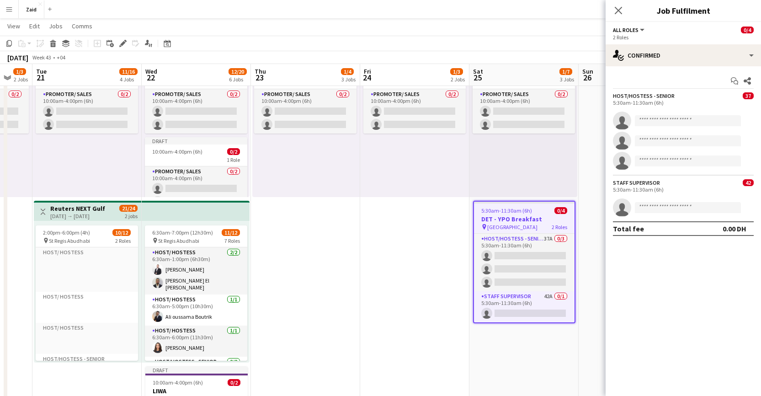
scroll to position [0, 295]
click at [52, 43] on icon at bounding box center [53, 45] width 5 height 5
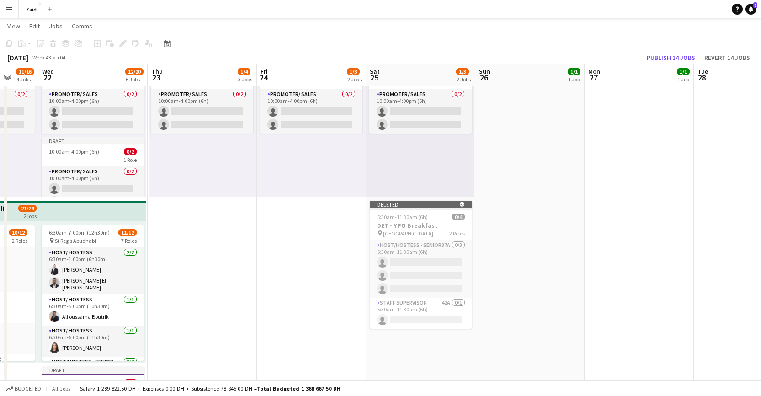
drag, startPoint x: 344, startPoint y: 244, endPoint x: 295, endPoint y: 244, distance: 48.9
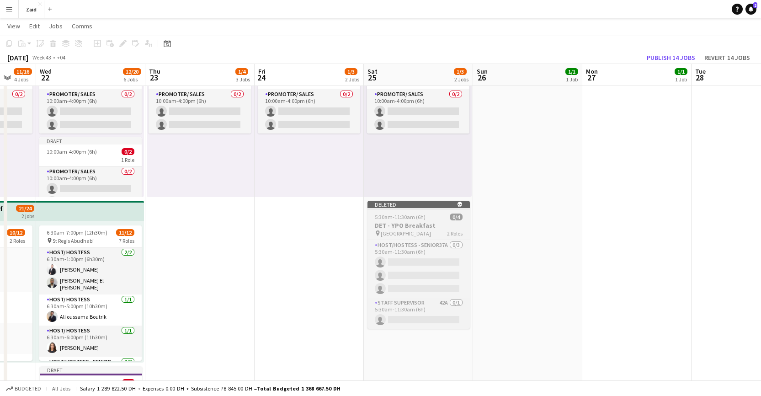
click at [405, 238] on app-job-card "Deleted skull 5:30am-11:30am (6h) 0/4 DET - YPO Breakfast pin Dubai Creek Resor…" at bounding box center [419, 265] width 102 height 128
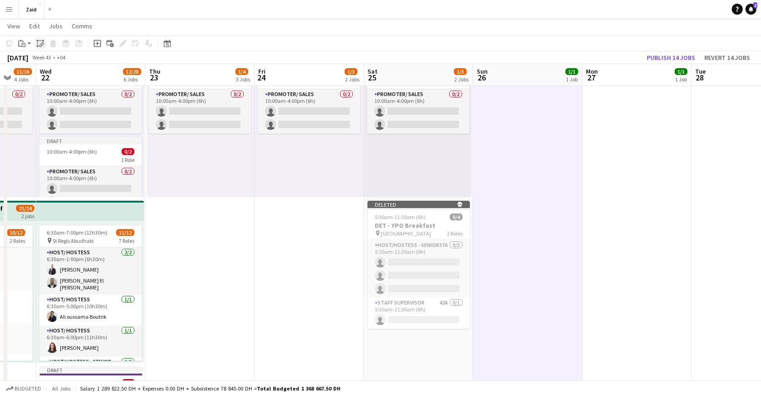
click at [37, 47] on icon at bounding box center [38, 46] width 2 height 2
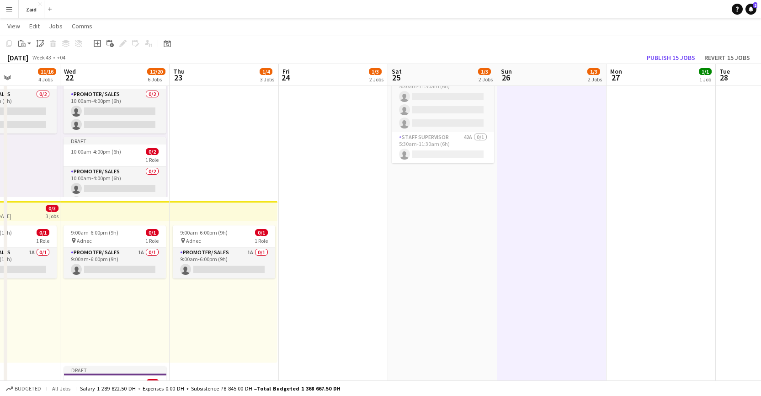
scroll to position [0, 380]
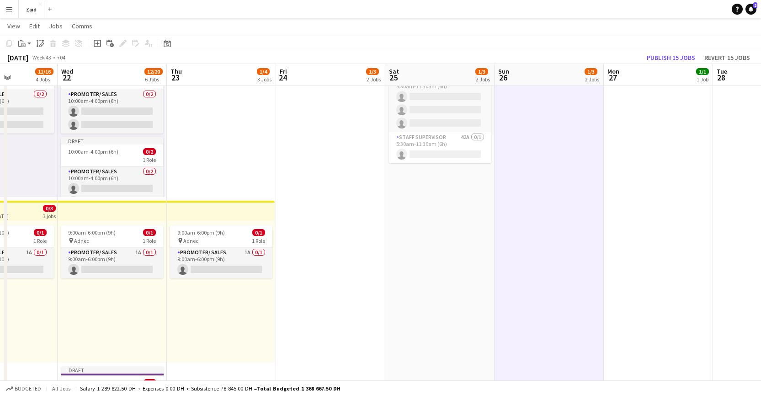
drag, startPoint x: 253, startPoint y: 157, endPoint x: 286, endPoint y: 269, distance: 116.8
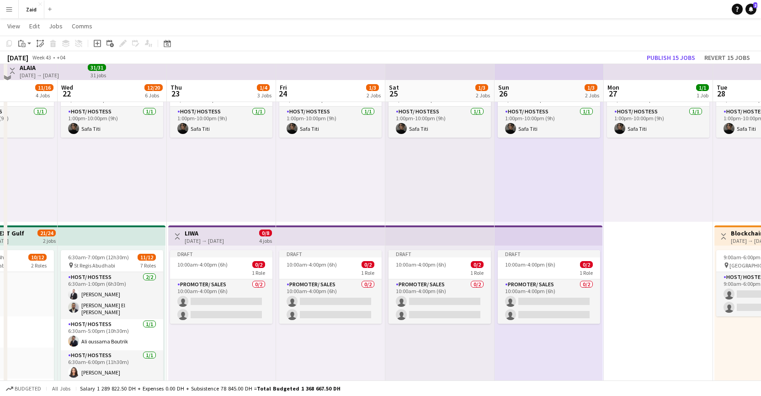
scroll to position [82, 0]
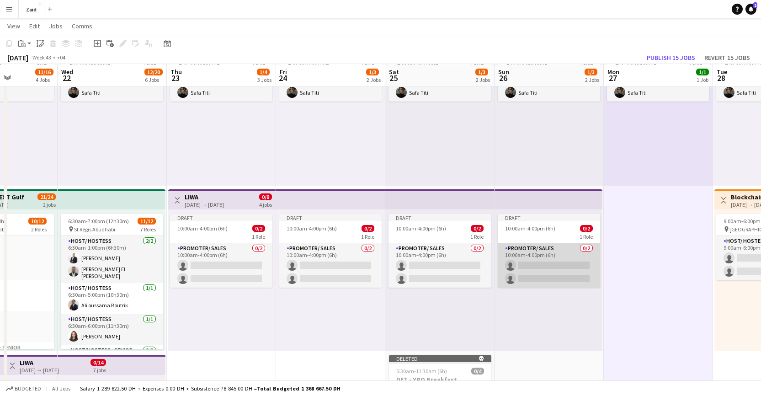
click at [556, 286] on app-card-role "Promoter/ Sales 0/2 10:00am-4:00pm (6h) single-neutral-actions single-neutral-a…" at bounding box center [549, 265] width 102 height 44
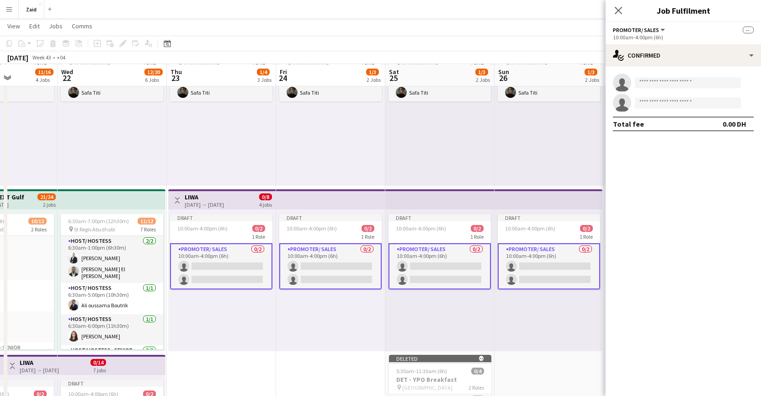
click at [546, 305] on div "Draft 10:00am-4:00pm (6h) 0/2 1 Role Promoter/ Sales 0/2 10:00am-4:00pm (6h) si…" at bounding box center [549, 280] width 108 height 142
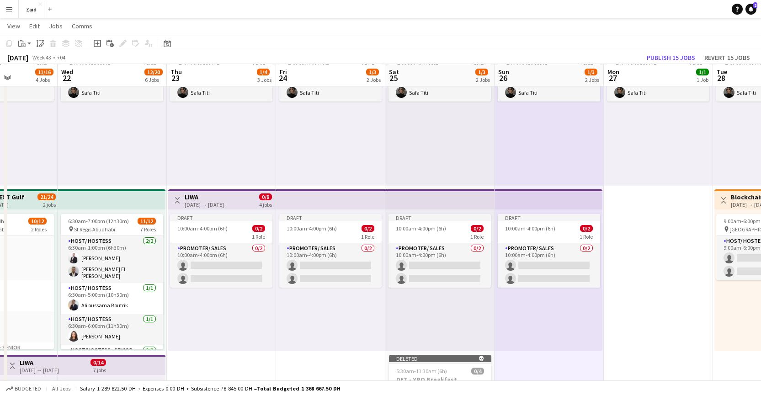
click at [551, 202] on app-top-bar at bounding box center [549, 199] width 108 height 20
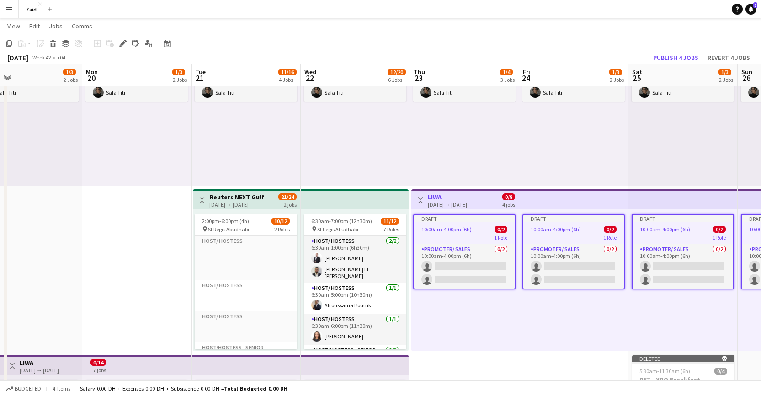
drag, startPoint x: 208, startPoint y: 203, endPoint x: 448, endPoint y: 196, distance: 240.2
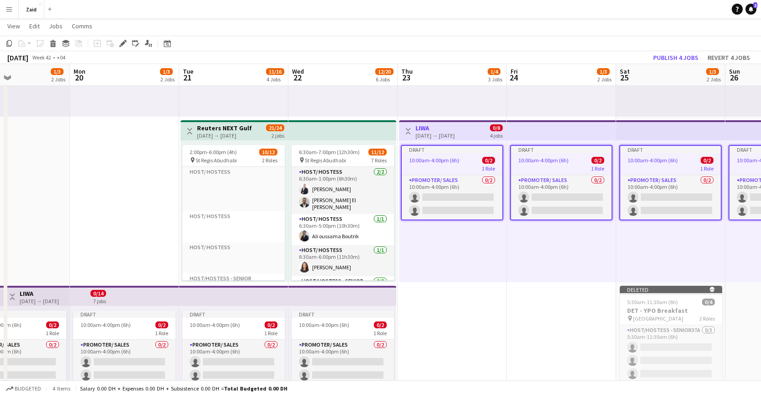
scroll to position [0, 272]
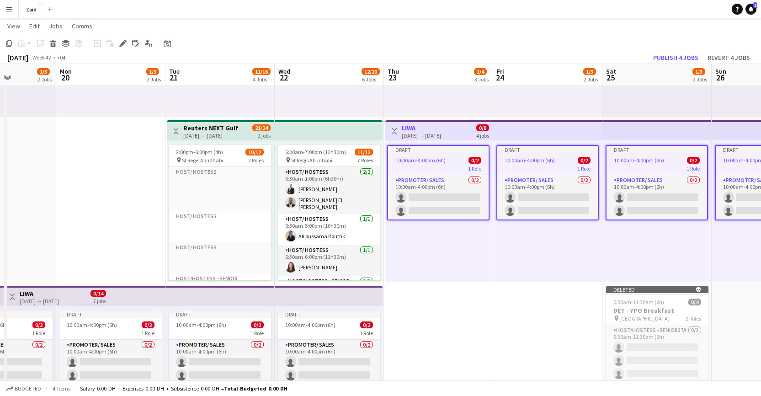
drag, startPoint x: 454, startPoint y: 138, endPoint x: 428, endPoint y: 166, distance: 38.2
click at [359, 298] on app-top-bar at bounding box center [329, 296] width 108 height 20
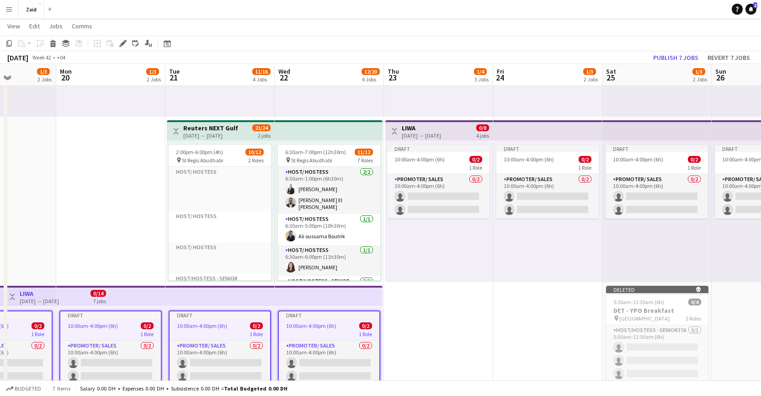
click at [417, 128] on h3 "LIWA" at bounding box center [421, 128] width 39 height 8
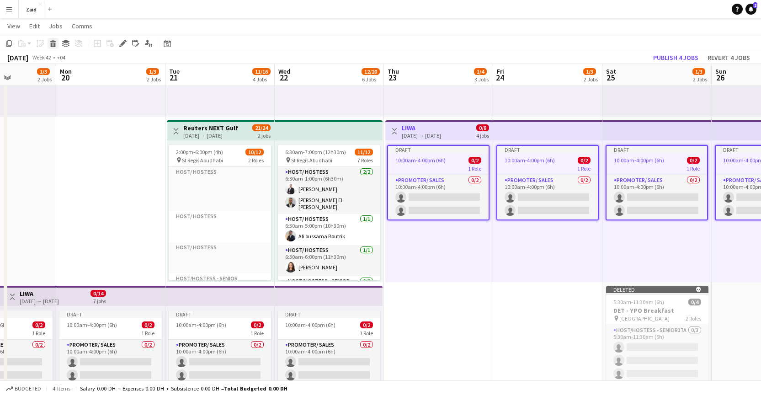
click at [54, 46] on icon at bounding box center [53, 45] width 5 height 5
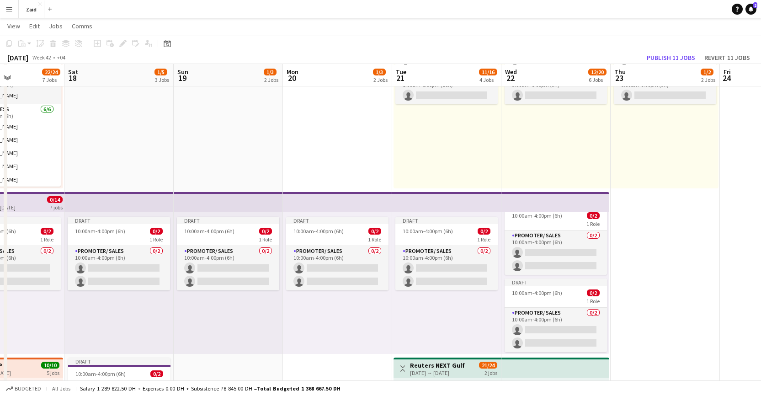
scroll to position [0, 373]
drag, startPoint x: 223, startPoint y: 207, endPoint x: 422, endPoint y: 230, distance: 200.2
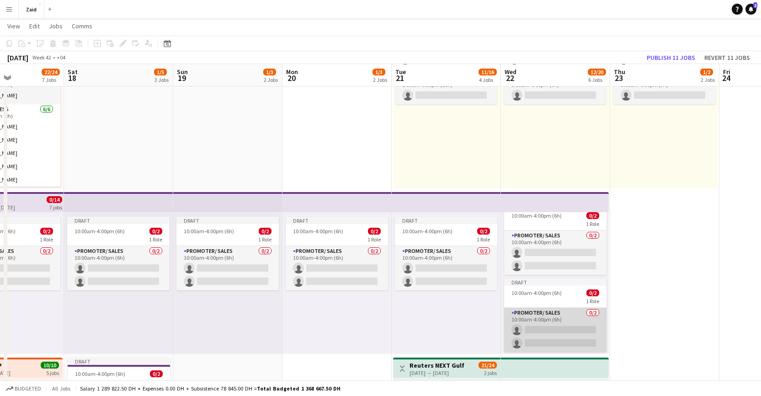
click at [564, 324] on app-card-role "Promoter/ Sales 0/2 10:00am-4:00pm (6h) single-neutral-actions single-neutral-a…" at bounding box center [555, 330] width 102 height 44
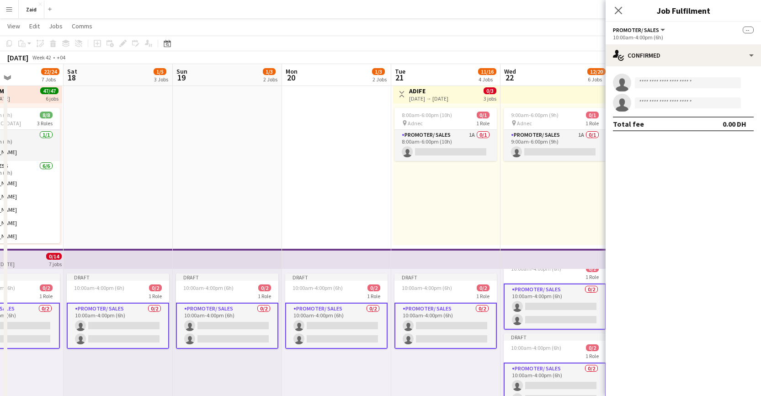
scroll to position [188, 0]
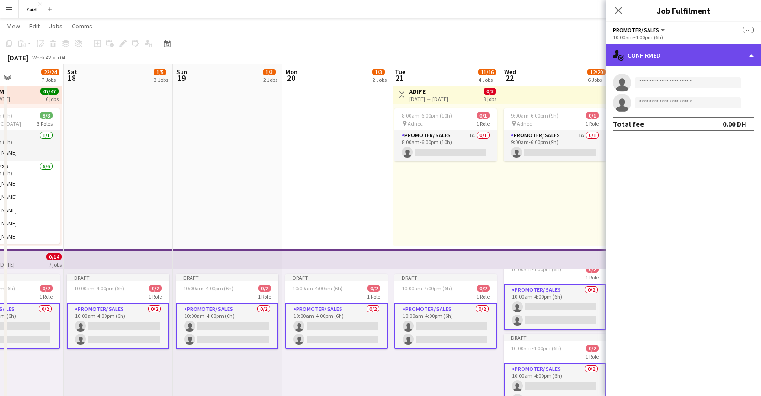
click at [724, 59] on div "single-neutral-actions-check-2 Confirmed" at bounding box center [683, 55] width 155 height 22
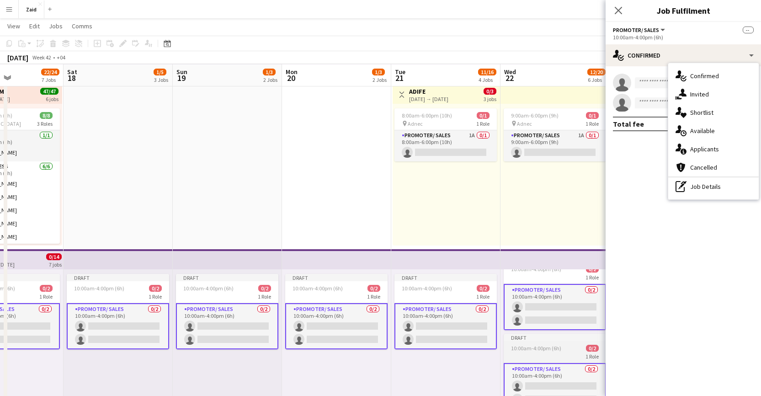
click at [540, 353] on div "1 Role" at bounding box center [555, 356] width 102 height 7
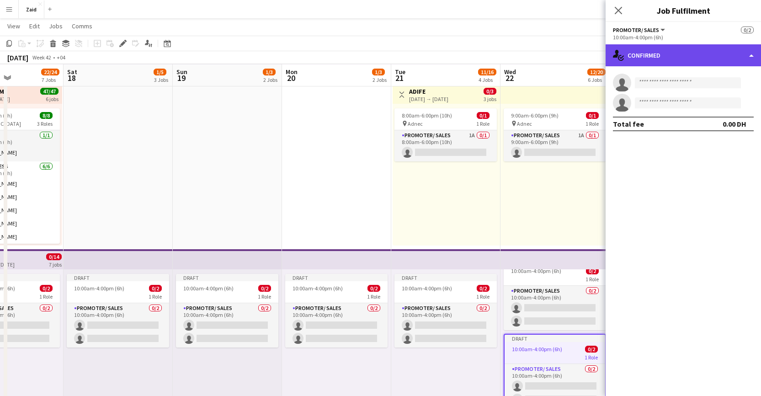
click at [704, 54] on div "single-neutral-actions-check-2 Confirmed" at bounding box center [683, 55] width 155 height 22
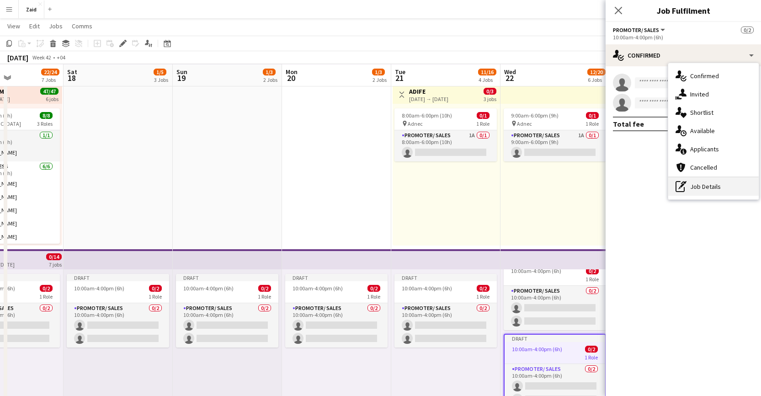
click at [703, 192] on div "pen-write Job Details" at bounding box center [714, 186] width 91 height 18
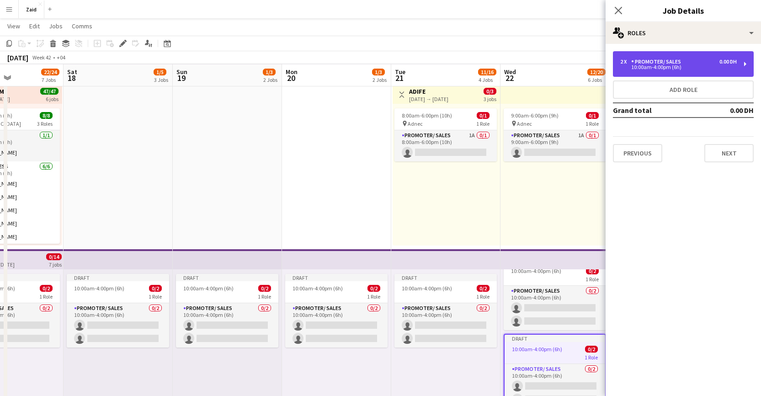
click at [677, 70] on div "10:00am-4:00pm (6h)" at bounding box center [679, 67] width 117 height 5
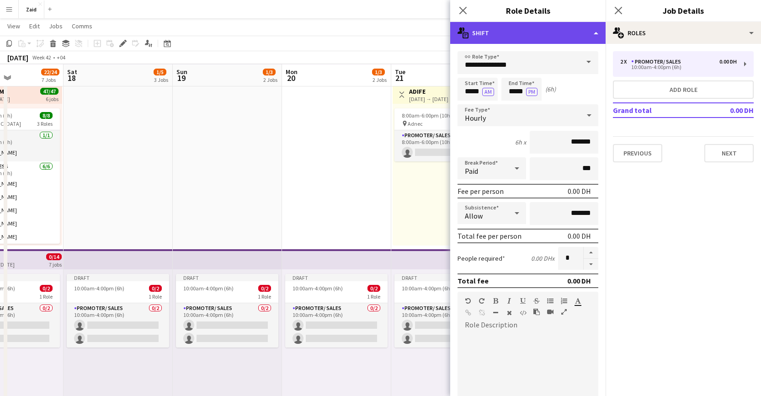
click at [567, 37] on div "multiple-actions-text Shift" at bounding box center [527, 33] width 155 height 22
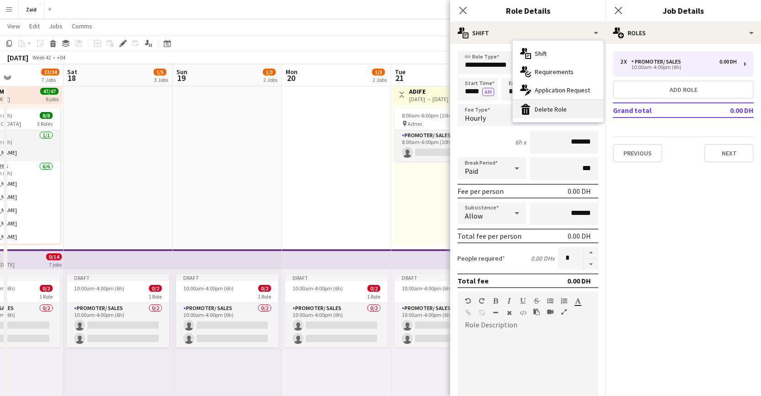
click at [571, 108] on div "bin-2 Delete Role" at bounding box center [558, 109] width 91 height 18
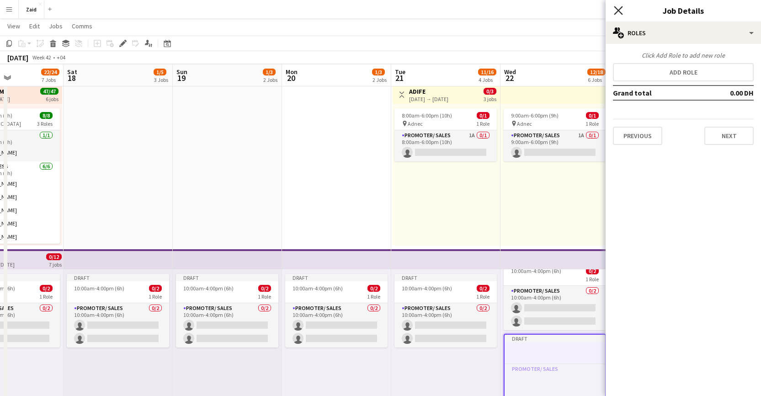
click at [618, 13] on icon "Close pop-in" at bounding box center [618, 10] width 9 height 9
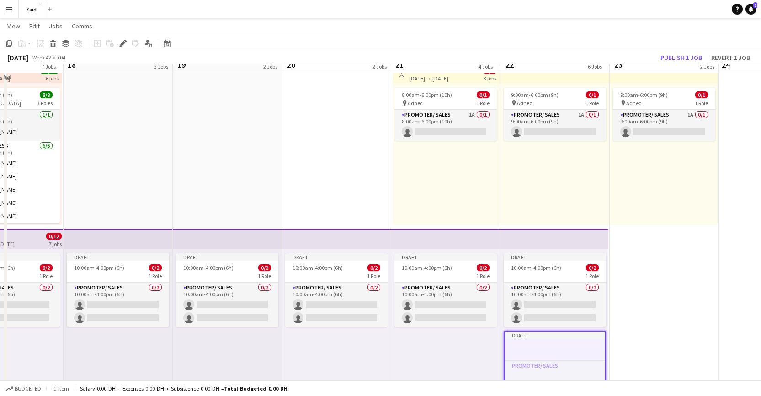
scroll to position [249, 0]
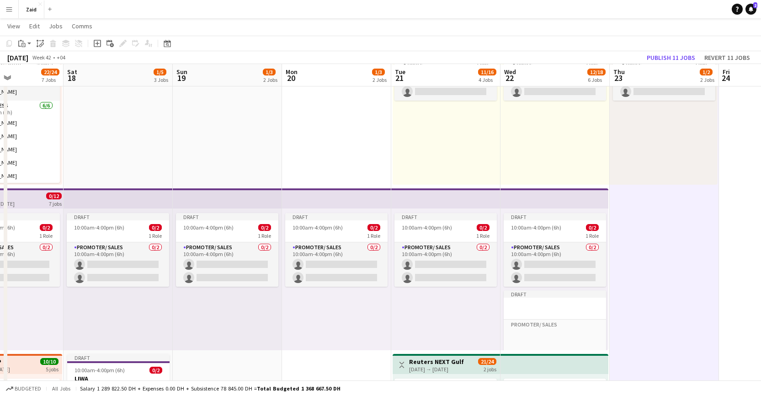
click at [529, 198] on app-top-bar at bounding box center [555, 198] width 108 height 20
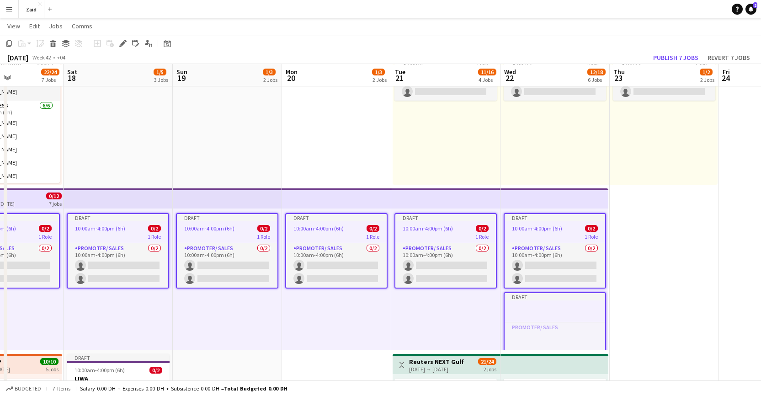
click at [546, 314] on div at bounding box center [555, 315] width 101 height 7
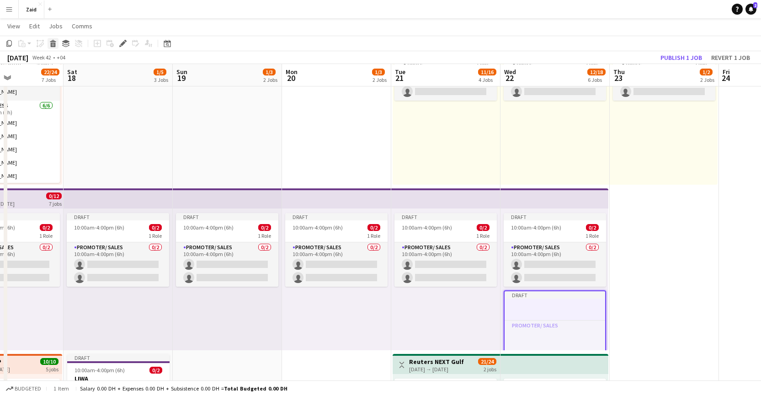
click at [55, 46] on icon at bounding box center [53, 45] width 5 height 5
click at [558, 197] on app-top-bar at bounding box center [555, 198] width 108 height 20
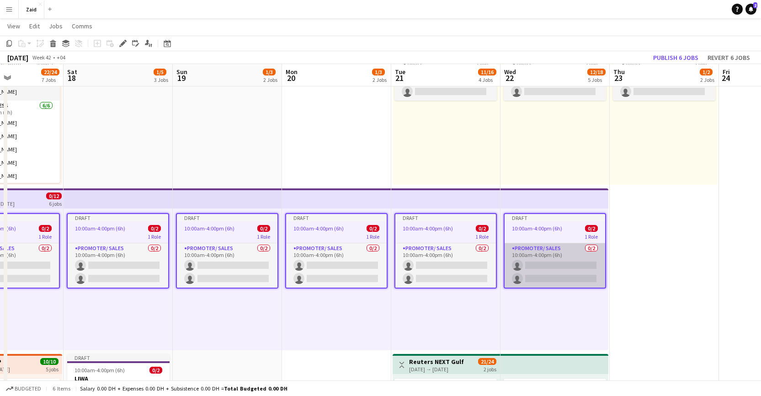
click at [545, 247] on app-card-role "Promoter/ Sales 0/2 10:00am-4:00pm (6h) single-neutral-actions single-neutral-a…" at bounding box center [555, 265] width 101 height 44
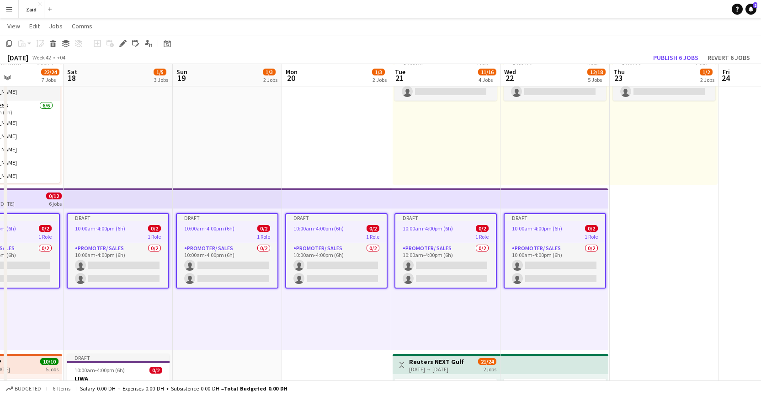
scroll to position [0, 373]
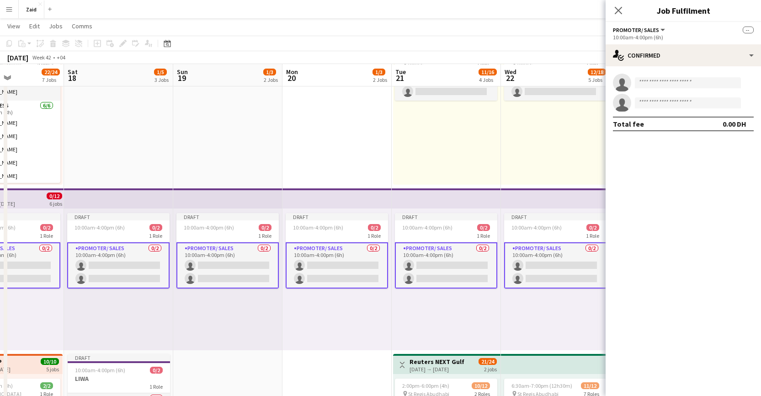
click at [535, 200] on app-top-bar at bounding box center [555, 198] width 108 height 20
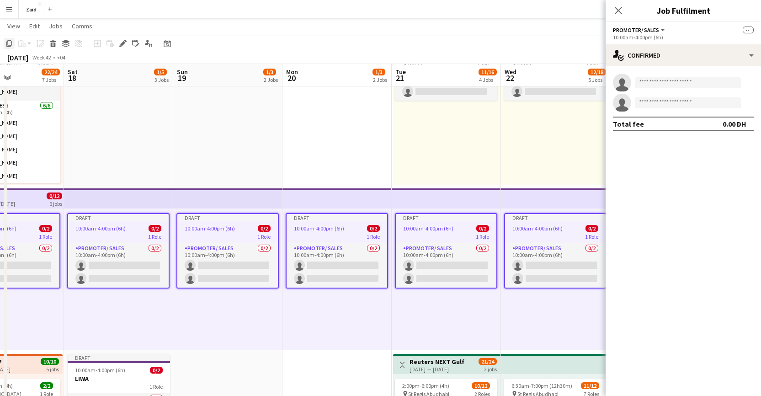
click at [10, 45] on icon at bounding box center [8, 43] width 5 height 6
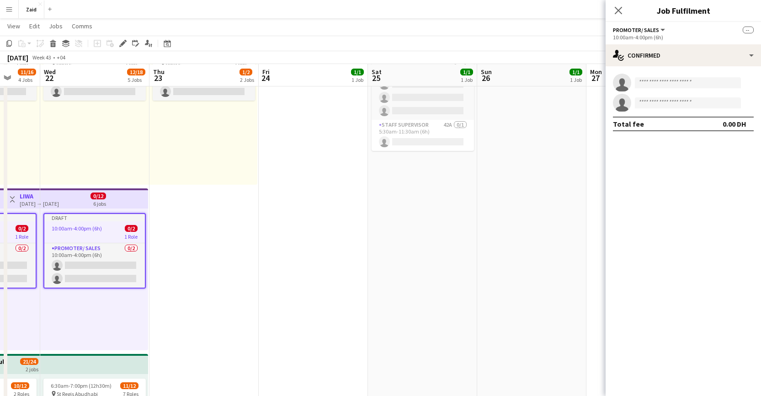
scroll to position [0, 401]
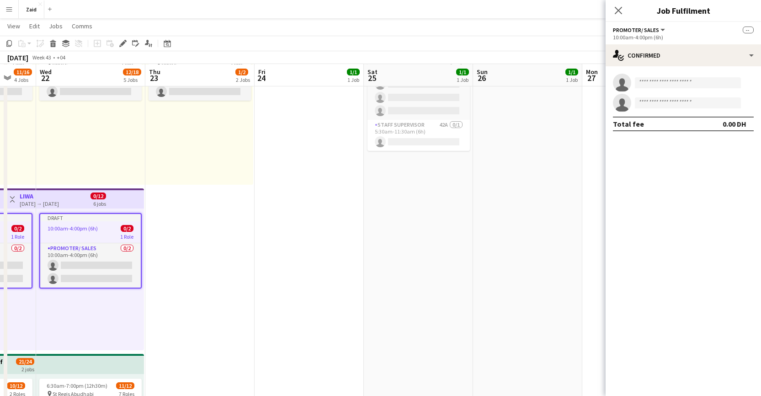
drag, startPoint x: 487, startPoint y: 213, endPoint x: 23, endPoint y: 200, distance: 464.8
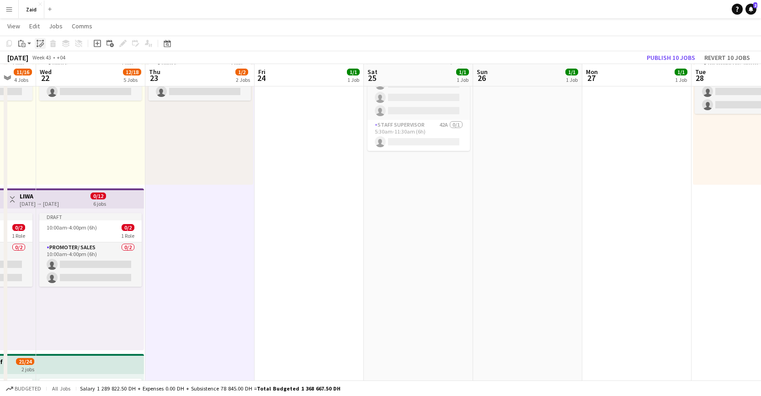
click at [41, 44] on icon at bounding box center [40, 45] width 3 height 4
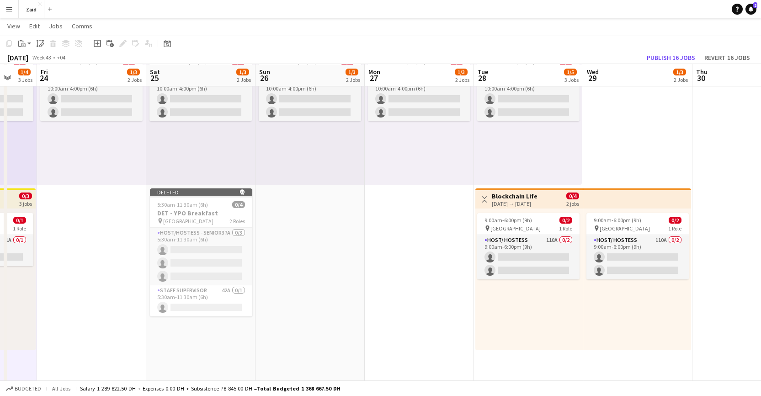
scroll to position [0, 408]
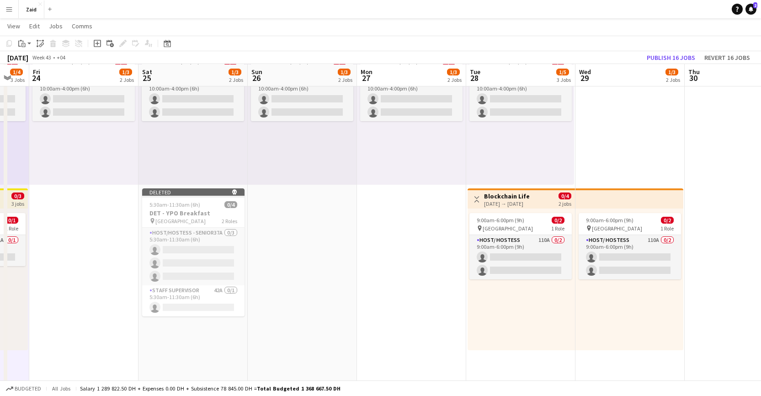
drag, startPoint x: 313, startPoint y: 219, endPoint x: 98, endPoint y: 218, distance: 215.4
click at [518, 138] on div "Draft 10:00am-4:00pm (6h) 0/2 1 Role Promoter/ Sales 0/2 10:00am-4:00pm (6h) si…" at bounding box center [520, 114] width 108 height 142
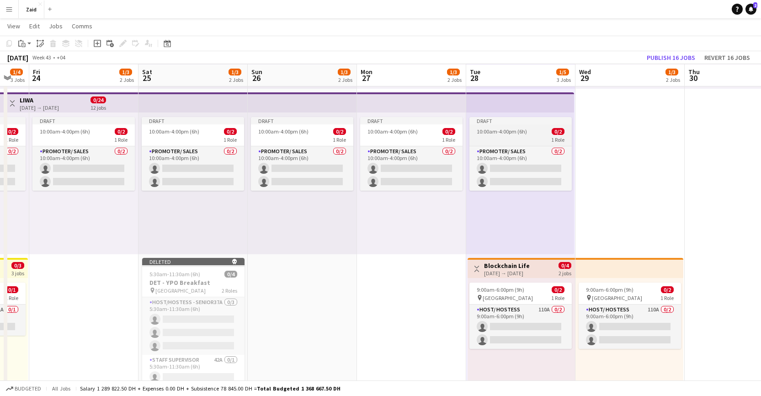
scroll to position [161, 0]
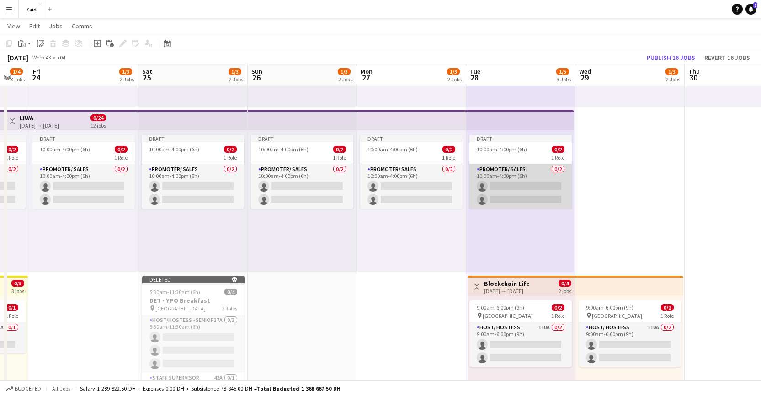
click at [541, 173] on app-card-role "Promoter/ Sales 0/2 10:00am-4:00pm (6h) single-neutral-actions single-neutral-a…" at bounding box center [521, 186] width 102 height 44
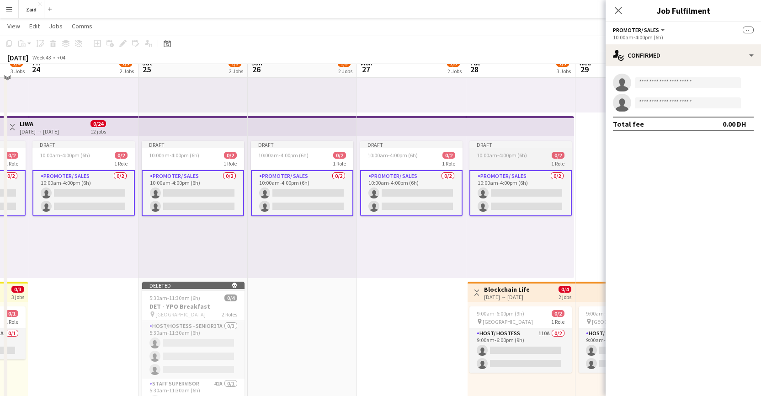
scroll to position [146, 0]
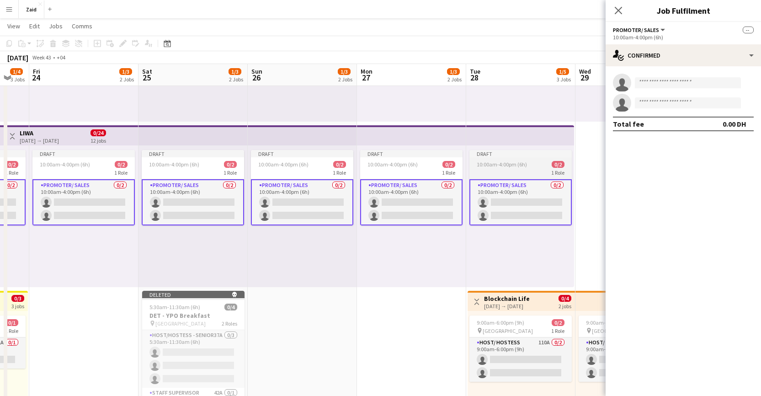
click at [523, 156] on div "Draft" at bounding box center [521, 153] width 102 height 7
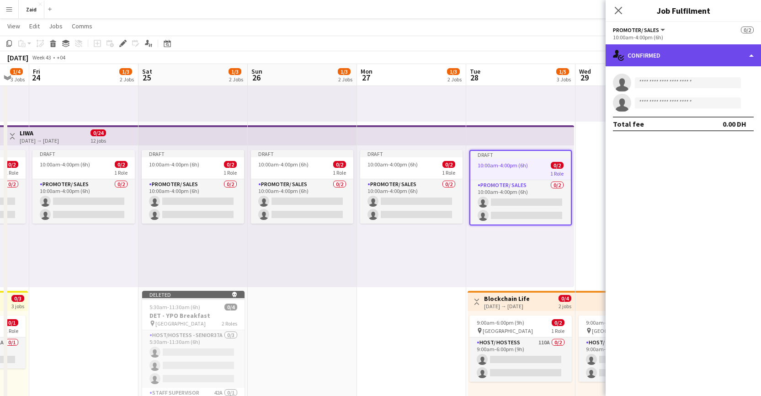
click at [684, 56] on div "single-neutral-actions-check-2 Confirmed" at bounding box center [683, 55] width 155 height 22
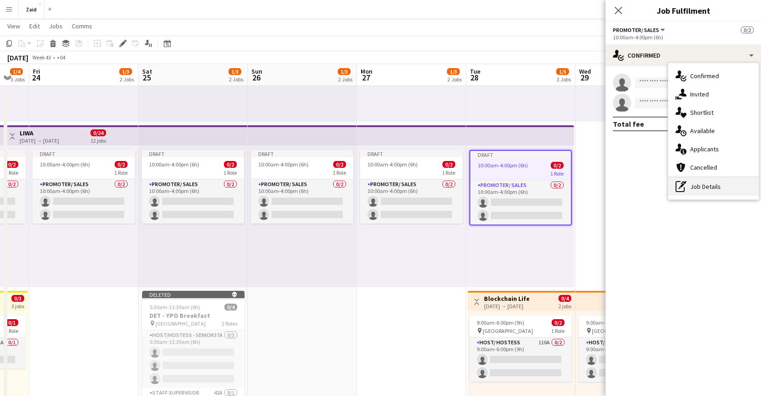
click at [710, 188] on div "pen-write Job Details" at bounding box center [714, 186] width 91 height 18
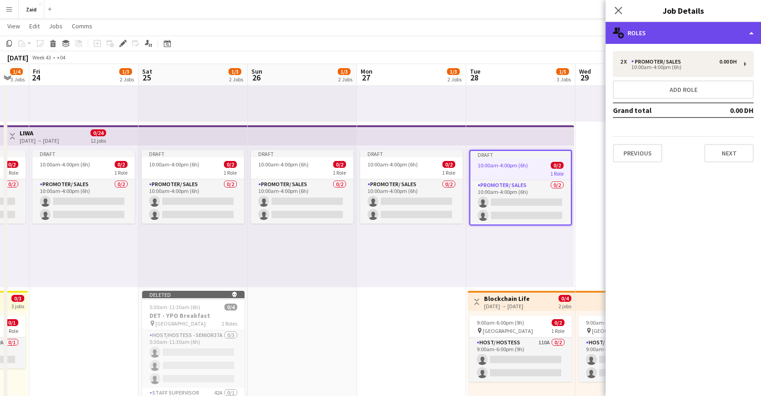
click at [747, 31] on div "multiple-users-add Roles" at bounding box center [683, 33] width 155 height 22
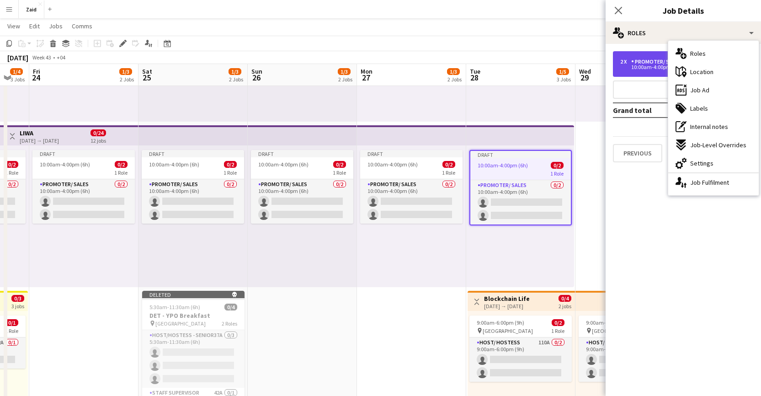
click at [639, 61] on div "Promoter/ Sales" at bounding box center [659, 62] width 54 height 6
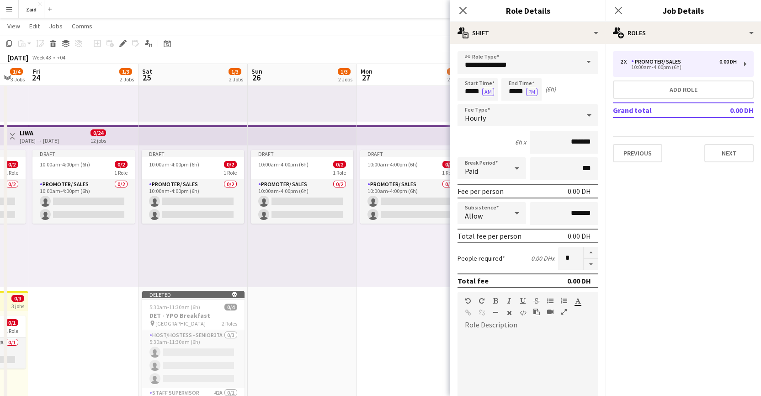
click at [579, 60] on span at bounding box center [588, 62] width 19 height 22
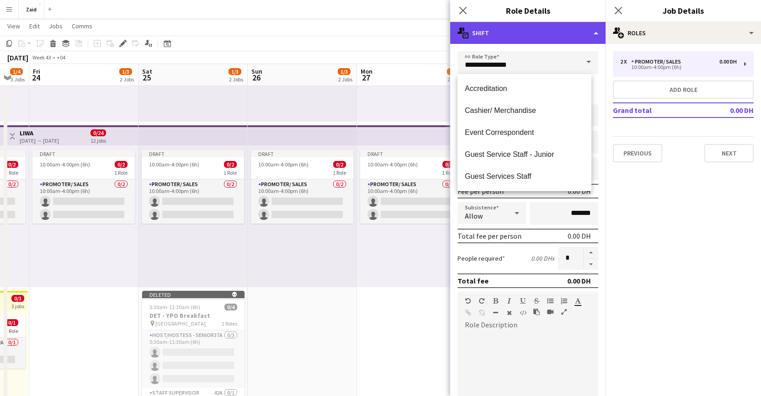
click at [582, 36] on div "multiple-actions-text Shift" at bounding box center [527, 33] width 155 height 22
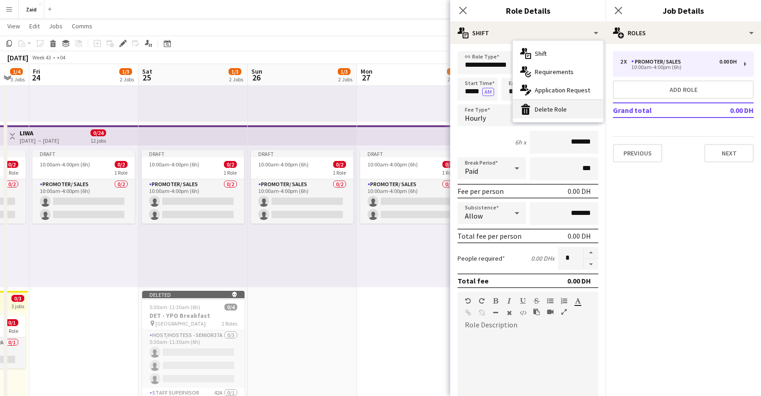
click at [557, 108] on div "bin-2 Delete Role" at bounding box center [558, 109] width 91 height 18
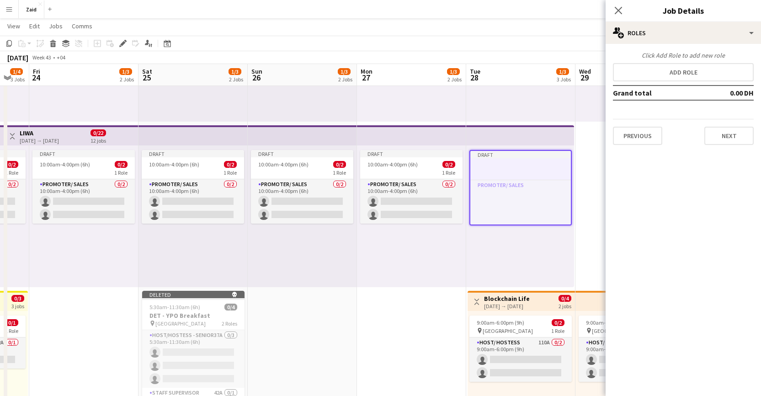
click at [521, 138] on app-top-bar at bounding box center [520, 135] width 108 height 20
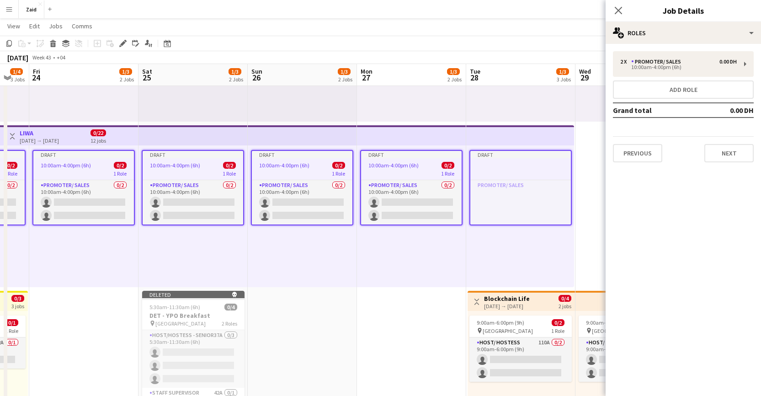
click at [515, 137] on app-top-bar at bounding box center [520, 135] width 108 height 20
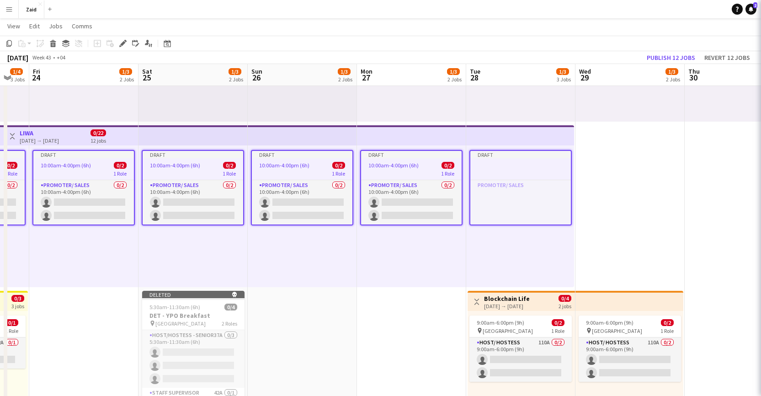
scroll to position [0, 410]
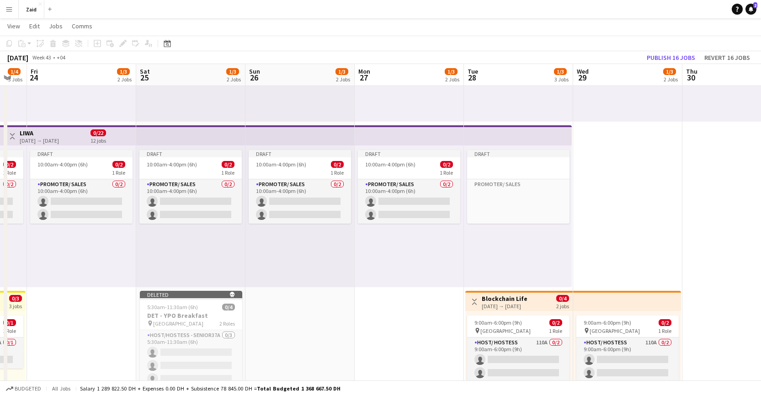
click at [505, 135] on app-top-bar at bounding box center [518, 135] width 108 height 20
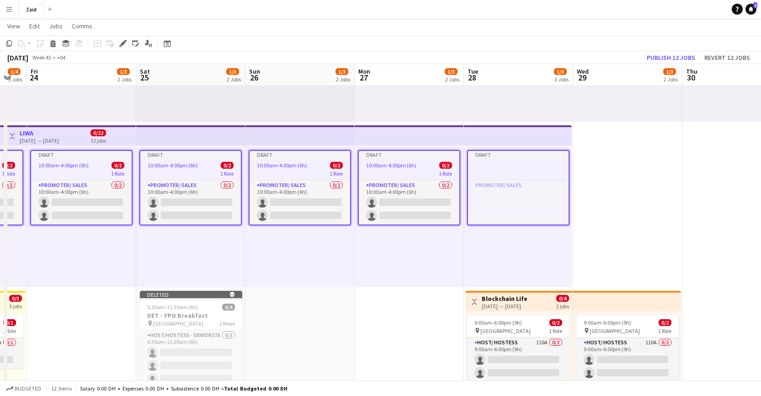
click at [504, 137] on app-top-bar at bounding box center [518, 135] width 108 height 20
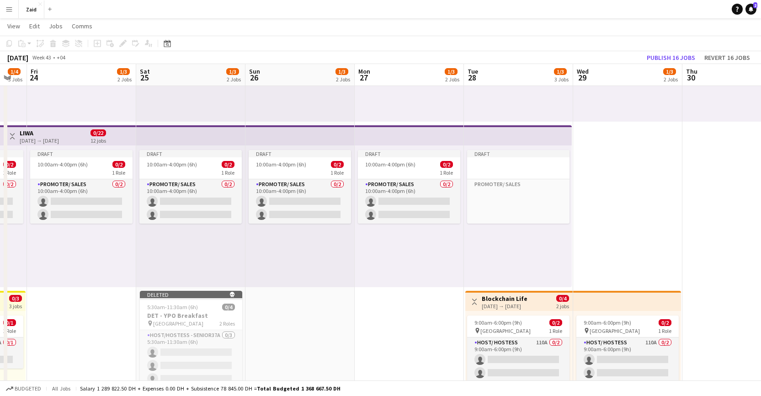
click at [552, 230] on div "Draft Promoter/ Sales Click to add Role" at bounding box center [518, 216] width 108 height 142
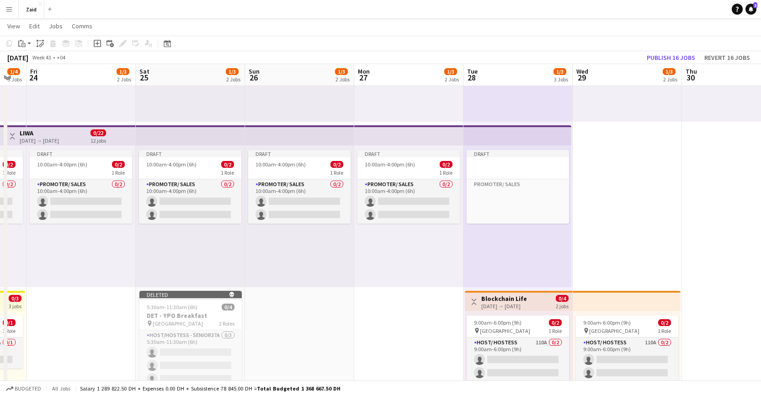
click at [527, 141] on app-top-bar at bounding box center [518, 135] width 108 height 20
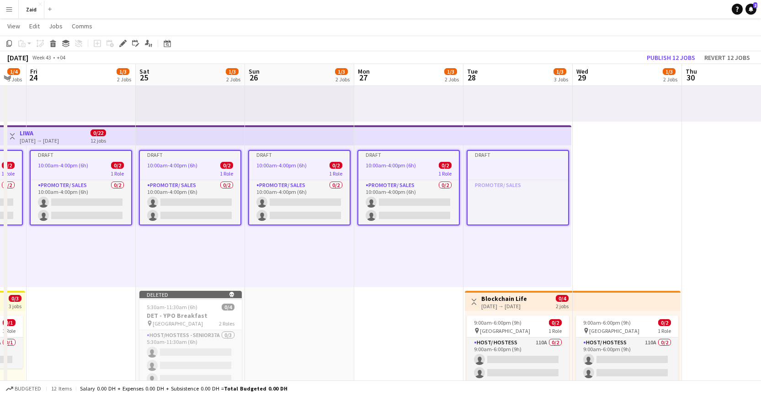
click at [527, 139] on app-top-bar at bounding box center [518, 135] width 108 height 20
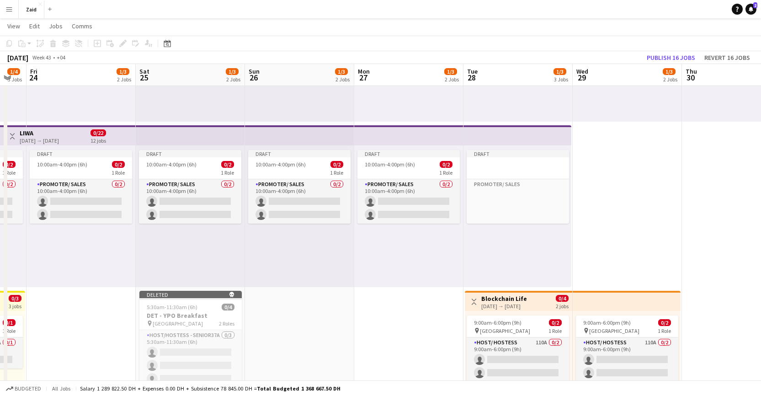
click at [530, 139] on app-top-bar at bounding box center [518, 135] width 108 height 20
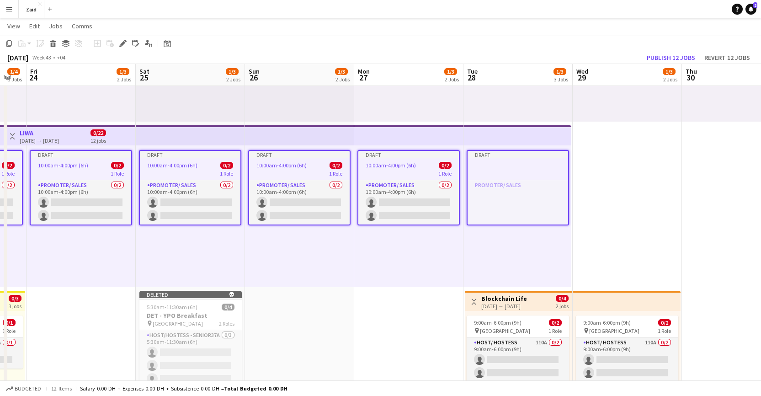
click at [519, 166] on div at bounding box center [518, 165] width 101 height 7
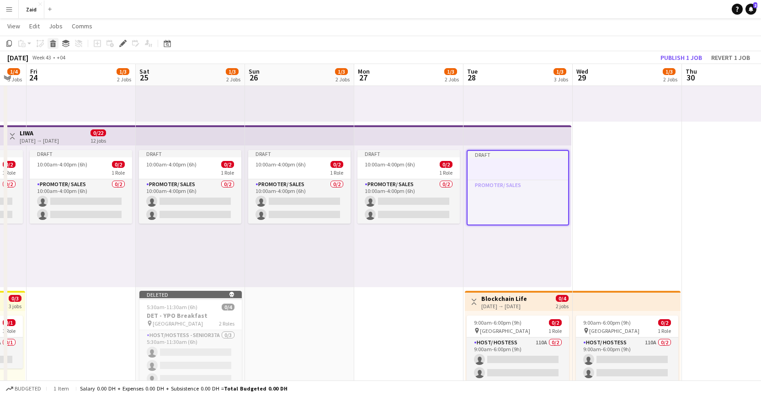
click at [54, 42] on icon "Delete" at bounding box center [52, 43] width 7 height 7
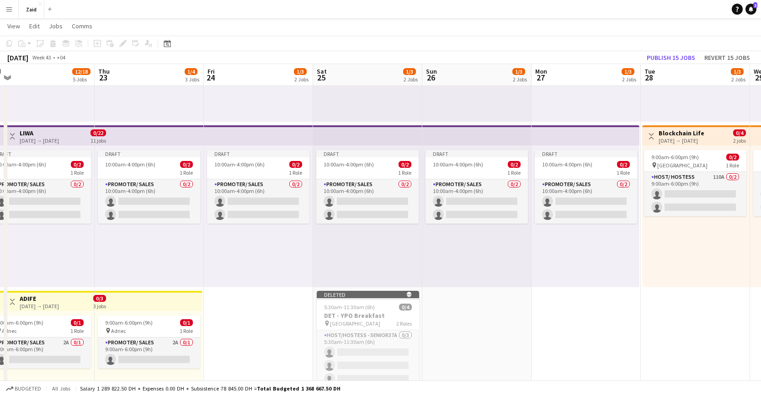
drag, startPoint x: 383, startPoint y: 124, endPoint x: 554, endPoint y: 126, distance: 171.5
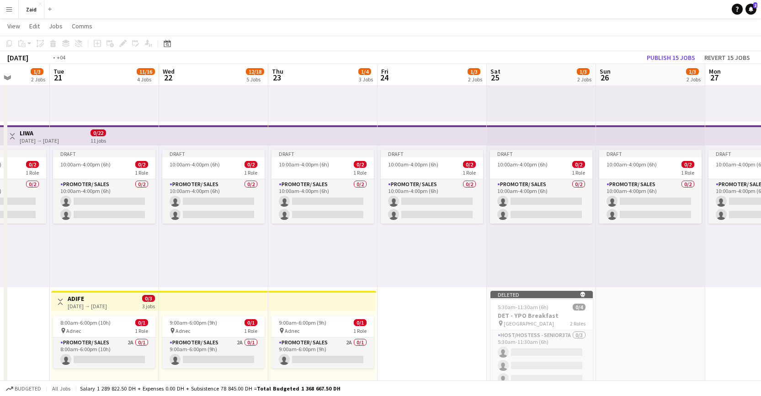
drag, startPoint x: 246, startPoint y: 119, endPoint x: 537, endPoint y: 139, distance: 292.0
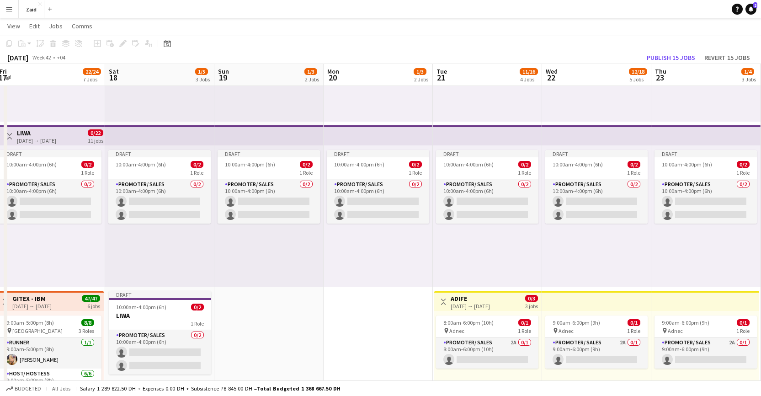
drag, startPoint x: 262, startPoint y: 141, endPoint x: 486, endPoint y: 142, distance: 224.1
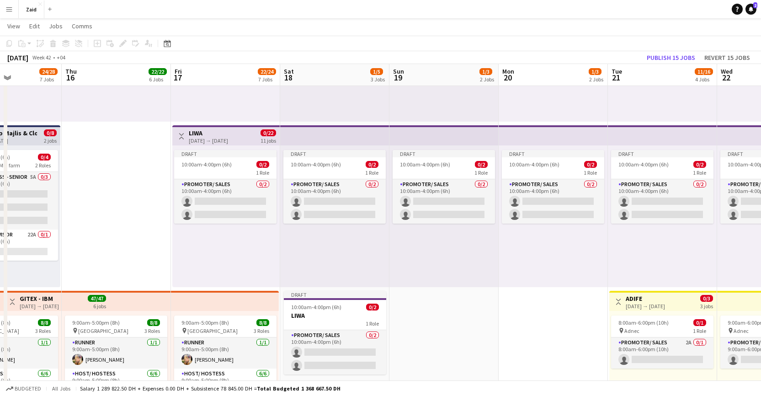
scroll to position [0, 265]
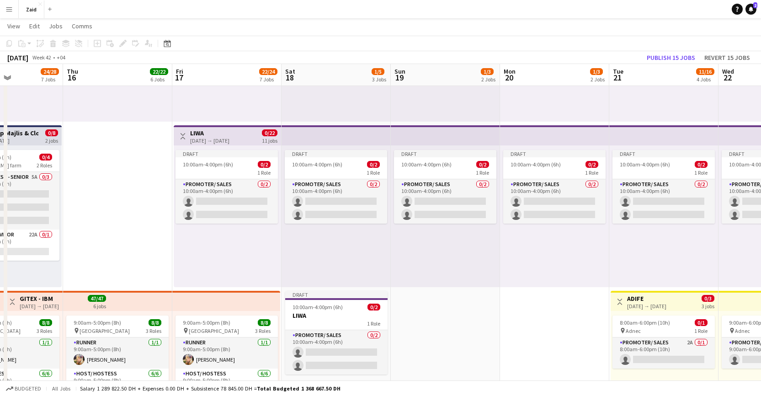
drag, startPoint x: 256, startPoint y: 130, endPoint x: 420, endPoint y: 131, distance: 163.7
click at [242, 242] on div "Draft 10:00am-4:00pm (6h) 0/2 1 Role Promoter/ Sales 0/2 10:00am-4:00pm (6h) si…" at bounding box center [227, 216] width 107 height 142
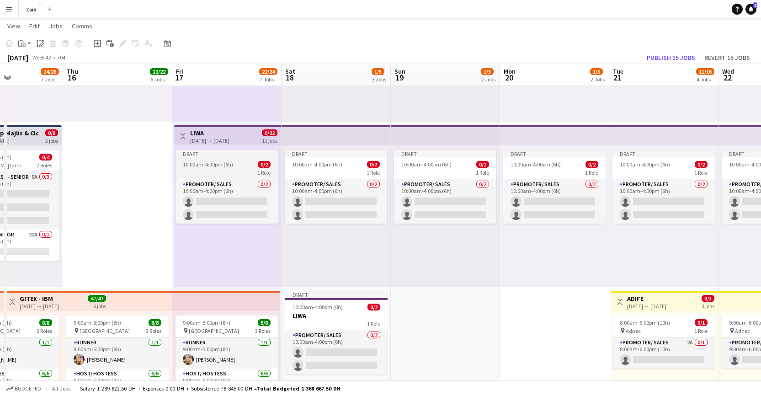
click at [230, 169] on div "1 Role" at bounding box center [227, 172] width 102 height 7
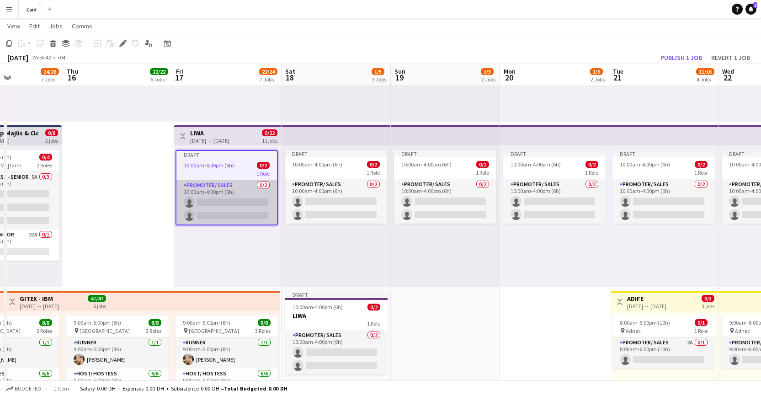
click at [231, 207] on app-card-role "Promoter/ Sales 0/2 10:00am-4:00pm (6h) single-neutral-actions single-neutral-a…" at bounding box center [227, 202] width 101 height 44
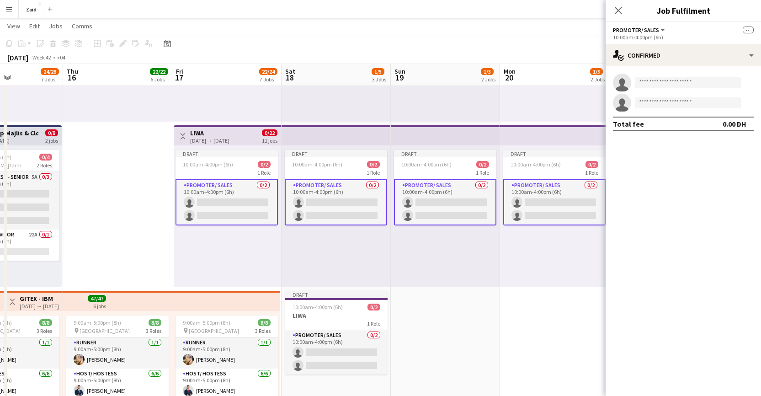
scroll to position [0, 265]
click at [249, 243] on div "Draft 10:00am-4:00pm (6h) 0/2 1 Role Promoter/ Sales 0/2 10:00am-4:00pm (6h) si…" at bounding box center [226, 216] width 107 height 142
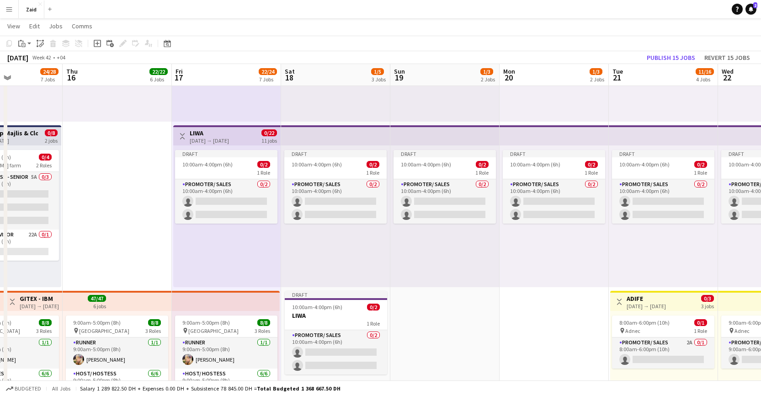
click at [252, 242] on div "Draft 10:00am-4:00pm (6h) 0/2 1 Role Promoter/ Sales 0/2 10:00am-4:00pm (6h) si…" at bounding box center [226, 216] width 107 height 142
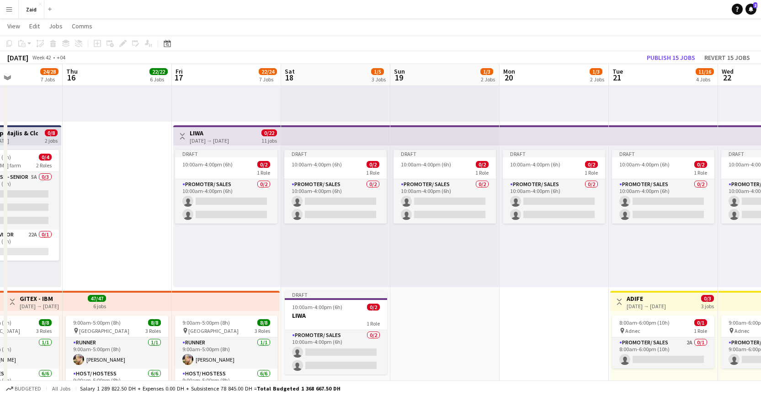
click at [248, 245] on div "Draft 10:00am-4:00pm (6h) 0/2 1 Role Promoter/ Sales 0/2 10:00am-4:00pm (6h) si…" at bounding box center [226, 216] width 107 height 142
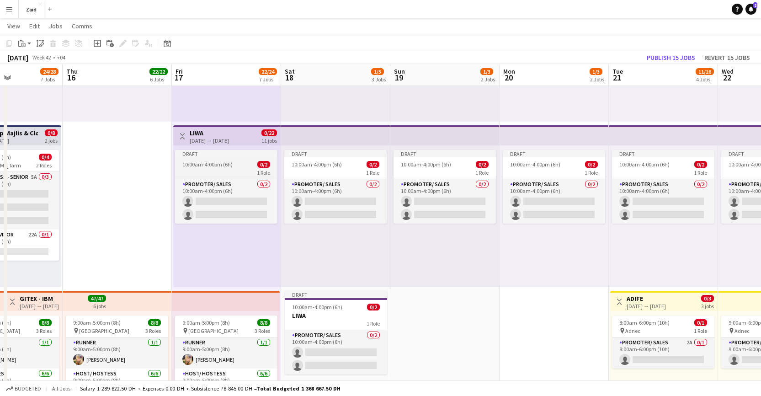
click at [239, 161] on div "10:00am-4:00pm (6h) 0/2" at bounding box center [226, 164] width 102 height 7
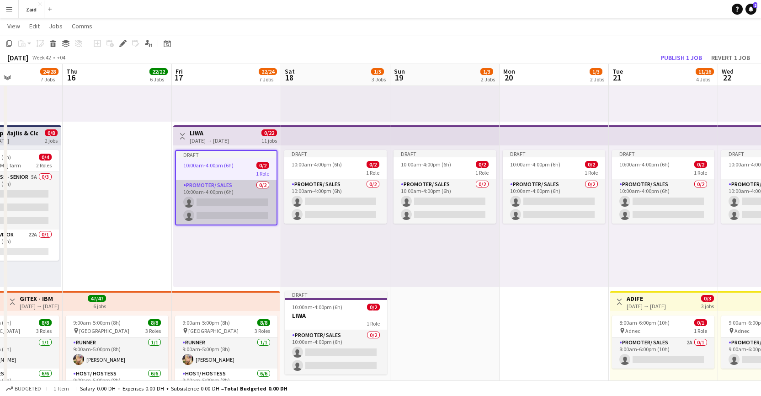
click at [233, 195] on app-card-role "Promoter/ Sales 0/2 10:00am-4:00pm (6h) single-neutral-actions single-neutral-a…" at bounding box center [226, 202] width 101 height 44
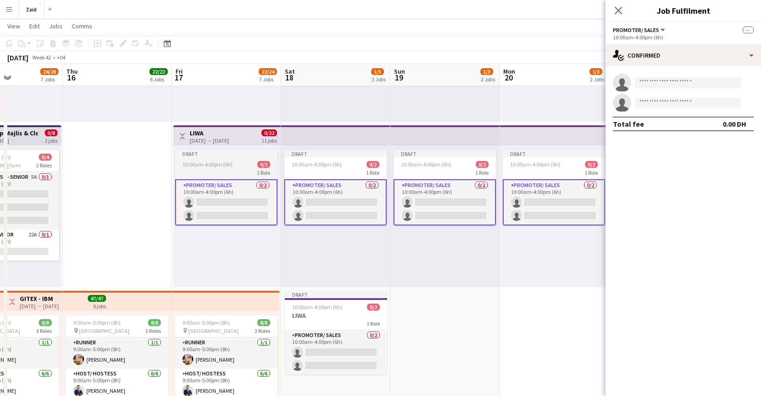
click at [226, 167] on span "10:00am-4:00pm (6h)" at bounding box center [207, 164] width 50 height 7
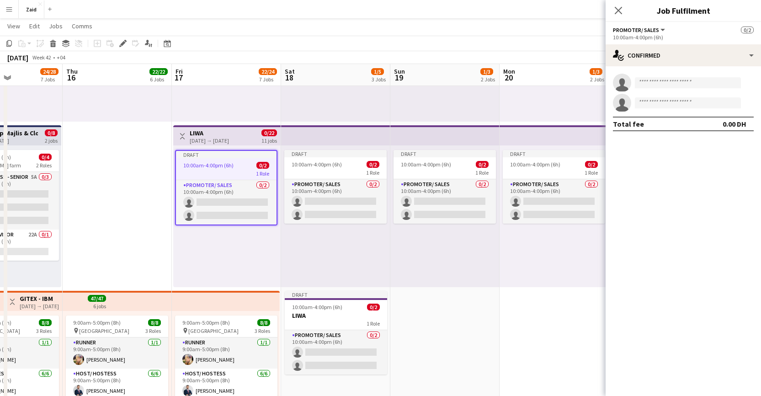
click at [245, 170] on div "1 Role" at bounding box center [226, 173] width 101 height 7
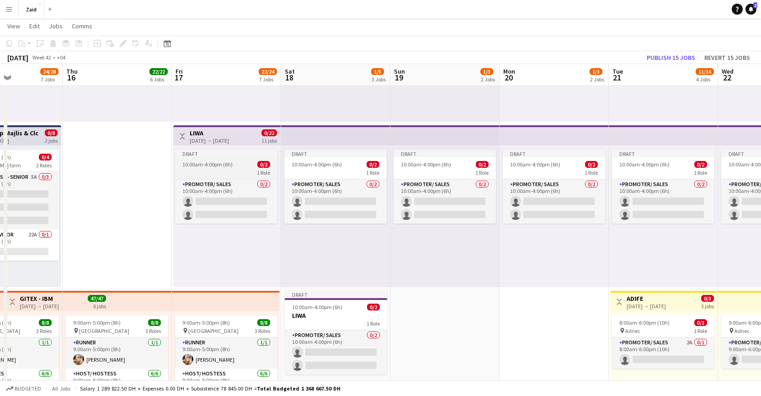
click at [243, 167] on div "10:00am-4:00pm (6h) 0/2" at bounding box center [226, 164] width 102 height 7
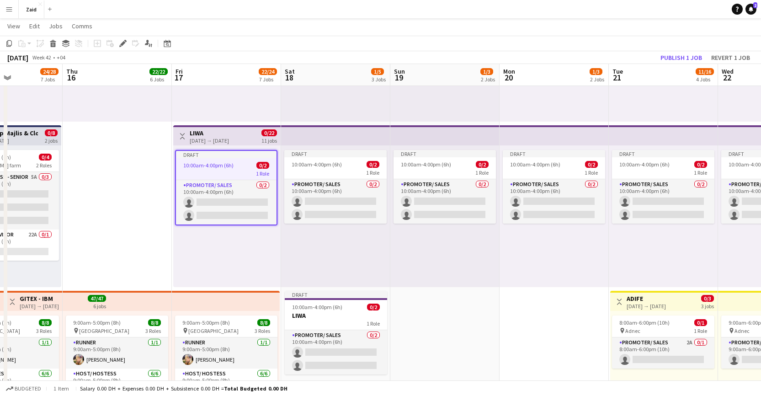
click at [242, 165] on div "10:00am-4:00pm (6h) 0/2" at bounding box center [226, 165] width 101 height 7
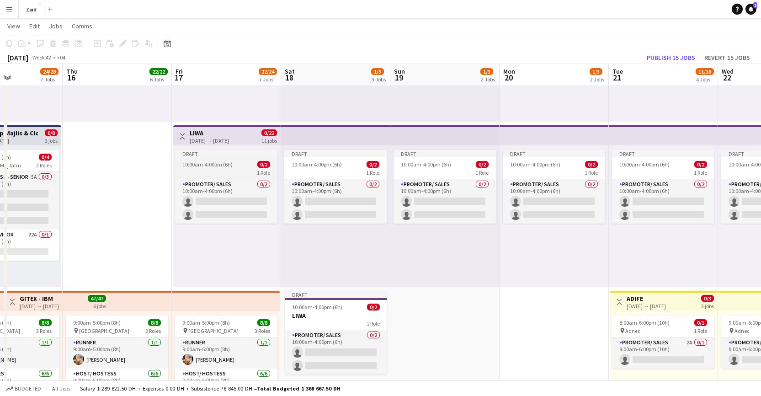
click at [242, 165] on div "10:00am-4:00pm (6h) 0/2" at bounding box center [226, 164] width 102 height 7
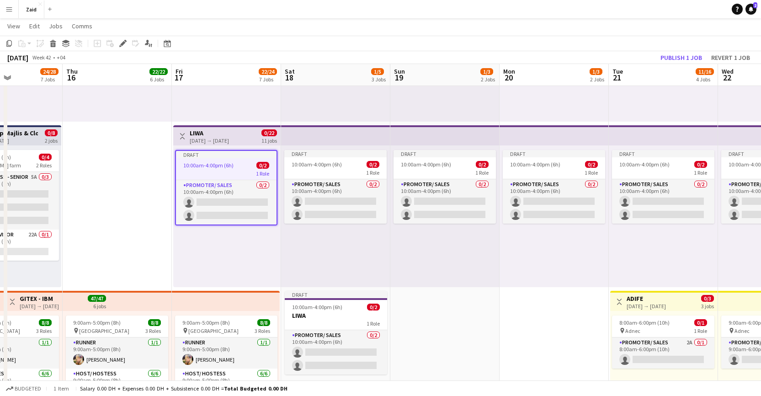
click at [250, 238] on div "Draft 10:00am-4:00pm (6h) 0/2 1 Role Promoter/ Sales 0/2 10:00am-4:00pm (6h) si…" at bounding box center [226, 216] width 107 height 142
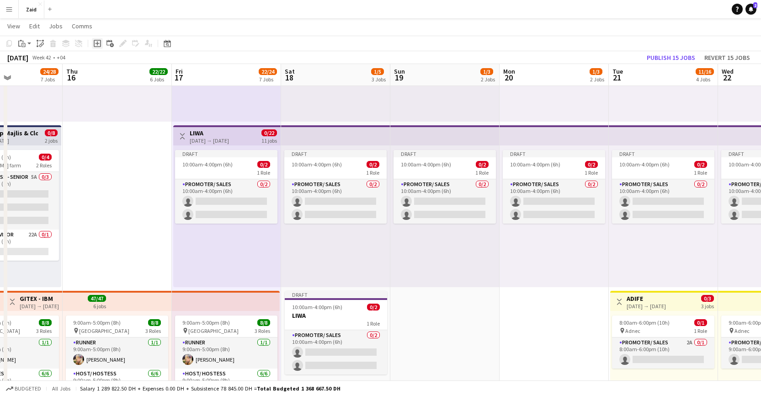
click at [95, 43] on icon "Add job" at bounding box center [97, 43] width 7 height 7
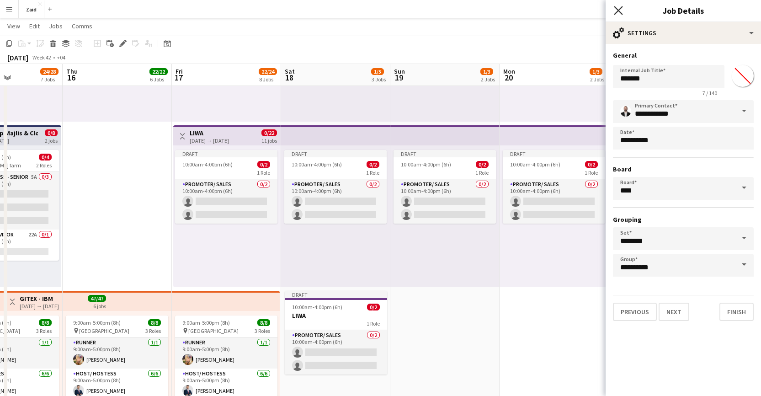
click at [617, 7] on icon "Close pop-in" at bounding box center [618, 10] width 9 height 9
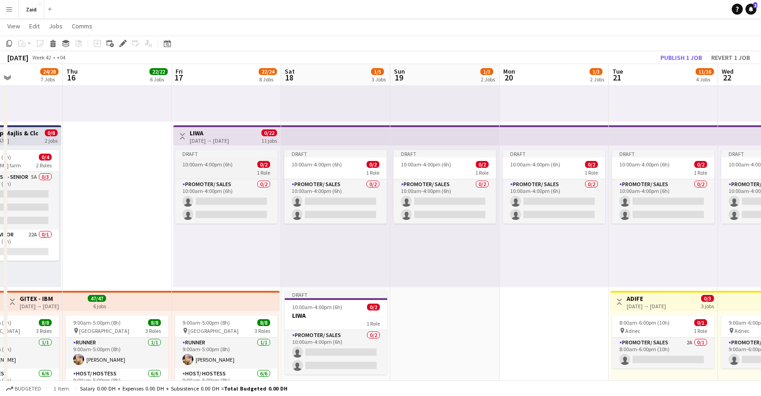
click at [235, 168] on app-job-card "Draft 10:00am-4:00pm (6h) 0/2 1 Role Promoter/ Sales 0/2 10:00am-4:00pm (6h) si…" at bounding box center [226, 187] width 102 height 74
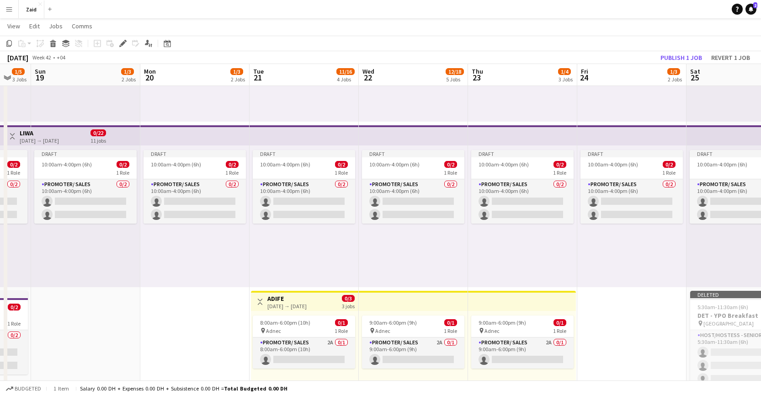
drag, startPoint x: 433, startPoint y: 139, endPoint x: 109, endPoint y: 139, distance: 324.2
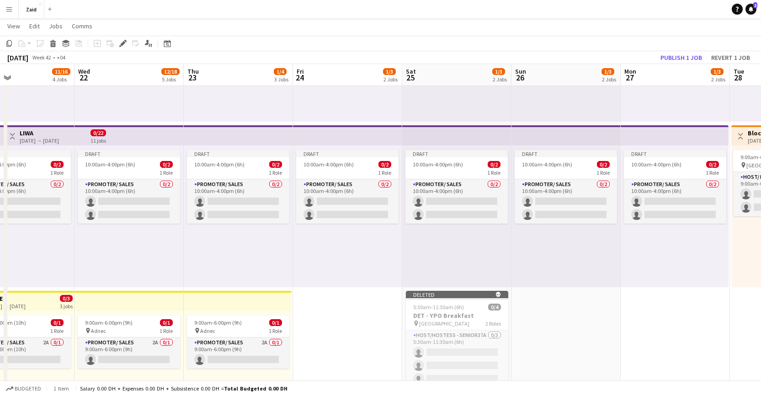
drag, startPoint x: 454, startPoint y: 134, endPoint x: 233, endPoint y: 133, distance: 220.9
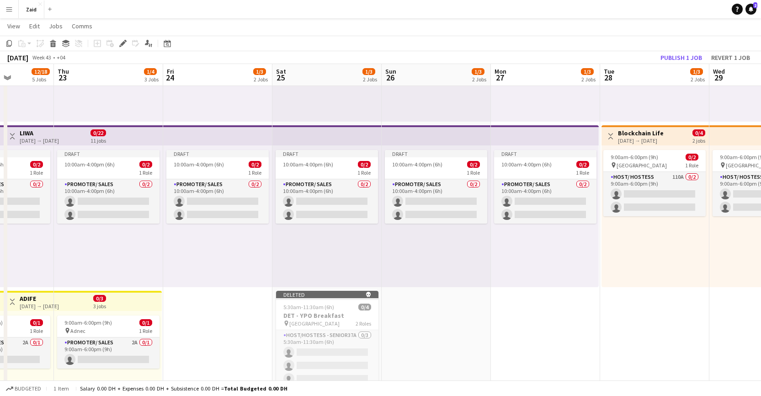
scroll to position [0, 339]
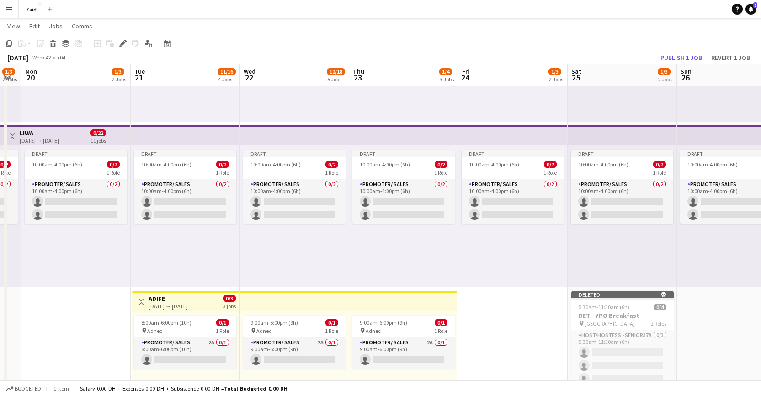
drag, startPoint x: 508, startPoint y: 134, endPoint x: 699, endPoint y: 136, distance: 190.7
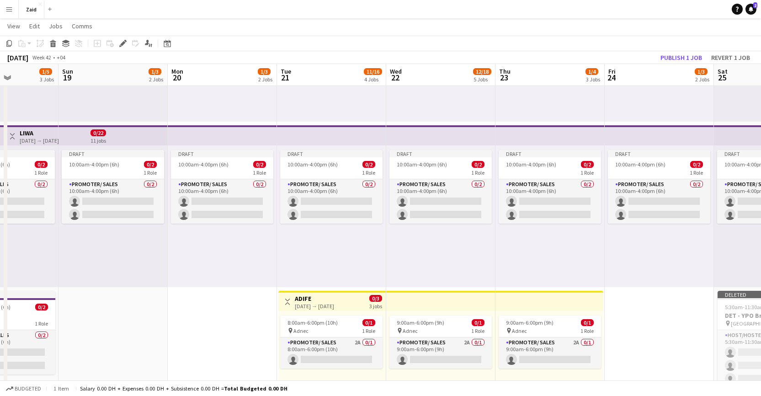
drag, startPoint x: 447, startPoint y: 118, endPoint x: 558, endPoint y: 119, distance: 111.1
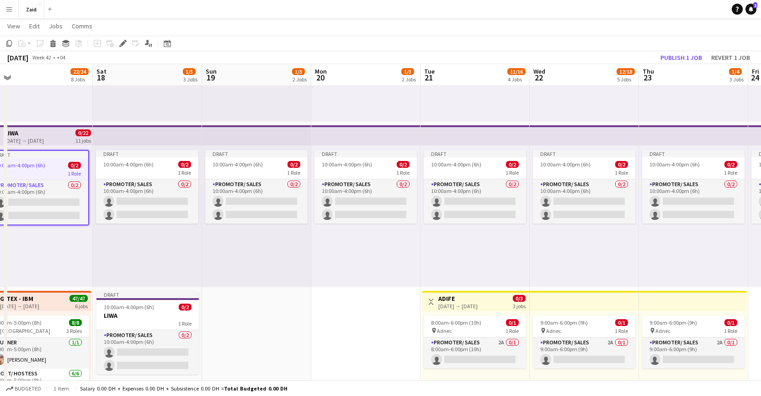
drag, startPoint x: 369, startPoint y: 117, endPoint x: 498, endPoint y: 118, distance: 128.5
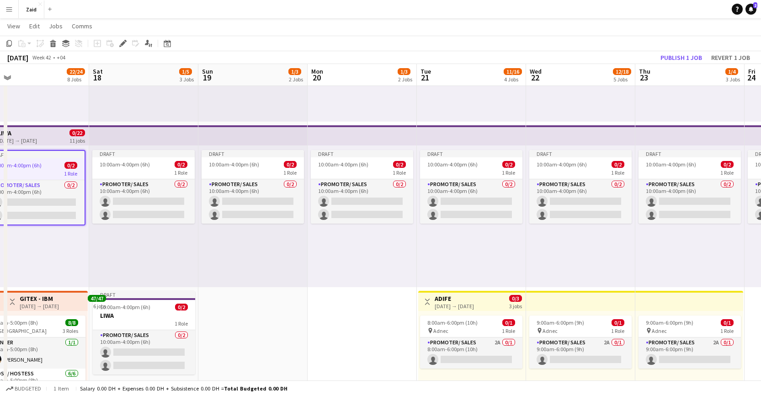
drag, startPoint x: 361, startPoint y: 118, endPoint x: 378, endPoint y: 127, distance: 19.5
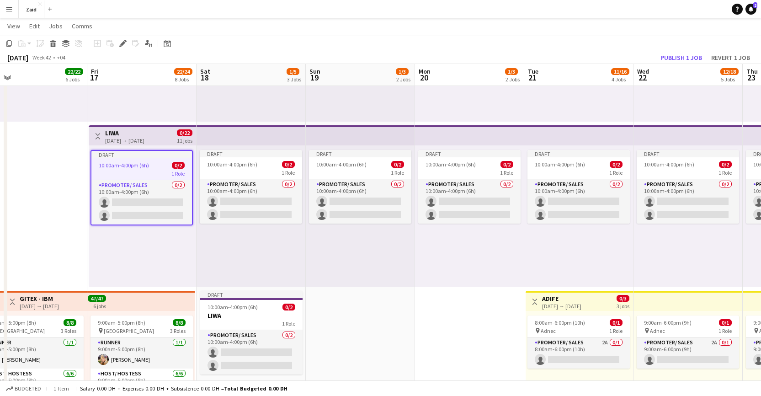
click at [145, 245] on div "Draft 10:00am-4:00pm (6h) 0/2 1 Role Promoter/ Sales 0/2 10:00am-4:00pm (6h) si…" at bounding box center [142, 216] width 107 height 142
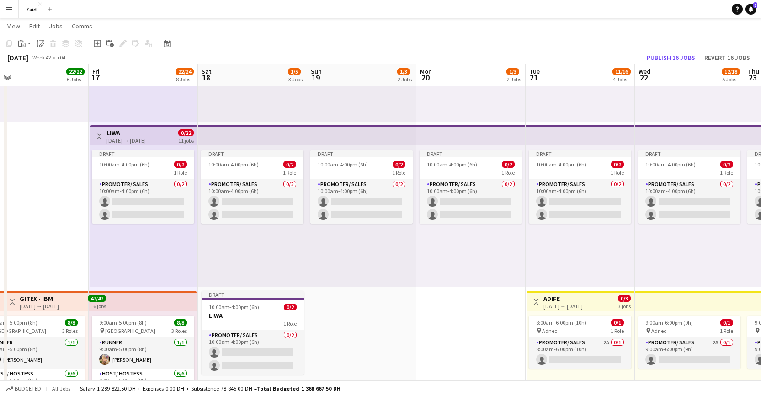
click at [146, 134] on h3 "LIWA" at bounding box center [126, 133] width 39 height 8
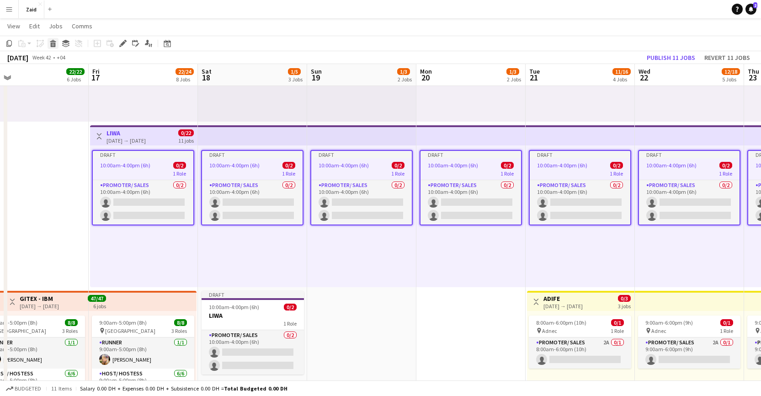
click at [56, 48] on div "Delete" at bounding box center [53, 43] width 11 height 11
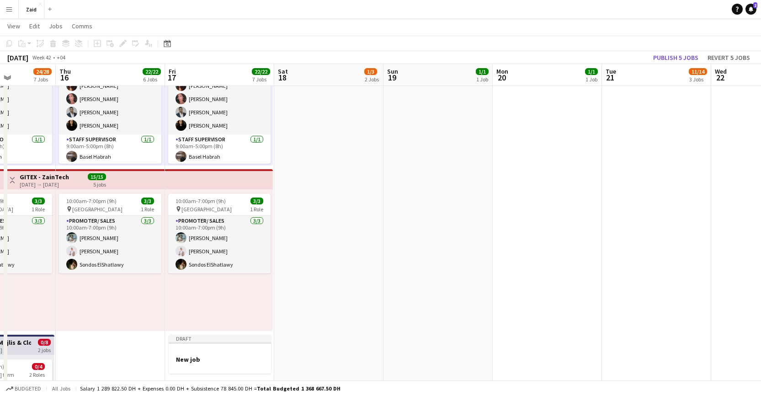
scroll to position [0, 273]
drag, startPoint x: 297, startPoint y: 259, endPoint x: 373, endPoint y: 237, distance: 78.6
click at [373, 237] on app-calendar-viewport "Mon 13 24/26 7 Jobs Tue 14 24/28 7 Jobs Wed 15 24/28 7 Jobs Thu 16 22/22 6 Jobs…" at bounding box center [380, 134] width 761 height 1726
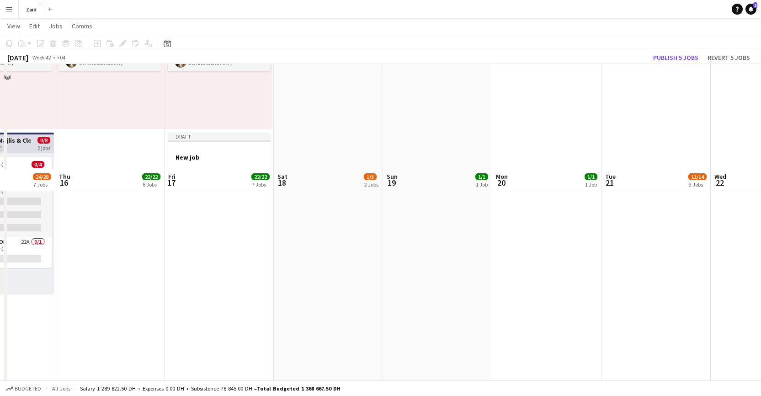
scroll to position [905, 0]
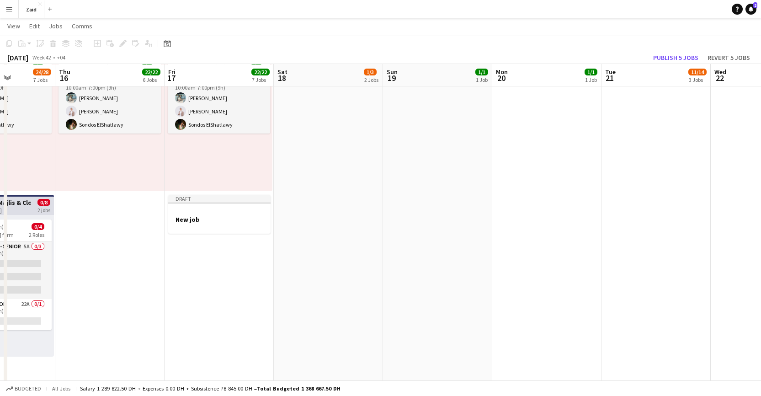
click at [216, 269] on app-date-cell "1:00pm-10:00pm (9h) 1/1 pin ALAIA Boutique 1 Role Host/ Hostess 1/1 1:00pm-10:0…" at bounding box center [219, 27] width 109 height 1659
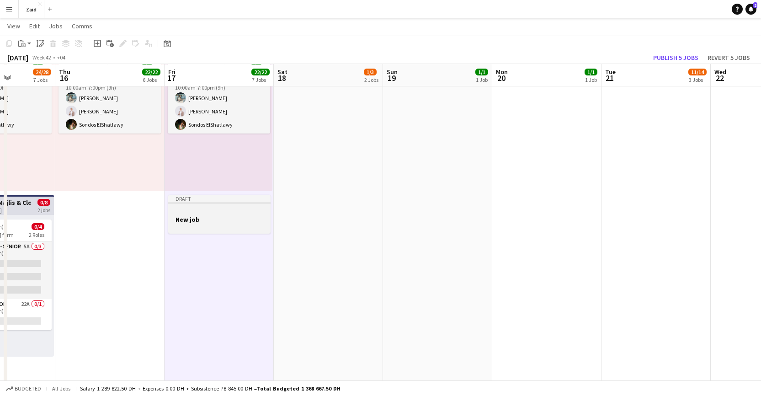
click at [217, 220] on h3 "New job" at bounding box center [219, 219] width 102 height 8
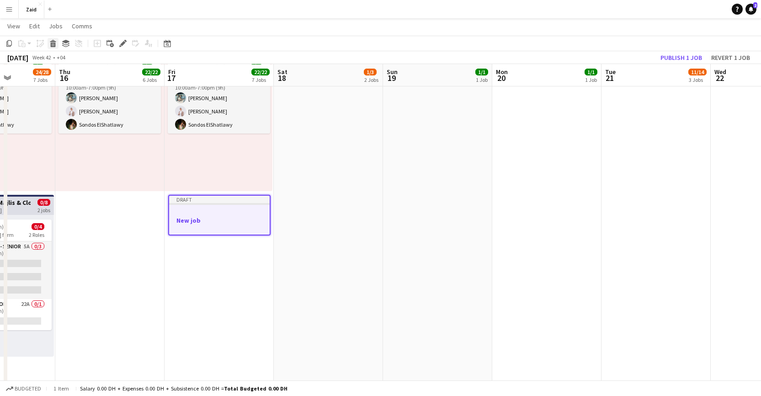
click at [53, 45] on icon at bounding box center [53, 45] width 5 height 5
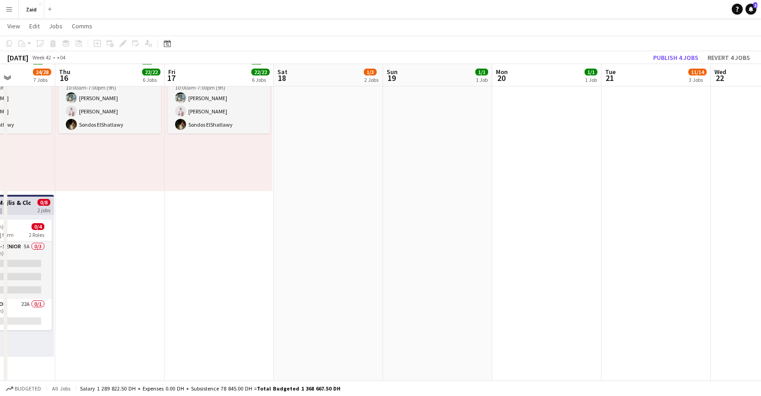
click at [224, 240] on app-date-cell "1:00pm-10:00pm (9h) 1/1 pin ALAIA Boutique 1 Role Host/ Hostess 1/1 1:00pm-10:0…" at bounding box center [219, 27] width 109 height 1659
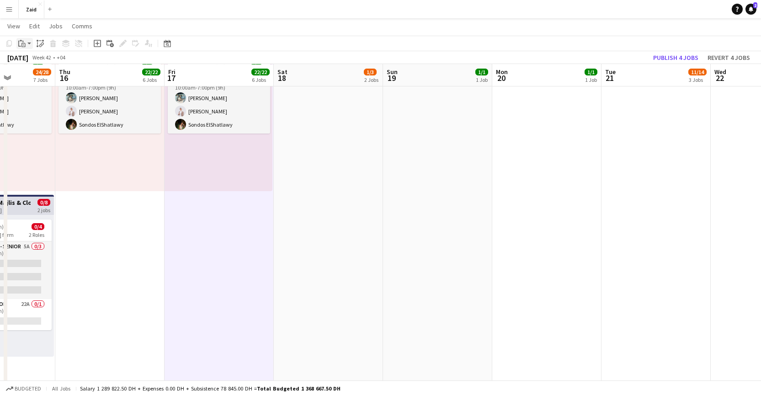
click at [21, 44] on icon at bounding box center [23, 45] width 4 height 4
click at [62, 63] on link "Paste Command V" at bounding box center [60, 61] width 72 height 8
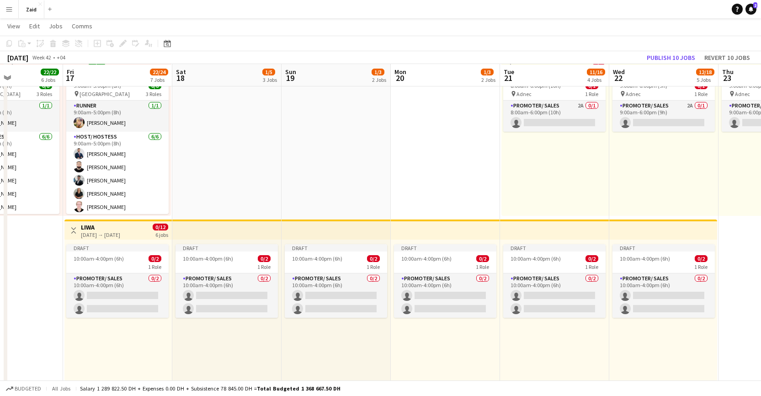
scroll to position [0, 389]
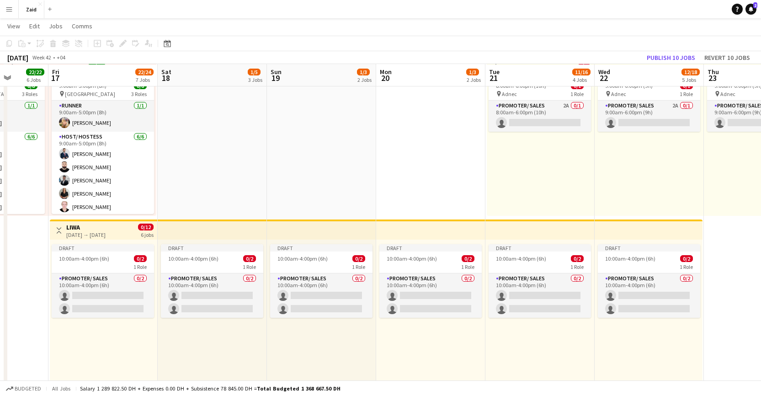
drag, startPoint x: 123, startPoint y: 251, endPoint x: 7, endPoint y: 227, distance: 118.9
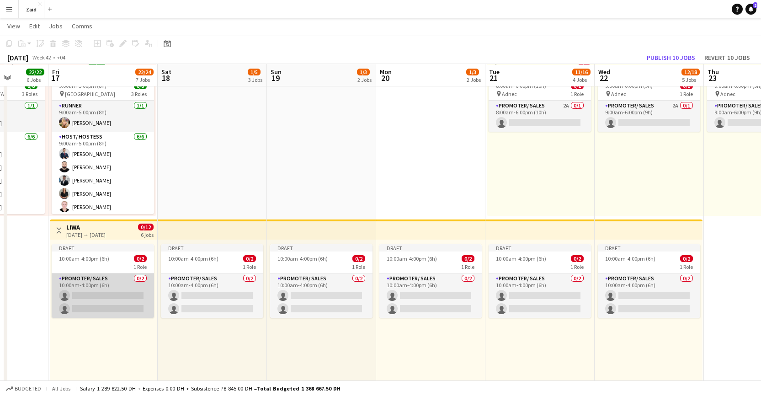
click at [115, 289] on app-card-role "Promoter/ Sales 0/2 10:00am-4:00pm (6h) single-neutral-actions single-neutral-a…" at bounding box center [103, 295] width 102 height 44
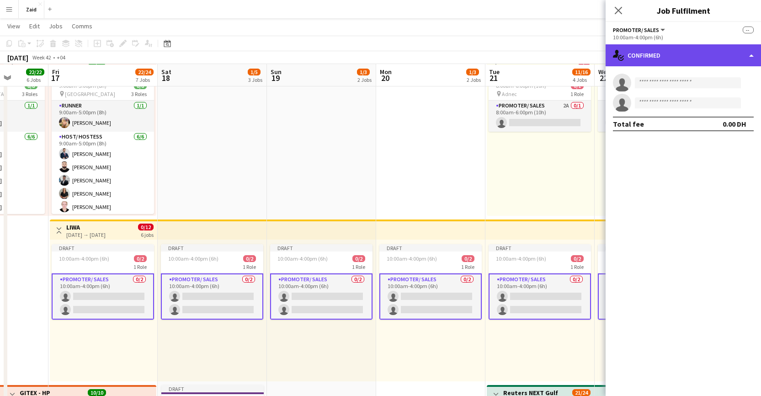
click at [738, 54] on div "single-neutral-actions-check-2 Confirmed" at bounding box center [683, 55] width 155 height 22
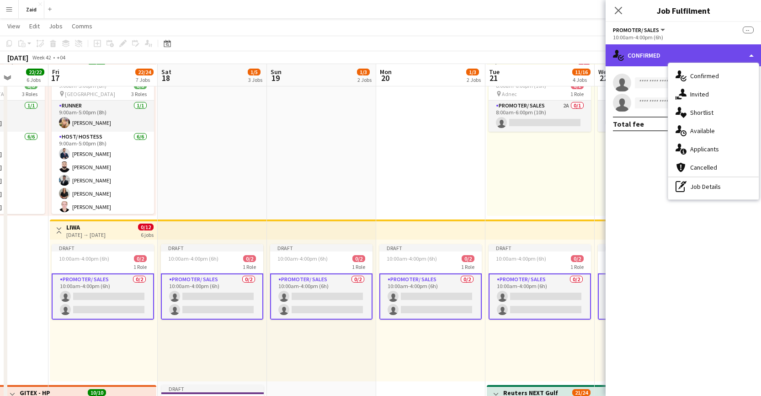
click at [738, 54] on div "single-neutral-actions-check-2 Confirmed" at bounding box center [683, 55] width 155 height 22
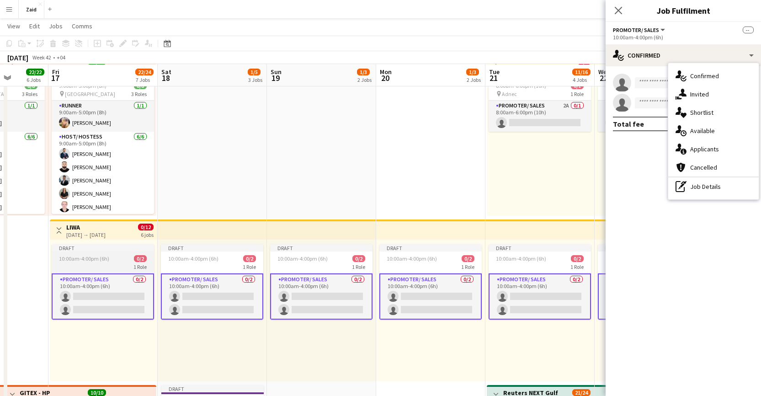
click at [95, 248] on div "Draft" at bounding box center [103, 247] width 102 height 7
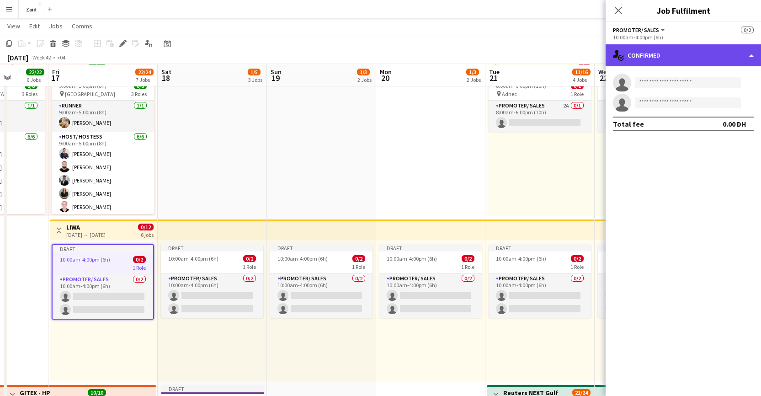
click at [738, 53] on div "single-neutral-actions-check-2 Confirmed" at bounding box center [683, 55] width 155 height 22
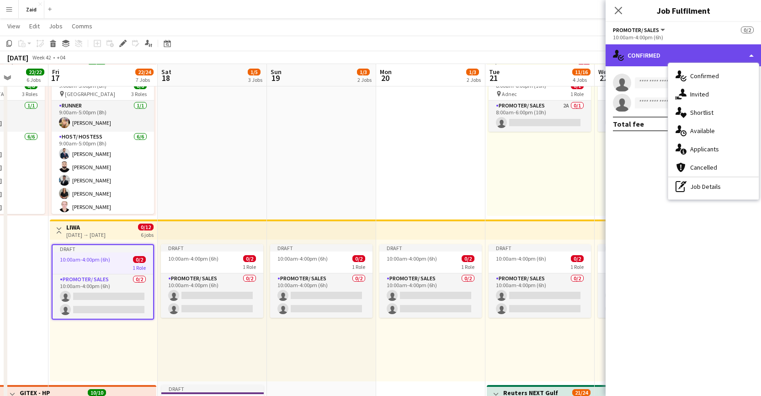
click at [735, 53] on div "single-neutral-actions-check-2 Confirmed" at bounding box center [683, 55] width 155 height 22
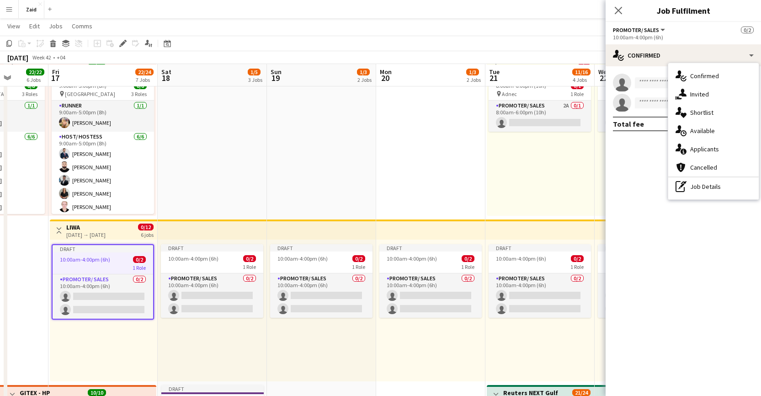
click at [723, 31] on div "Promoter/ Sales All roles Promoter/ Sales 0/2" at bounding box center [683, 30] width 141 height 8
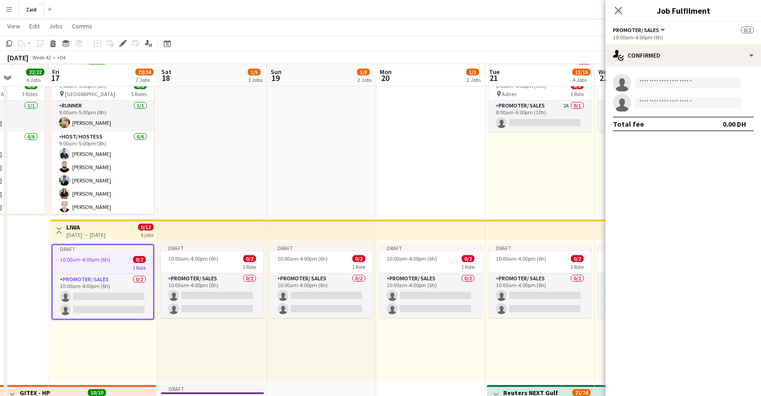
click at [654, 29] on span "Promoter/ Sales" at bounding box center [636, 30] width 46 height 7
click at [642, 42] on li "All roles" at bounding box center [644, 46] width 46 height 8
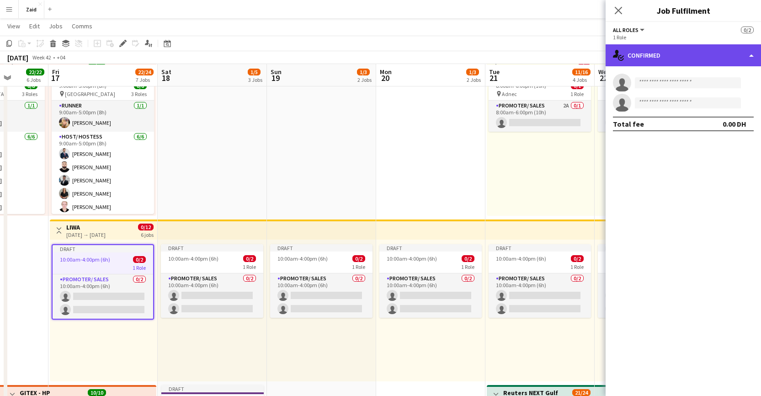
click at [678, 55] on div "single-neutral-actions-check-2 Confirmed" at bounding box center [683, 55] width 155 height 22
click at [658, 56] on div "single-neutral-actions-check-2 Confirmed" at bounding box center [683, 55] width 155 height 22
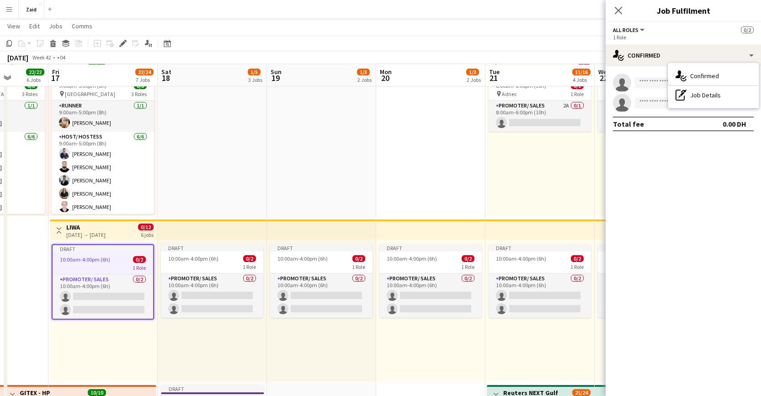
click at [117, 238] on app-top-bar "Toggle View LIWA 17-10-2025 → 22-10-2025 0/12 6 jobs" at bounding box center [103, 230] width 107 height 20
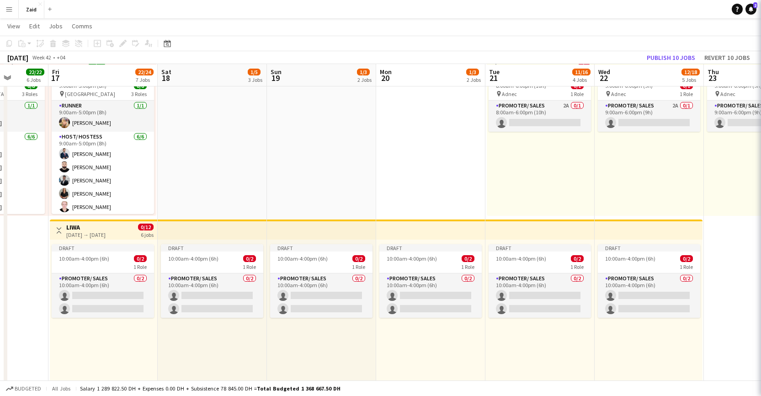
click at [106, 234] on div "17-10-2025 → 22-10-2025" at bounding box center [85, 234] width 39 height 7
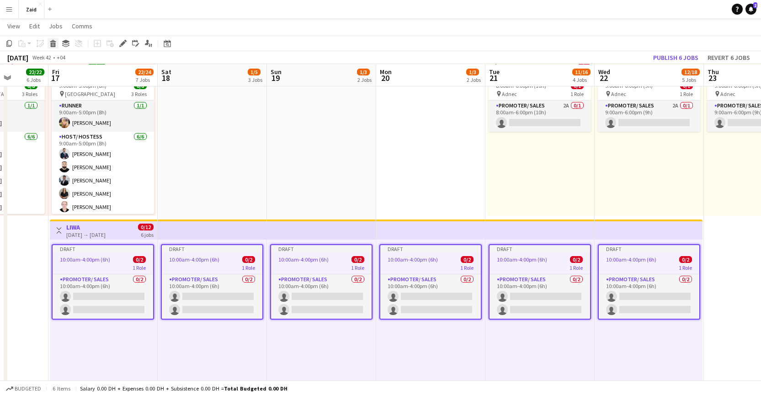
click at [54, 47] on div "Delete" at bounding box center [53, 43] width 11 height 11
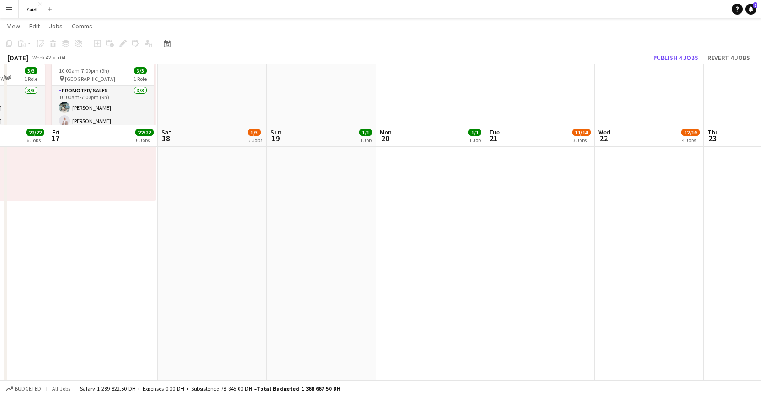
scroll to position [956, 0]
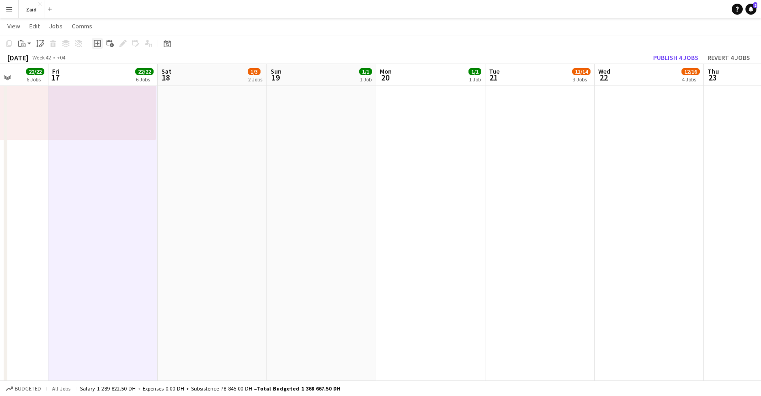
click at [99, 47] on div "Add job" at bounding box center [97, 43] width 11 height 11
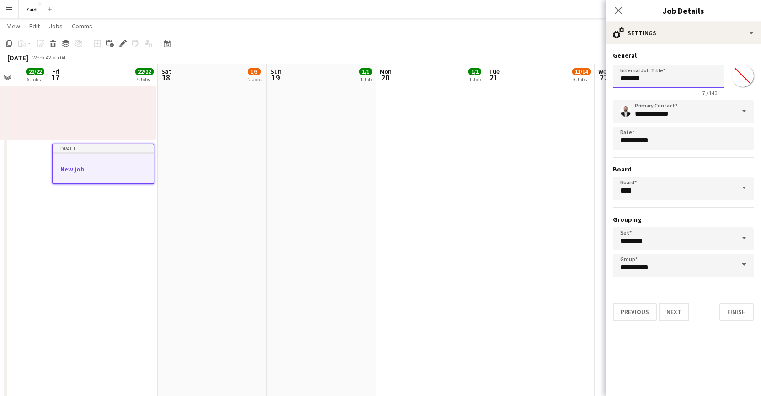
click at [667, 76] on input "*******" at bounding box center [669, 76] width 112 height 23
click at [667, 77] on input "*******" at bounding box center [669, 76] width 112 height 23
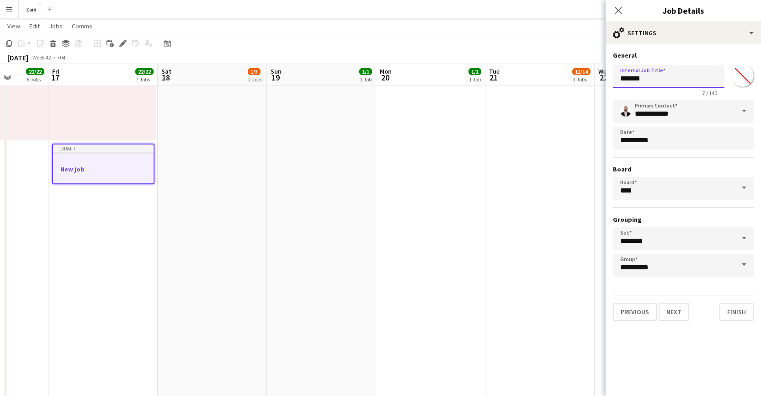
click at [667, 77] on input "*******" at bounding box center [669, 76] width 112 height 23
type input "****"
click at [672, 311] on button "Next" at bounding box center [674, 312] width 31 height 18
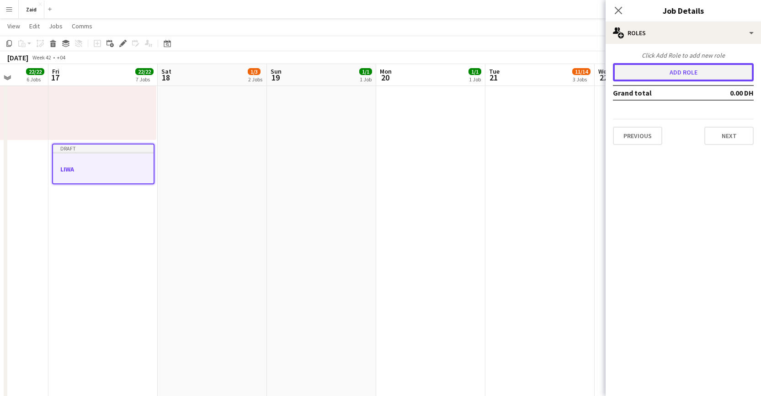
click at [709, 74] on button "Add role" at bounding box center [683, 72] width 141 height 18
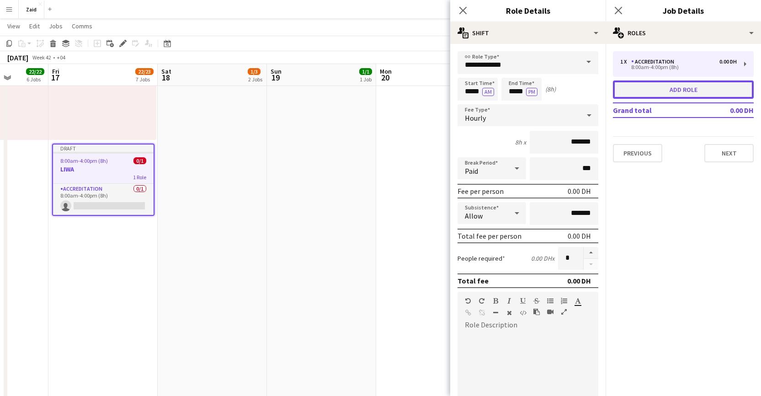
click at [696, 90] on button "Add role" at bounding box center [683, 89] width 141 height 18
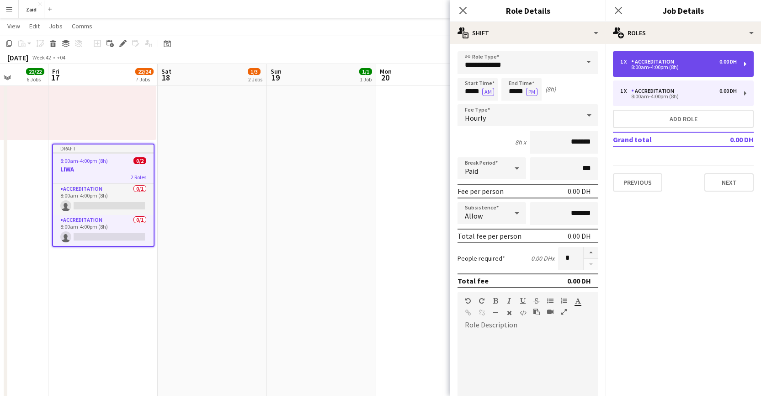
click at [694, 62] on div "1 x Accreditation 0.00 DH" at bounding box center [679, 62] width 117 height 6
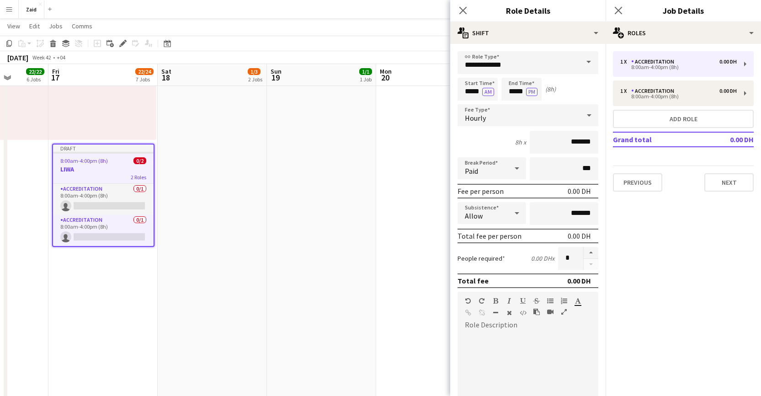
click at [580, 66] on span at bounding box center [588, 62] width 19 height 22
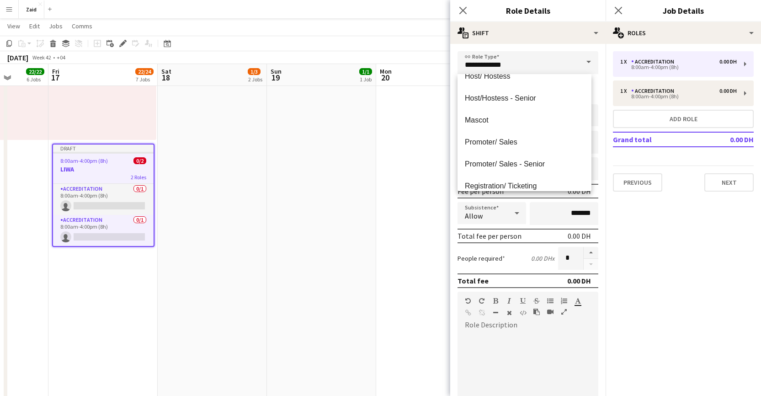
scroll to position [151, 0]
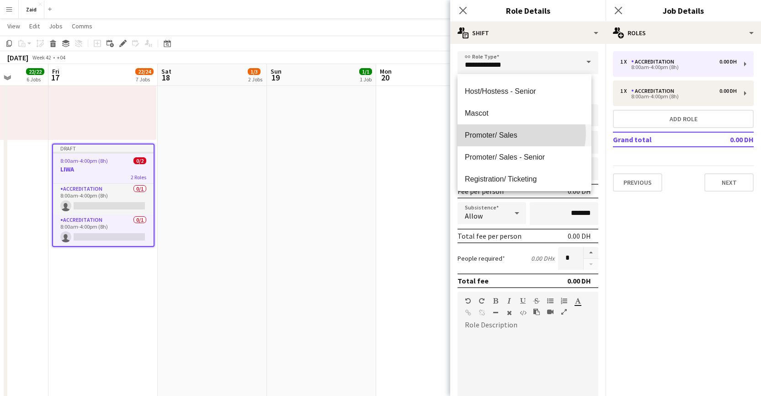
click at [518, 133] on span "Promoter/ Sales" at bounding box center [524, 135] width 119 height 9
type input "**********"
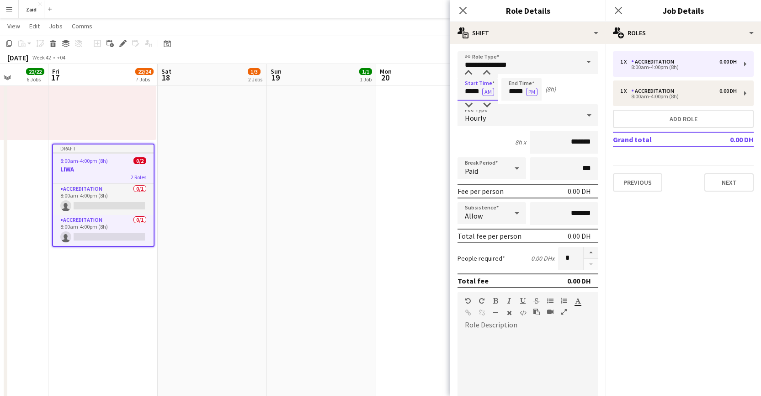
click at [472, 91] on input "*****" at bounding box center [478, 89] width 40 height 23
click at [472, 93] on input "*****" at bounding box center [478, 89] width 40 height 23
click at [469, 93] on input "*****" at bounding box center [478, 89] width 40 height 23
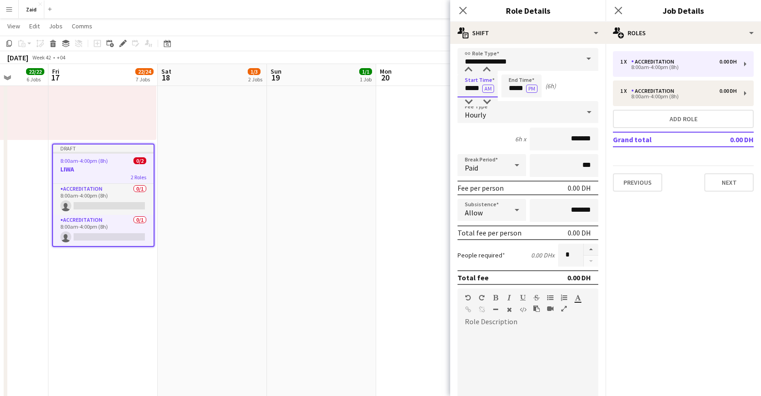
scroll to position [4, 0]
type input "*****"
click at [584, 250] on button "button" at bounding box center [591, 249] width 15 height 12
type input "*"
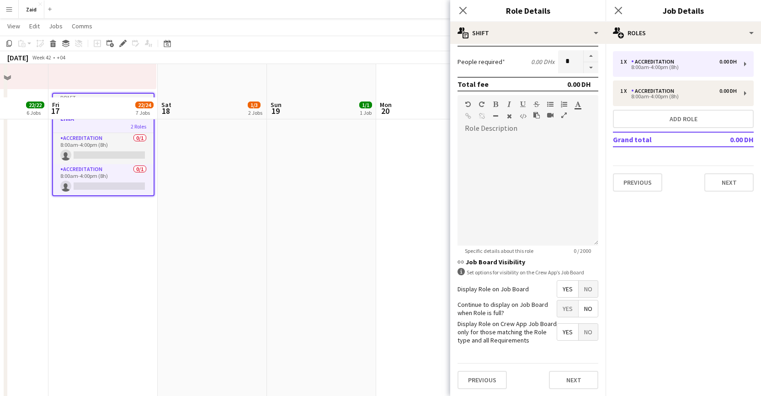
scroll to position [1040, 0]
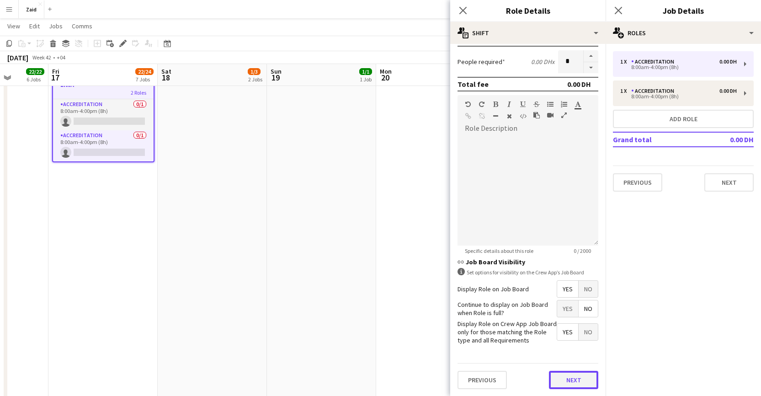
click at [572, 375] on button "Next" at bounding box center [573, 380] width 49 height 18
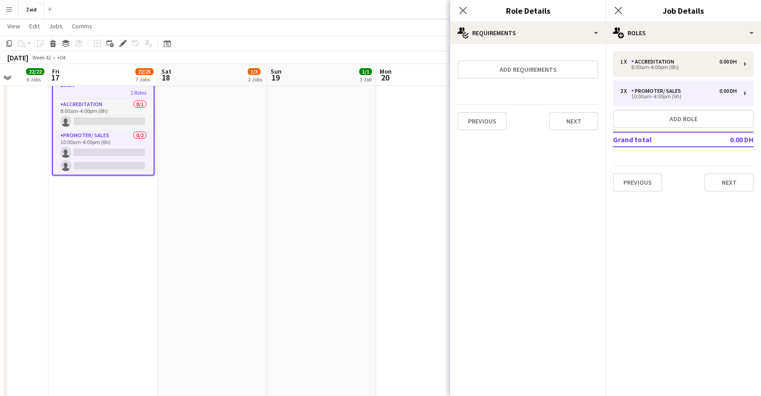
scroll to position [0, 0]
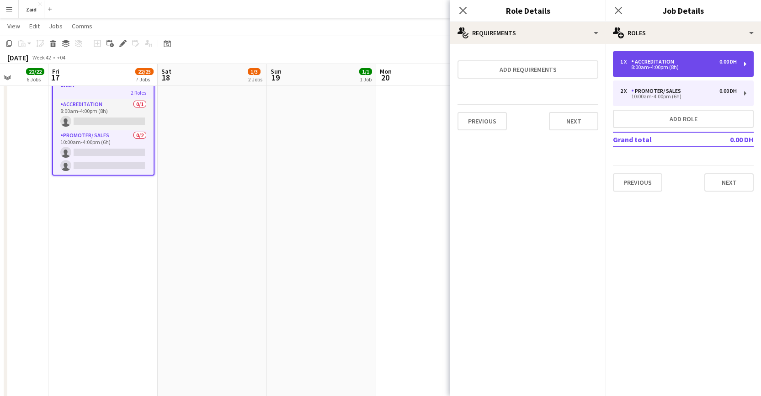
click at [676, 56] on div "1 x Accreditation 0.00 DH 8:00am-4:00pm (8h)" at bounding box center [683, 64] width 141 height 26
type input "**********"
type input "*****"
type input "*"
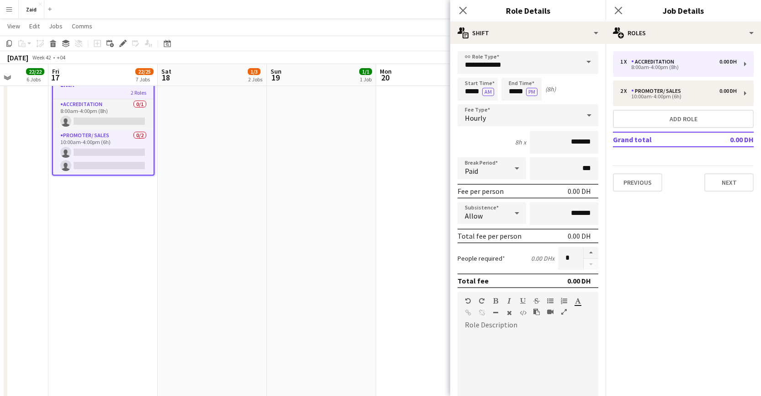
click at [580, 64] on span at bounding box center [588, 62] width 19 height 22
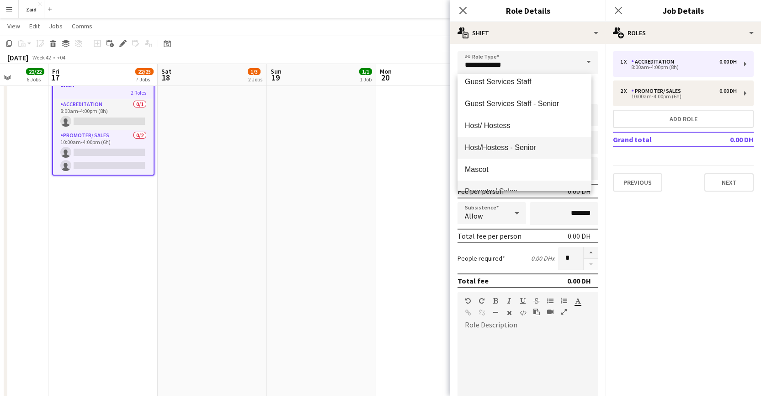
scroll to position [175, 0]
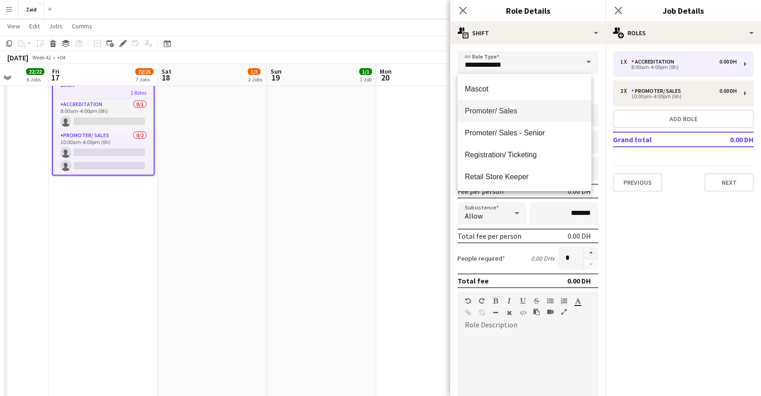
click at [530, 110] on span "Promoter/ Sales" at bounding box center [524, 111] width 119 height 9
type input "**********"
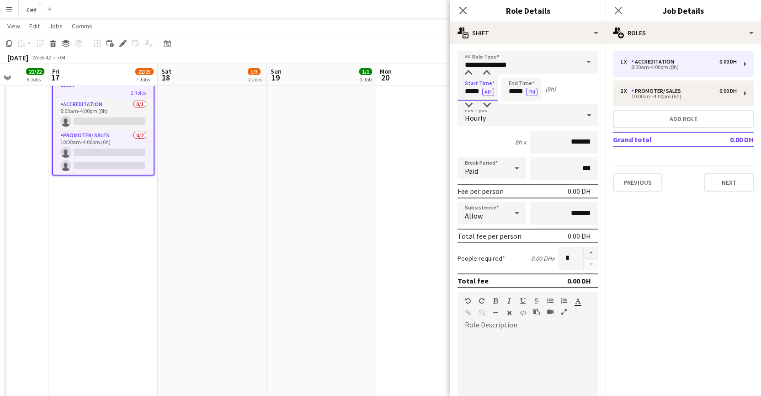
click at [471, 91] on input "*****" at bounding box center [478, 89] width 40 height 23
type input "*****"
click at [516, 91] on input "*****" at bounding box center [522, 89] width 40 height 23
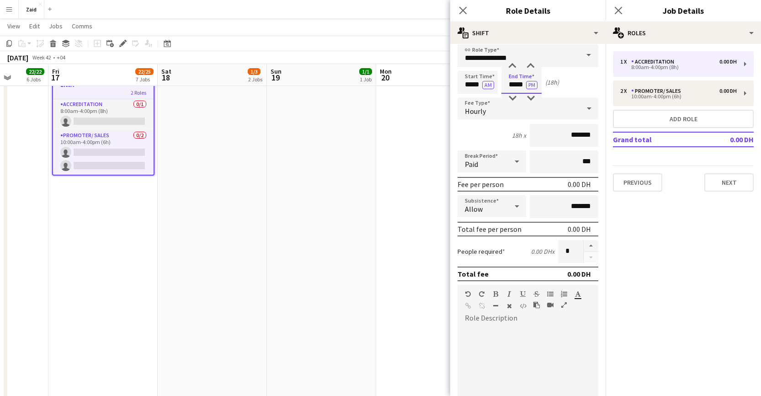
scroll to position [0, 0]
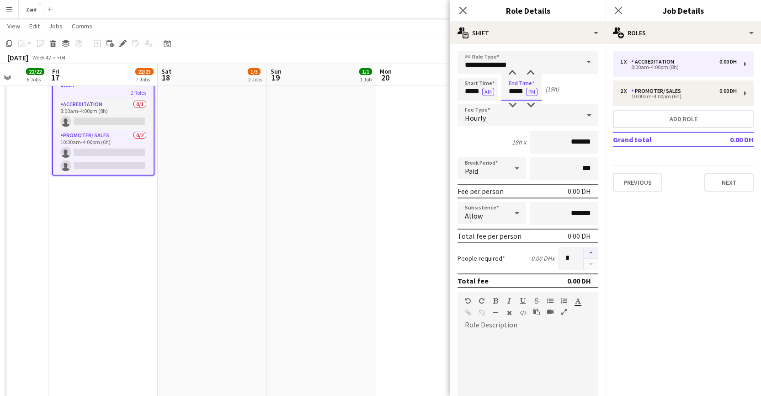
type input "*****"
click at [584, 251] on button "button" at bounding box center [591, 253] width 15 height 12
type input "*"
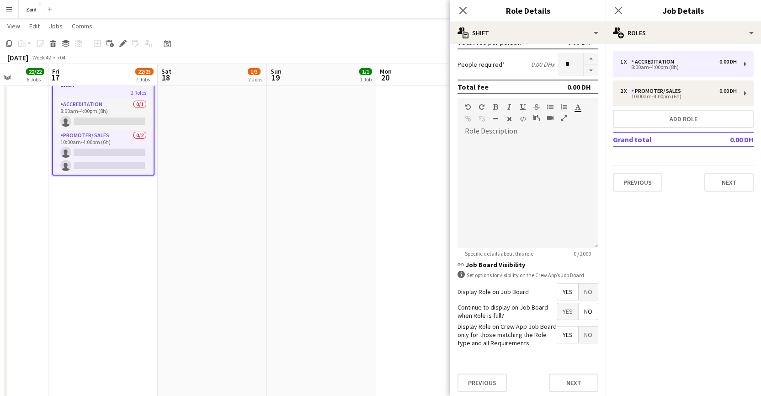
scroll to position [197, 0]
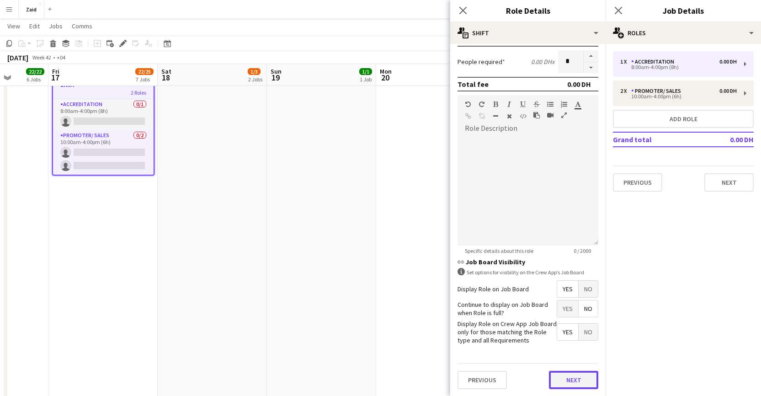
click at [573, 378] on button "Next" at bounding box center [573, 380] width 49 height 18
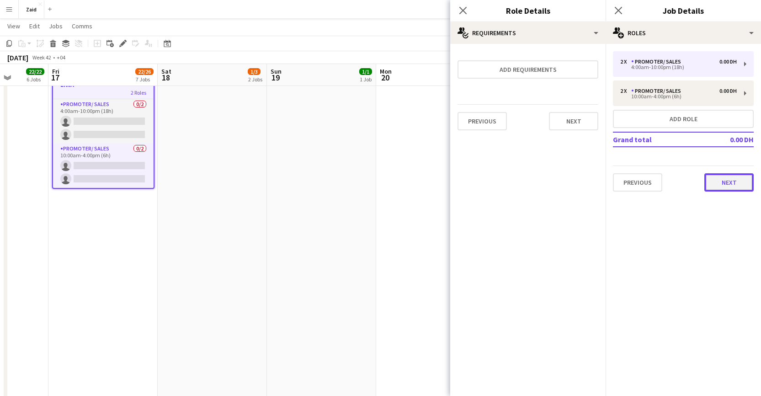
click at [724, 183] on button "Next" at bounding box center [729, 182] width 49 height 18
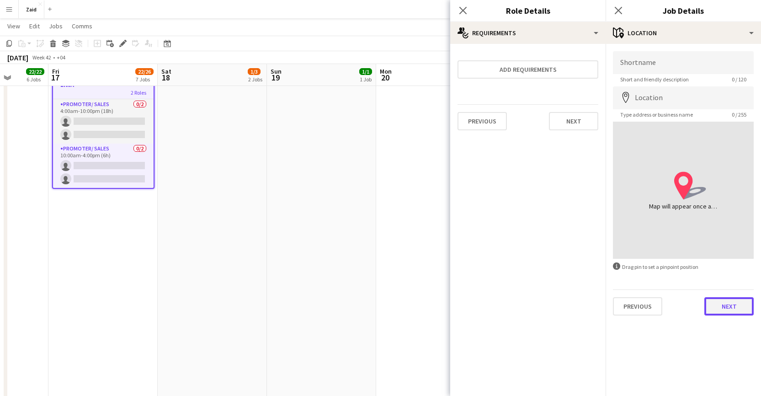
click at [718, 310] on button "Next" at bounding box center [729, 306] width 49 height 18
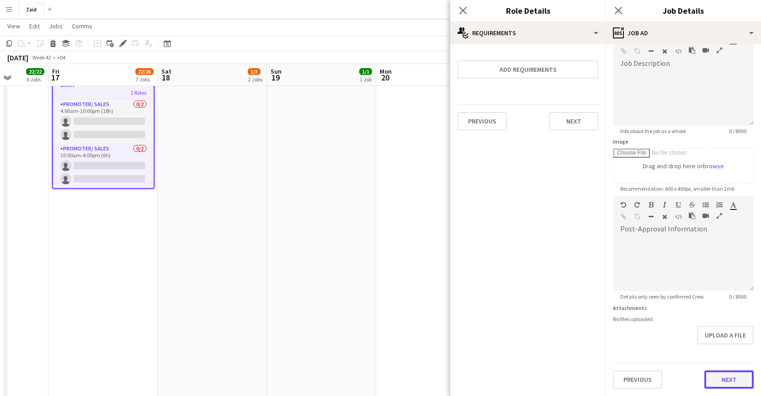
click at [718, 357] on form "Headline **** 4 / 140 Job Description default Heading 1 Heading 2 Heading 3 Hea…" at bounding box center [683, 192] width 155 height 394
click at [724, 381] on button "Next" at bounding box center [729, 380] width 49 height 18
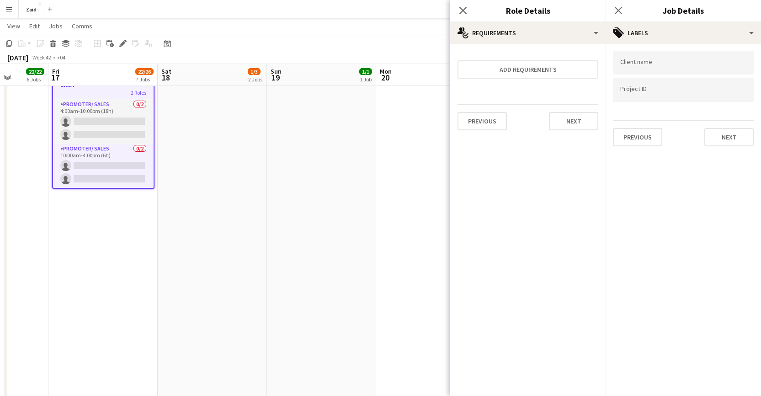
scroll to position [0, 0]
click at [728, 132] on button "Next" at bounding box center [729, 137] width 49 height 18
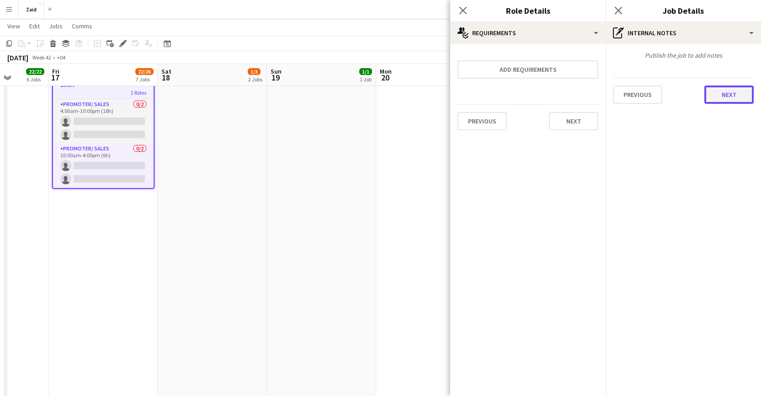
click at [715, 93] on button "Next" at bounding box center [729, 95] width 49 height 18
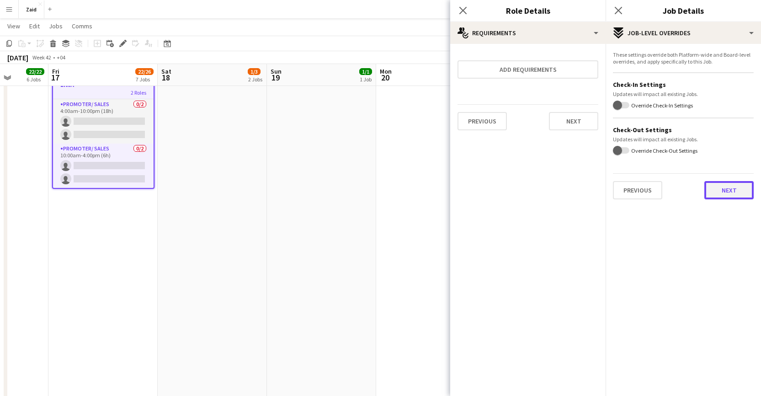
click at [741, 198] on button "Next" at bounding box center [729, 190] width 49 height 18
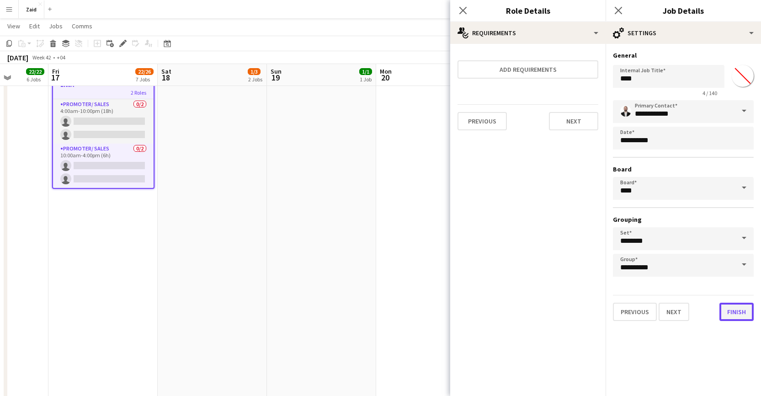
click at [735, 311] on button "Finish" at bounding box center [737, 312] width 34 height 18
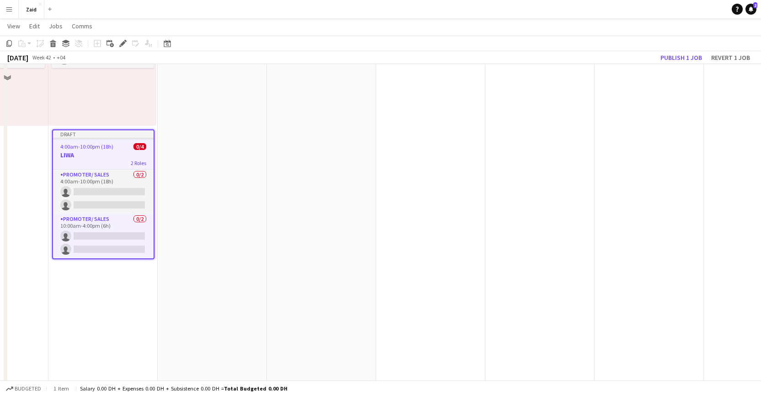
scroll to position [944, 0]
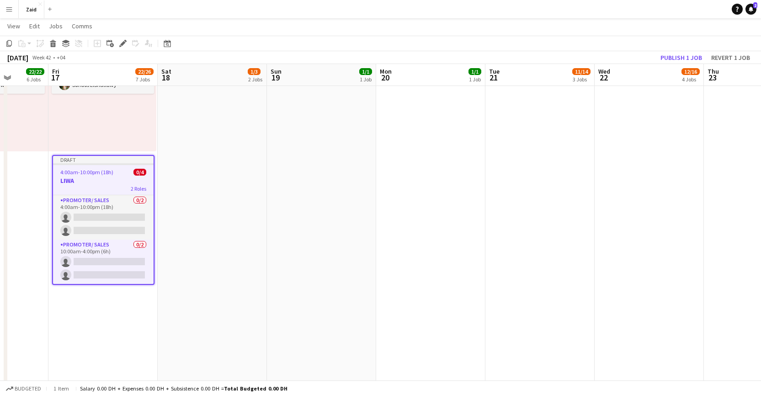
click at [108, 171] on span "4:00am-10:00pm (18h)" at bounding box center [86, 172] width 53 height 7
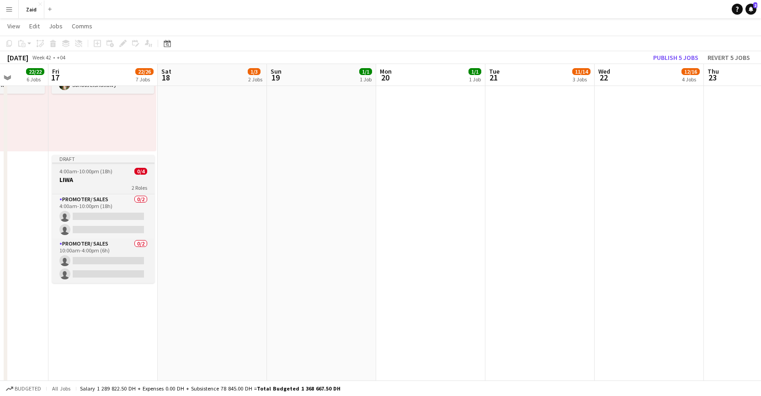
click at [109, 185] on div "2 Roles" at bounding box center [103, 187] width 102 height 7
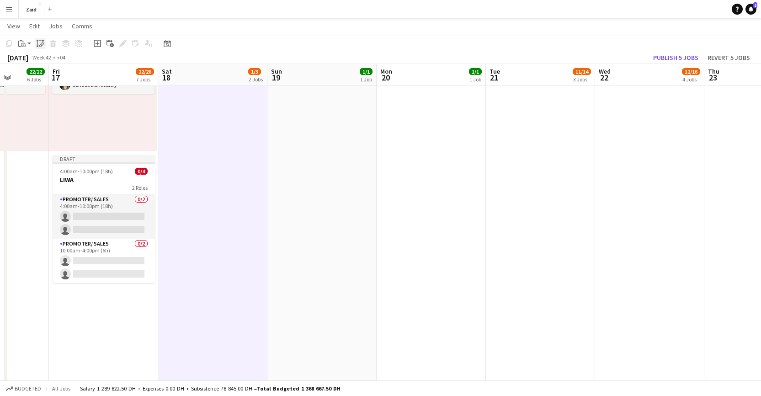
click at [41, 44] on icon at bounding box center [40, 45] width 3 height 4
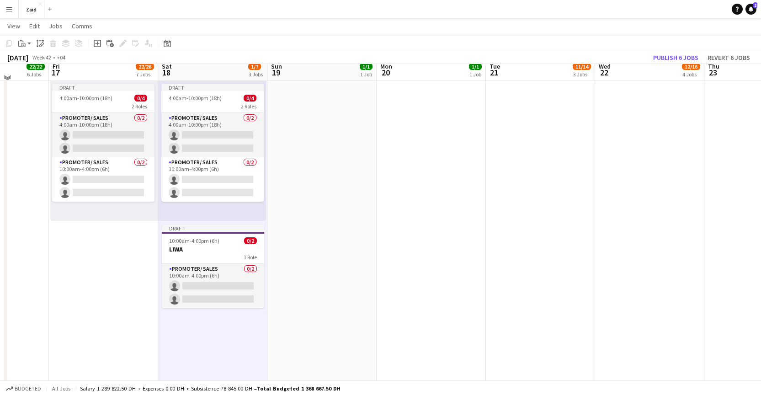
scroll to position [1035, 0]
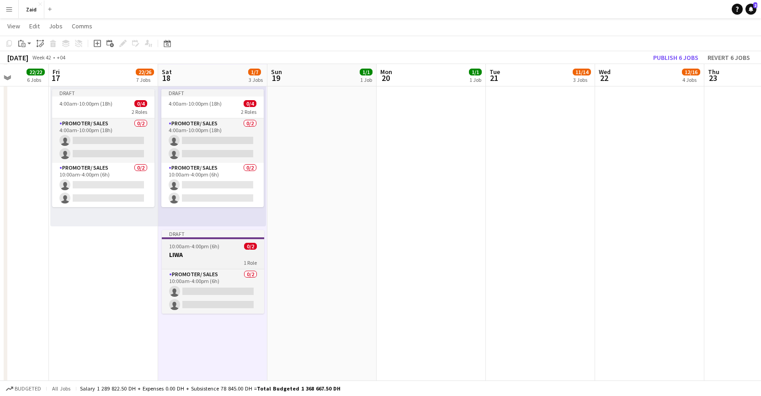
click at [225, 252] on h3 "LIWA" at bounding box center [213, 255] width 102 height 8
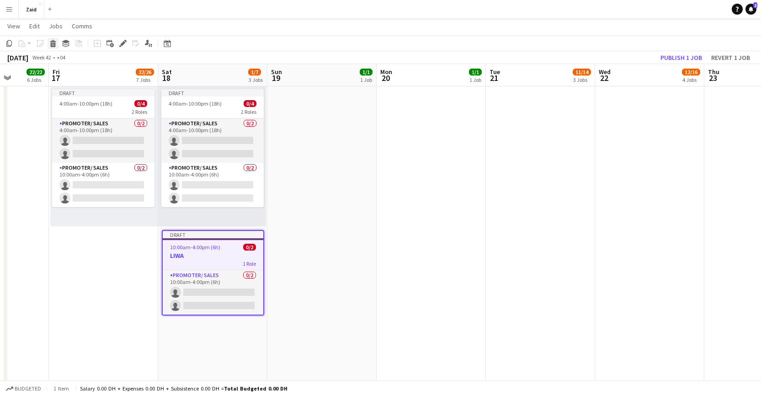
click at [54, 46] on icon at bounding box center [53, 45] width 5 height 5
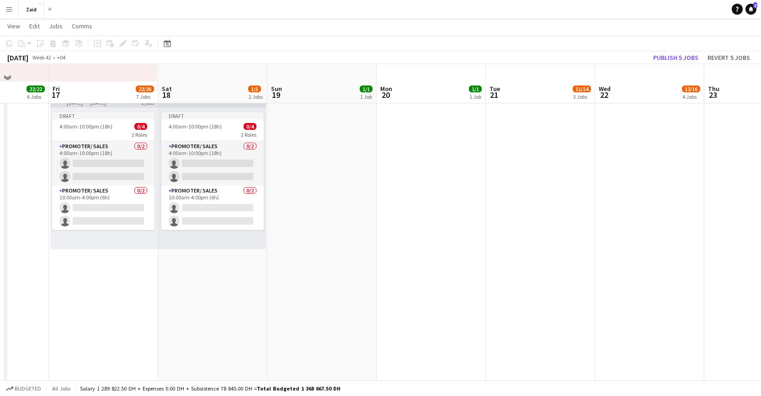
scroll to position [961, 0]
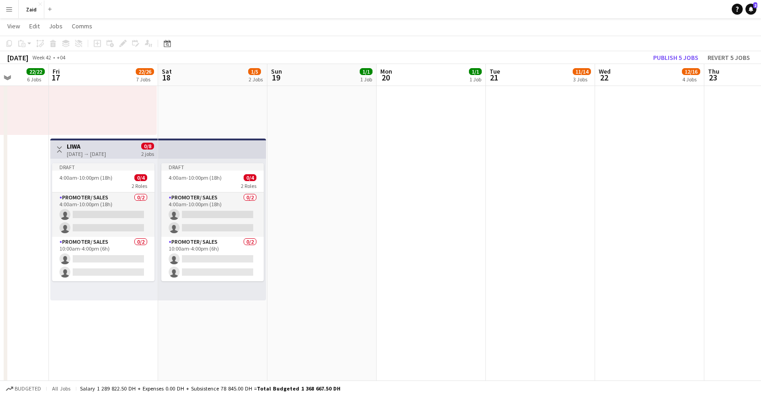
click at [226, 156] on app-top-bar at bounding box center [212, 149] width 108 height 20
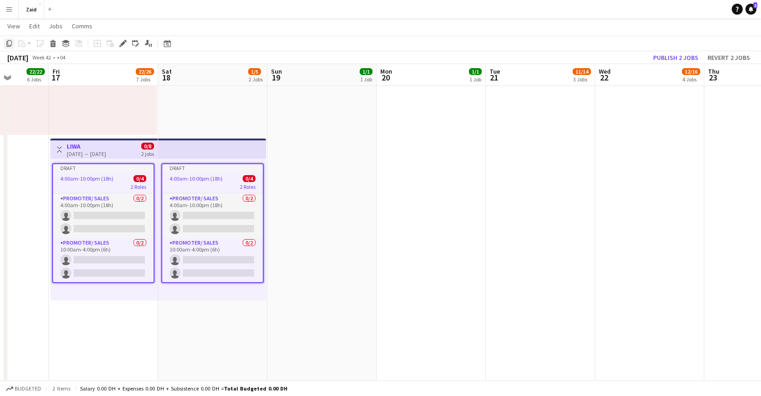
click at [10, 43] on icon "Copy" at bounding box center [8, 43] width 7 height 7
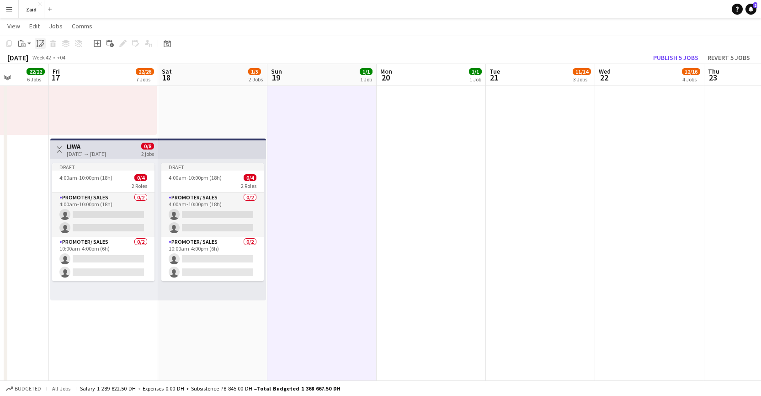
click at [41, 47] on icon "Paste linked Job" at bounding box center [40, 43] width 7 height 7
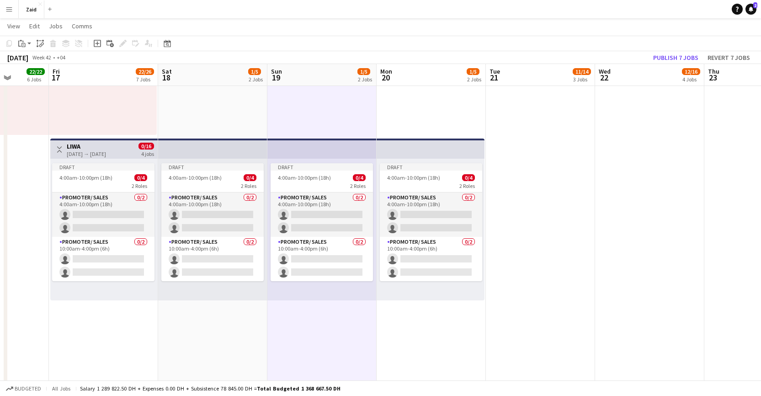
click at [337, 154] on app-top-bar at bounding box center [322, 149] width 109 height 20
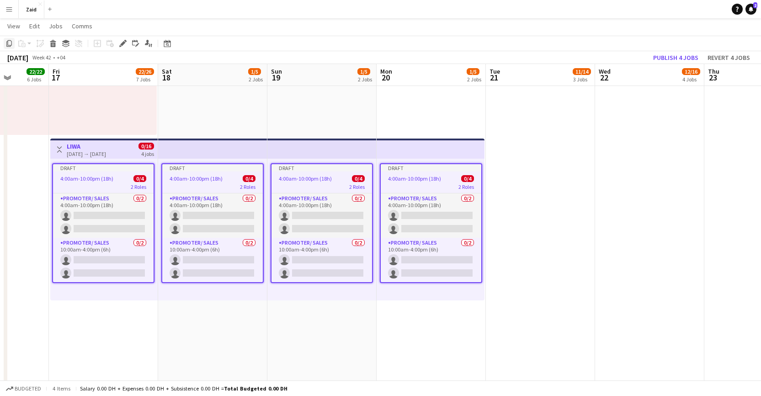
click at [11, 43] on icon "Copy" at bounding box center [8, 43] width 7 height 7
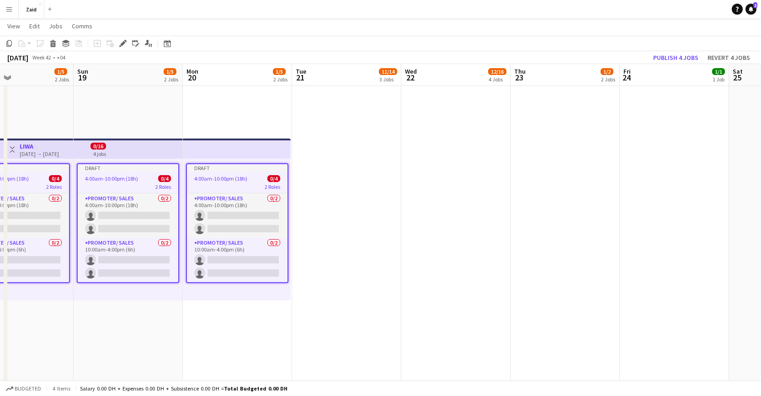
drag, startPoint x: 628, startPoint y: 249, endPoint x: 460, endPoint y: 243, distance: 168.4
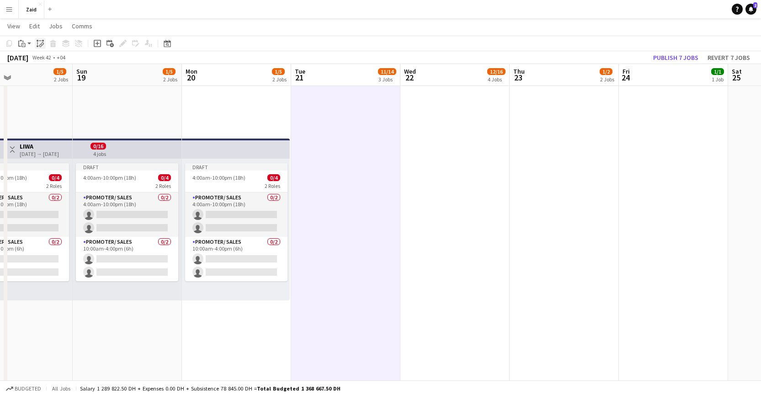
click at [42, 43] on icon at bounding box center [42, 45] width 3 height 4
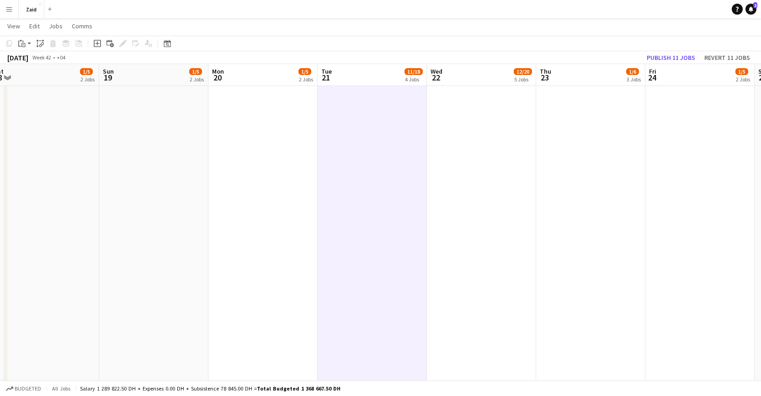
drag, startPoint x: 218, startPoint y: 205, endPoint x: 262, endPoint y: 293, distance: 98.0
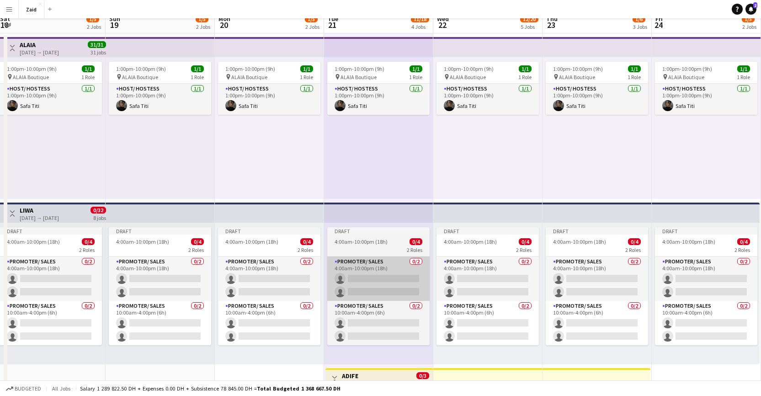
scroll to position [86, 0]
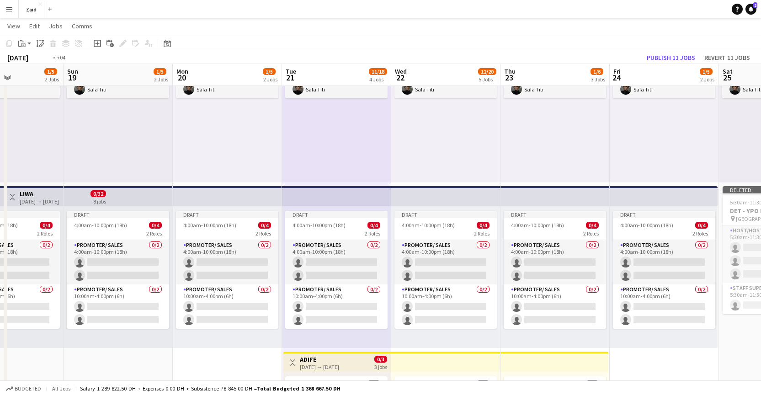
drag, startPoint x: 315, startPoint y: 257, endPoint x: 53, endPoint y: 248, distance: 262.2
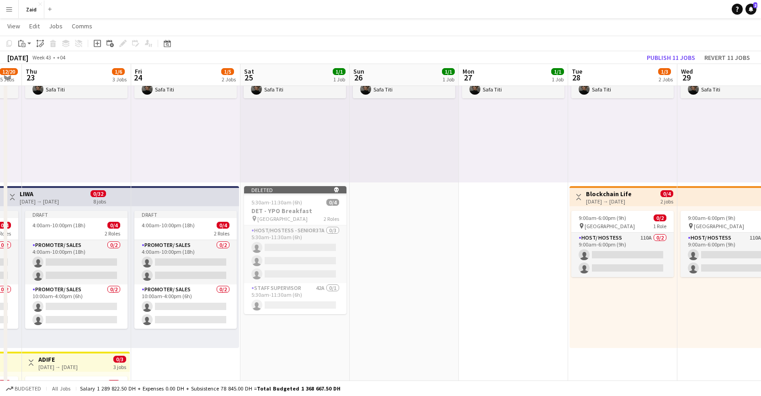
scroll to position [0, 343]
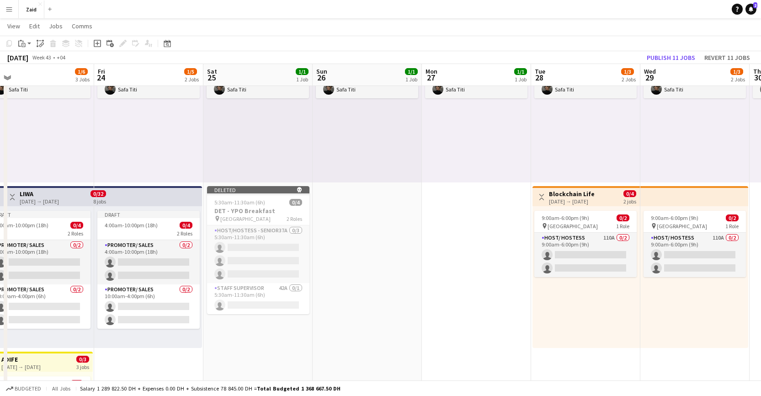
drag, startPoint x: 462, startPoint y: 271, endPoint x: 176, endPoint y: 257, distance: 286.6
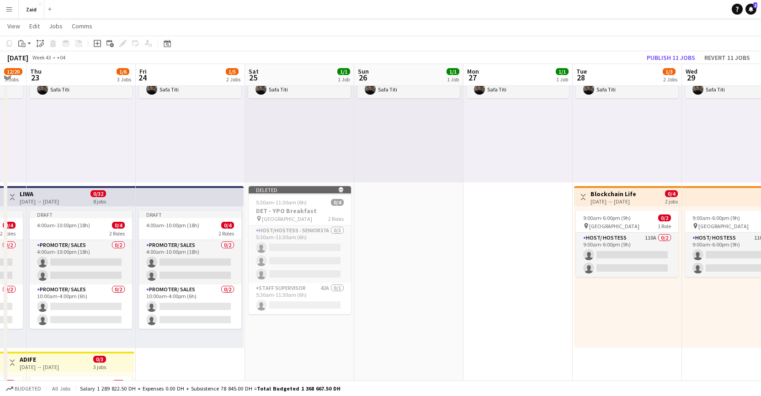
scroll to position [0, 301]
drag, startPoint x: 365, startPoint y: 219, endPoint x: 398, endPoint y: 221, distance: 33.4
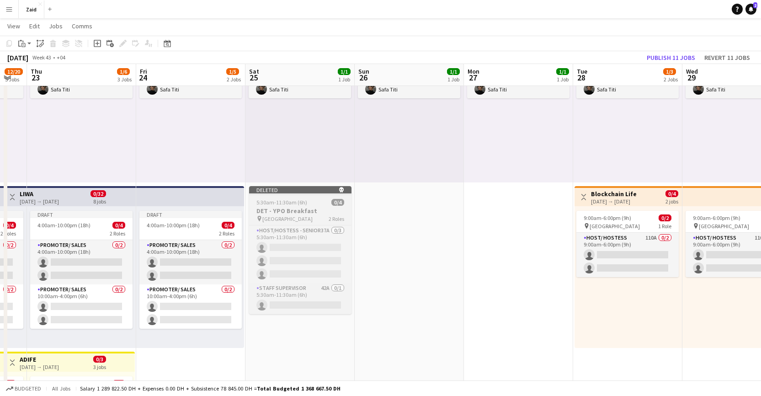
click at [326, 193] on div "Deleted skull" at bounding box center [300, 189] width 102 height 7
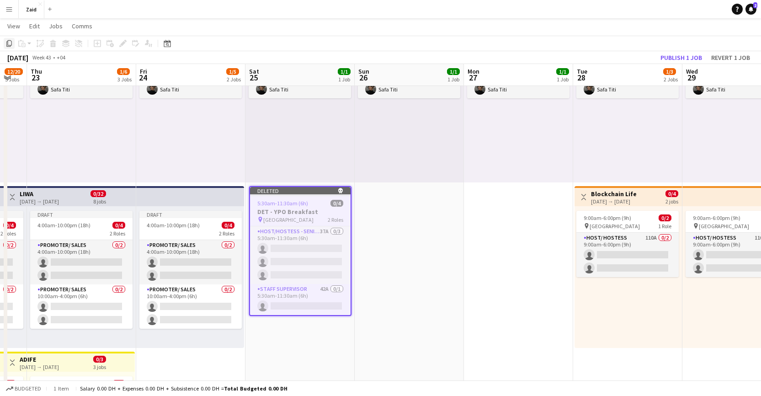
click at [7, 45] on icon "Copy" at bounding box center [8, 43] width 7 height 7
click at [340, 194] on div "Deleted skull" at bounding box center [300, 190] width 101 height 7
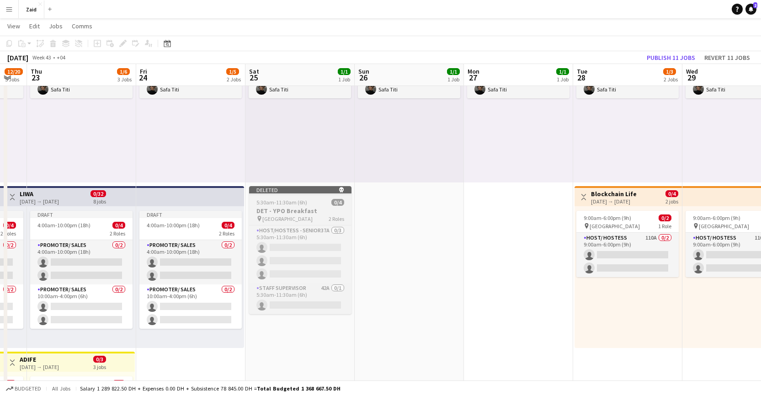
click at [342, 193] on div "Deleted skull" at bounding box center [300, 189] width 102 height 7
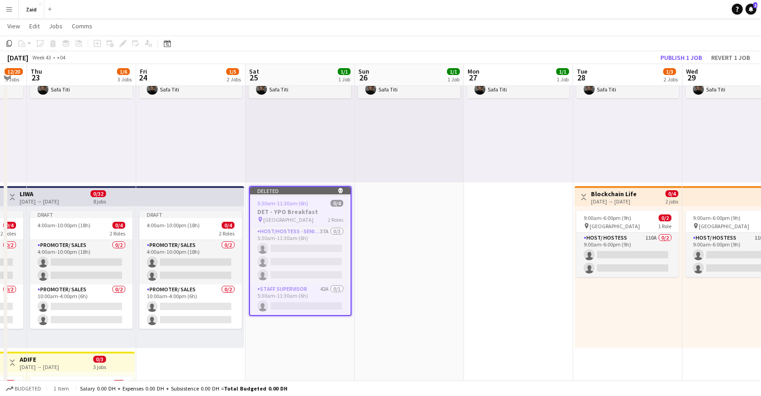
click at [343, 194] on div at bounding box center [300, 195] width 101 height 2
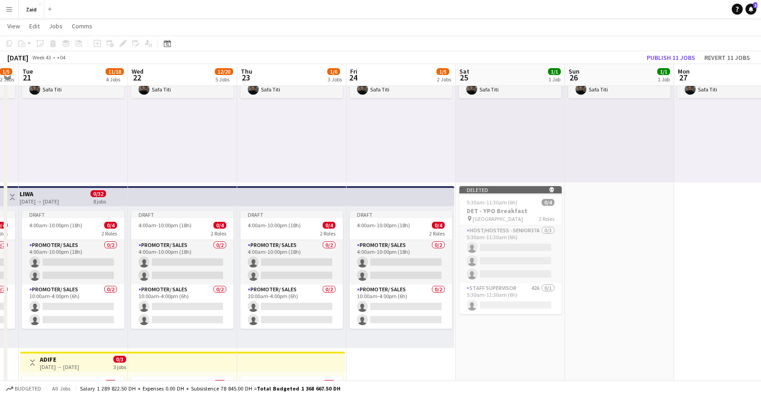
scroll to position [0, 239]
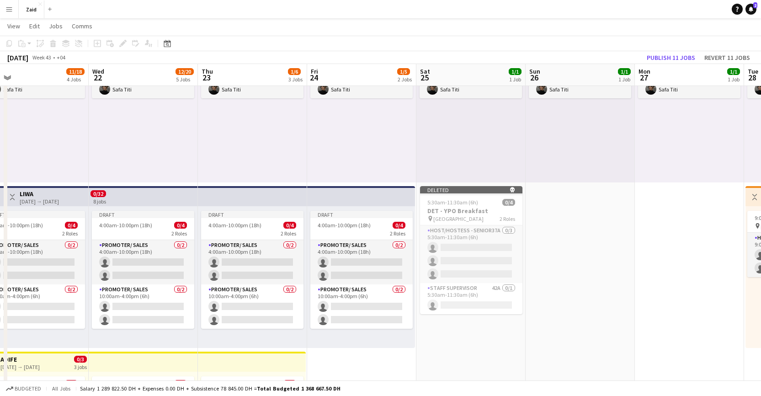
drag, startPoint x: 411, startPoint y: 239, endPoint x: 569, endPoint y: 246, distance: 158.0
click at [235, 199] on app-top-bar at bounding box center [252, 196] width 109 height 20
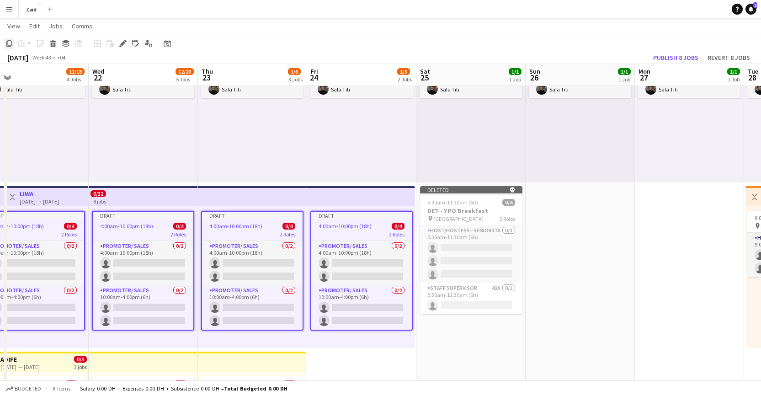
click at [7, 46] on icon at bounding box center [8, 43] width 5 height 6
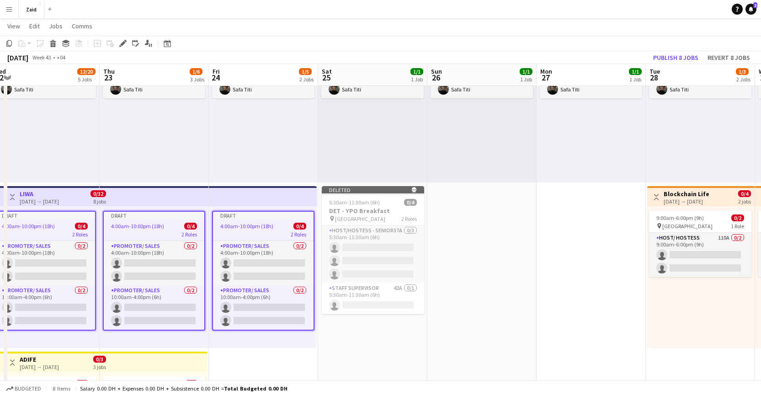
scroll to position [0, 338]
drag, startPoint x: 559, startPoint y: 218, endPoint x: 482, endPoint y: 215, distance: 76.9
click at [727, 57] on button "Revert 8 jobs" at bounding box center [729, 58] width 50 height 12
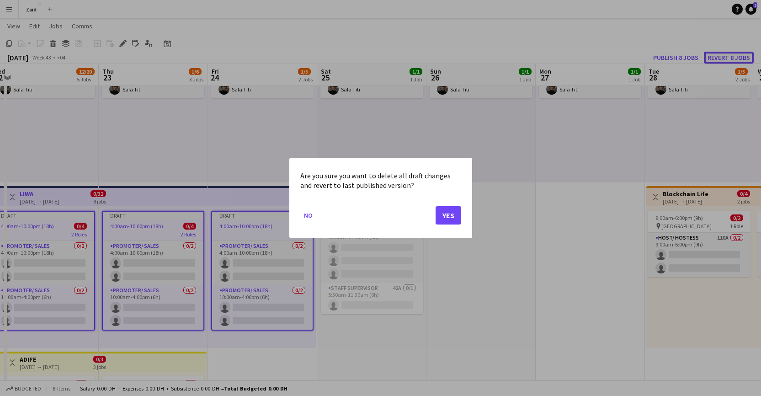
scroll to position [0, 0]
click at [453, 219] on button "Yes" at bounding box center [449, 215] width 26 height 18
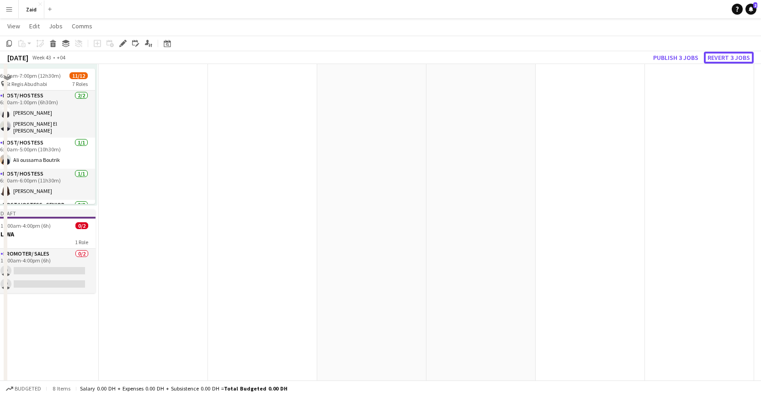
scroll to position [441, 0]
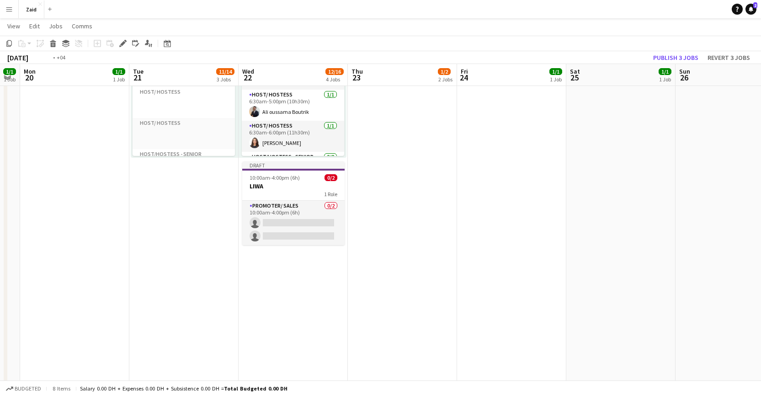
drag, startPoint x: 171, startPoint y: 281, endPoint x: 528, endPoint y: 264, distance: 356.6
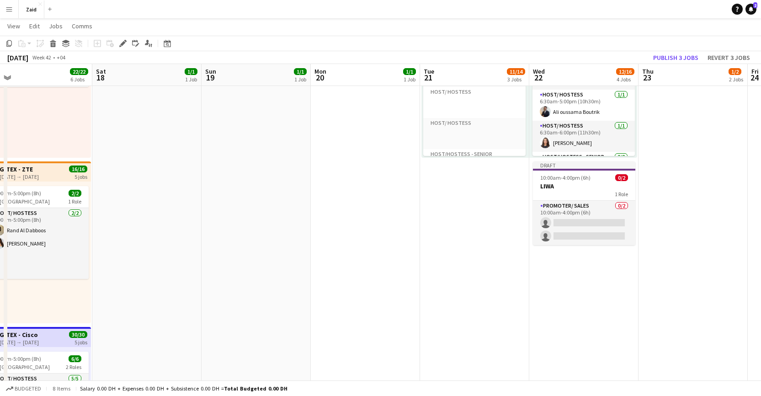
drag, startPoint x: 388, startPoint y: 302, endPoint x: 577, endPoint y: 293, distance: 189.1
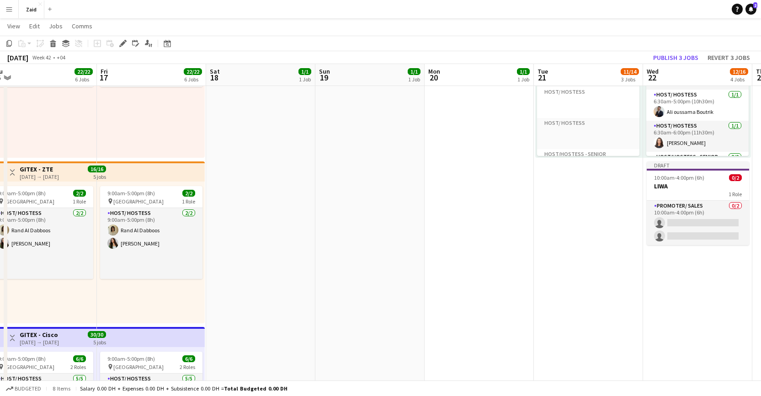
scroll to position [0, 193]
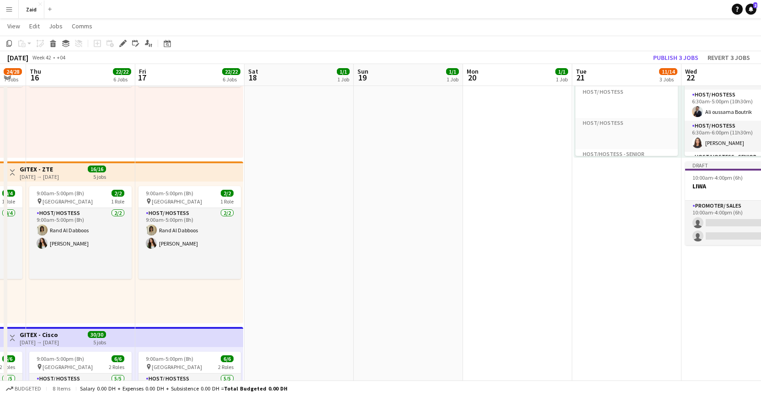
drag, startPoint x: 504, startPoint y: 294, endPoint x: 542, endPoint y: 290, distance: 38.2
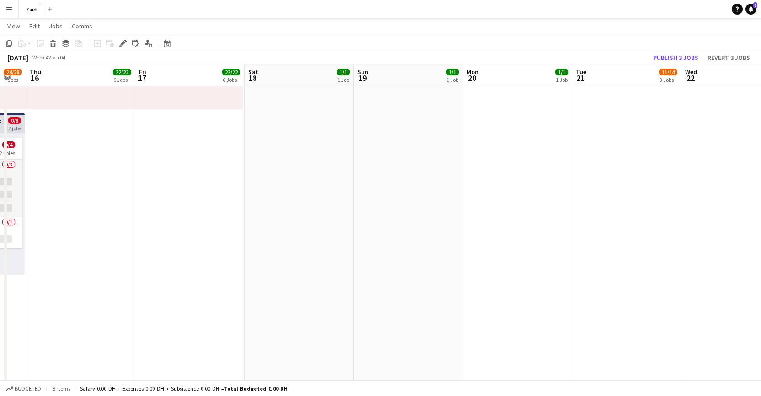
scroll to position [986, 0]
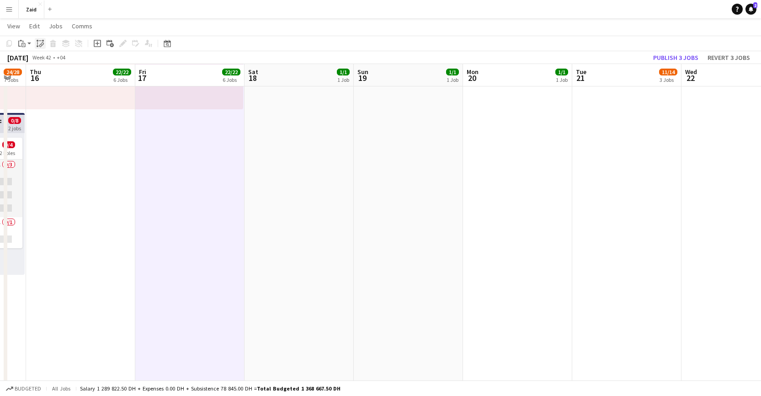
click at [42, 42] on icon "Paste linked Job" at bounding box center [40, 43] width 7 height 7
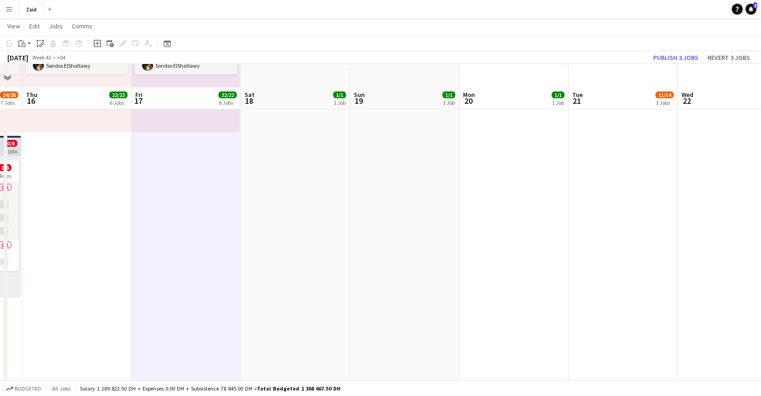
scroll to position [0, 197]
drag, startPoint x: 409, startPoint y: 214, endPoint x: 404, endPoint y: 284, distance: 70.6
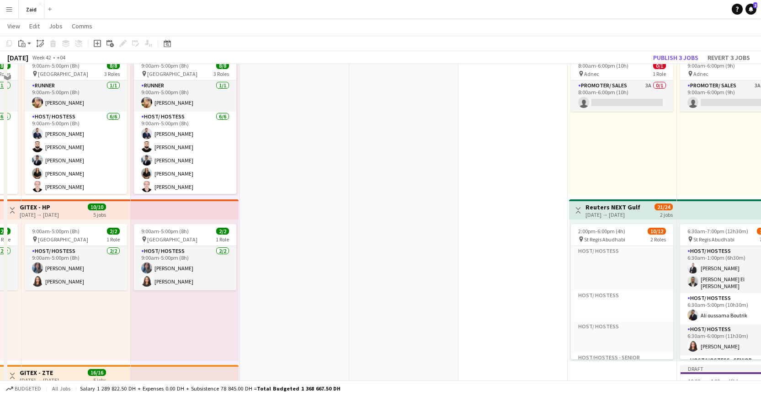
scroll to position [0, 0]
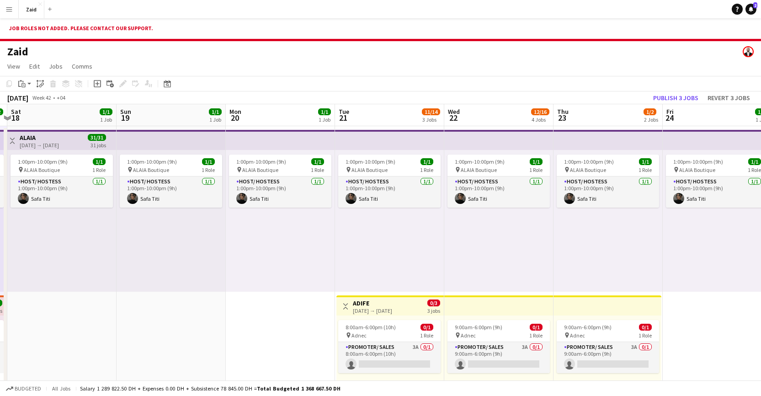
drag, startPoint x: 448, startPoint y: 261, endPoint x: 188, endPoint y: 239, distance: 261.1
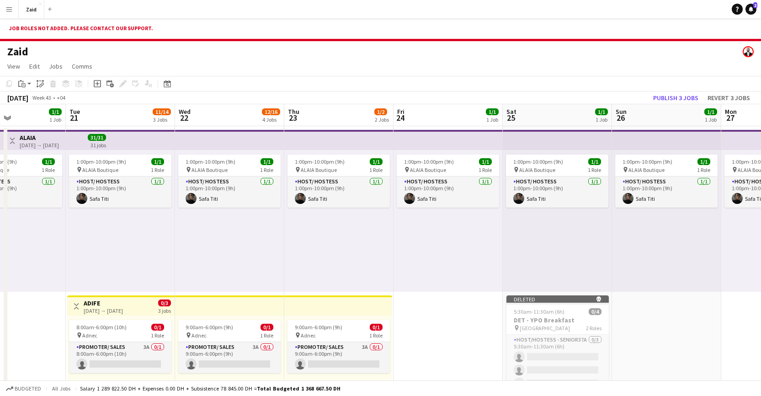
drag, startPoint x: 494, startPoint y: 248, endPoint x: 273, endPoint y: 243, distance: 221.4
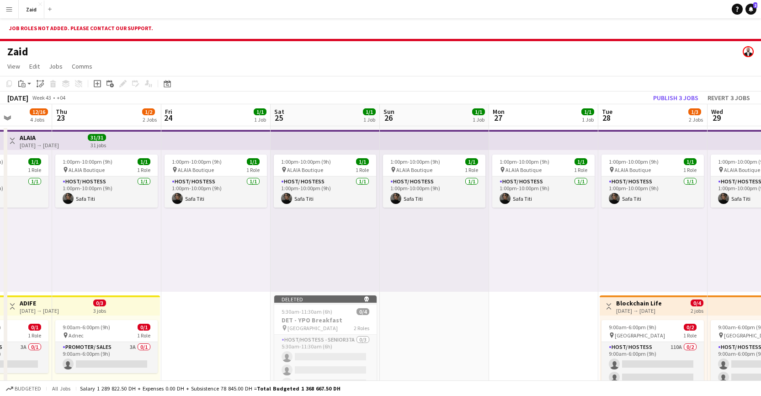
drag, startPoint x: 479, startPoint y: 248, endPoint x: 266, endPoint y: 245, distance: 213.1
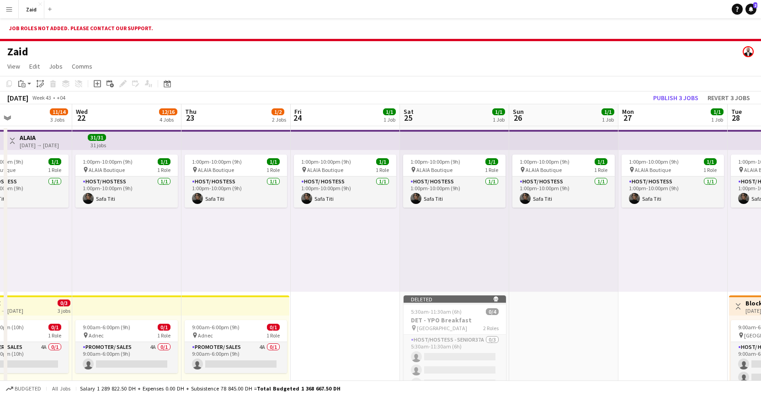
drag, startPoint x: 477, startPoint y: 254, endPoint x: 519, endPoint y: 243, distance: 43.0
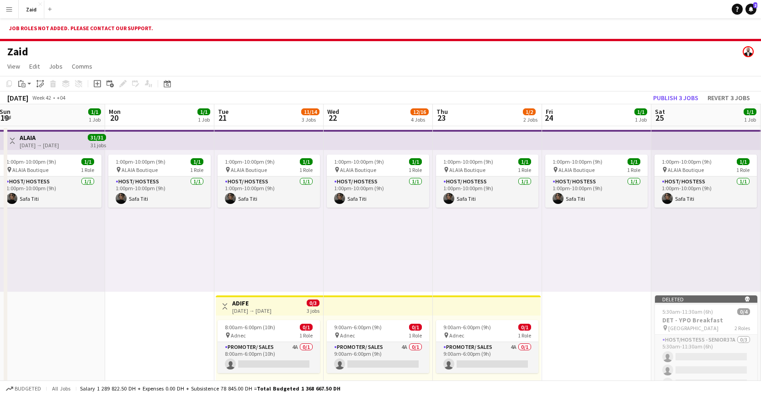
scroll to position [0, 265]
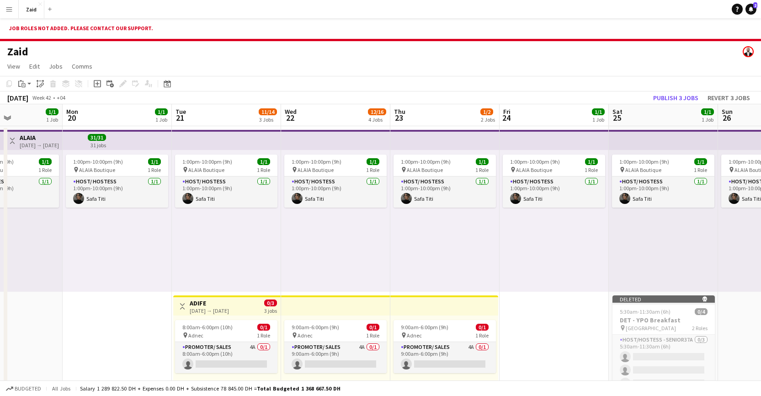
drag, startPoint x: 387, startPoint y: 243, endPoint x: 595, endPoint y: 241, distance: 208.1
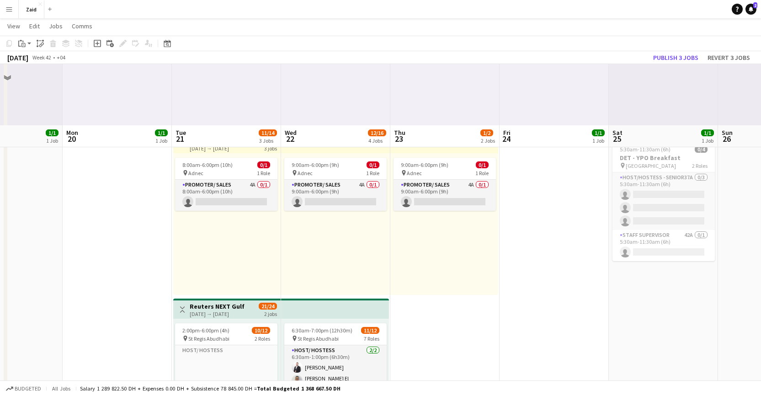
scroll to position [203, 0]
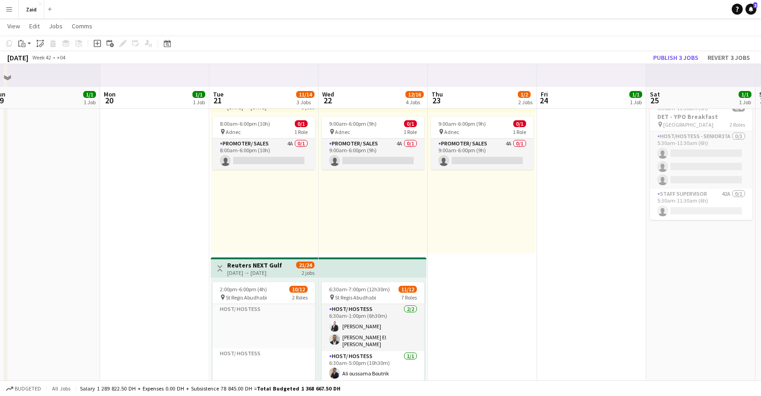
drag, startPoint x: 310, startPoint y: 242, endPoint x: 557, endPoint y: 257, distance: 247.4
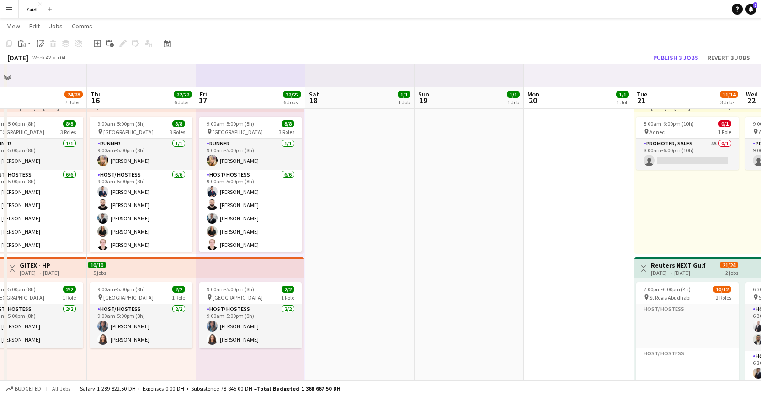
drag, startPoint x: 284, startPoint y: 238, endPoint x: 469, endPoint y: 242, distance: 185.3
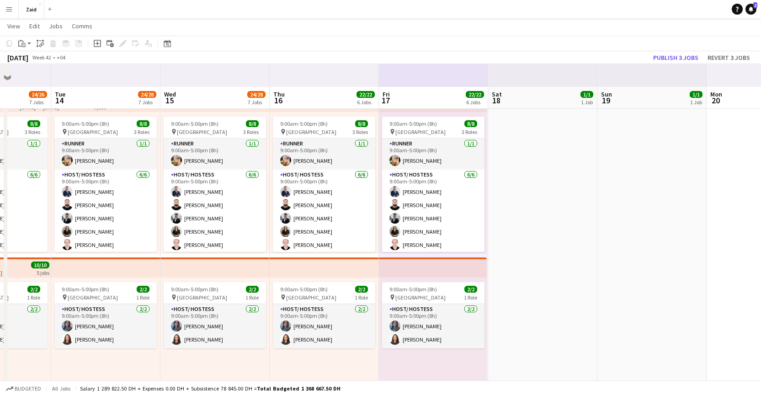
drag, startPoint x: 354, startPoint y: 236, endPoint x: 541, endPoint y: 241, distance: 187.1
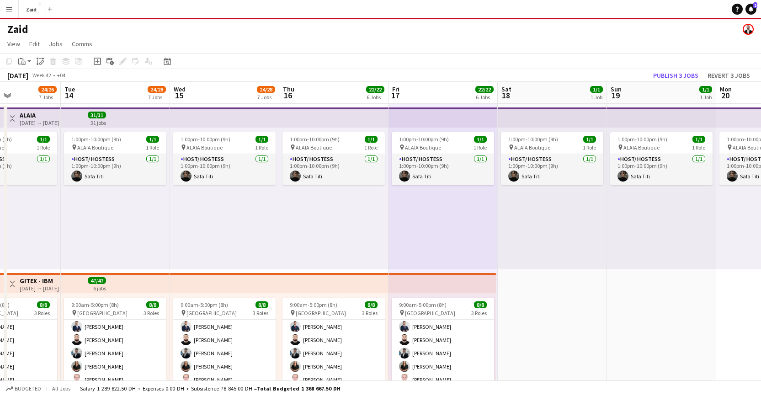
scroll to position [0, 0]
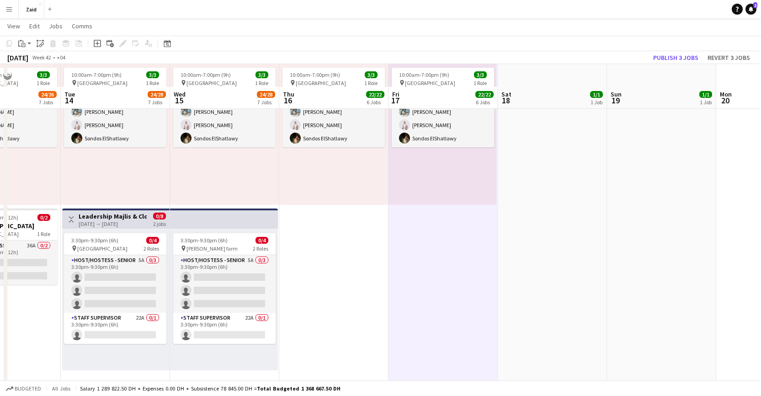
click at [431, 295] on app-date-cell "1:00pm-10:00pm (9h) 1/1 pin ALAIA Boutique 1 Role Host/ Hostess 1/1 1:00pm-10:0…" at bounding box center [443, 41] width 109 height 1659
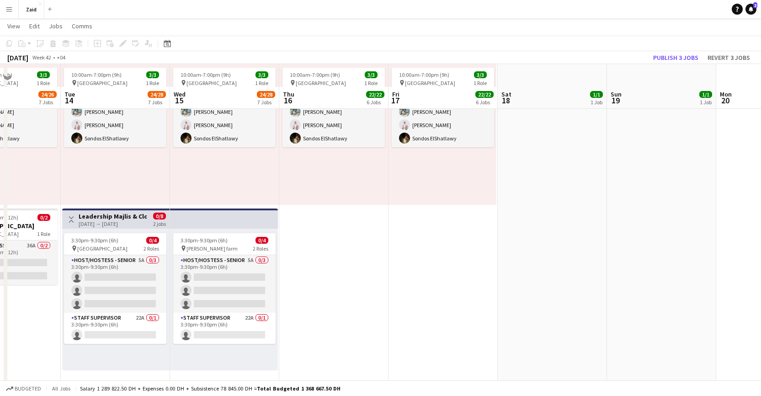
click at [450, 295] on app-date-cell "1:00pm-10:00pm (9h) 1/1 pin ALAIA Boutique 1 Role Host/ Hostess 1/1 1:00pm-10:0…" at bounding box center [443, 41] width 109 height 1659
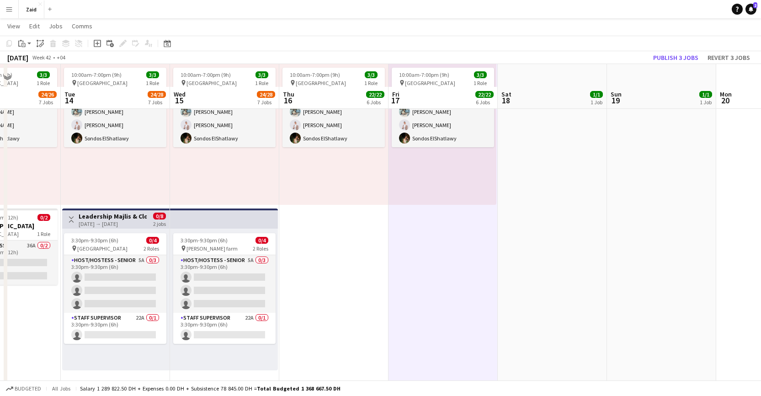
click at [14, 43] on div "Copy Paste Paste Command V Paste with crew Command Shift V Paste linked Job Del…" at bounding box center [44, 43] width 80 height 11
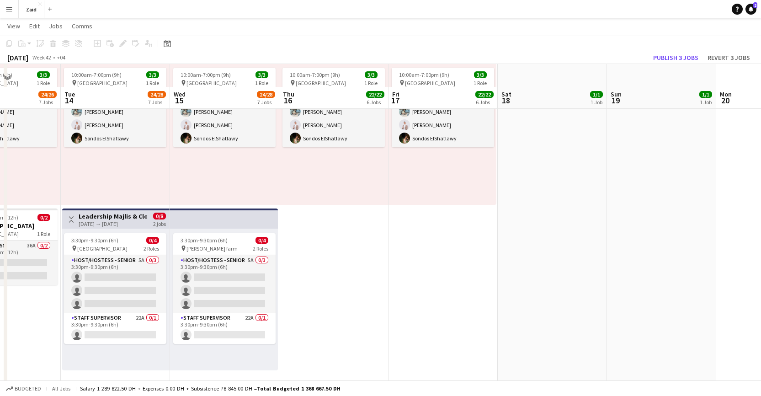
click at [438, 285] on app-date-cell "1:00pm-10:00pm (9h) 1/1 pin ALAIA Boutique 1 Role Host/ Hostess 1/1 1:00pm-10:0…" at bounding box center [443, 41] width 109 height 1659
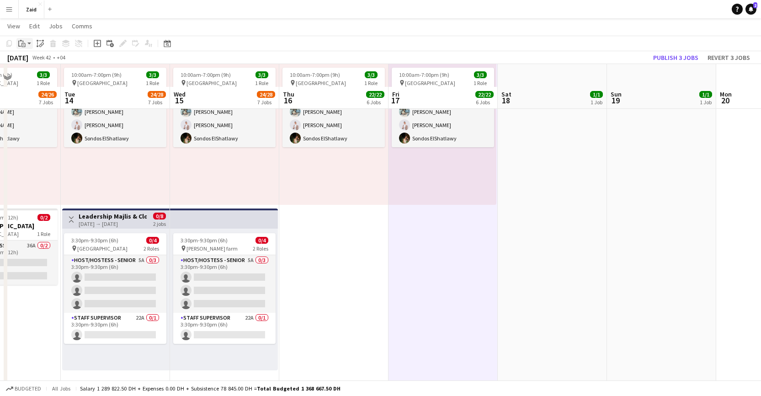
click at [21, 46] on icon "Paste" at bounding box center [21, 43] width 7 height 7
click at [65, 77] on link "Paste with crew Command Shift V" at bounding box center [60, 76] width 72 height 8
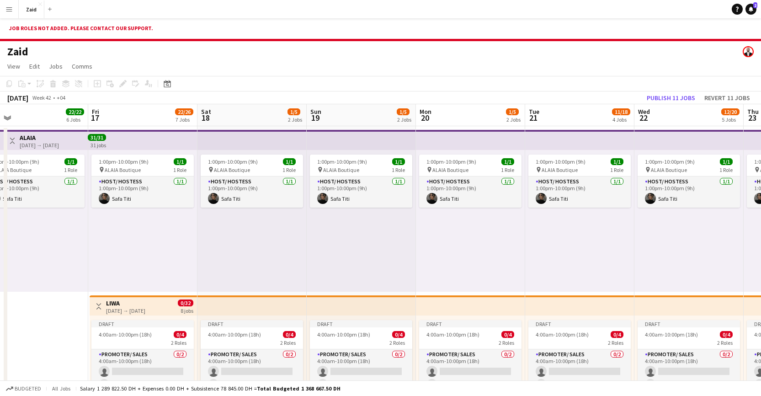
drag, startPoint x: 413, startPoint y: 279, endPoint x: 132, endPoint y: 244, distance: 283.0
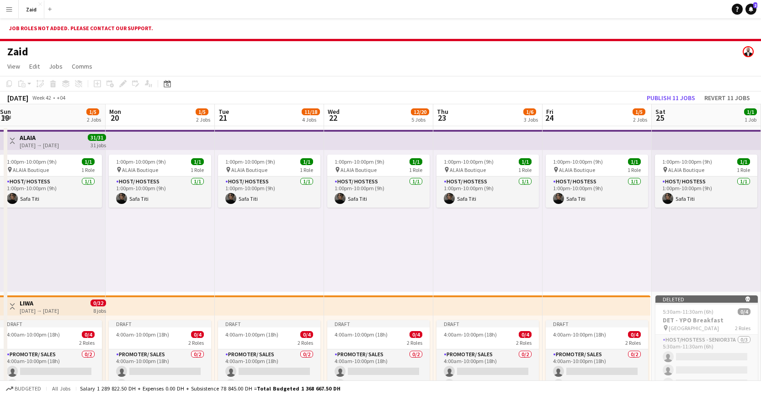
drag, startPoint x: 364, startPoint y: 271, endPoint x: 54, endPoint y: 234, distance: 312.7
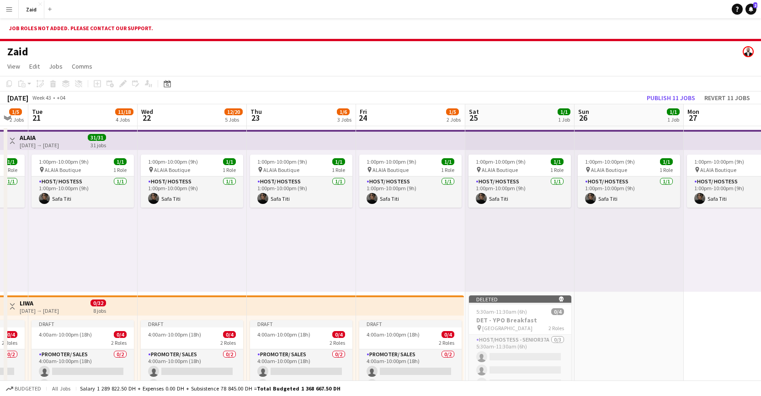
drag, startPoint x: 353, startPoint y: 256, endPoint x: 167, endPoint y: 233, distance: 188.0
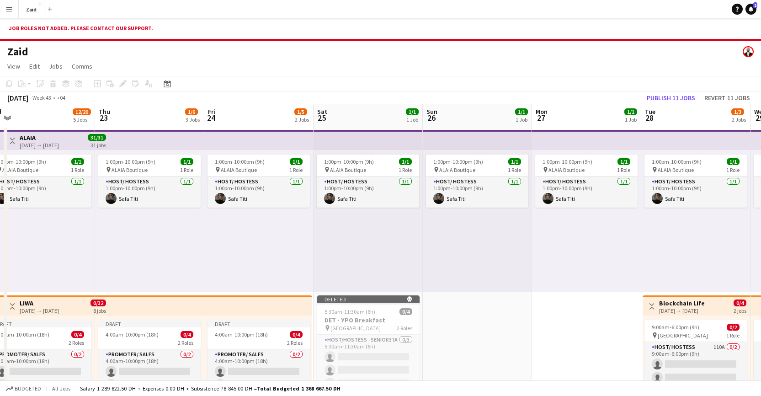
drag, startPoint x: 403, startPoint y: 268, endPoint x: 252, endPoint y: 247, distance: 153.2
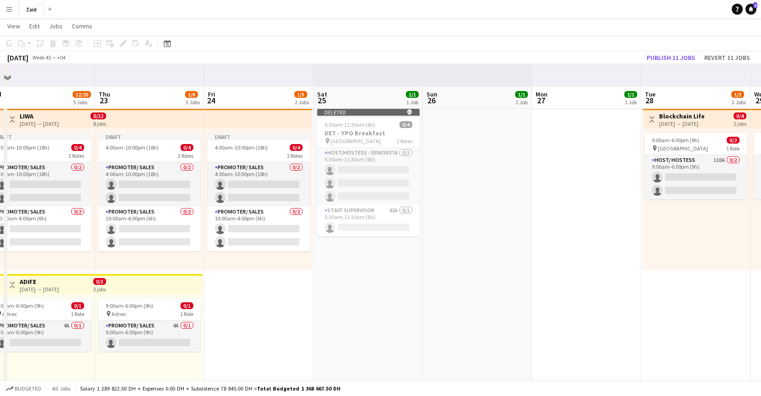
click at [253, 125] on app-top-bar at bounding box center [258, 118] width 108 height 20
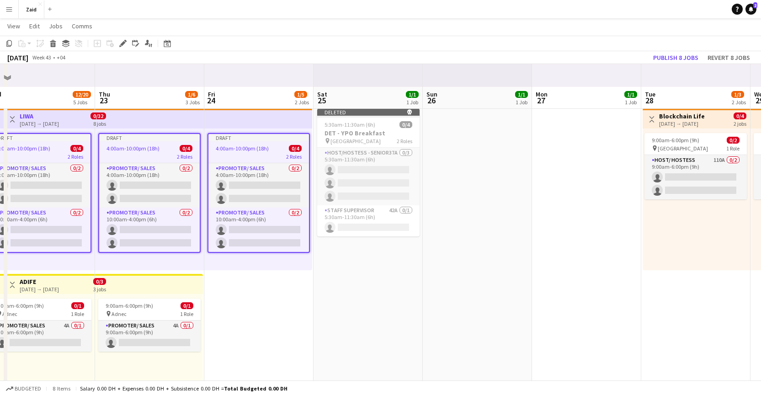
click at [195, 125] on app-top-bar at bounding box center [149, 118] width 109 height 20
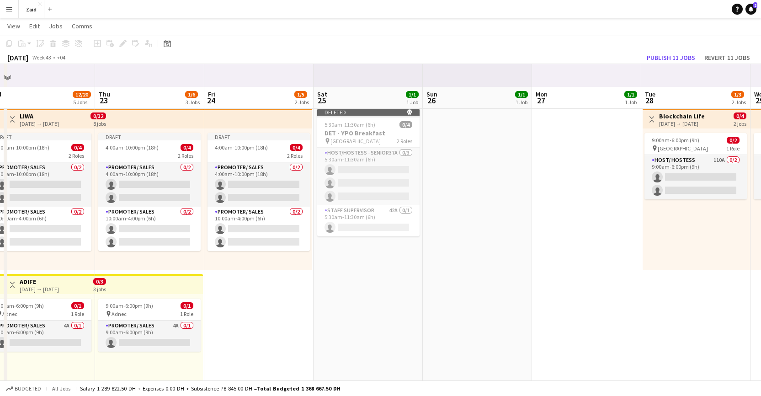
click at [273, 125] on app-top-bar at bounding box center [258, 118] width 108 height 20
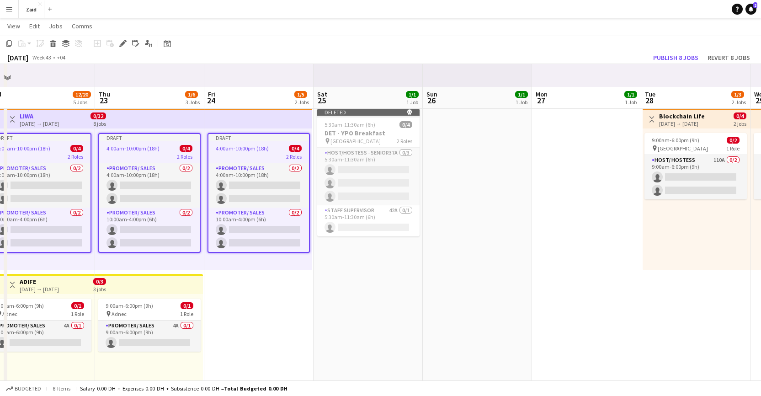
click at [271, 124] on app-top-bar at bounding box center [258, 118] width 108 height 20
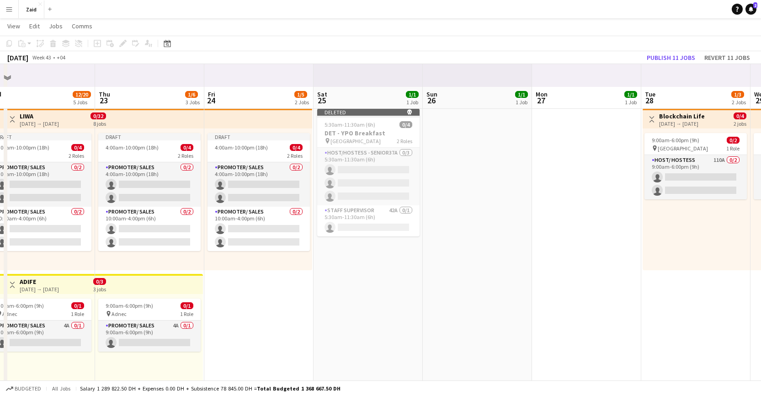
click at [269, 123] on app-top-bar at bounding box center [258, 118] width 108 height 20
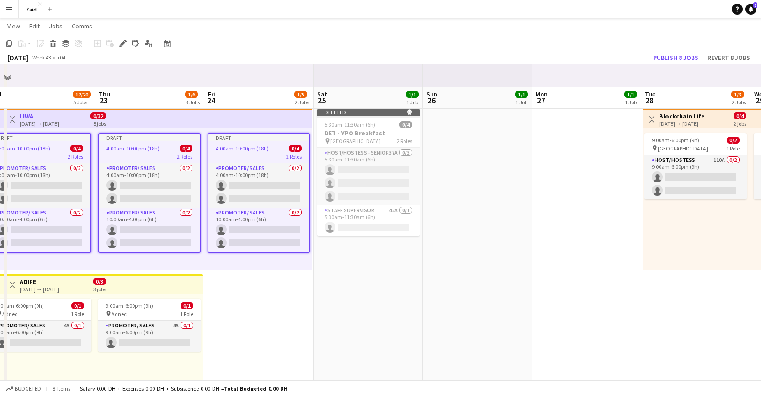
click at [268, 125] on app-top-bar at bounding box center [258, 118] width 108 height 20
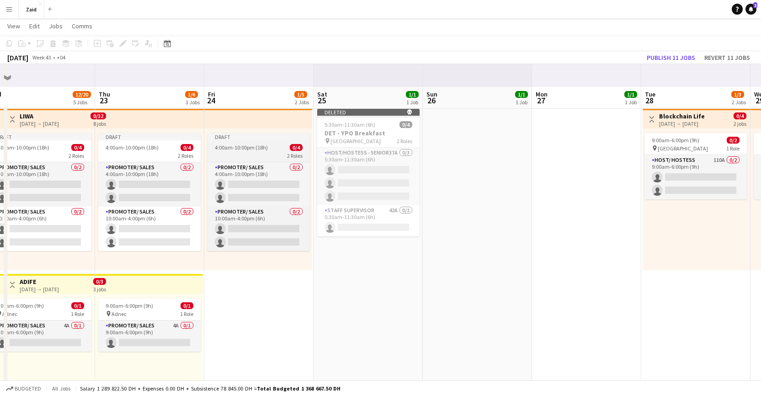
click at [268, 139] on div "Draft" at bounding box center [259, 136] width 102 height 7
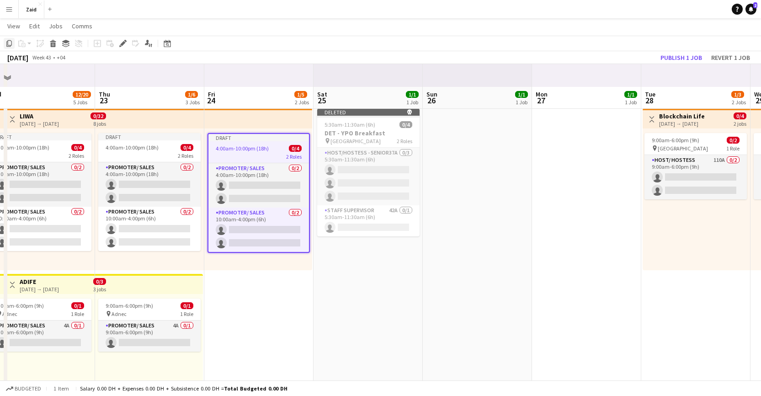
click at [8, 41] on icon at bounding box center [8, 43] width 5 height 6
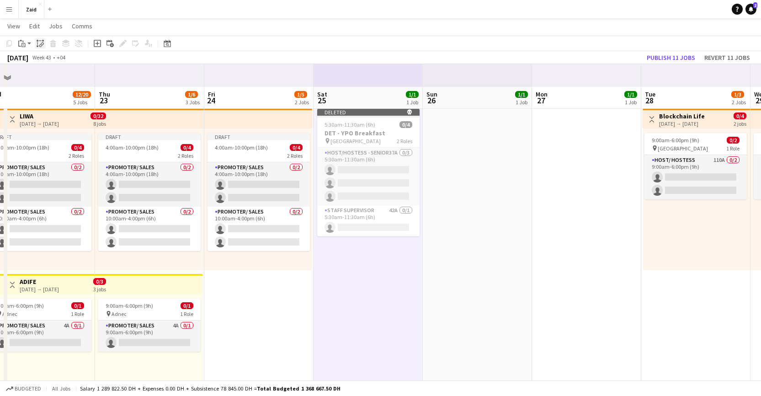
click at [40, 45] on icon at bounding box center [40, 45] width 3 height 4
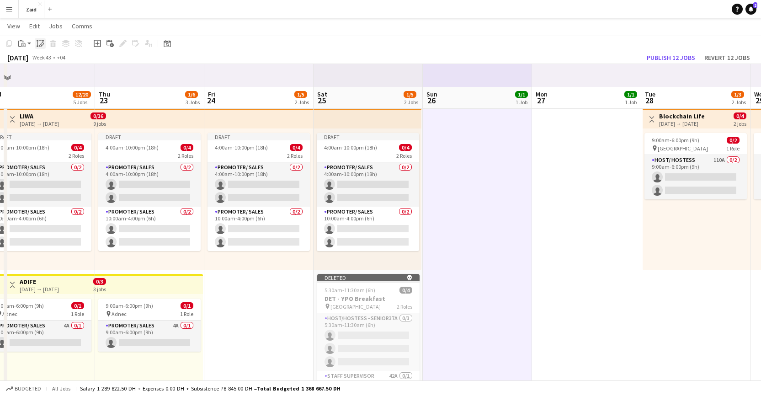
click at [42, 42] on icon "Paste linked Job" at bounding box center [40, 43] width 7 height 7
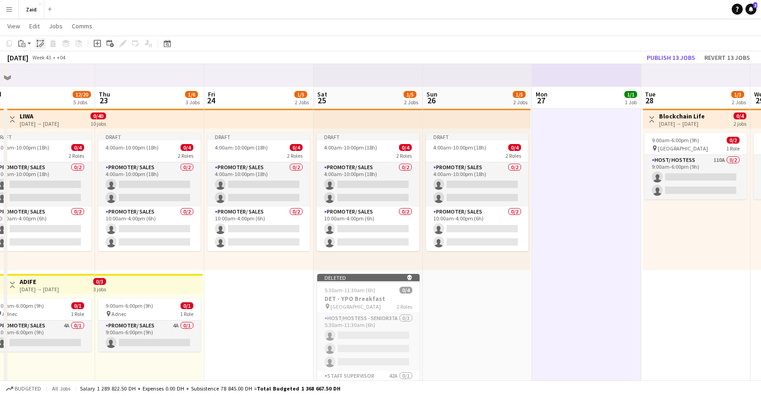
click at [40, 43] on icon "Paste linked Job" at bounding box center [40, 43] width 7 height 7
